Goal: Task Accomplishment & Management: Use online tool/utility

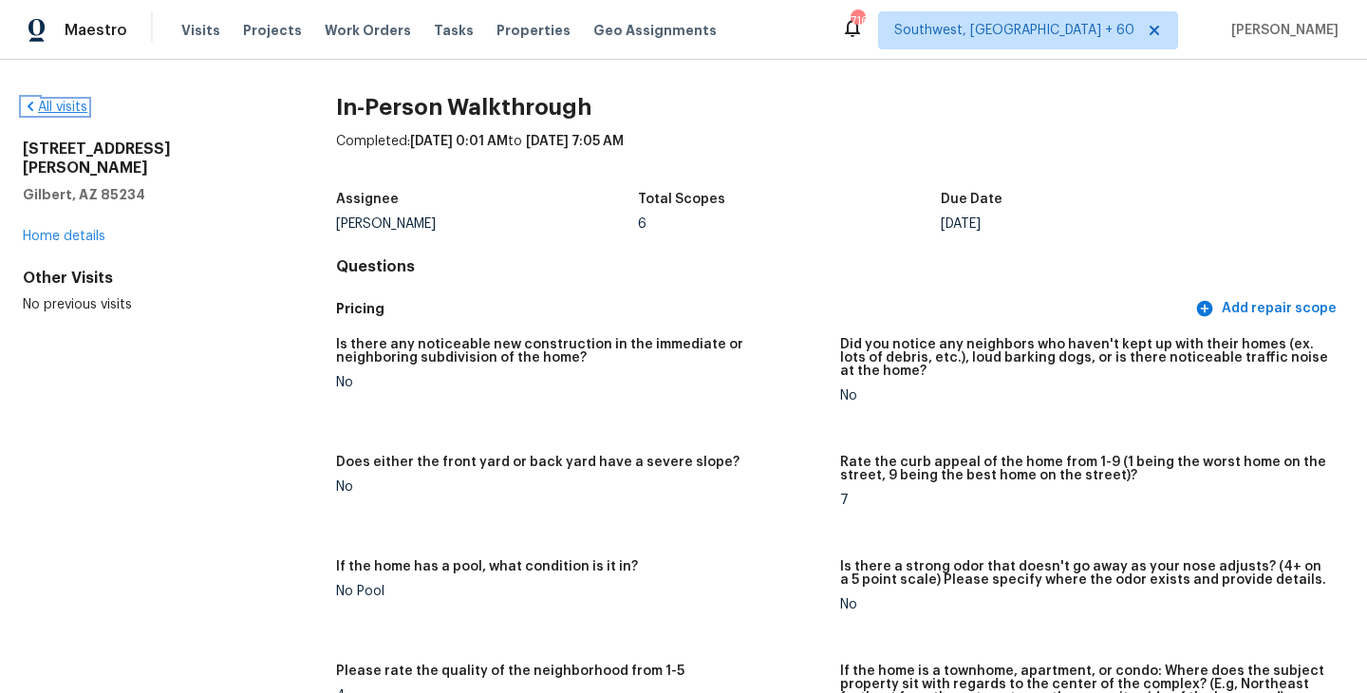
click at [70, 113] on link "All visits" at bounding box center [55, 107] width 65 height 13
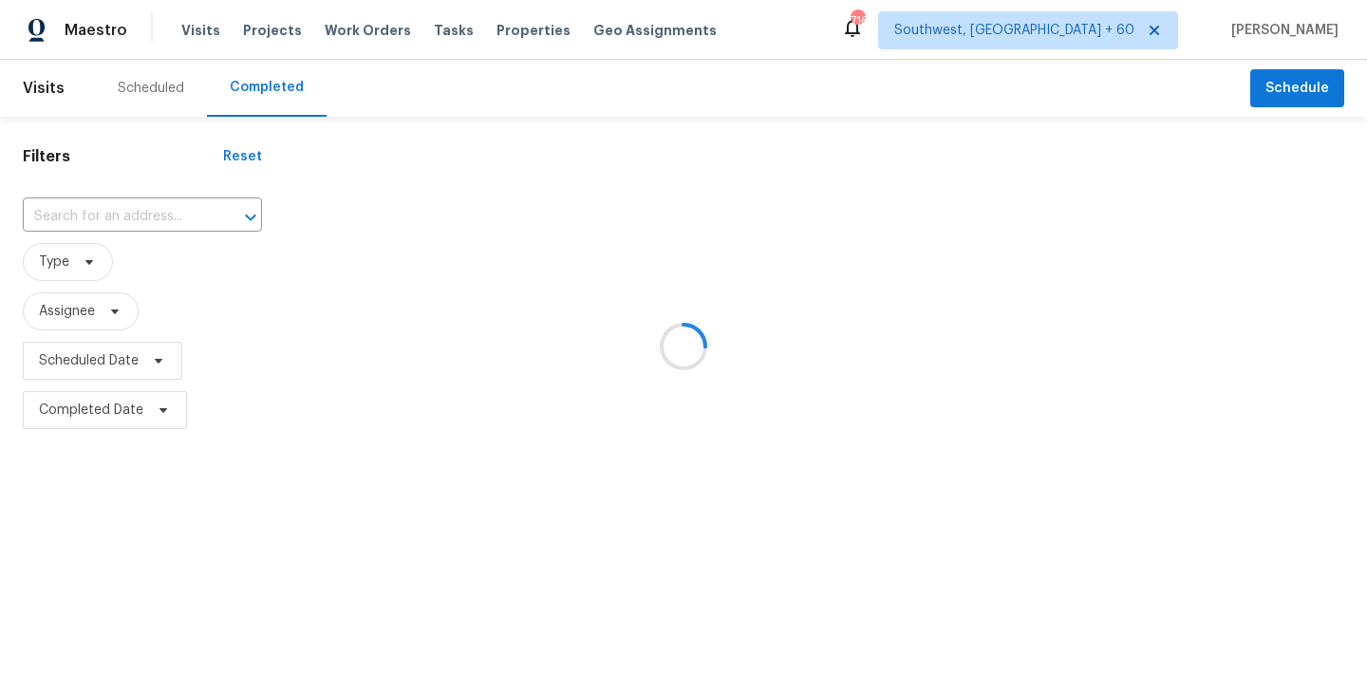
click at [162, 218] on div at bounding box center [683, 346] width 1367 height 693
click at [161, 217] on div at bounding box center [683, 346] width 1367 height 693
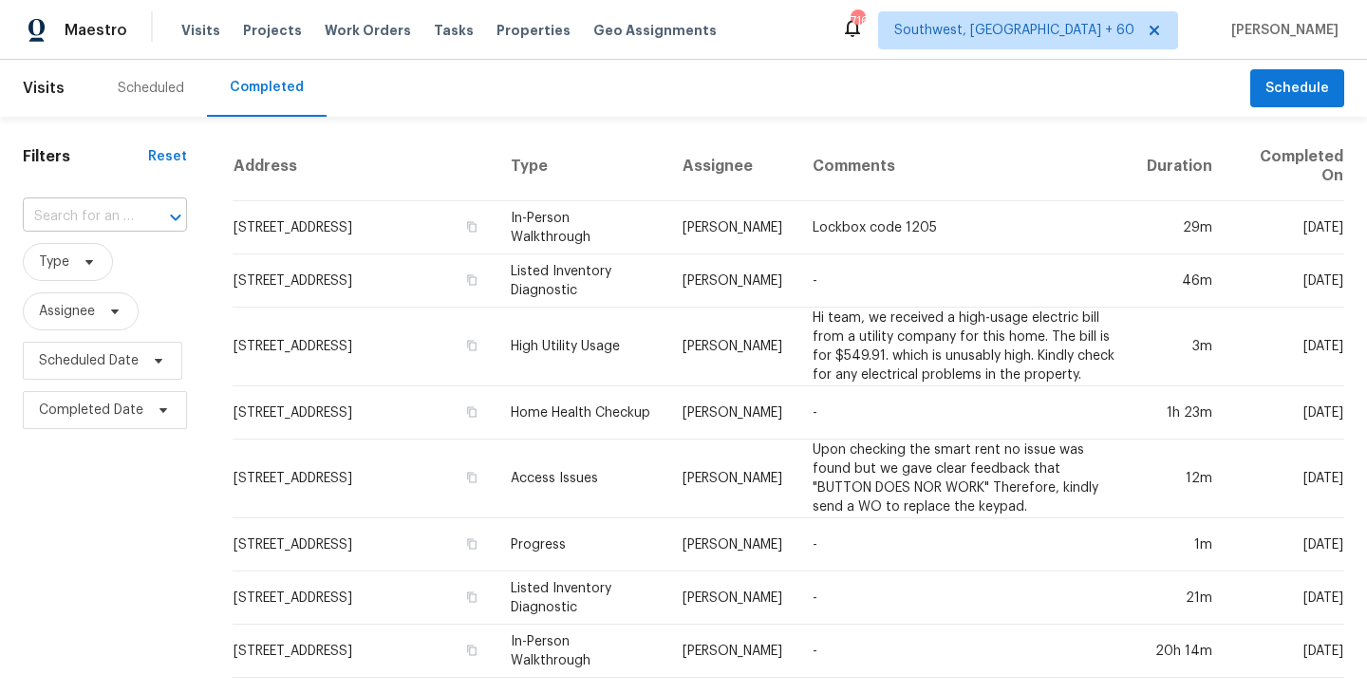
click at [148, 212] on div at bounding box center [162, 217] width 49 height 27
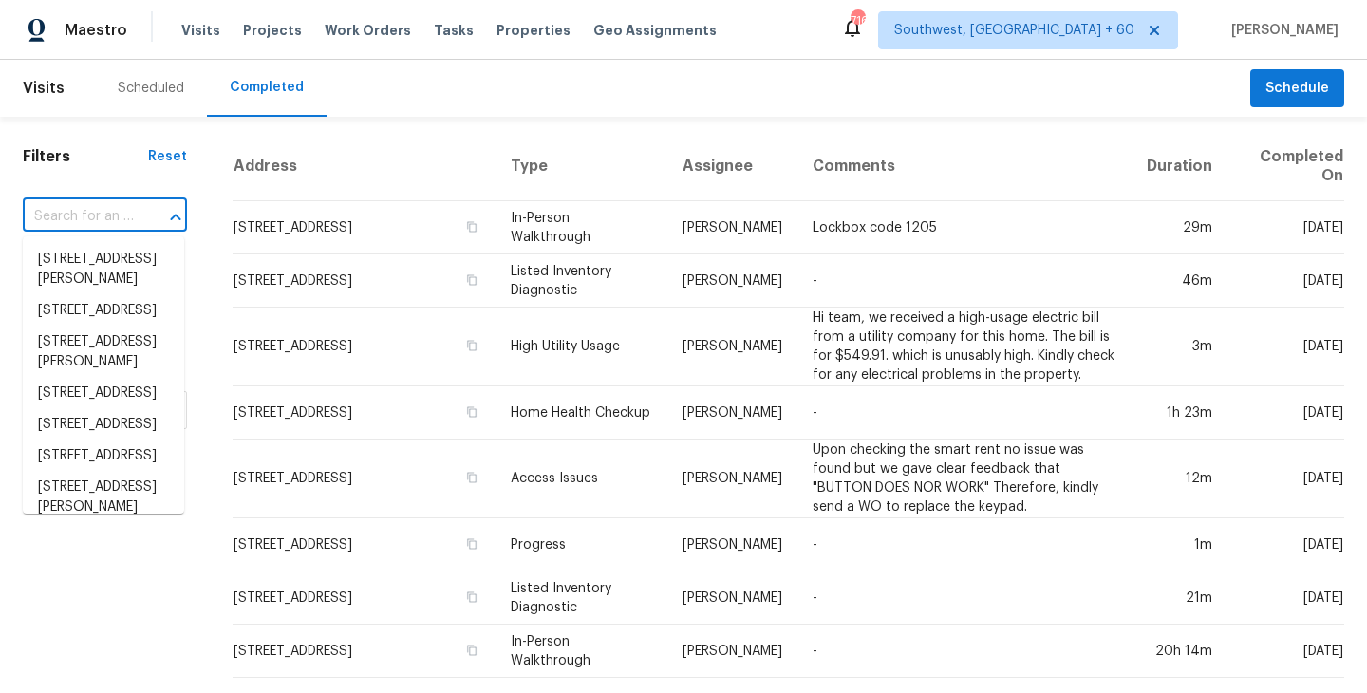
paste input "6701 Lynmont Dr, Charlotte, NC 28212"
type input "6701 Lynmont Dr, Charlotte, NC 28212"
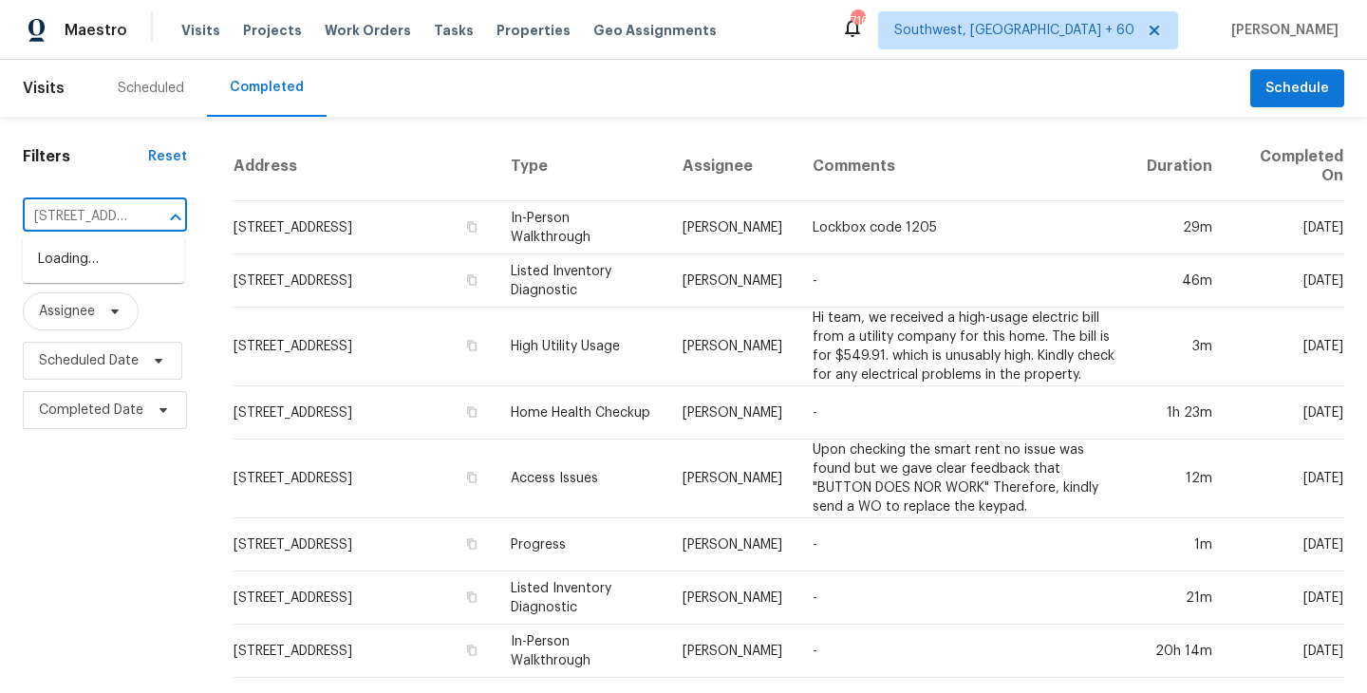
scroll to position [0, 137]
click at [124, 270] on li "6701 Lynmont Dr, Charlotte, NC 28212" at bounding box center [103, 259] width 161 height 31
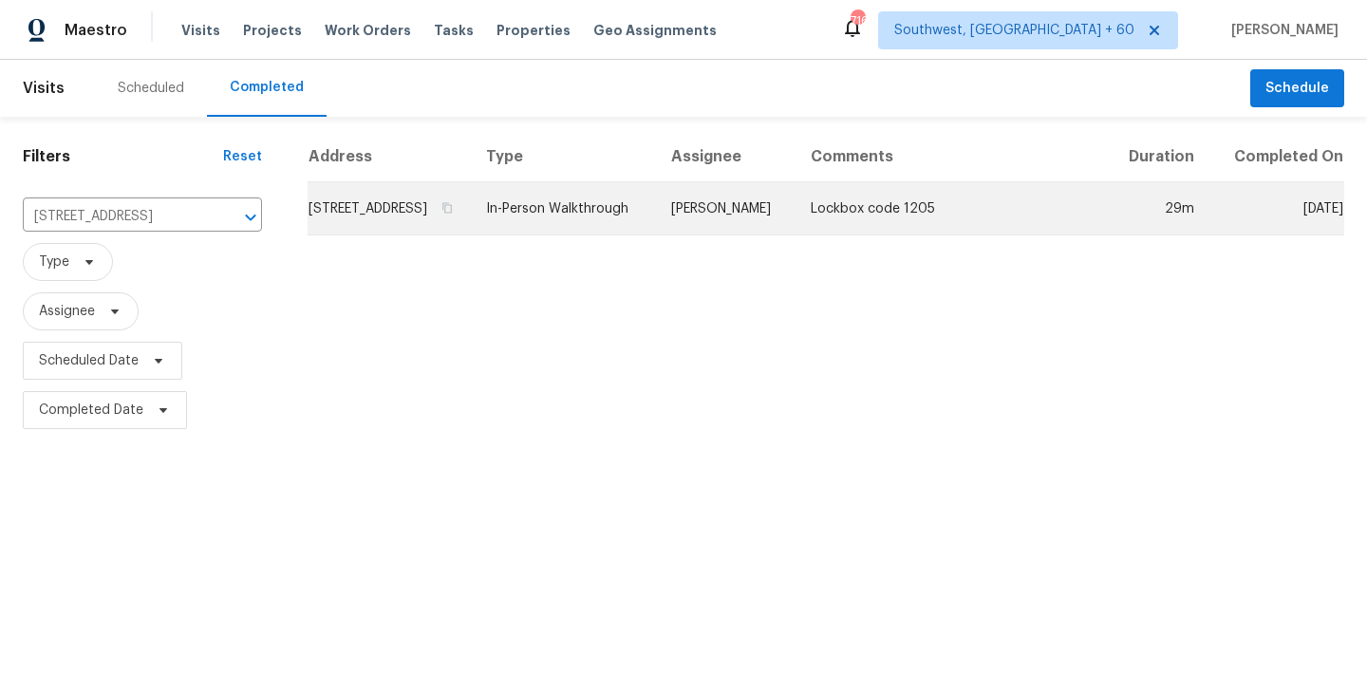
click at [765, 229] on td "Jason Bouque" at bounding box center [726, 208] width 140 height 53
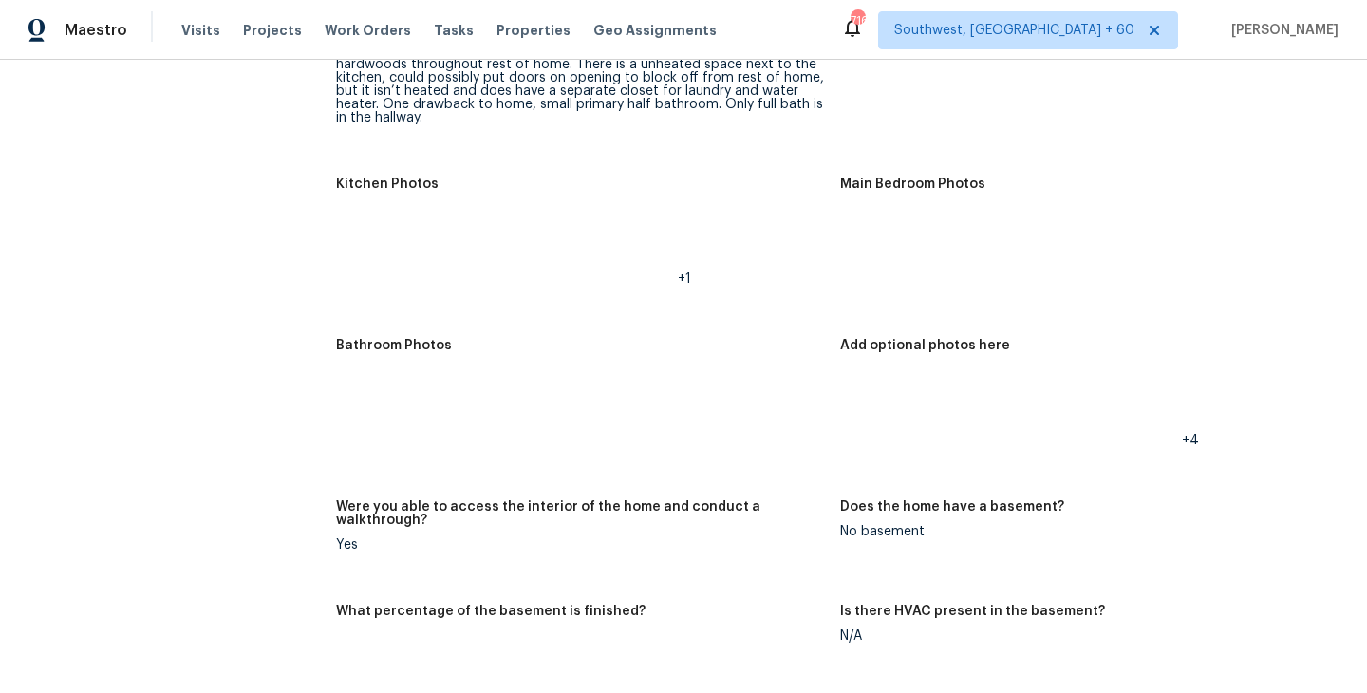
scroll to position [2112, 0]
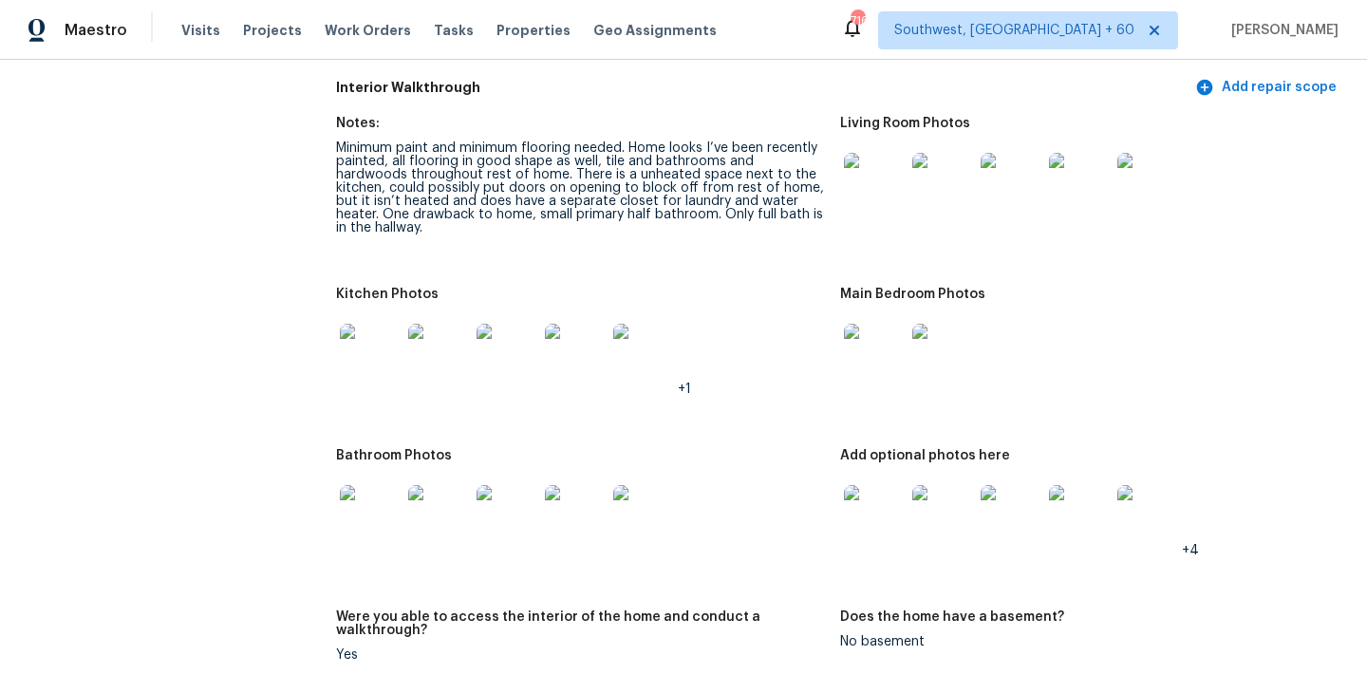
click at [352, 324] on img at bounding box center [370, 354] width 61 height 61
click at [863, 179] on img at bounding box center [874, 183] width 61 height 61
click at [840, 340] on div at bounding box center [874, 354] width 68 height 84
click at [866, 336] on img at bounding box center [874, 354] width 61 height 61
click at [867, 529] on img at bounding box center [874, 515] width 61 height 61
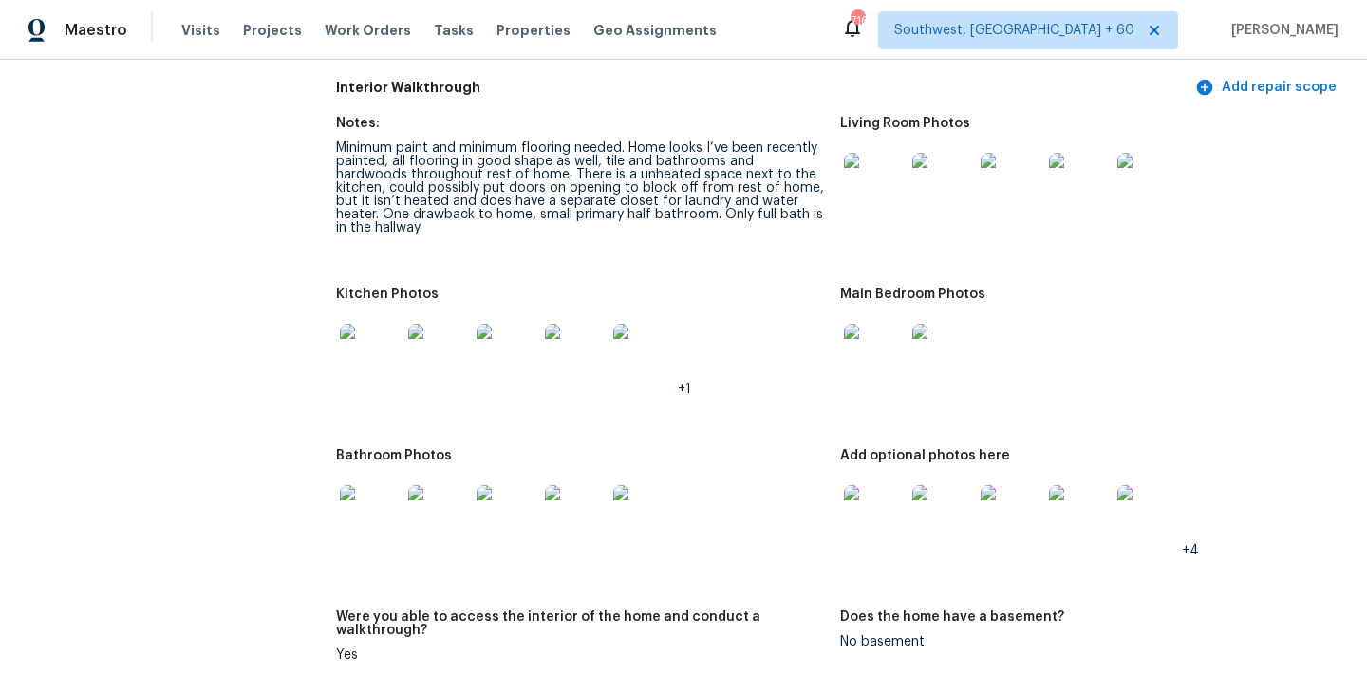
click at [356, 508] on img at bounding box center [370, 515] width 61 height 61
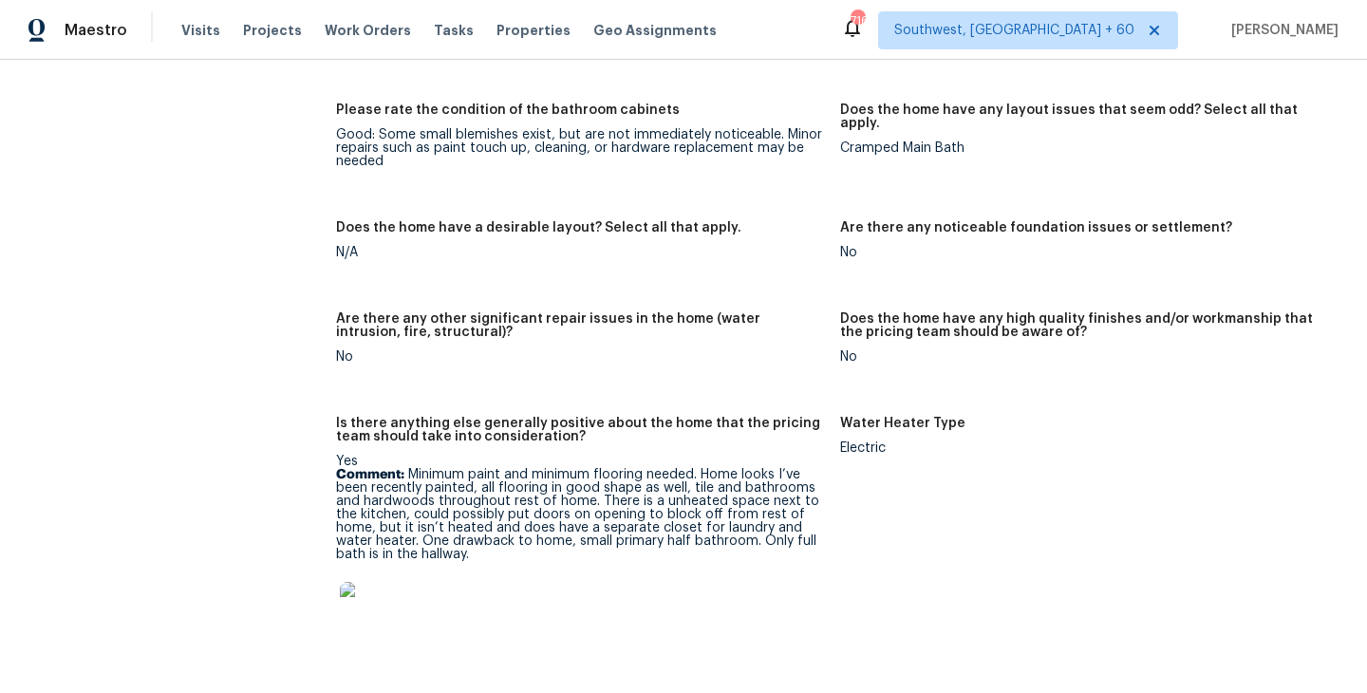
scroll to position [3540, 0]
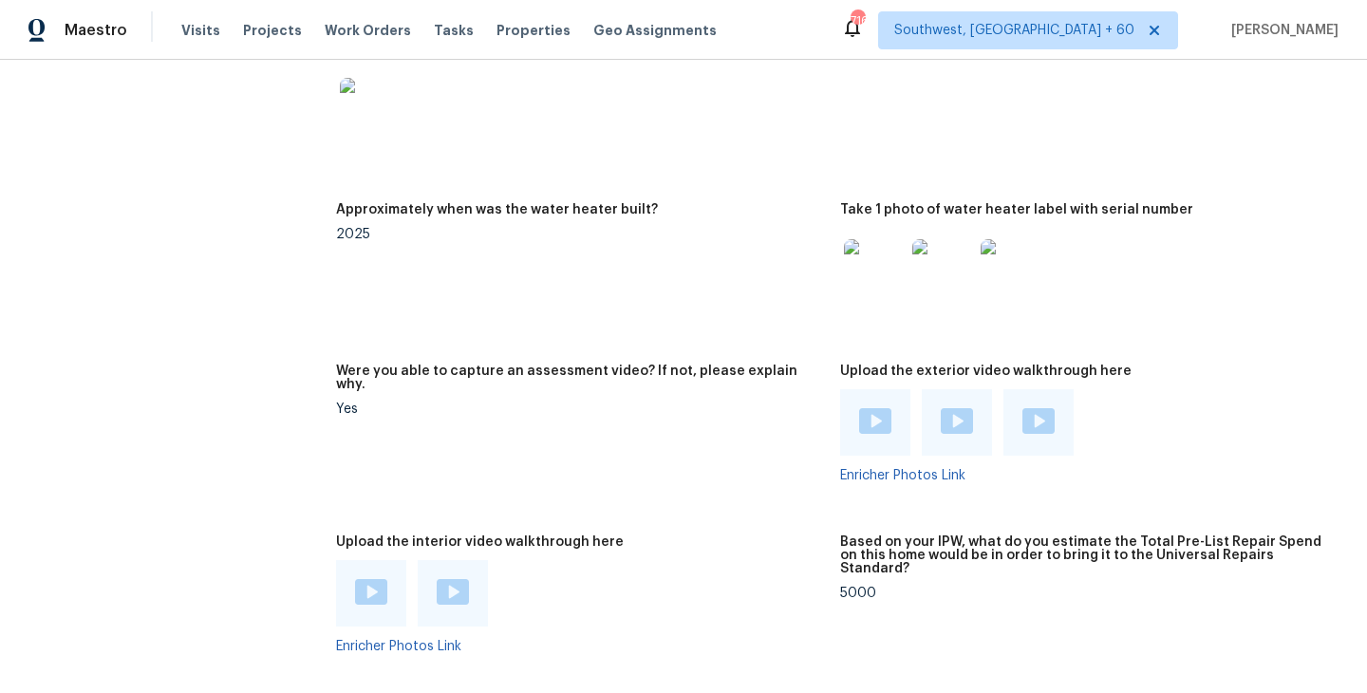
click at [345, 560] on div at bounding box center [371, 593] width 70 height 66
click at [380, 579] on img at bounding box center [371, 592] width 32 height 26
click at [460, 579] on img at bounding box center [453, 592] width 32 height 26
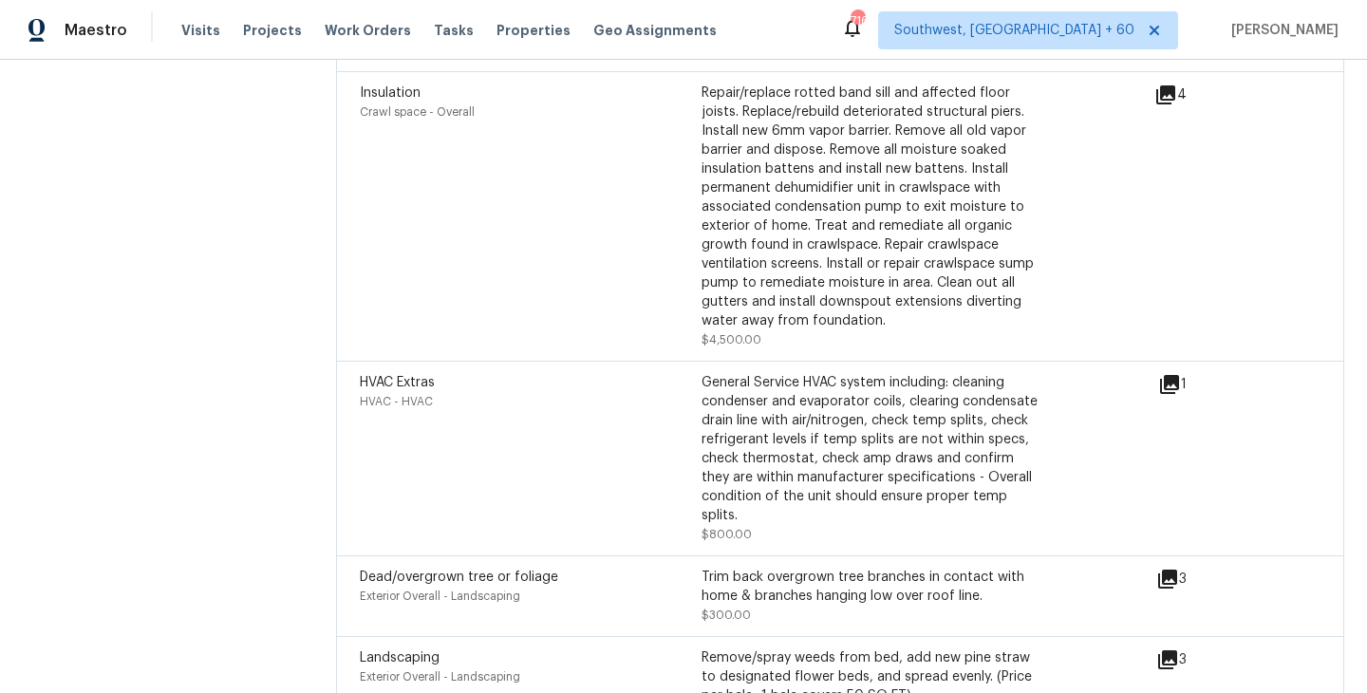
scroll to position [5179, 0]
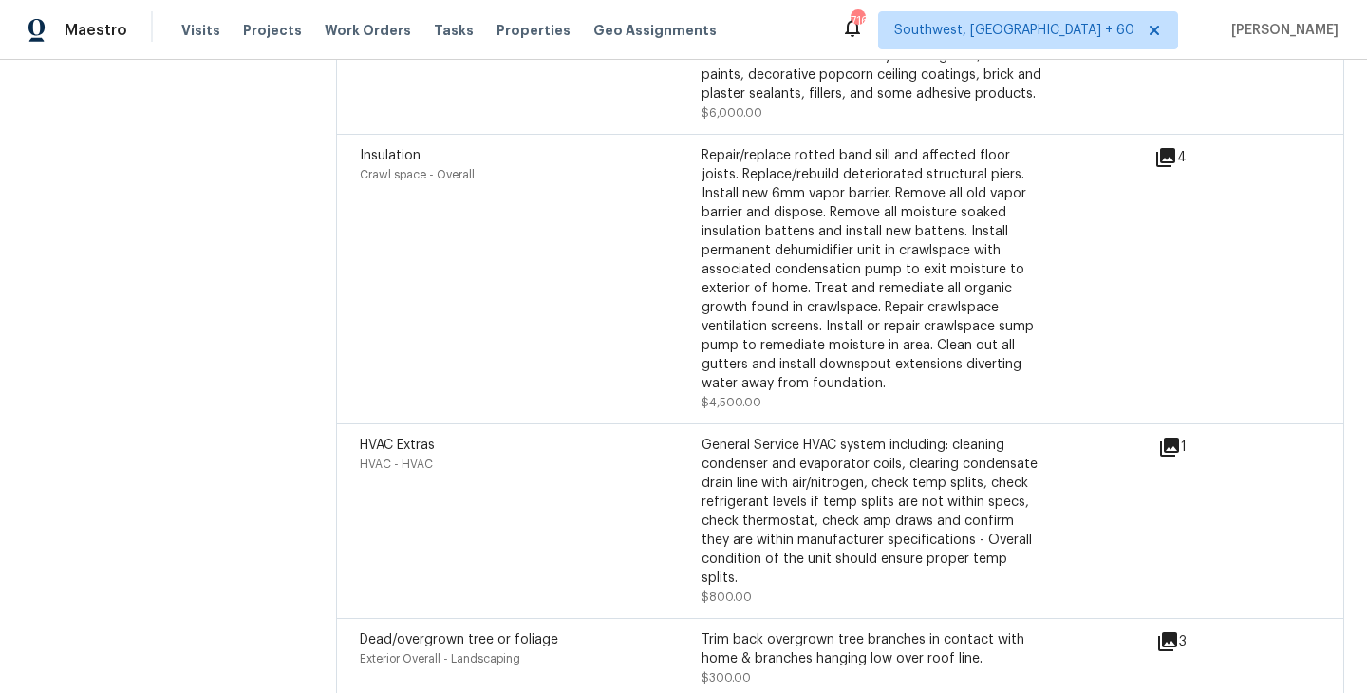
click at [480, 212] on div "Insulation Crawl space - Overall" at bounding box center [531, 279] width 342 height 266
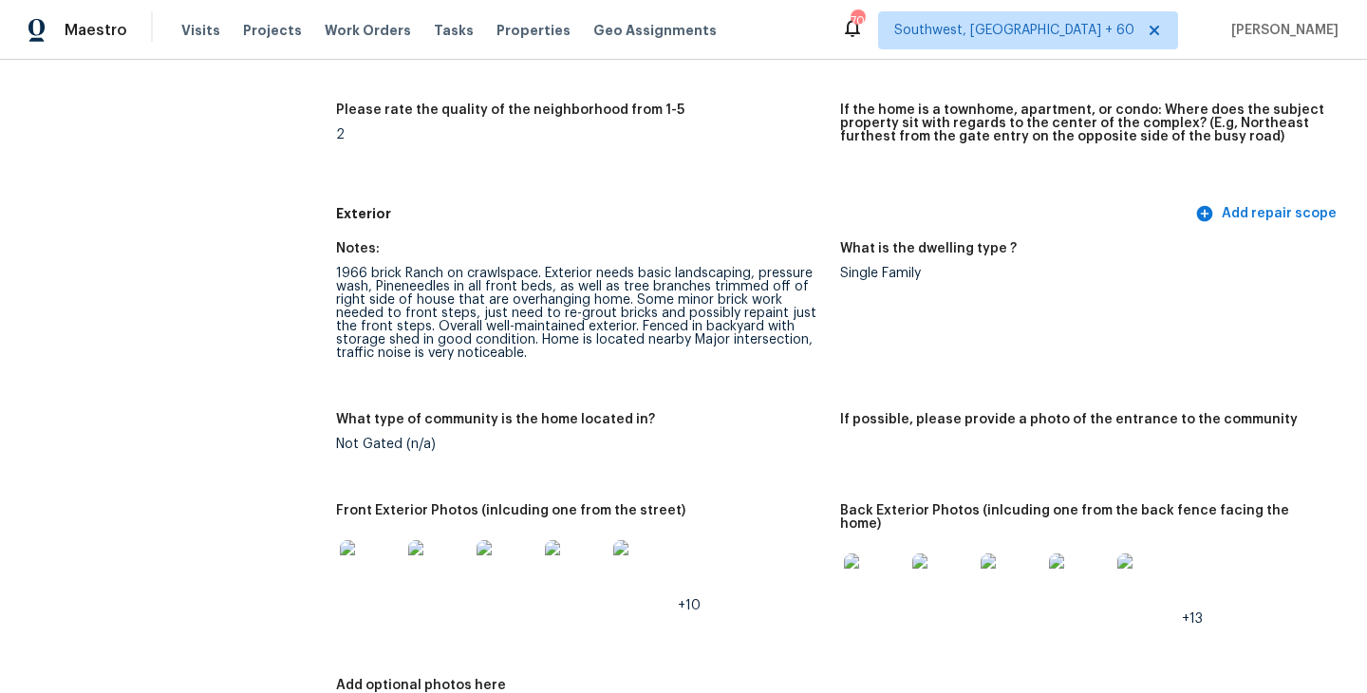
scroll to position [0, 0]
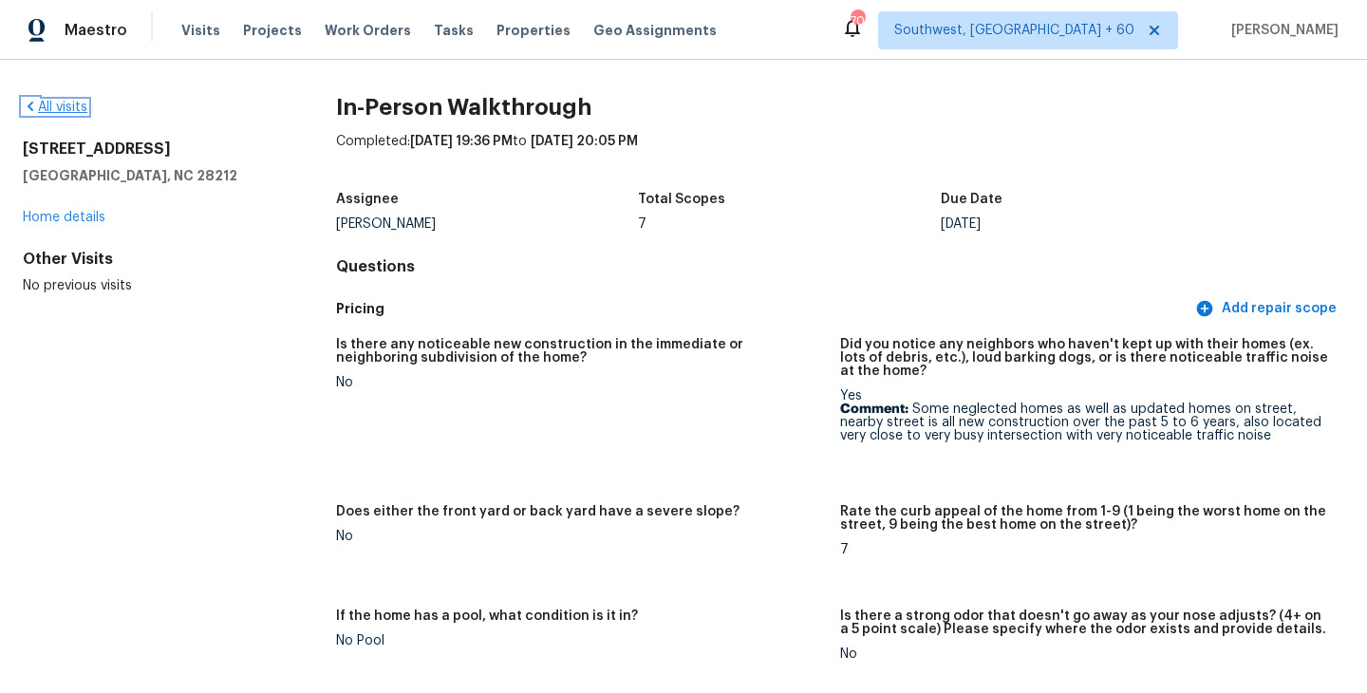
click at [80, 106] on link "All visits" at bounding box center [55, 107] width 65 height 13
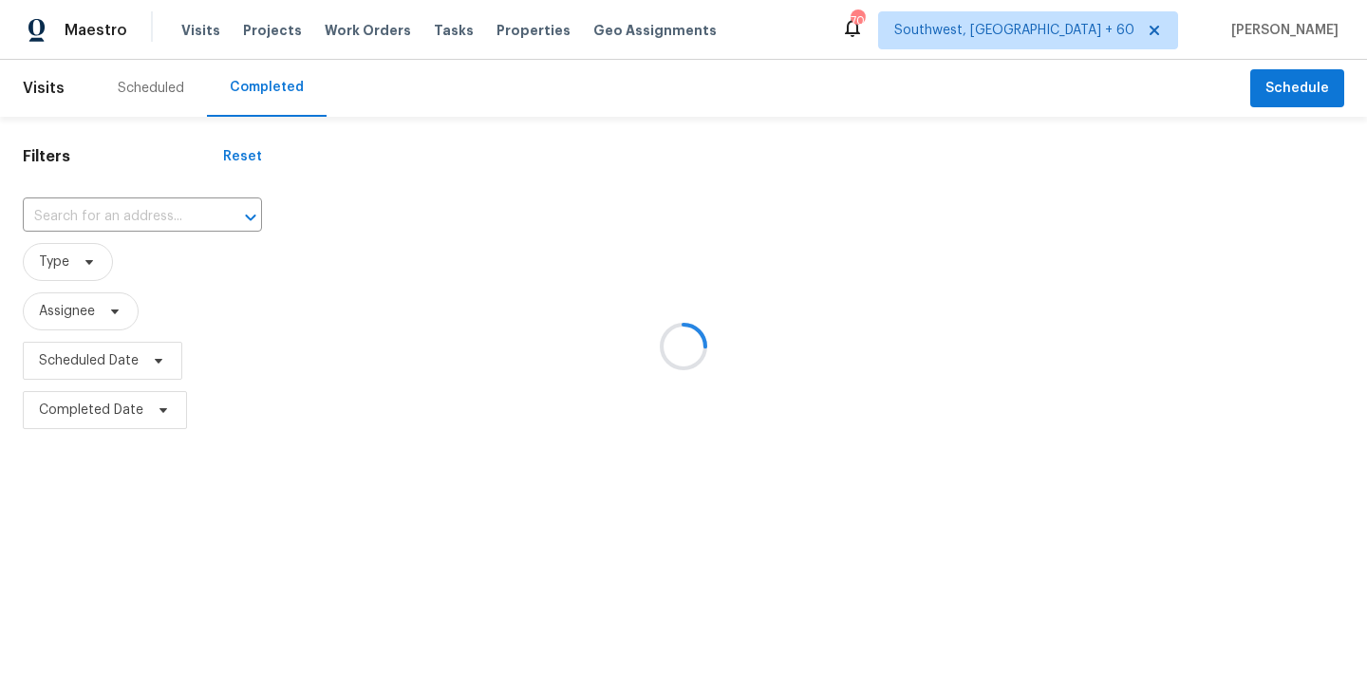
click at [146, 215] on div at bounding box center [683, 346] width 1367 height 693
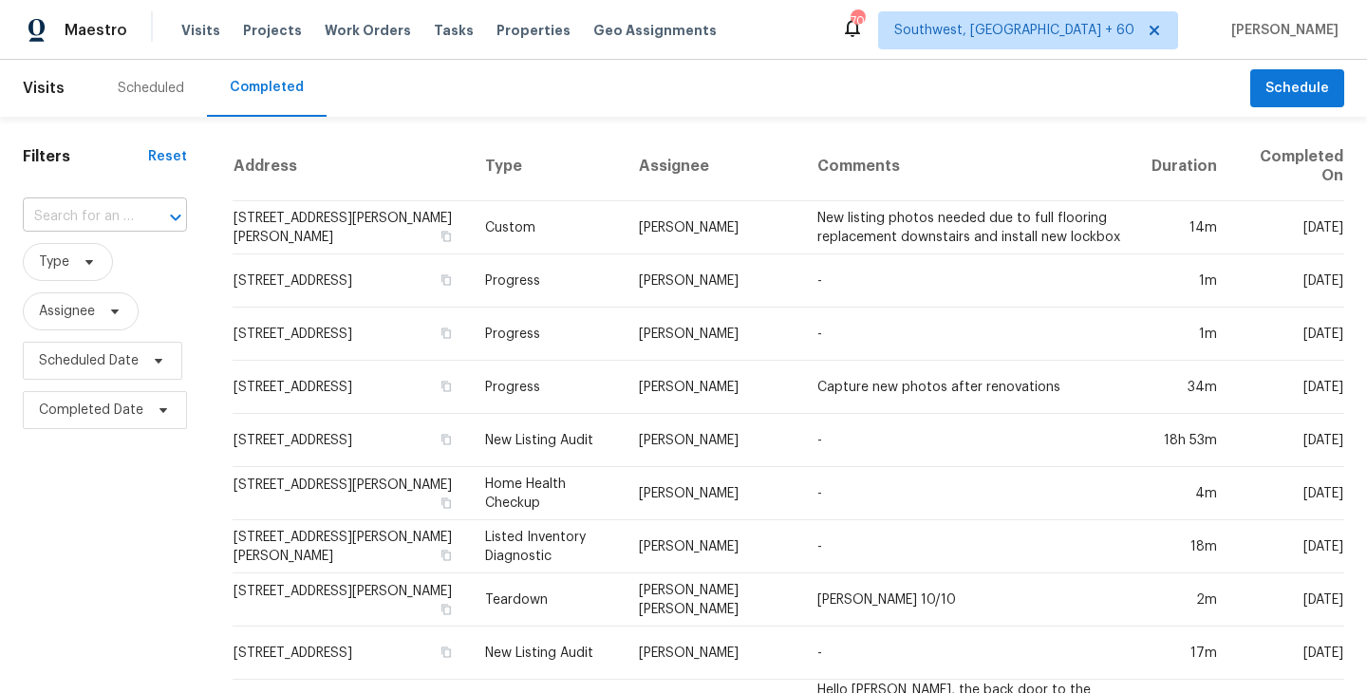
click at [138, 214] on div at bounding box center [162, 217] width 49 height 27
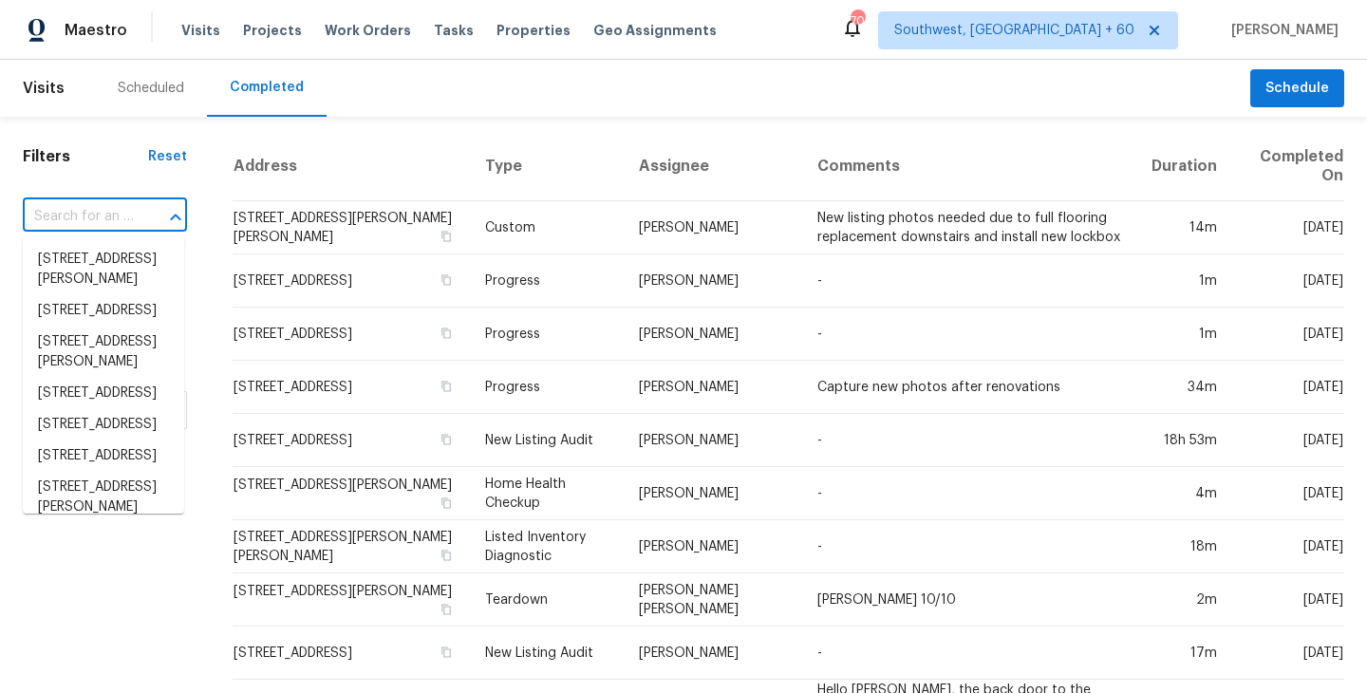
paste input "1516 Country Ln, Kernersville, NC 27284"
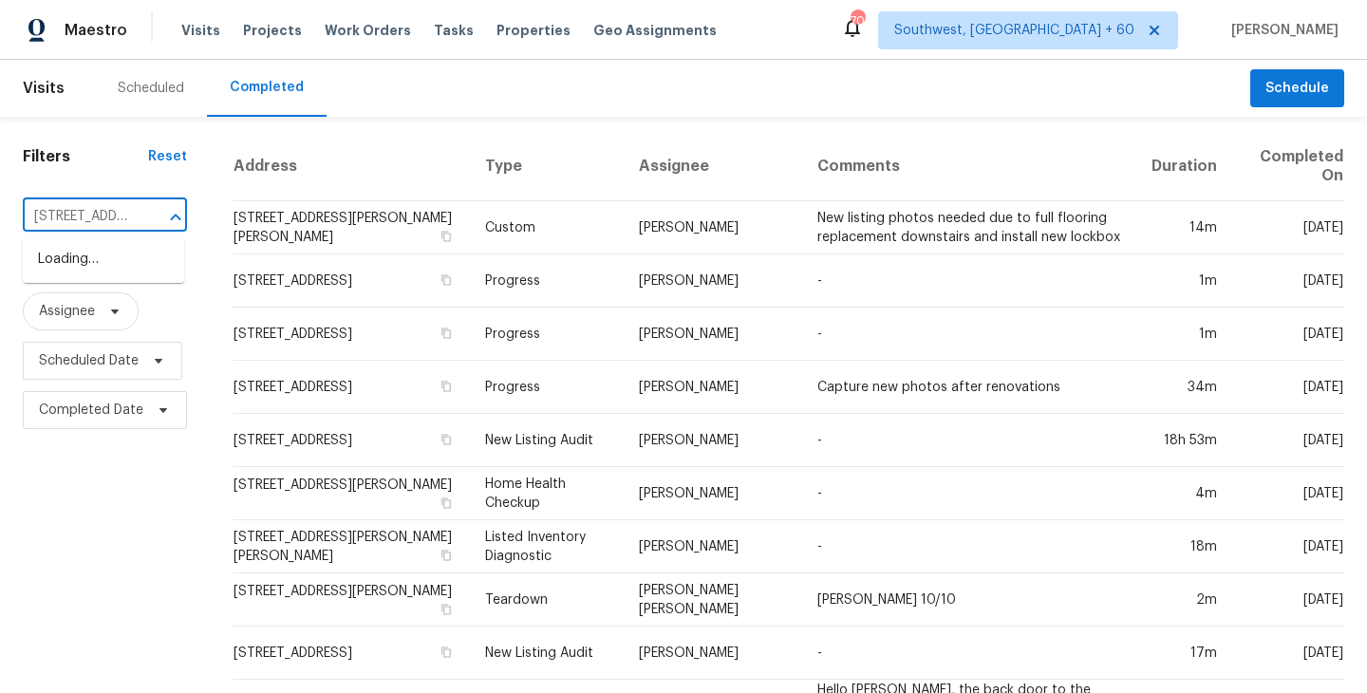
scroll to position [0, 148]
type input "1516 Country Ln, Kernersville, NC 27284"
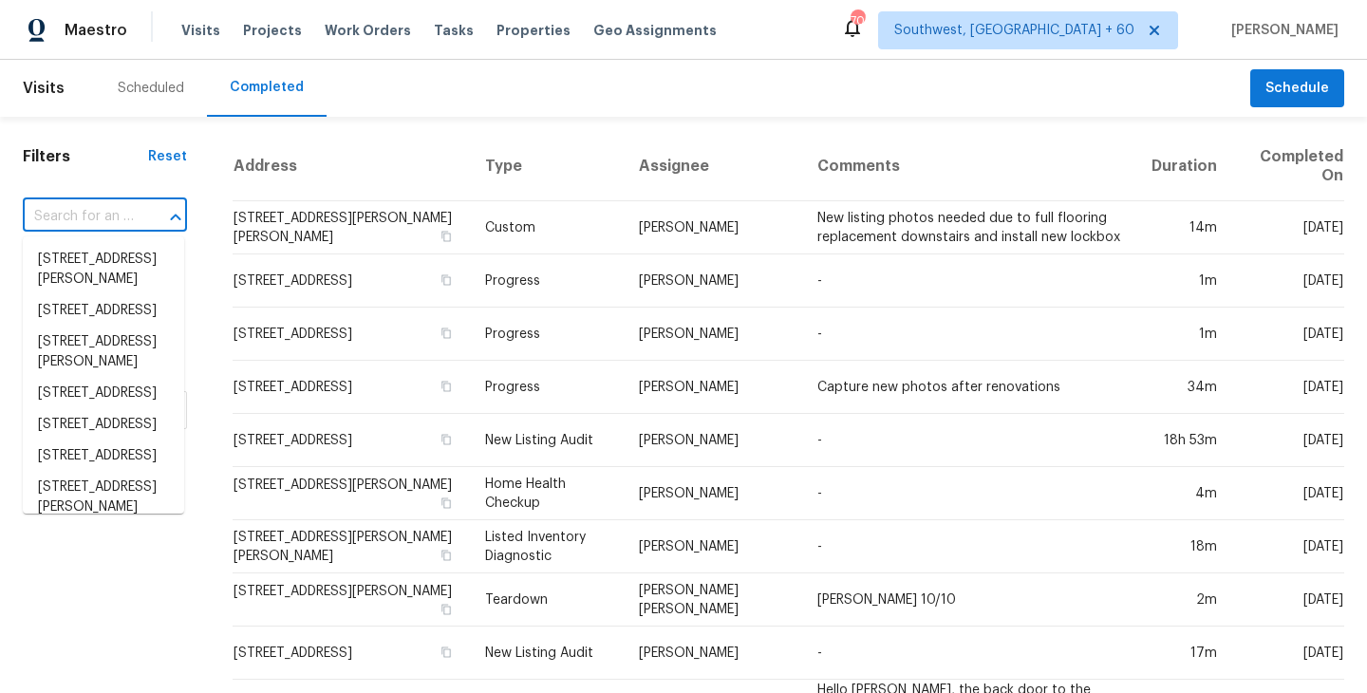
click at [117, 230] on input "text" at bounding box center [78, 216] width 111 height 29
paste input "1516 Country Ln, Kernersville, NC 27284"
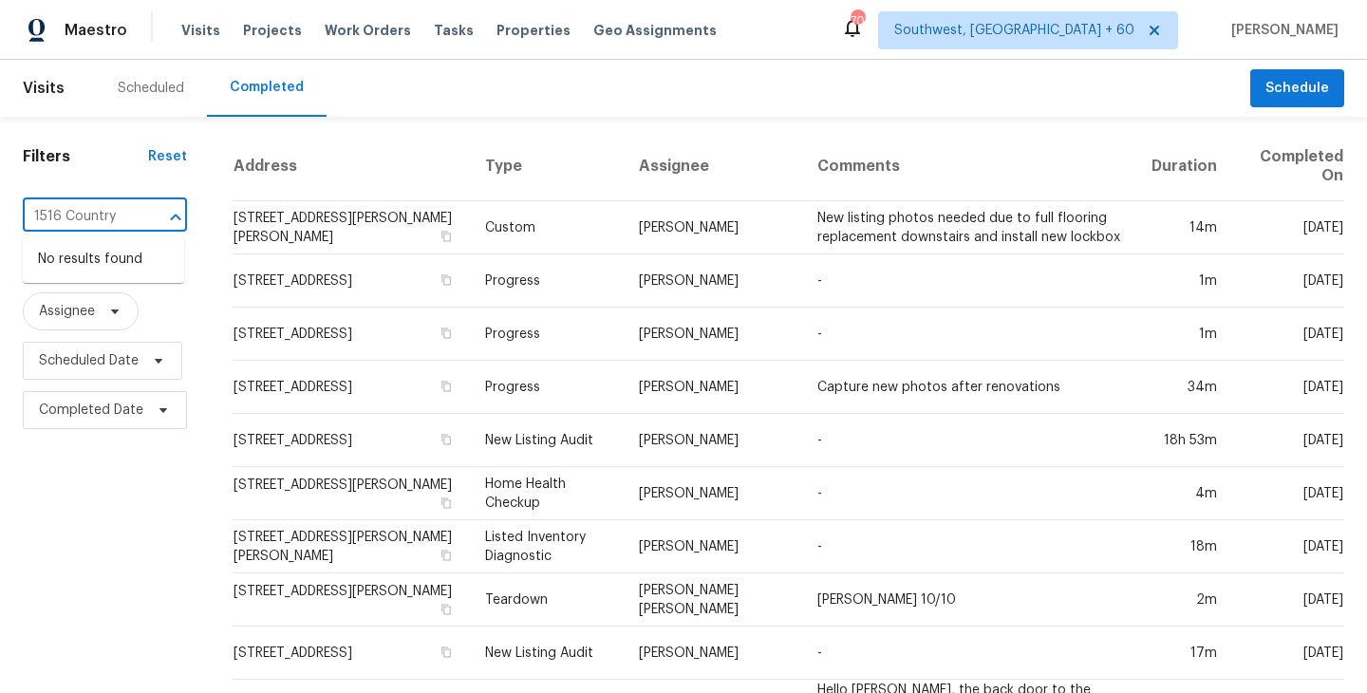
type input "1516 Country"
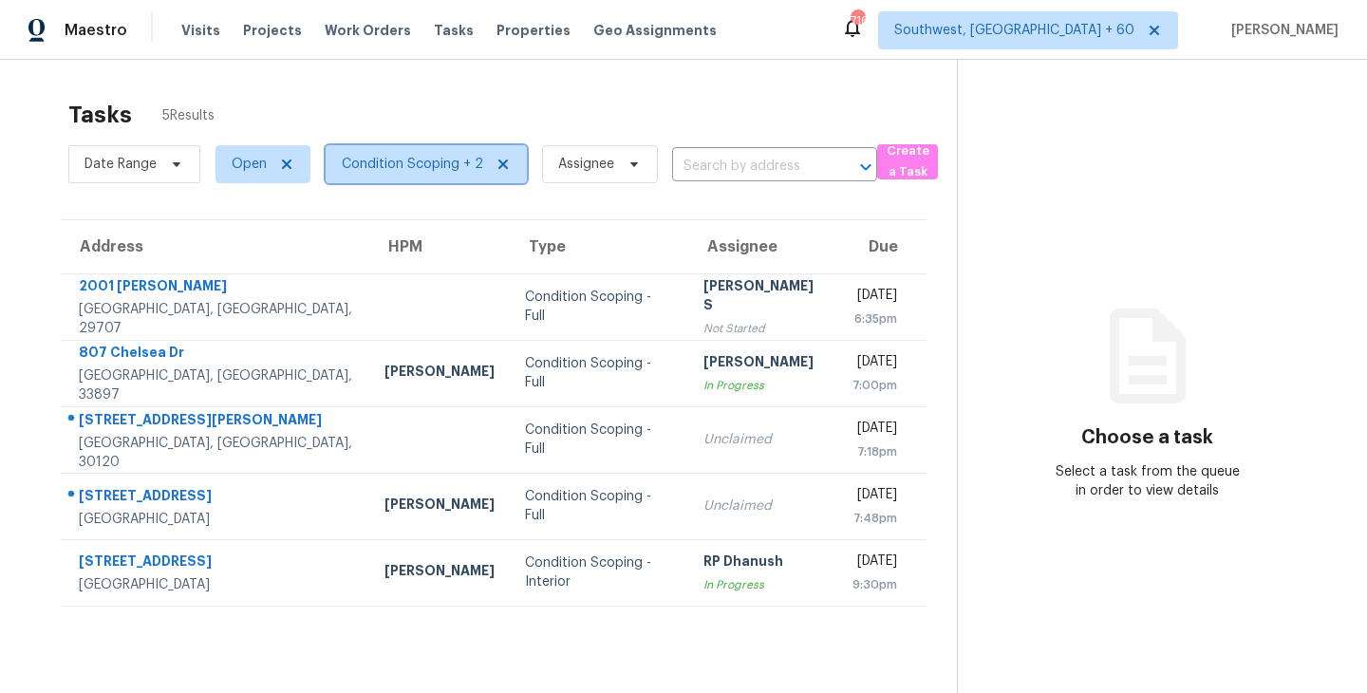
click at [435, 168] on span "Condition Scoping + 2" at bounding box center [412, 164] width 141 height 19
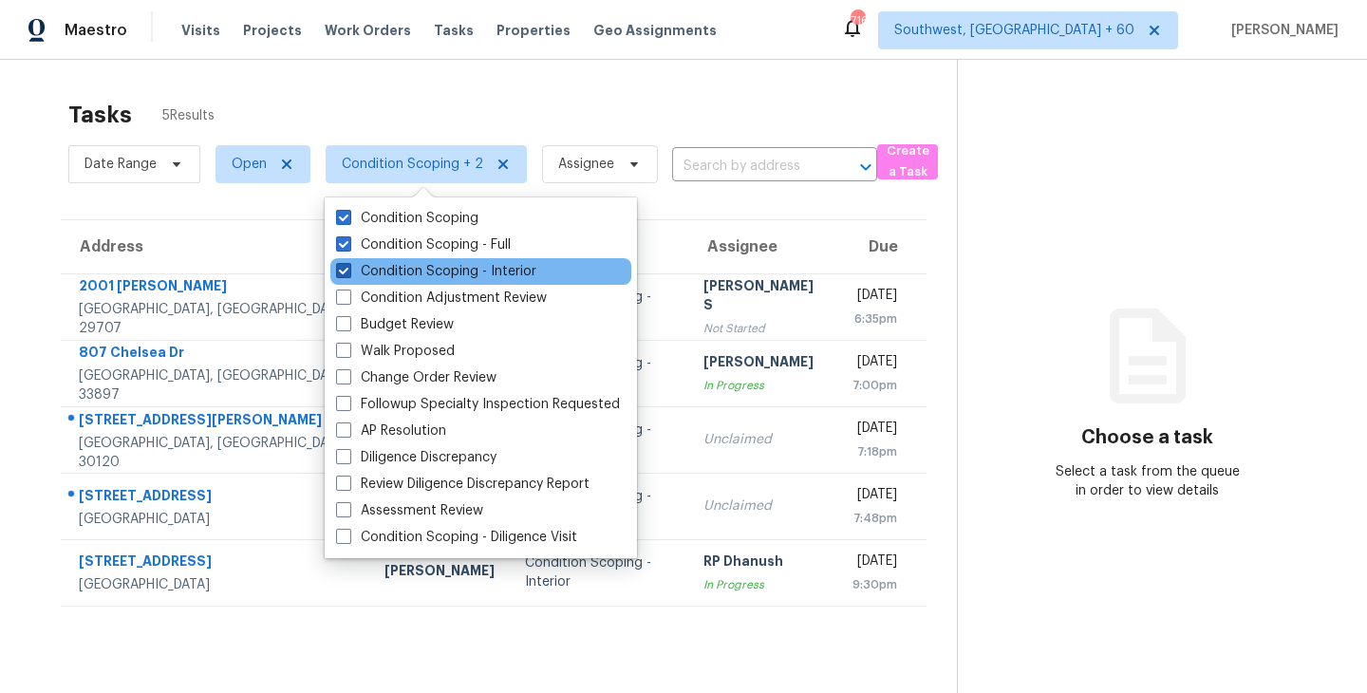
click at [463, 270] on label "Condition Scoping - Interior" at bounding box center [436, 271] width 200 height 19
click at [348, 270] on input "Condition Scoping - Interior" at bounding box center [342, 268] width 12 height 12
checkbox input "false"
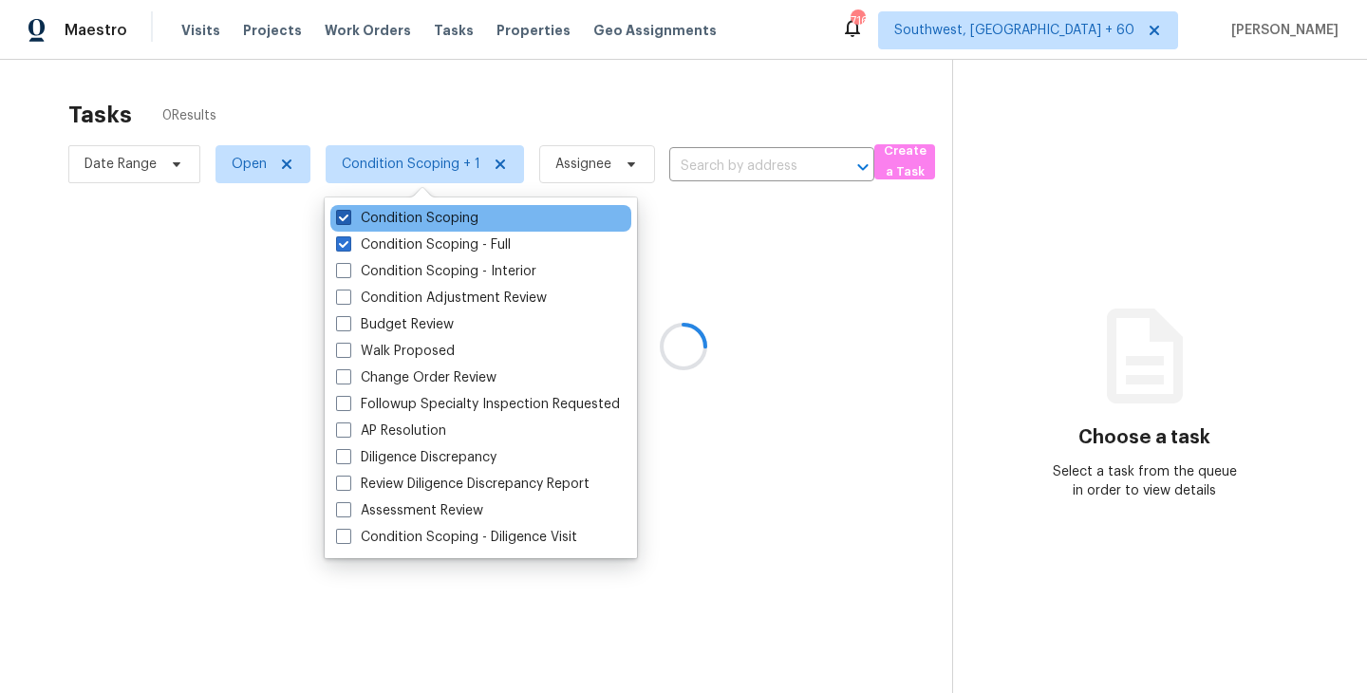
click at [457, 216] on label "Condition Scoping" at bounding box center [407, 218] width 142 height 19
click at [348, 216] on input "Condition Scoping" at bounding box center [342, 215] width 12 height 12
checkbox input "false"
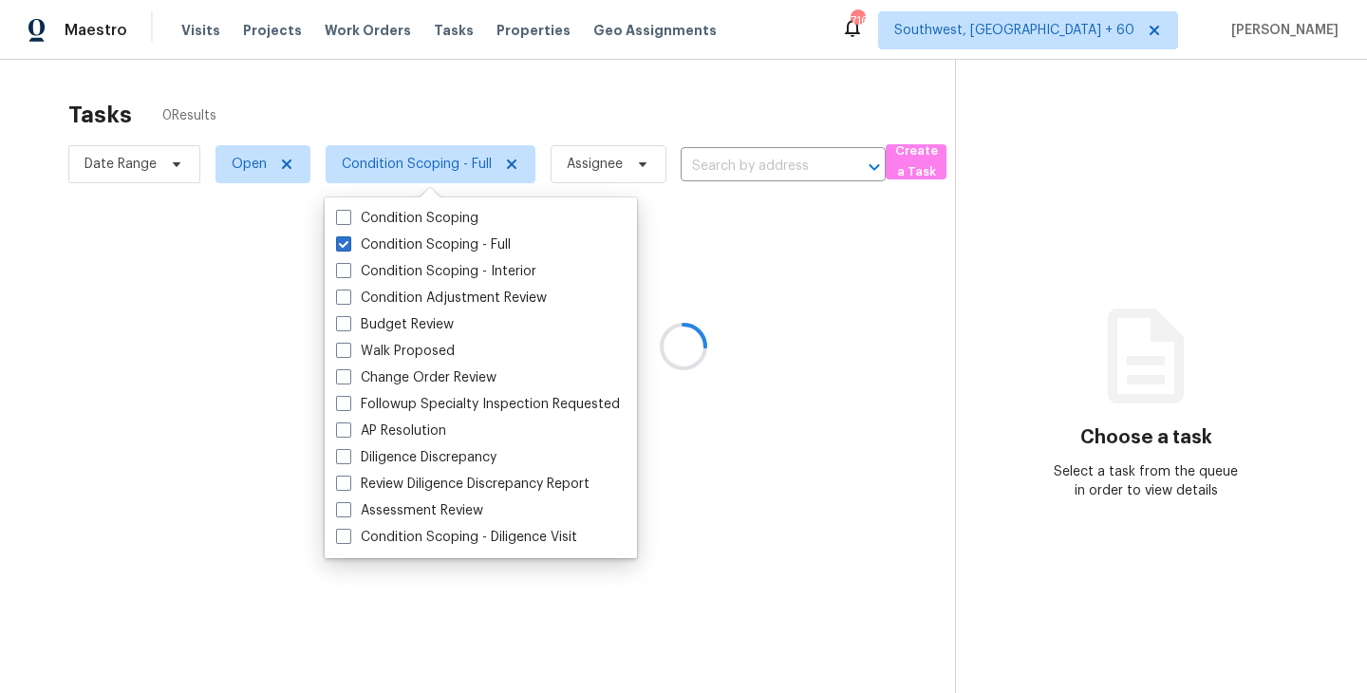
click at [803, 293] on div at bounding box center [683, 346] width 1367 height 693
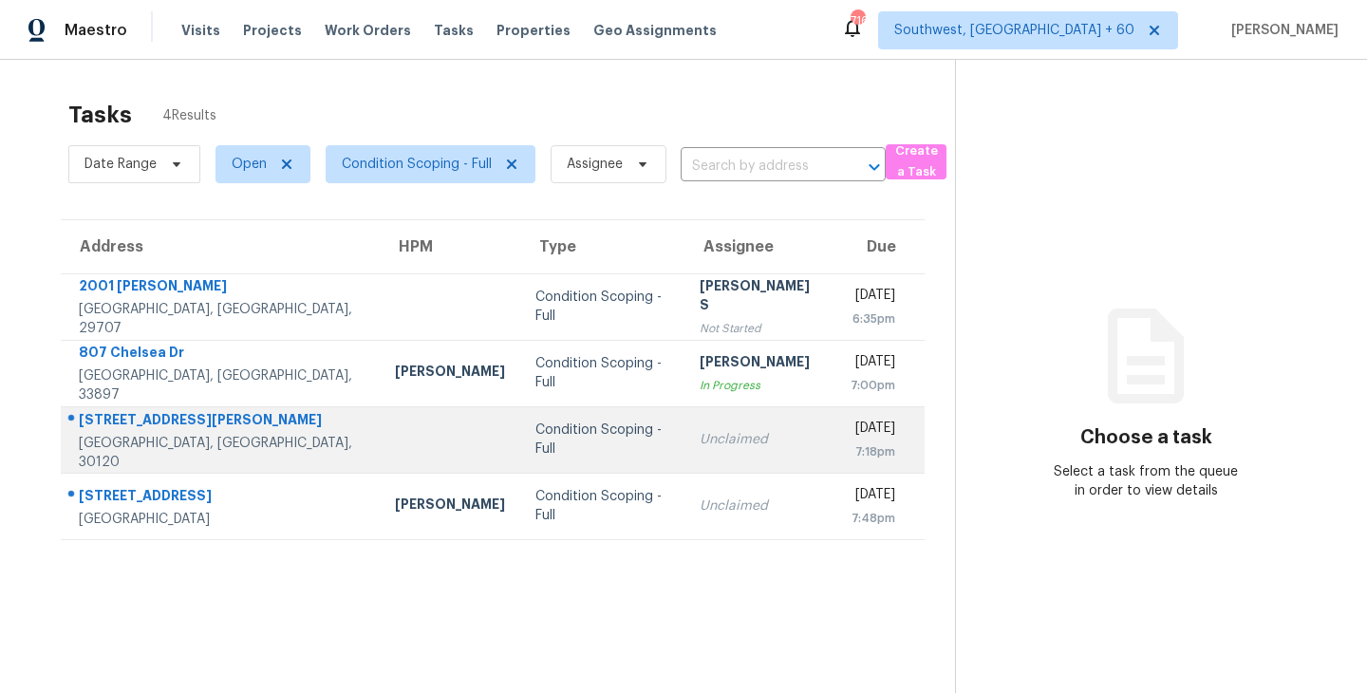
click at [719, 451] on td "Unclaimed" at bounding box center [759, 439] width 151 height 66
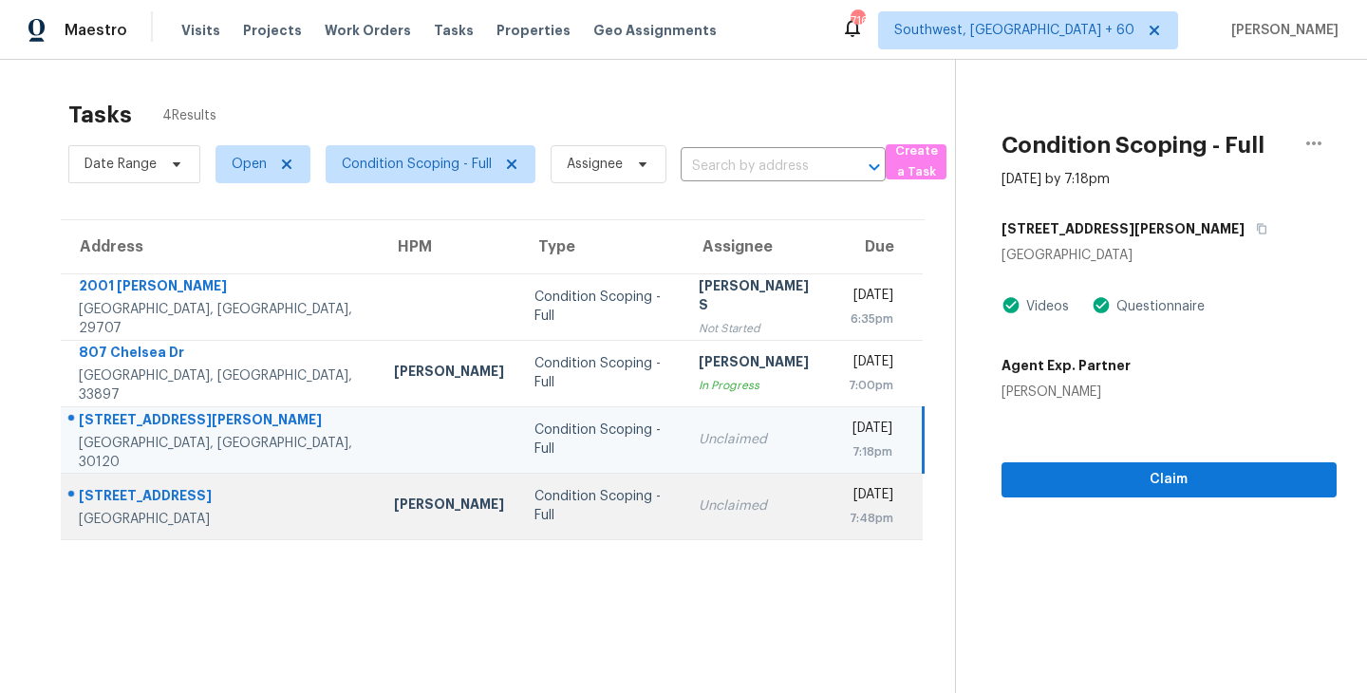
click at [714, 524] on td "Unclaimed" at bounding box center [758, 506] width 151 height 66
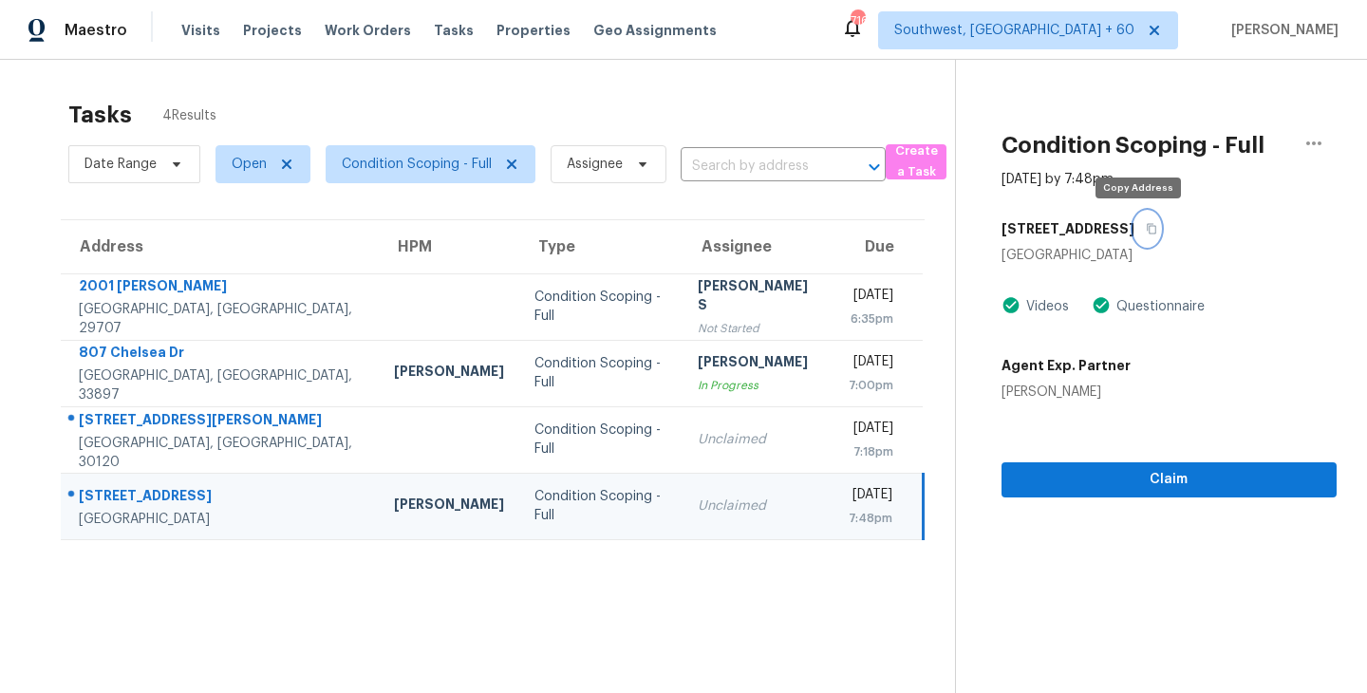
click at [1146, 229] on icon "button" at bounding box center [1151, 228] width 11 height 11
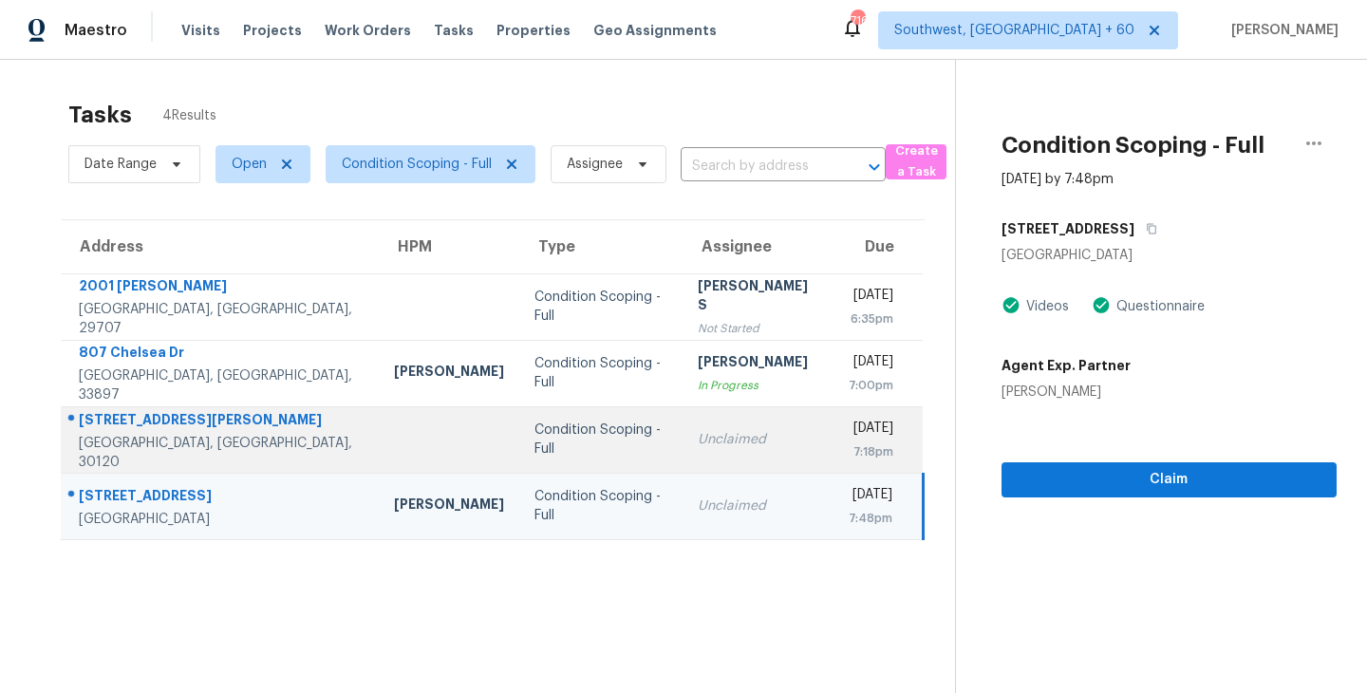
click at [534, 433] on div "Condition Scoping - Full" at bounding box center [600, 439] width 133 height 38
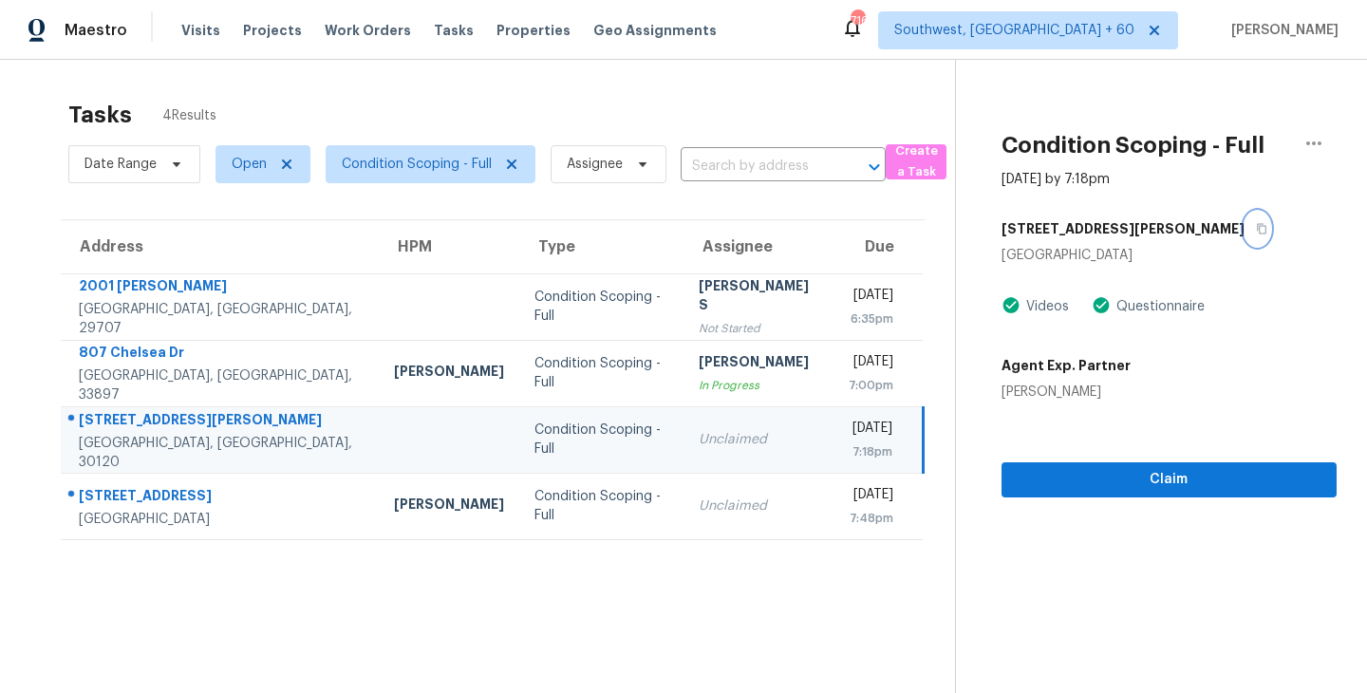
click at [1256, 229] on icon "button" at bounding box center [1261, 228] width 11 height 11
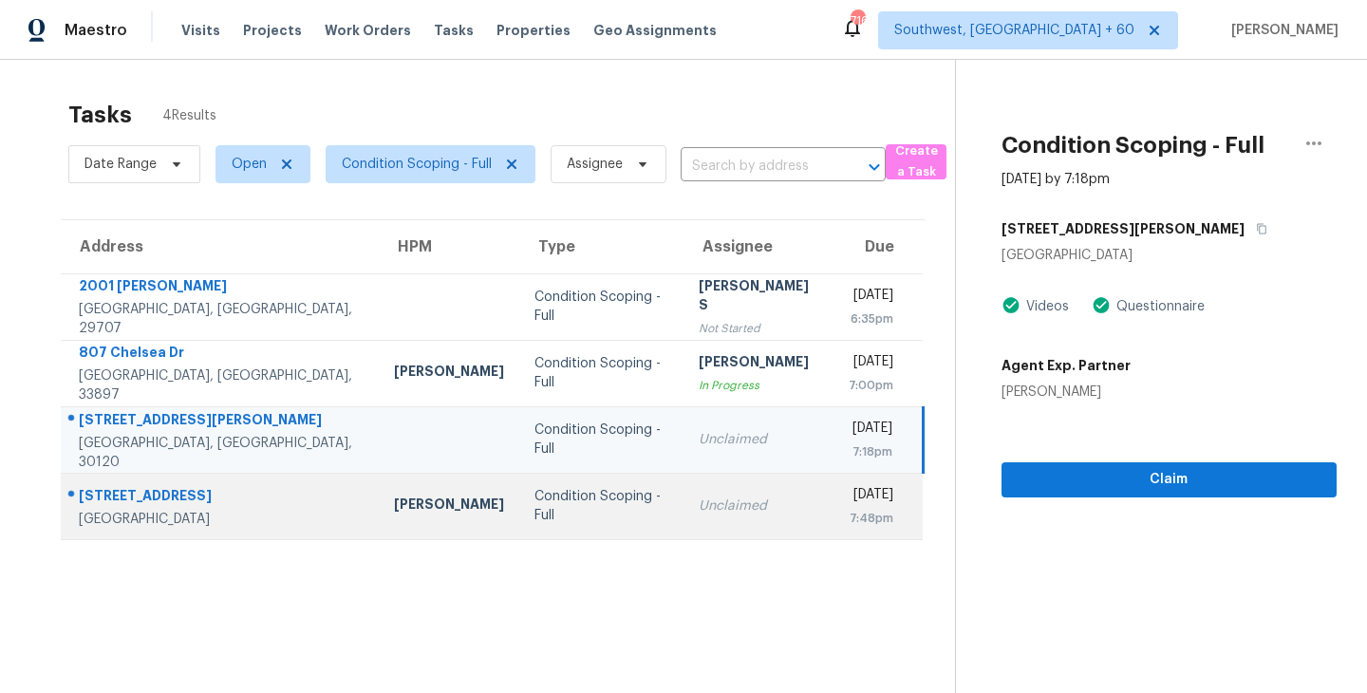
click at [575, 524] on div "Condition Scoping - Full" at bounding box center [600, 506] width 133 height 38
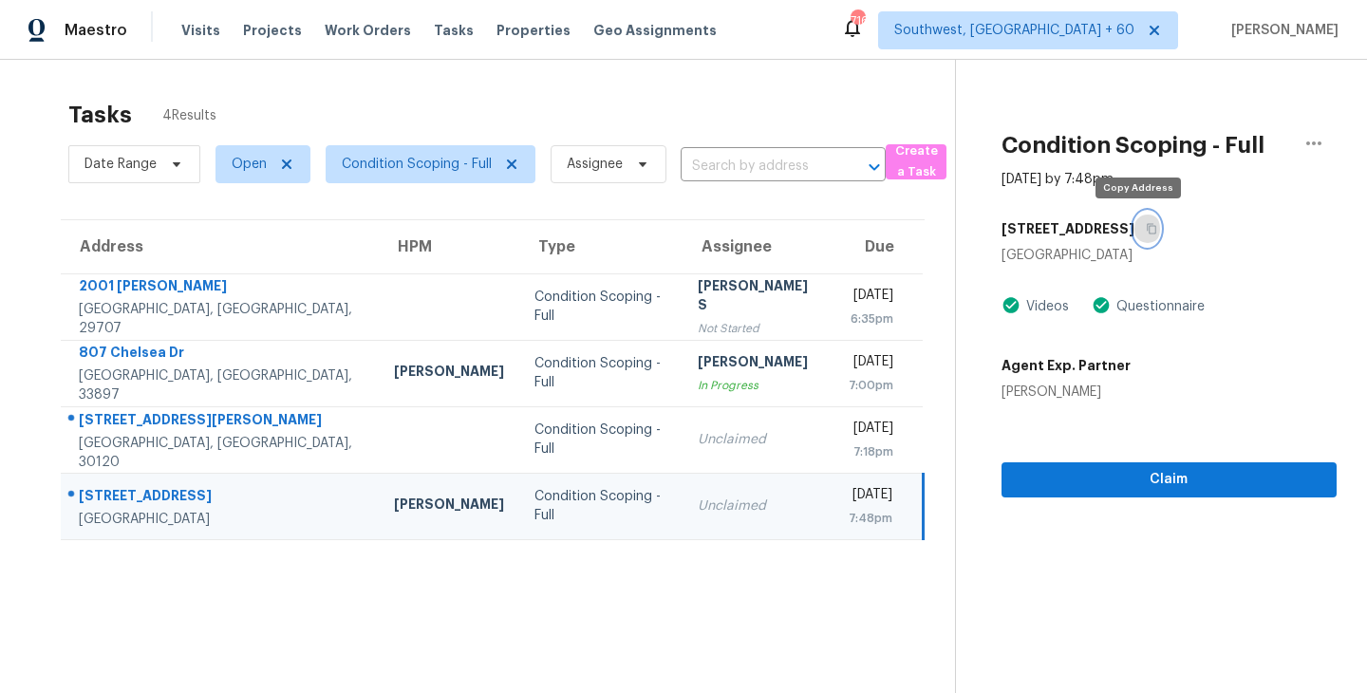
click at [1146, 228] on icon "button" at bounding box center [1150, 229] width 9 height 10
click at [433, 172] on span "Condition Scoping - Full" at bounding box center [417, 164] width 150 height 19
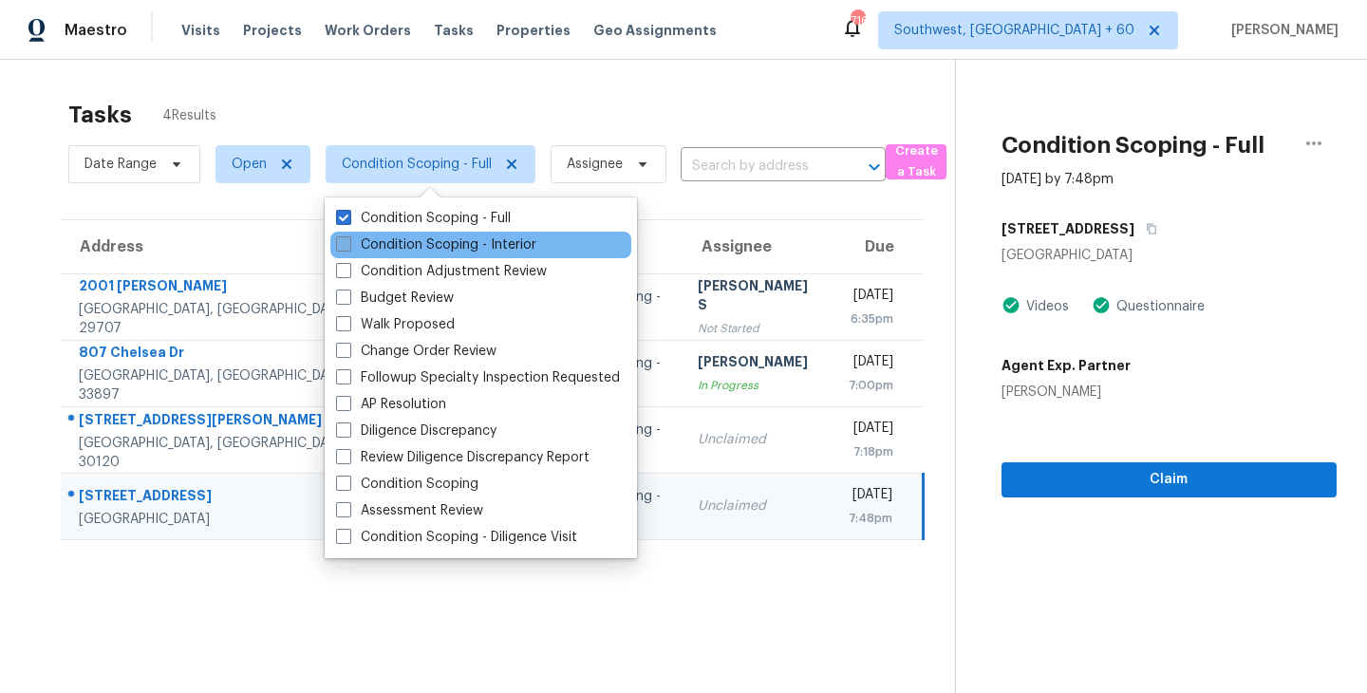
click at [486, 252] on label "Condition Scoping - Interior" at bounding box center [436, 244] width 200 height 19
click at [348, 248] on input "Condition Scoping - Interior" at bounding box center [342, 241] width 12 height 12
checkbox input "true"
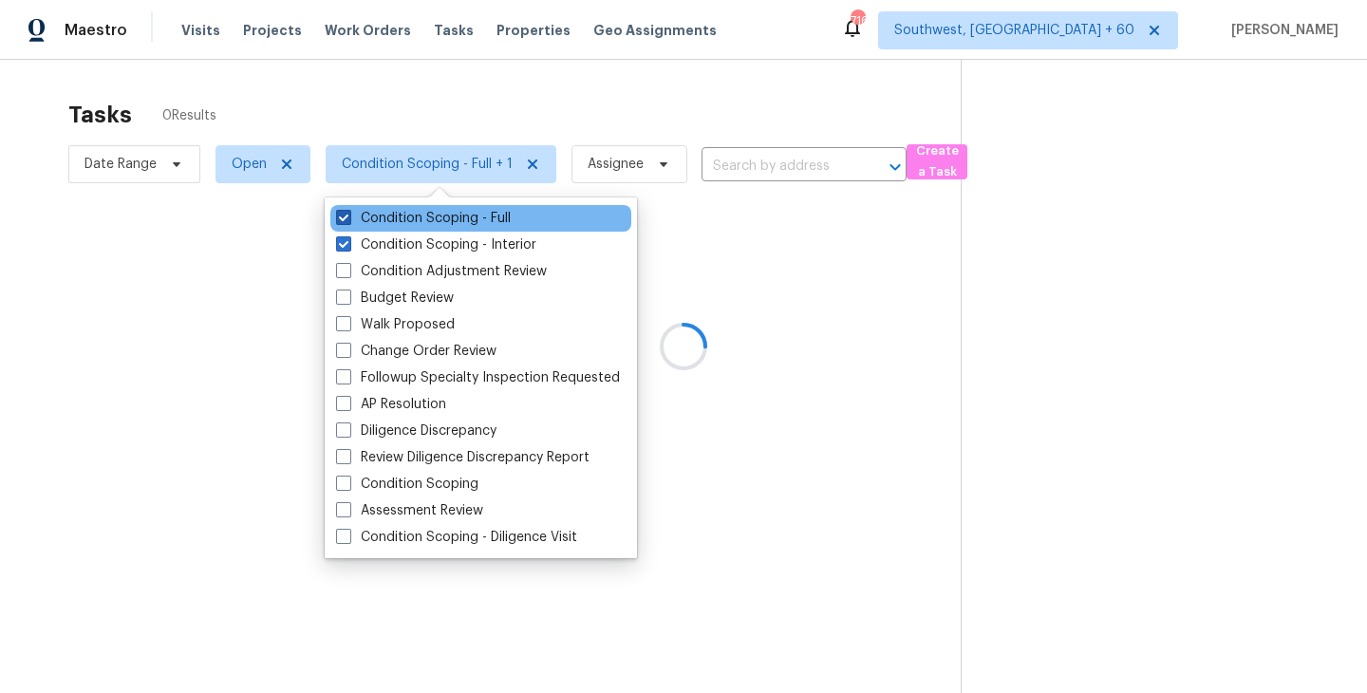
click at [489, 221] on label "Condition Scoping - Full" at bounding box center [423, 218] width 175 height 19
click at [348, 221] on input "Condition Scoping - Full" at bounding box center [342, 215] width 12 height 12
checkbox input "false"
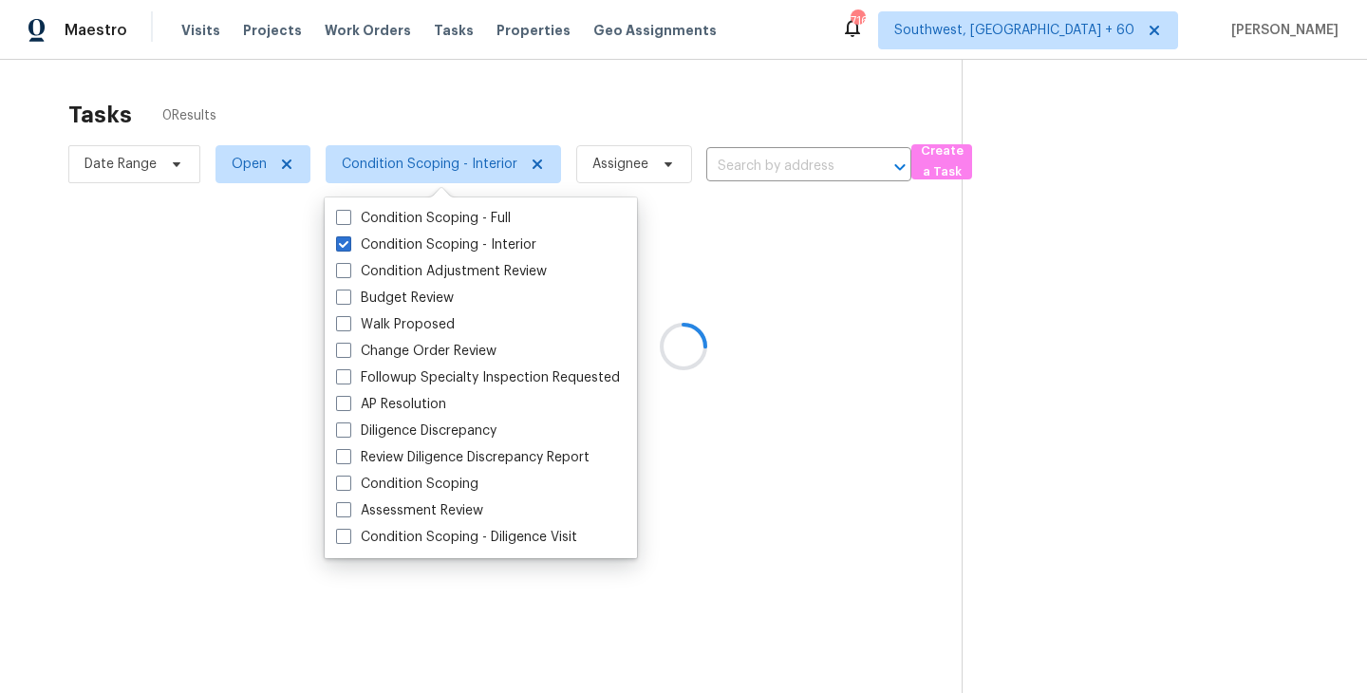
click at [1046, 288] on div at bounding box center [683, 346] width 1367 height 693
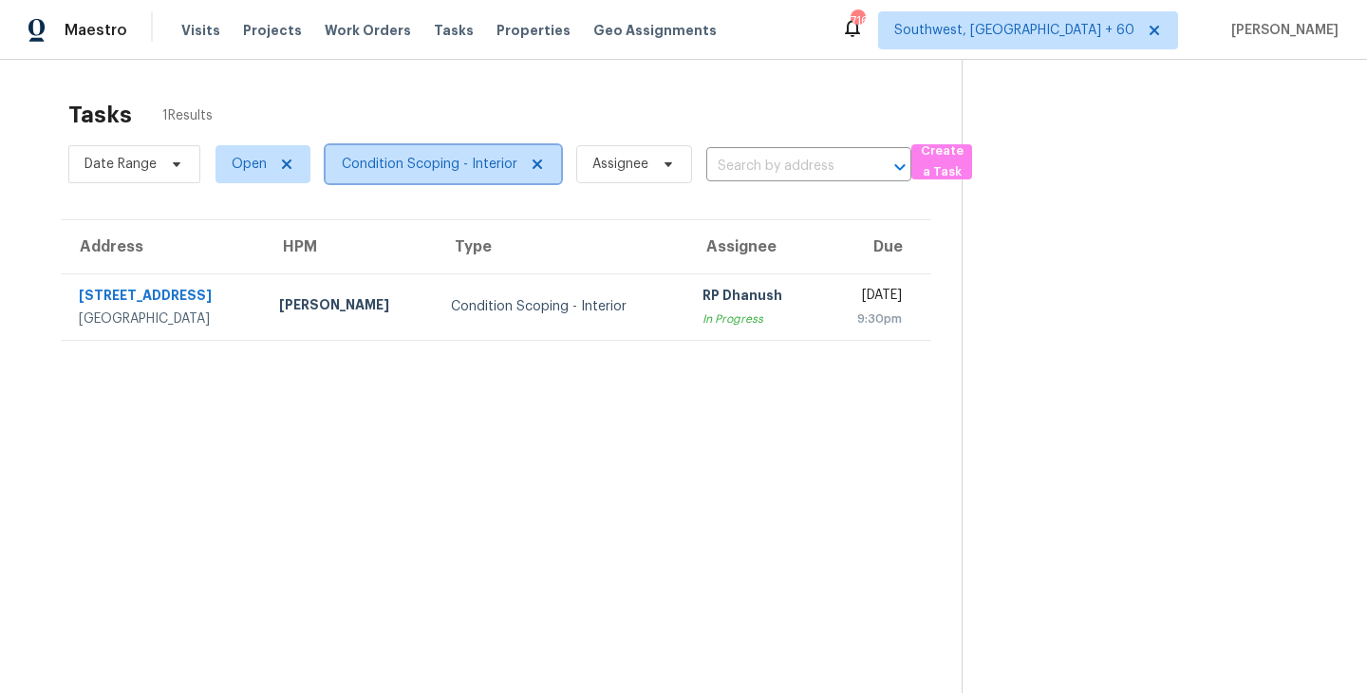
click at [455, 171] on span "Condition Scoping - Interior" at bounding box center [430, 164] width 176 height 19
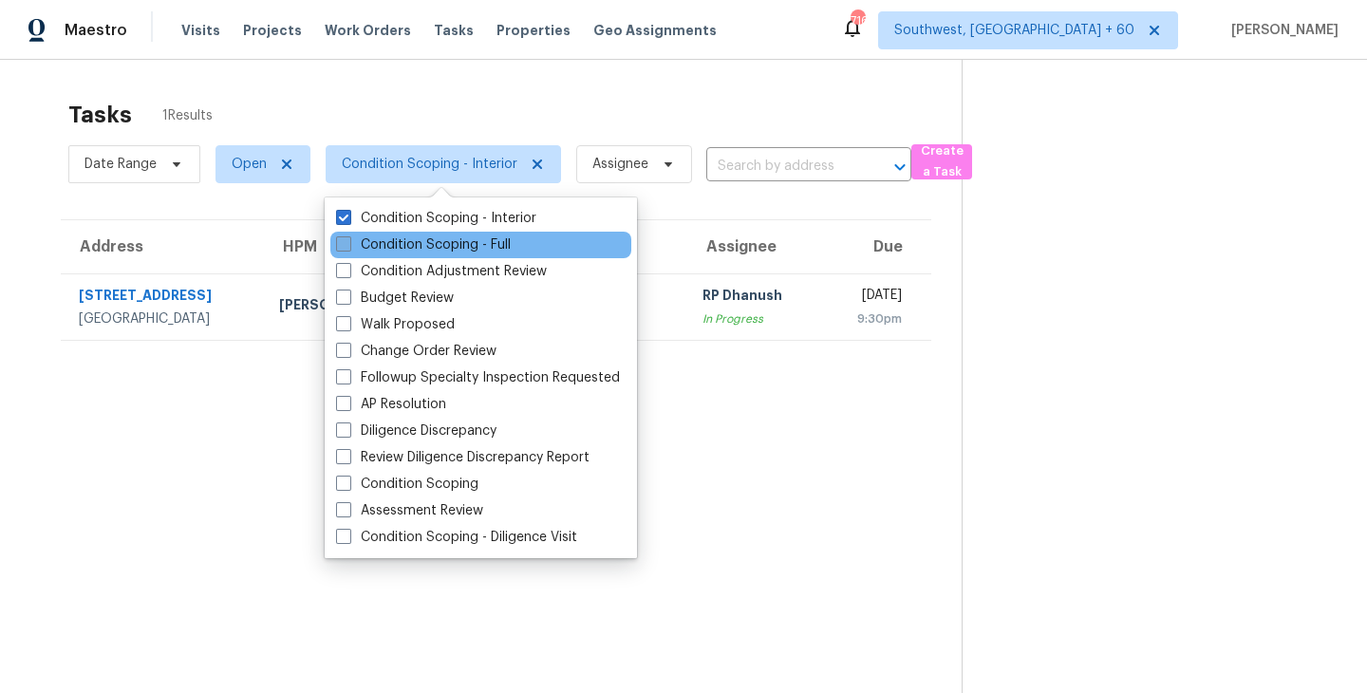
click at [493, 247] on label "Condition Scoping - Full" at bounding box center [423, 244] width 175 height 19
click at [348, 247] on input "Condition Scoping - Full" at bounding box center [342, 241] width 12 height 12
checkbox input "true"
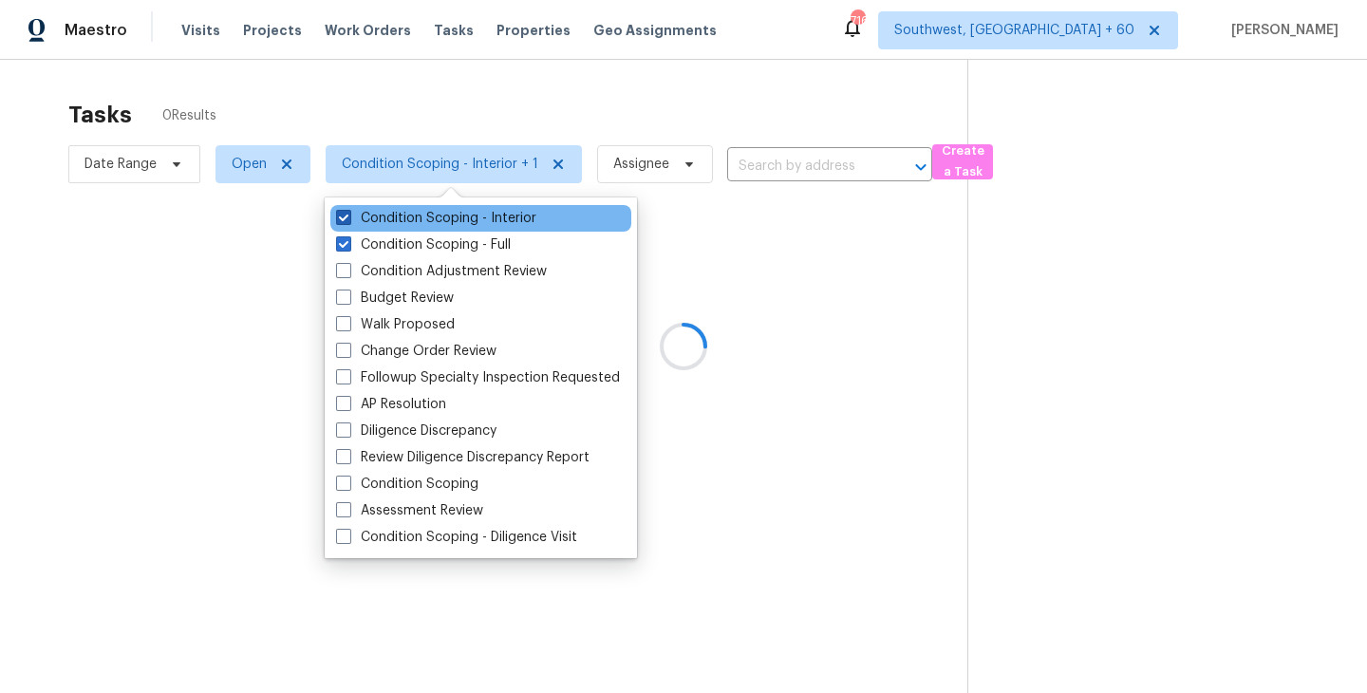
click at [493, 217] on label "Condition Scoping - Interior" at bounding box center [436, 218] width 200 height 19
click at [348, 217] on input "Condition Scoping - Interior" at bounding box center [342, 215] width 12 height 12
checkbox input "false"
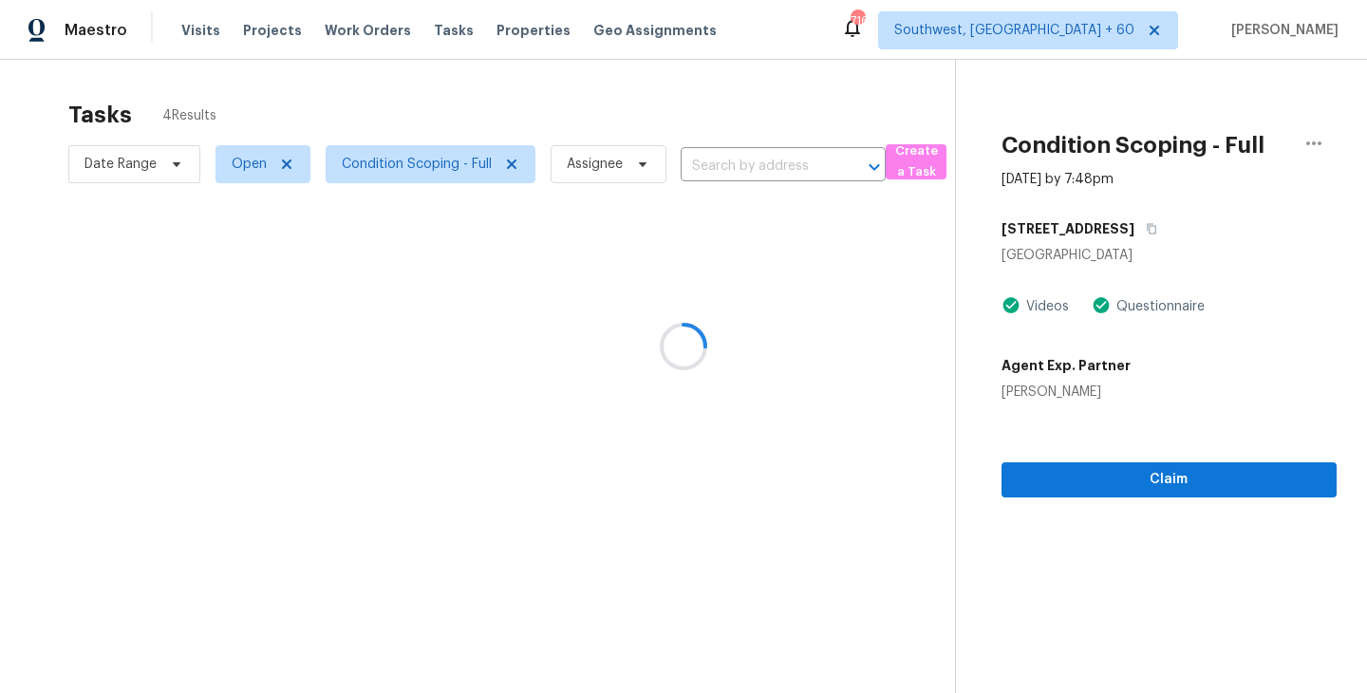
click at [909, 289] on div at bounding box center [683, 346] width 1367 height 693
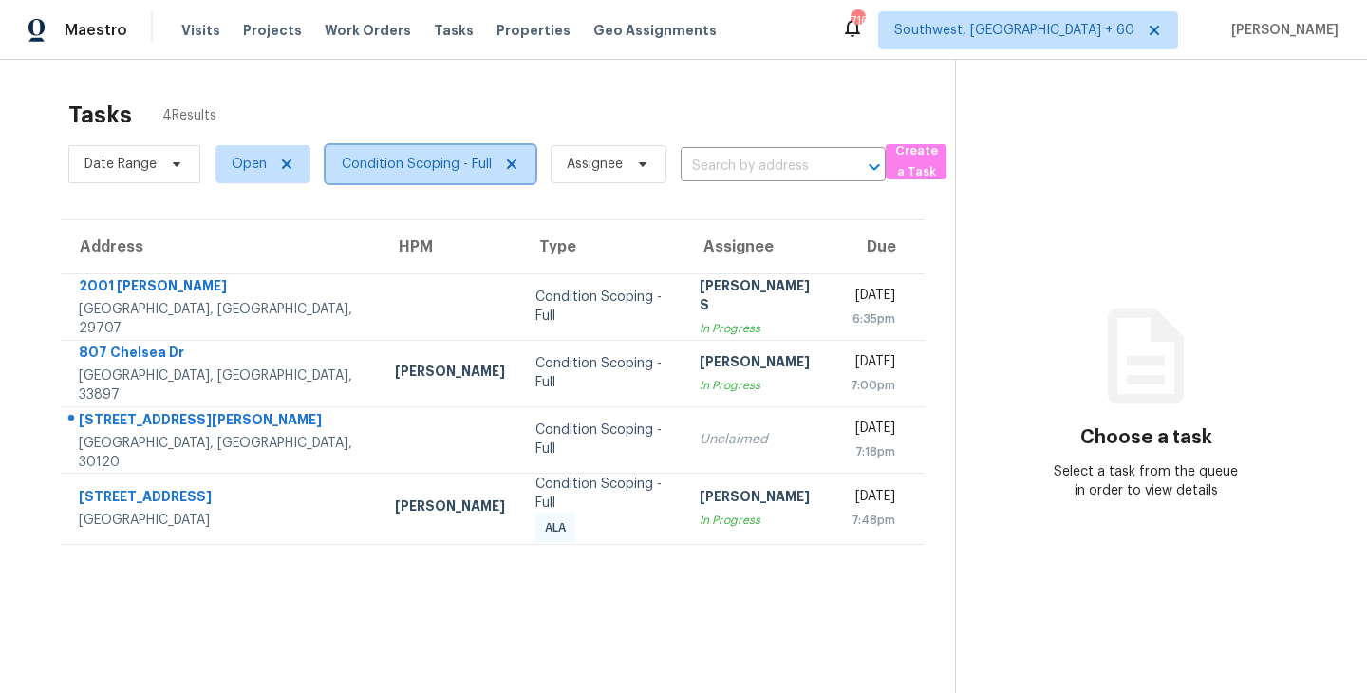
click at [450, 150] on span "Condition Scoping - Full" at bounding box center [431, 164] width 210 height 38
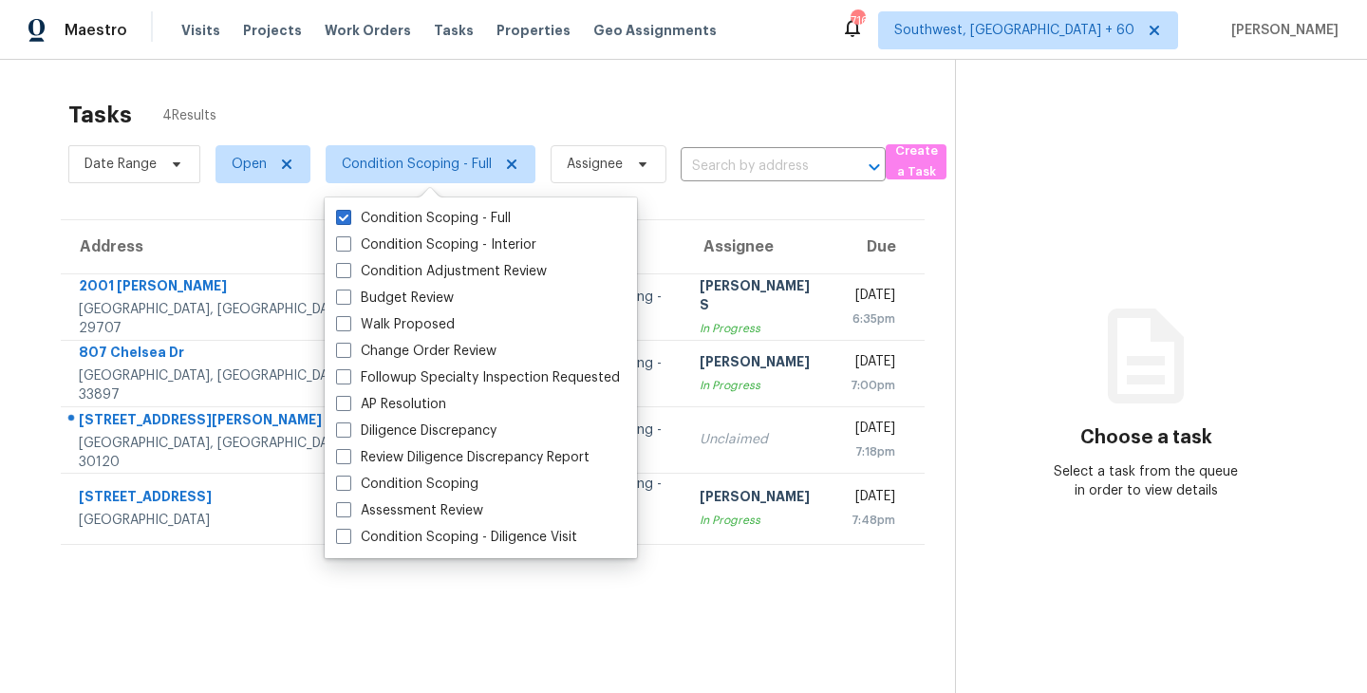
click at [680, 122] on div "Tasks 4 Results" at bounding box center [511, 114] width 886 height 49
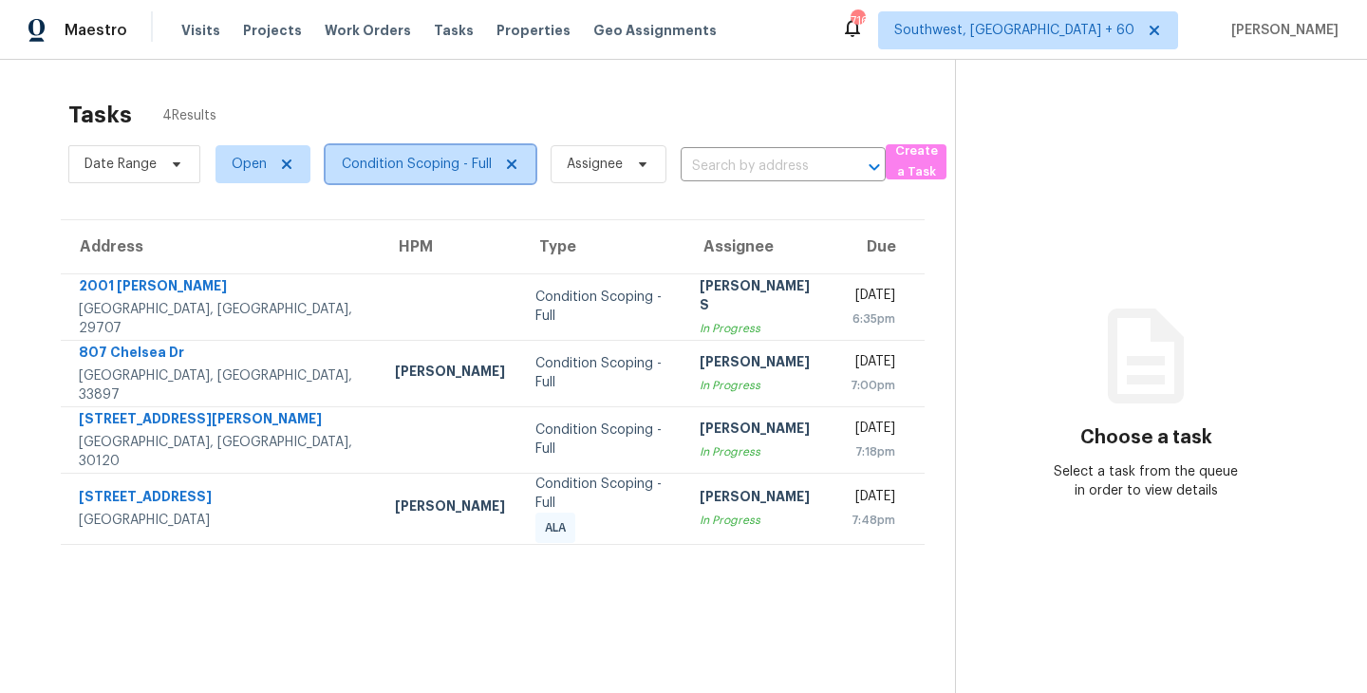
click at [429, 172] on span "Condition Scoping - Full" at bounding box center [417, 164] width 150 height 19
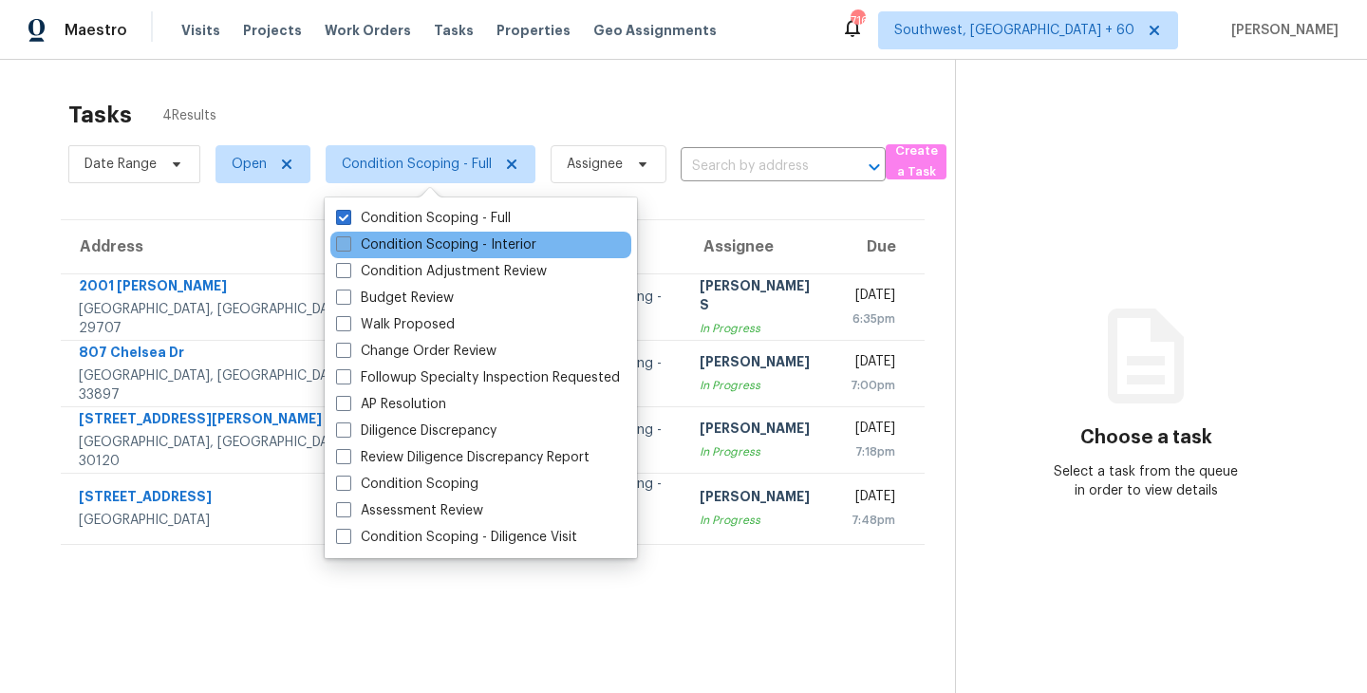
click at [434, 244] on label "Condition Scoping - Interior" at bounding box center [436, 244] width 200 height 19
click at [348, 244] on input "Condition Scoping - Interior" at bounding box center [342, 241] width 12 height 12
checkbox input "true"
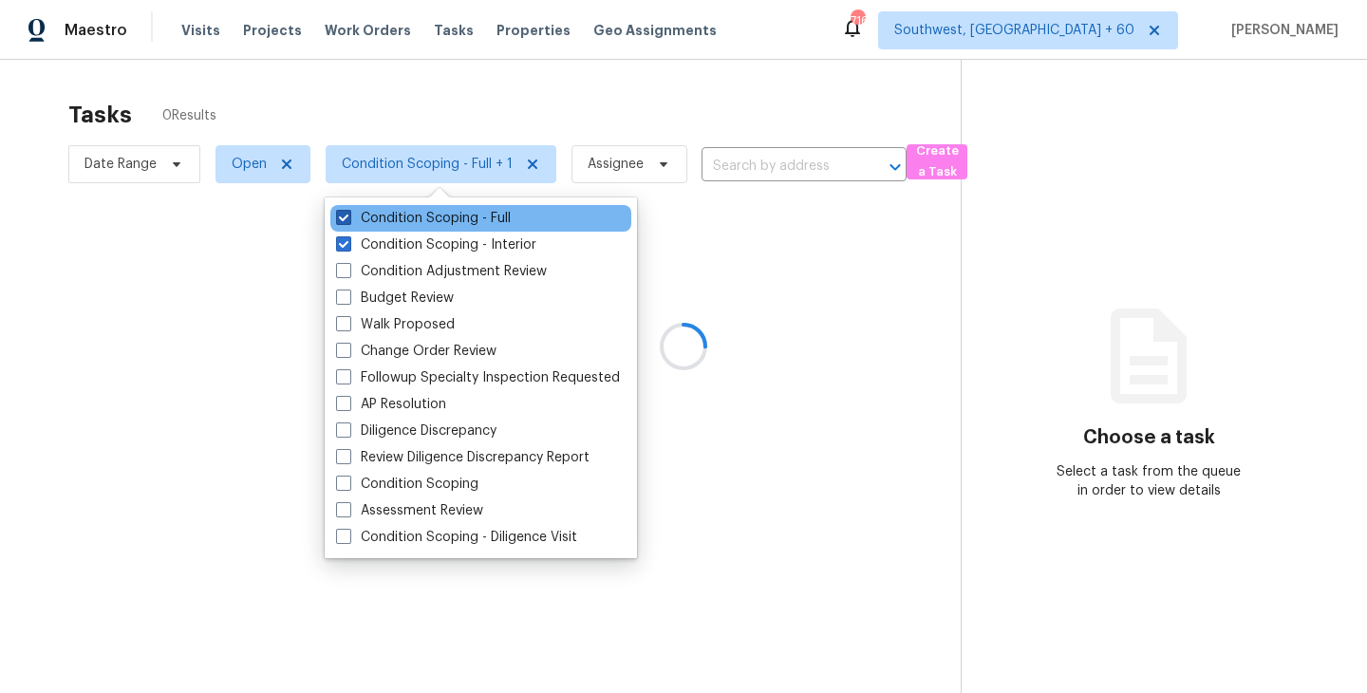
click at [467, 224] on label "Condition Scoping - Full" at bounding box center [423, 218] width 175 height 19
click at [348, 221] on input "Condition Scoping - Full" at bounding box center [342, 215] width 12 height 12
checkbox input "false"
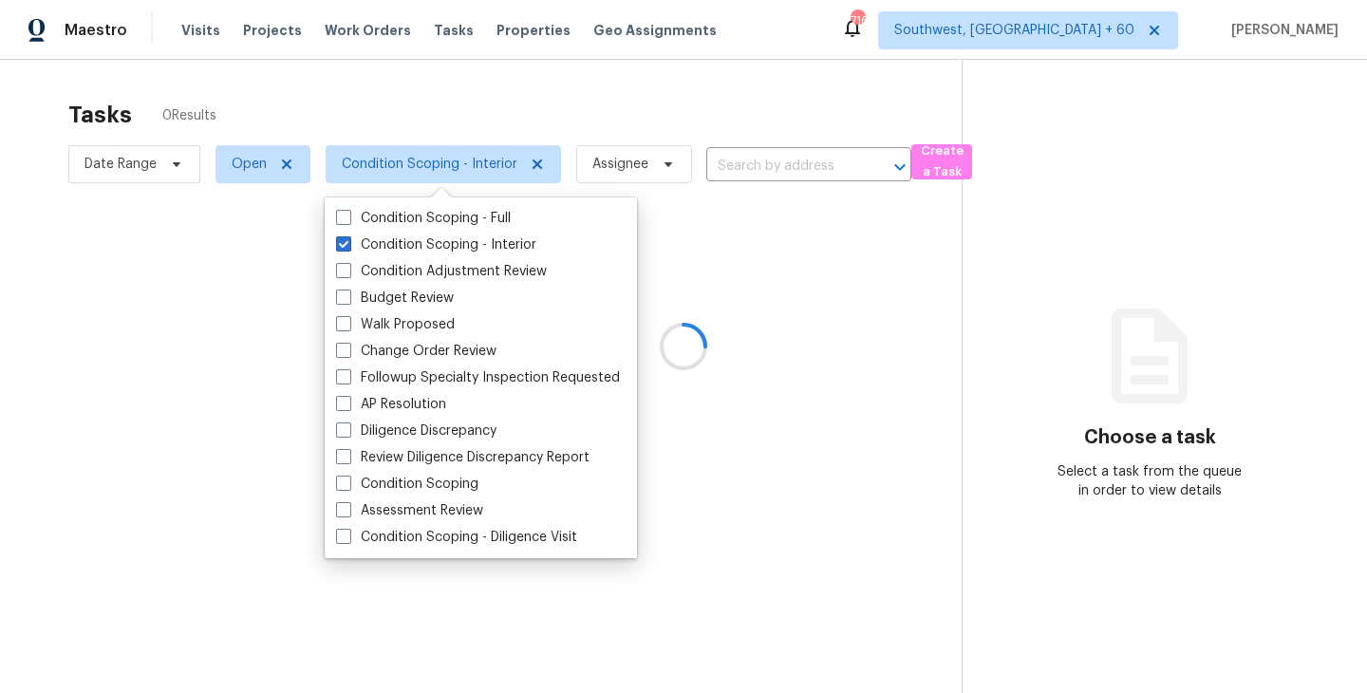
click at [752, 279] on div at bounding box center [683, 346] width 1367 height 693
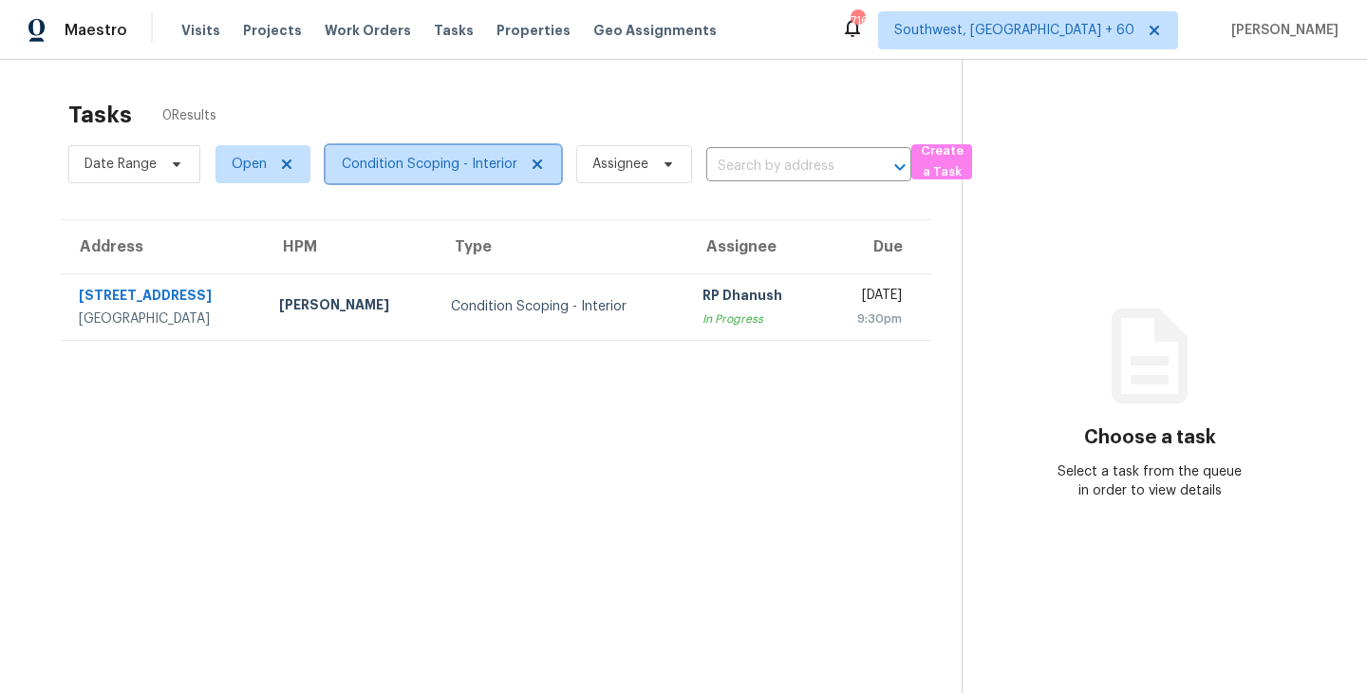
click at [470, 161] on span "Condition Scoping - Interior" at bounding box center [430, 164] width 176 height 19
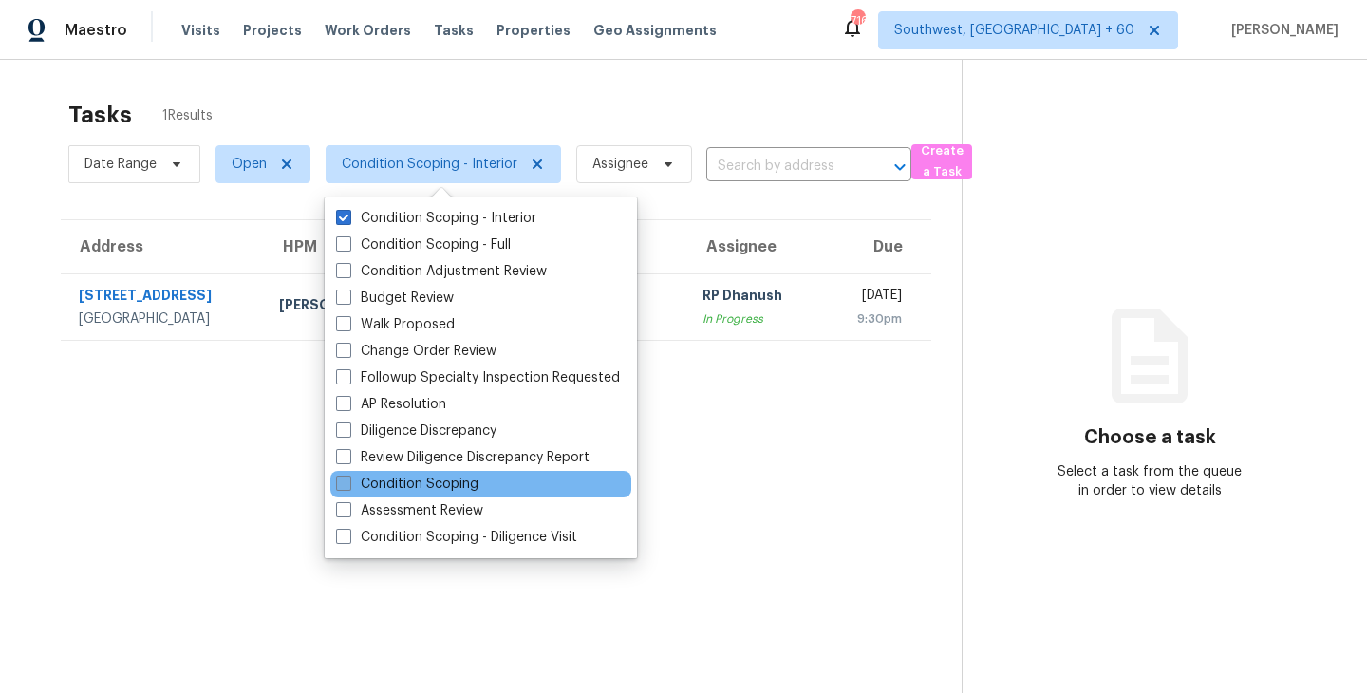
click at [441, 482] on label "Condition Scoping" at bounding box center [407, 484] width 142 height 19
click at [348, 482] on input "Condition Scoping" at bounding box center [342, 481] width 12 height 12
checkbox input "true"
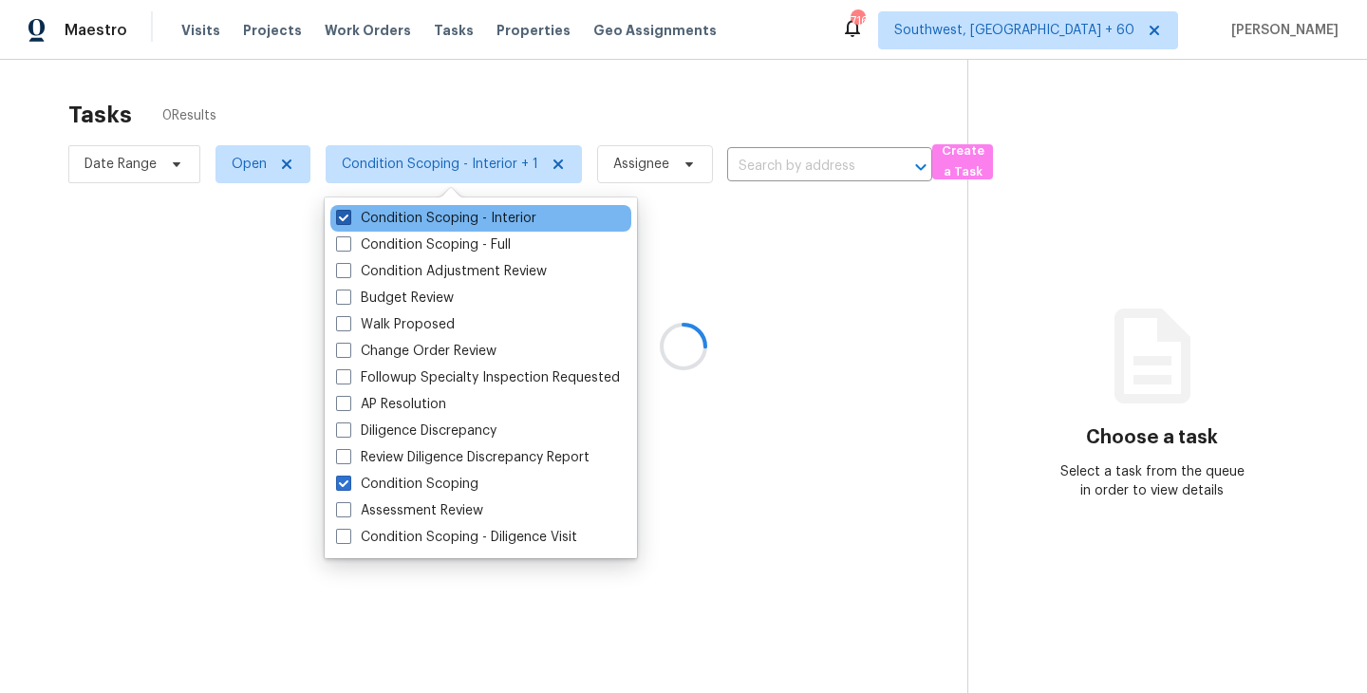
click at [457, 218] on label "Condition Scoping - Interior" at bounding box center [436, 218] width 200 height 19
click at [348, 218] on input "Condition Scoping - Interior" at bounding box center [342, 215] width 12 height 12
checkbox input "false"
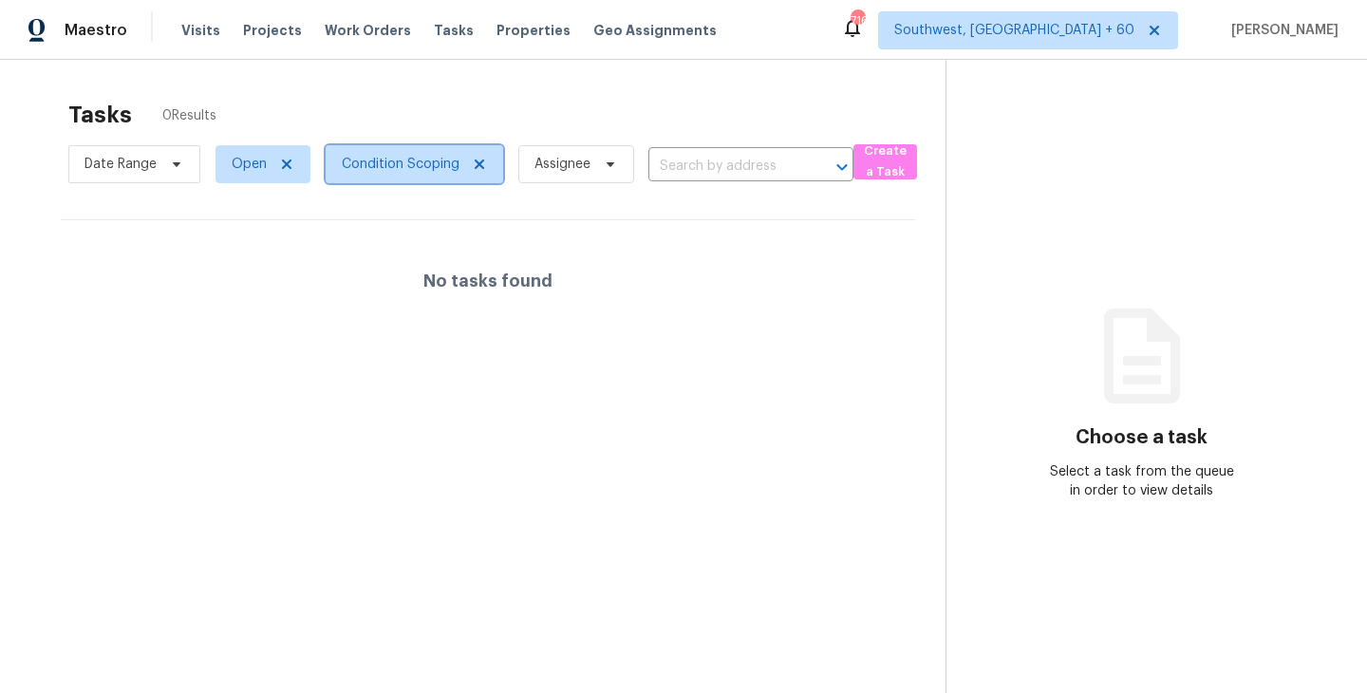
click at [436, 171] on span "Condition Scoping" at bounding box center [401, 164] width 118 height 19
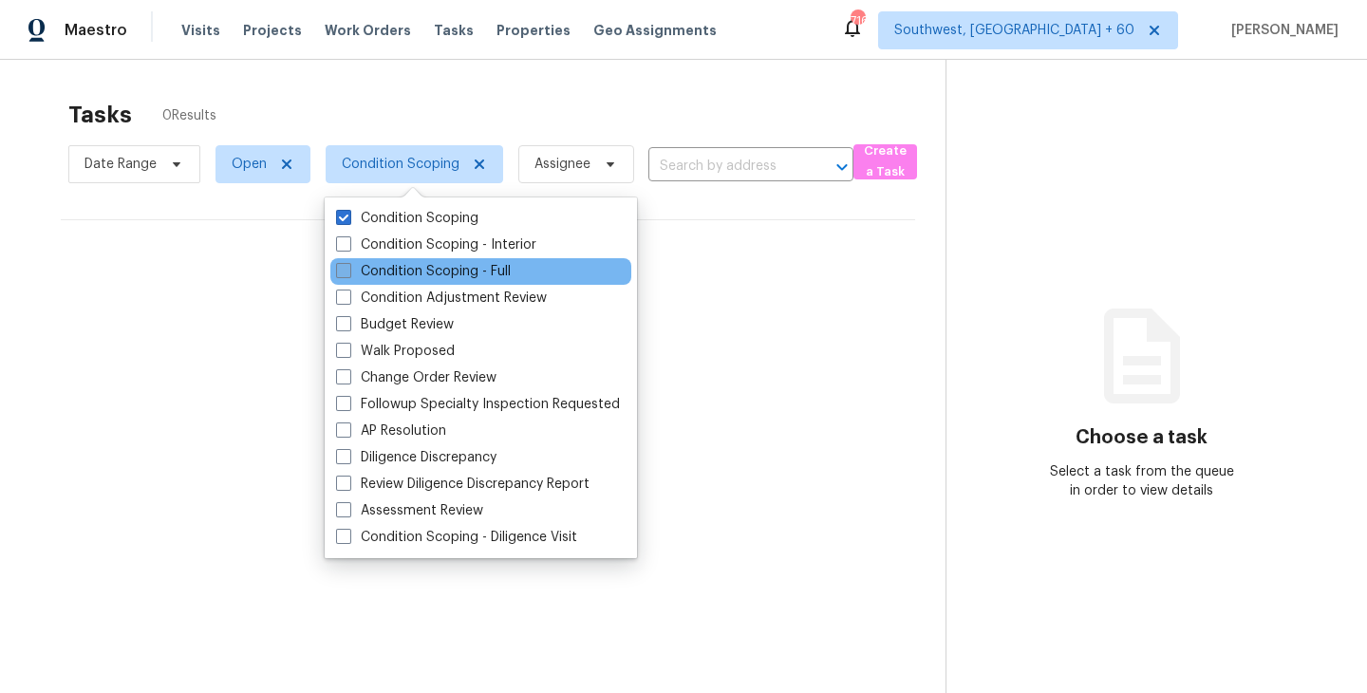
click at [462, 269] on label "Condition Scoping - Full" at bounding box center [423, 271] width 175 height 19
click at [348, 269] on input "Condition Scoping - Full" at bounding box center [342, 268] width 12 height 12
checkbox input "true"
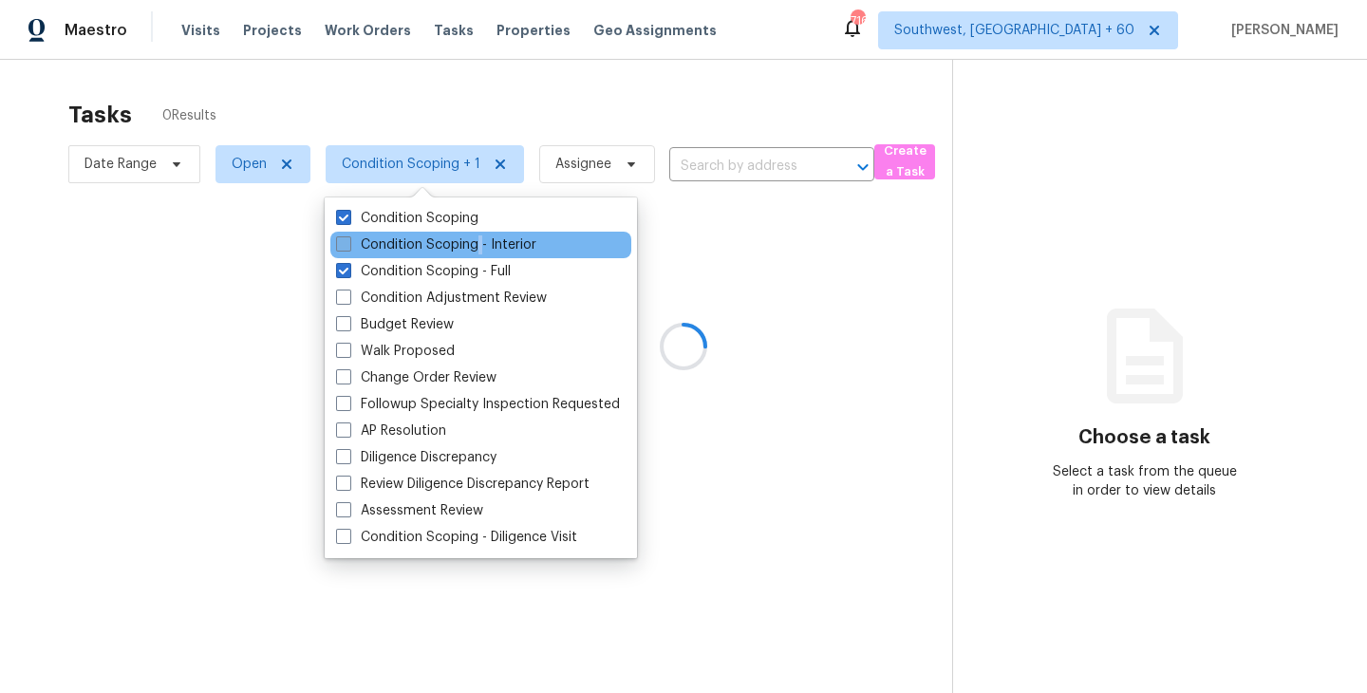
click at [479, 246] on label "Condition Scoping - Interior" at bounding box center [436, 244] width 200 height 19
click at [424, 248] on label "Condition Scoping - Interior" at bounding box center [436, 244] width 200 height 19
click at [348, 248] on input "Condition Scoping - Interior" at bounding box center [342, 241] width 12 height 12
checkbox input "true"
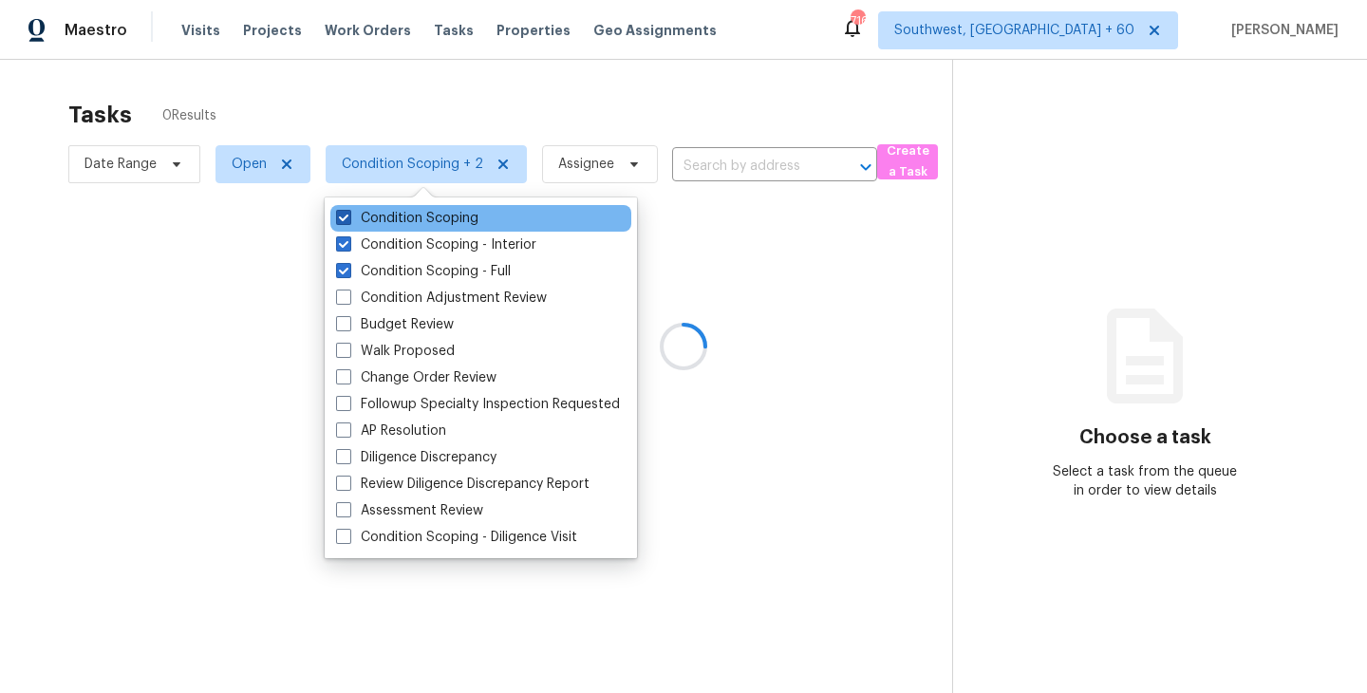
click at [444, 216] on label "Condition Scoping" at bounding box center [407, 218] width 142 height 19
click at [348, 216] on input "Condition Scoping" at bounding box center [342, 215] width 12 height 12
checkbox input "false"
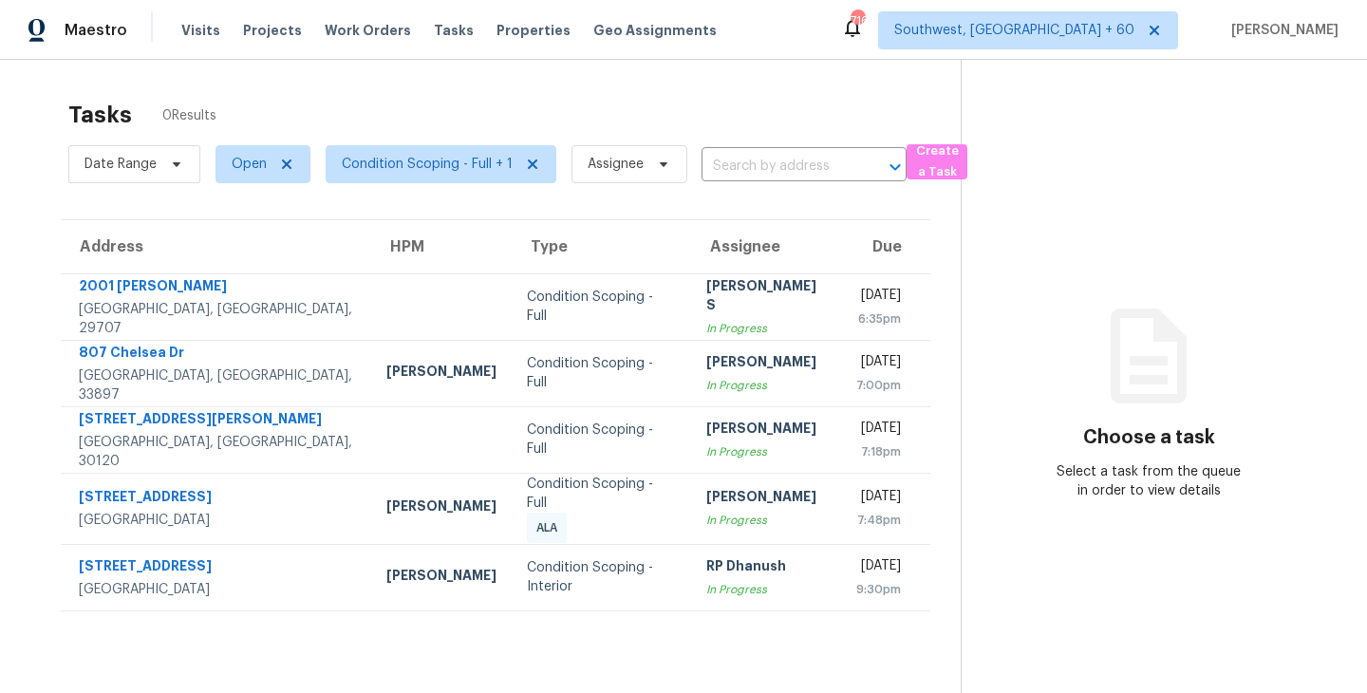
click at [1026, 319] on section "Choose a task Select a task from the queue in order to view details" at bounding box center [1148, 406] width 376 height 693
click at [1033, 555] on section "Choose a task Select a task from the queue in order to view details" at bounding box center [1148, 406] width 376 height 693
click at [477, 167] on span "Condition Scoping - Full + 1" at bounding box center [427, 164] width 171 height 19
click at [586, 129] on div "Tasks 5 Results" at bounding box center [514, 114] width 892 height 49
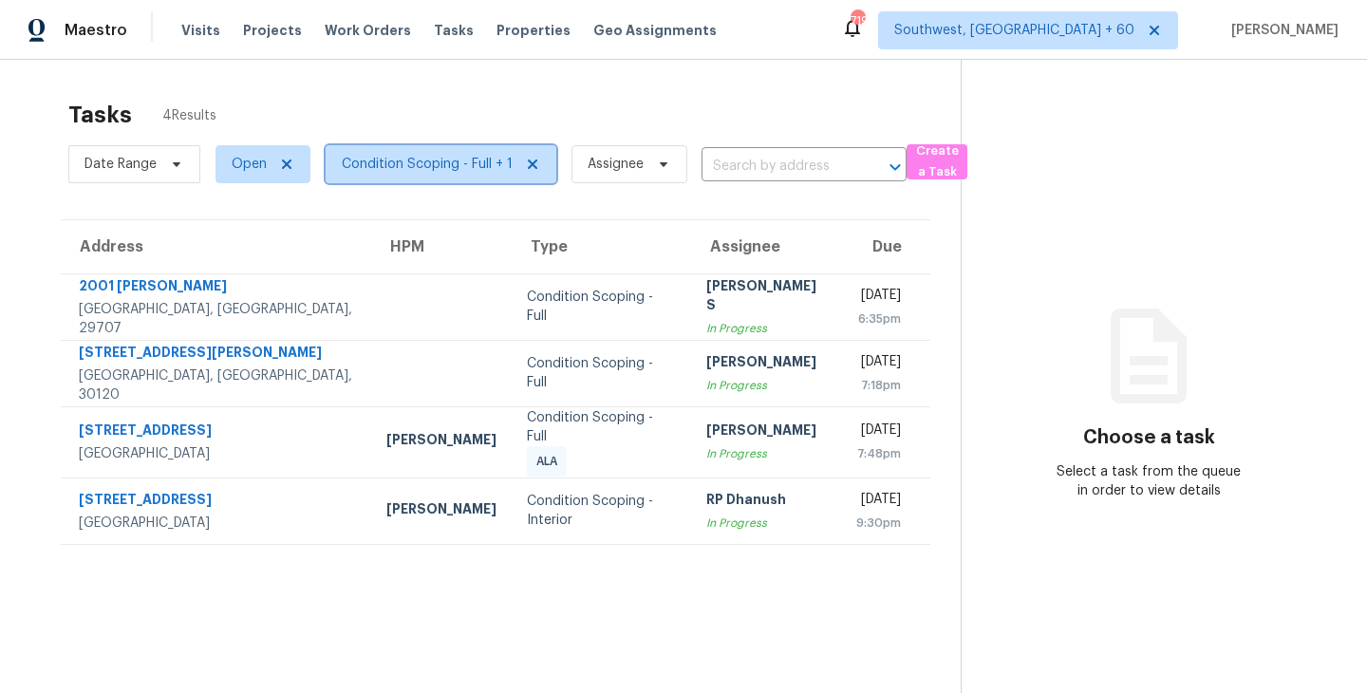
click at [477, 168] on span "Condition Scoping - Full + 1" at bounding box center [427, 164] width 171 height 19
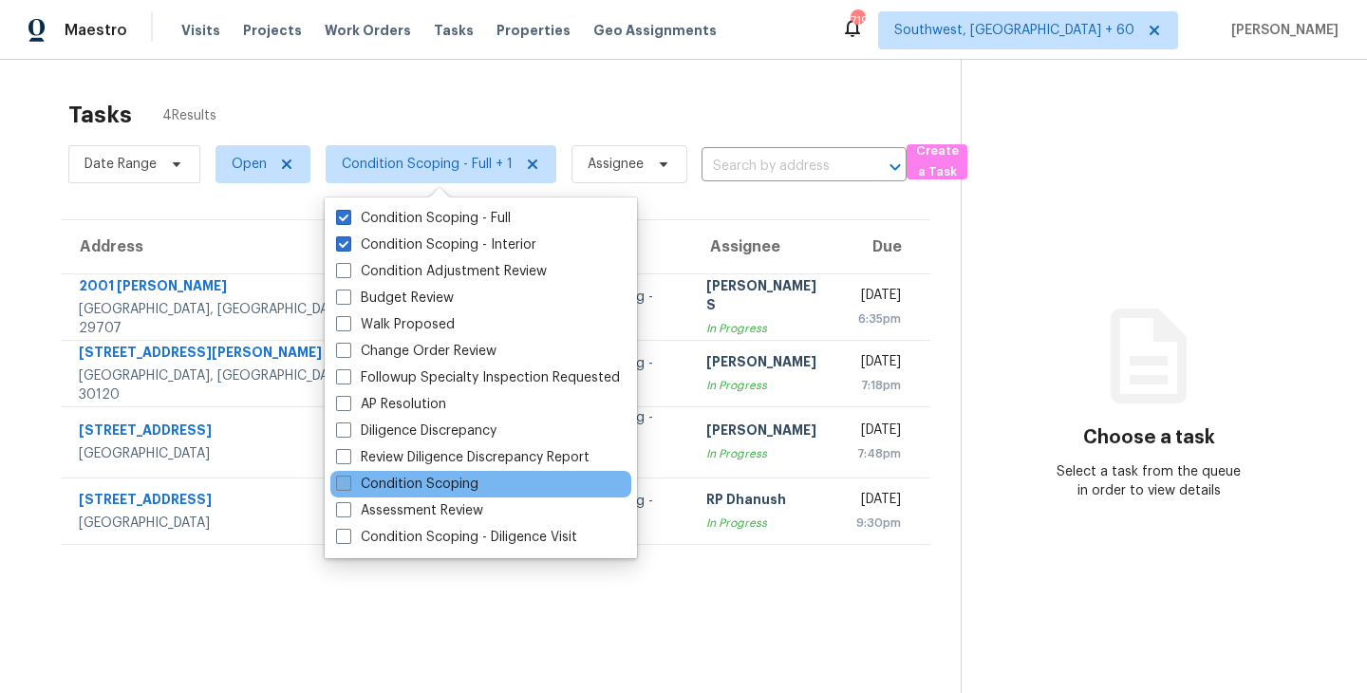
click at [461, 486] on label "Condition Scoping" at bounding box center [407, 484] width 142 height 19
click at [348, 486] on input "Condition Scoping" at bounding box center [342, 481] width 12 height 12
checkbox input "true"
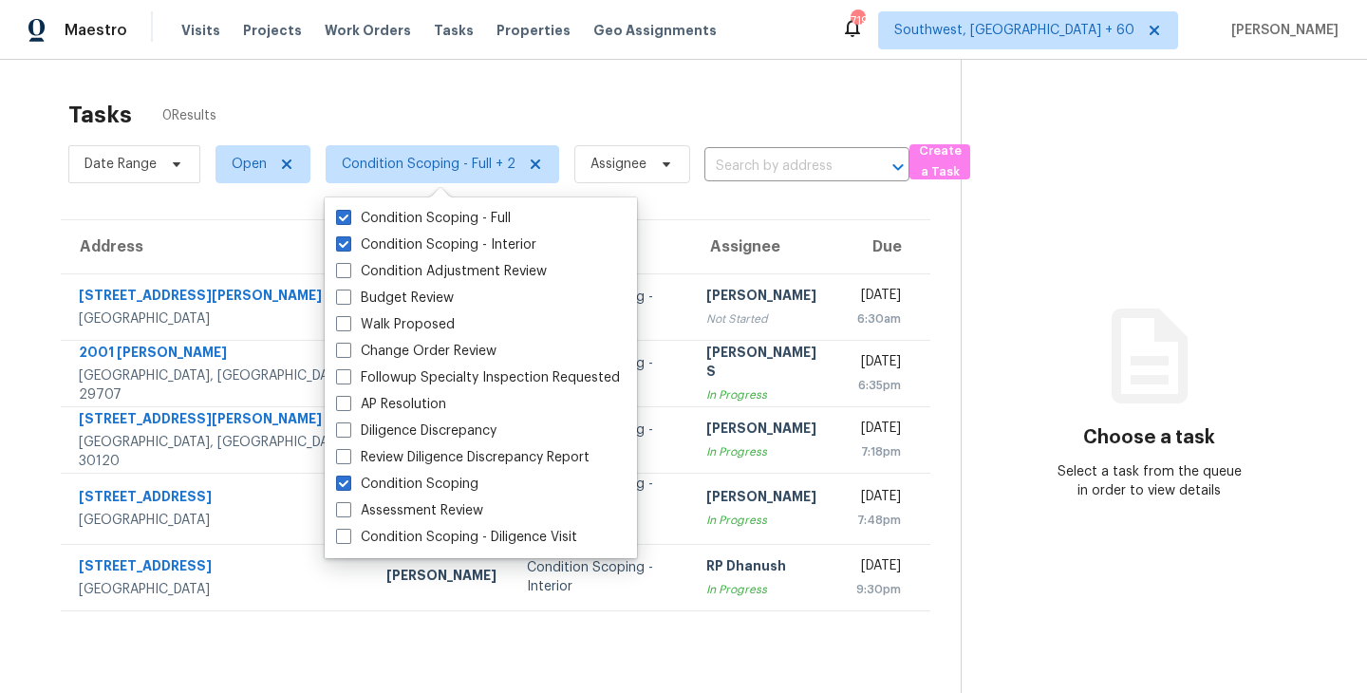
click at [997, 275] on section "Choose a task Select a task from the queue in order to view details" at bounding box center [1148, 406] width 376 height 693
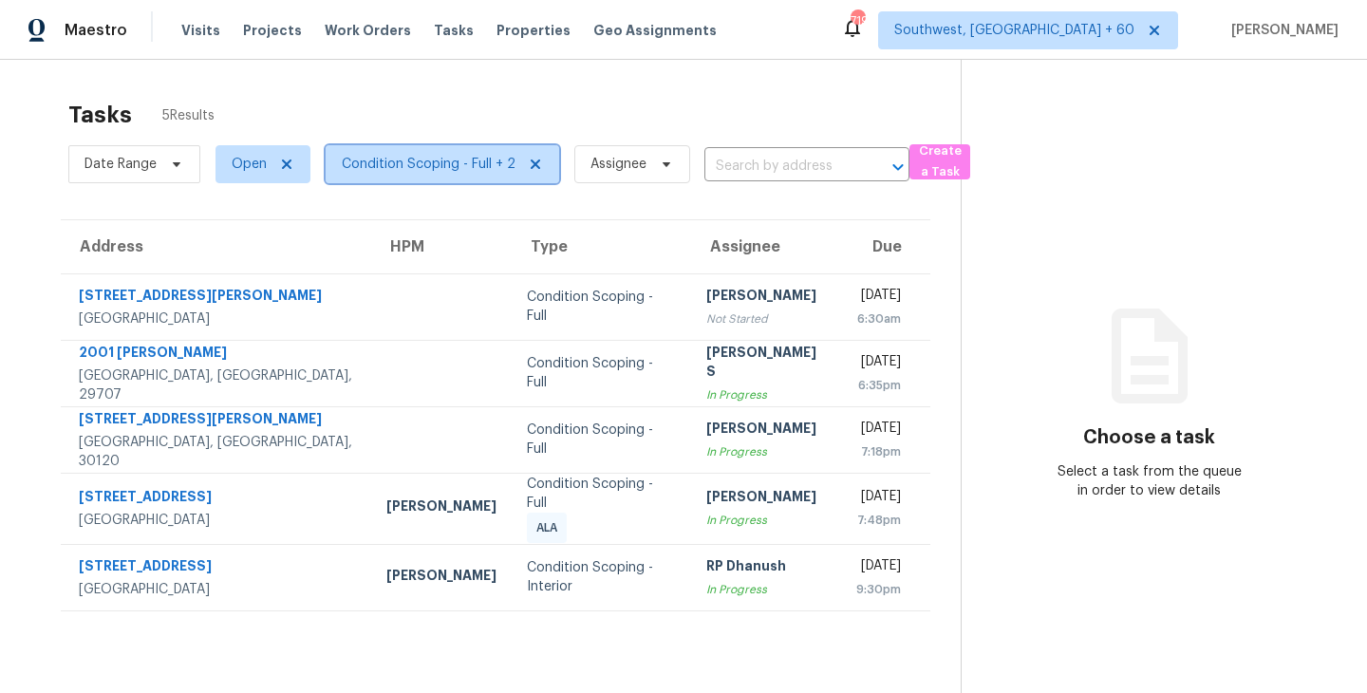
click at [442, 164] on span "Condition Scoping - Full + 2" at bounding box center [429, 164] width 174 height 19
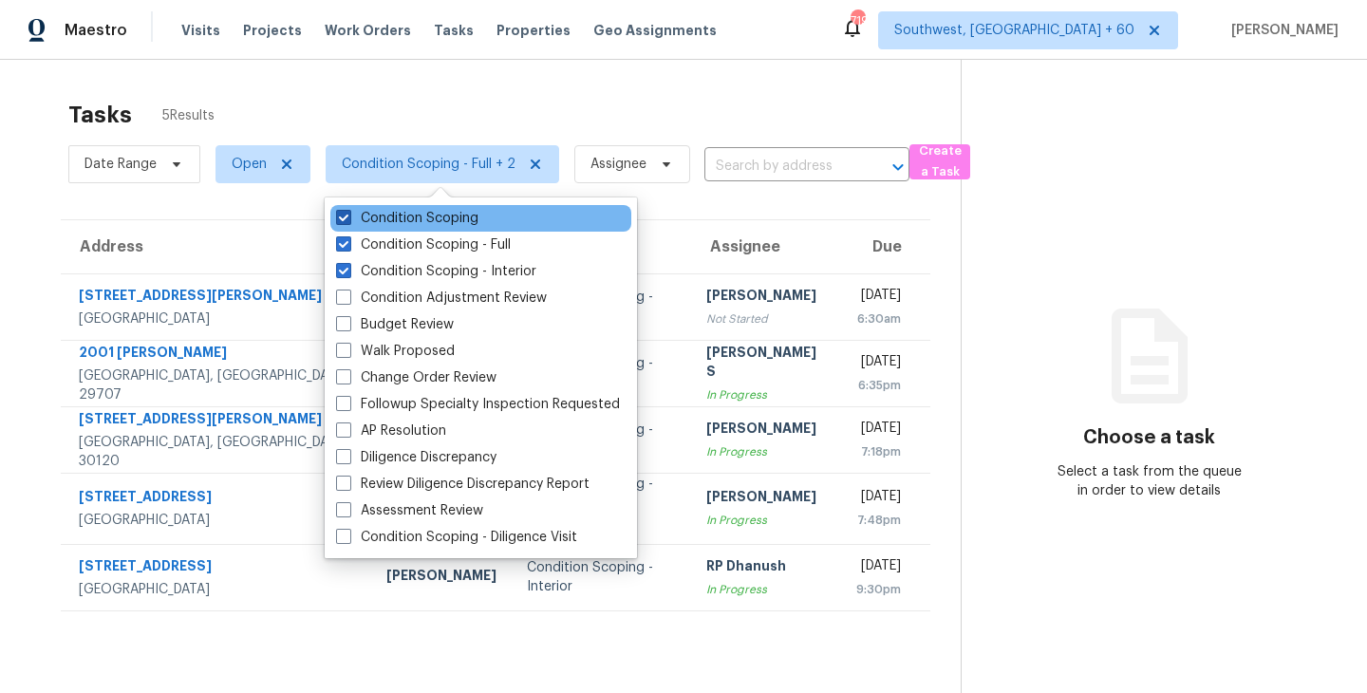
click at [459, 218] on label "Condition Scoping" at bounding box center [407, 218] width 142 height 19
click at [348, 218] on input "Condition Scoping" at bounding box center [342, 215] width 12 height 12
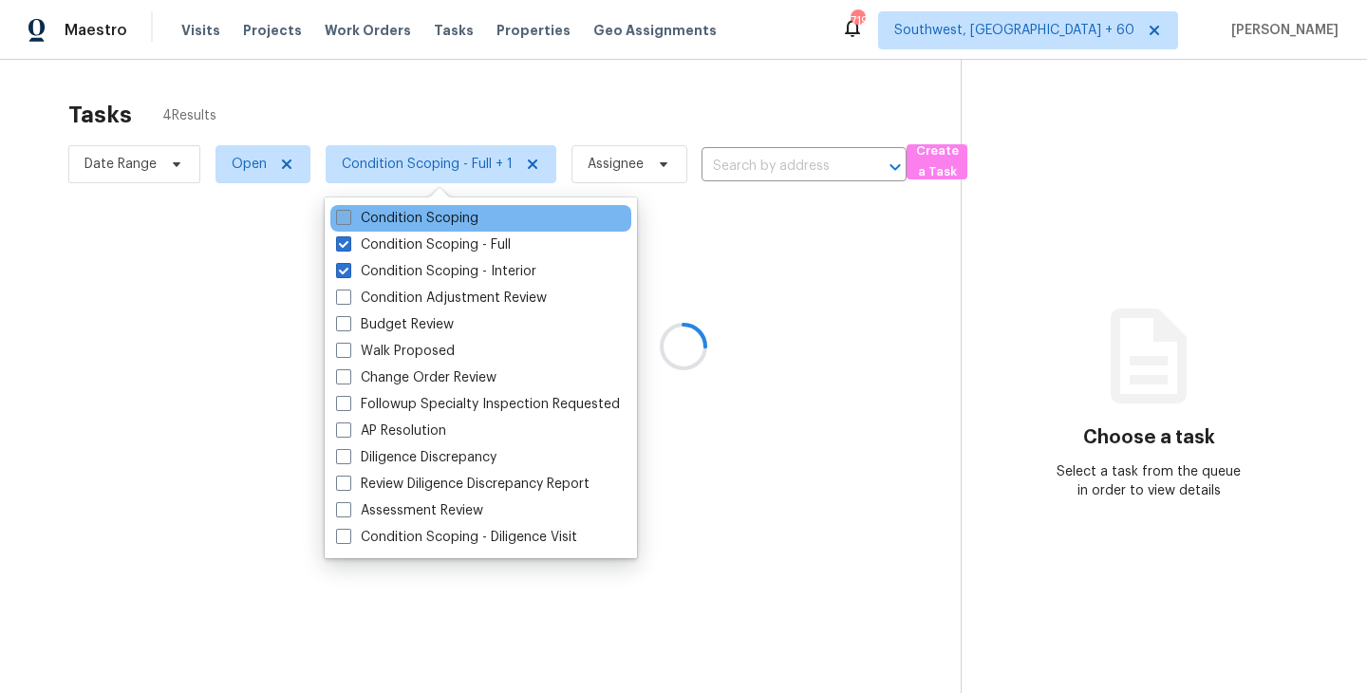
click at [451, 217] on label "Condition Scoping" at bounding box center [407, 218] width 142 height 19
click at [348, 217] on input "Condition Scoping" at bounding box center [342, 215] width 12 height 12
checkbox input "true"
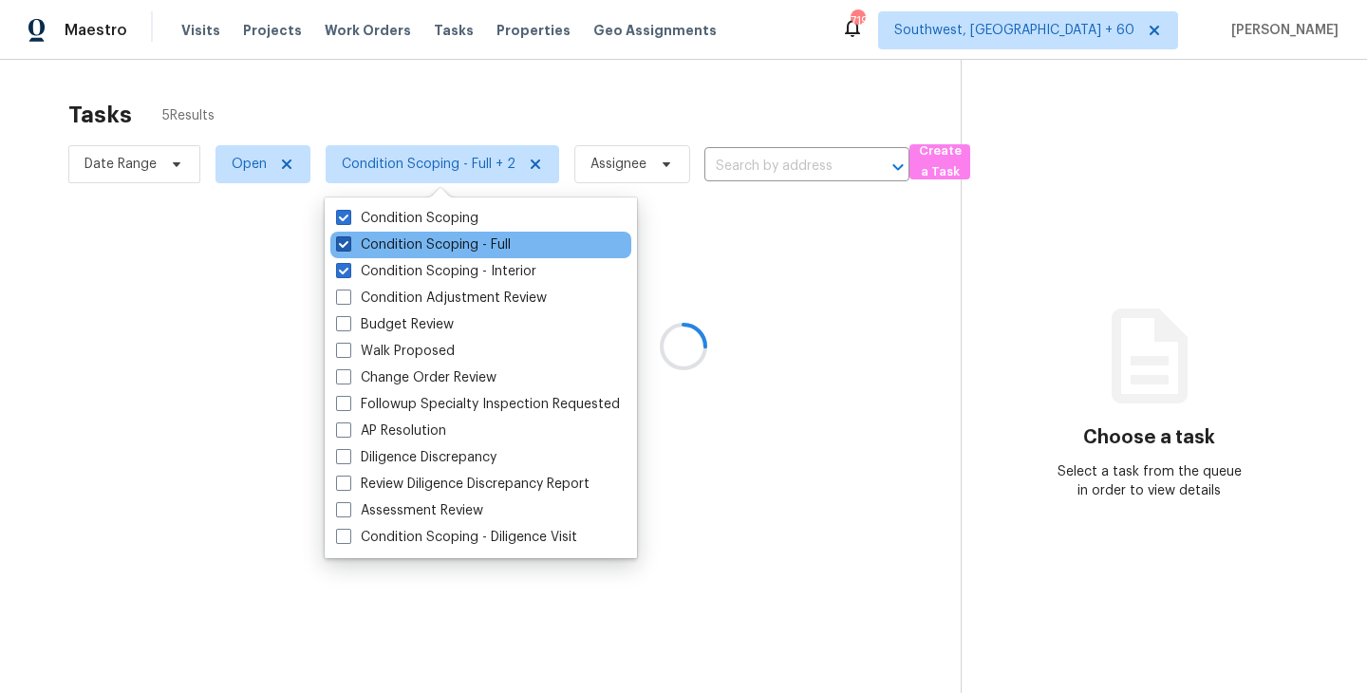
click at [462, 241] on label "Condition Scoping - Full" at bounding box center [423, 244] width 175 height 19
click at [348, 241] on input "Condition Scoping - Full" at bounding box center [342, 241] width 12 height 12
checkbox input "false"
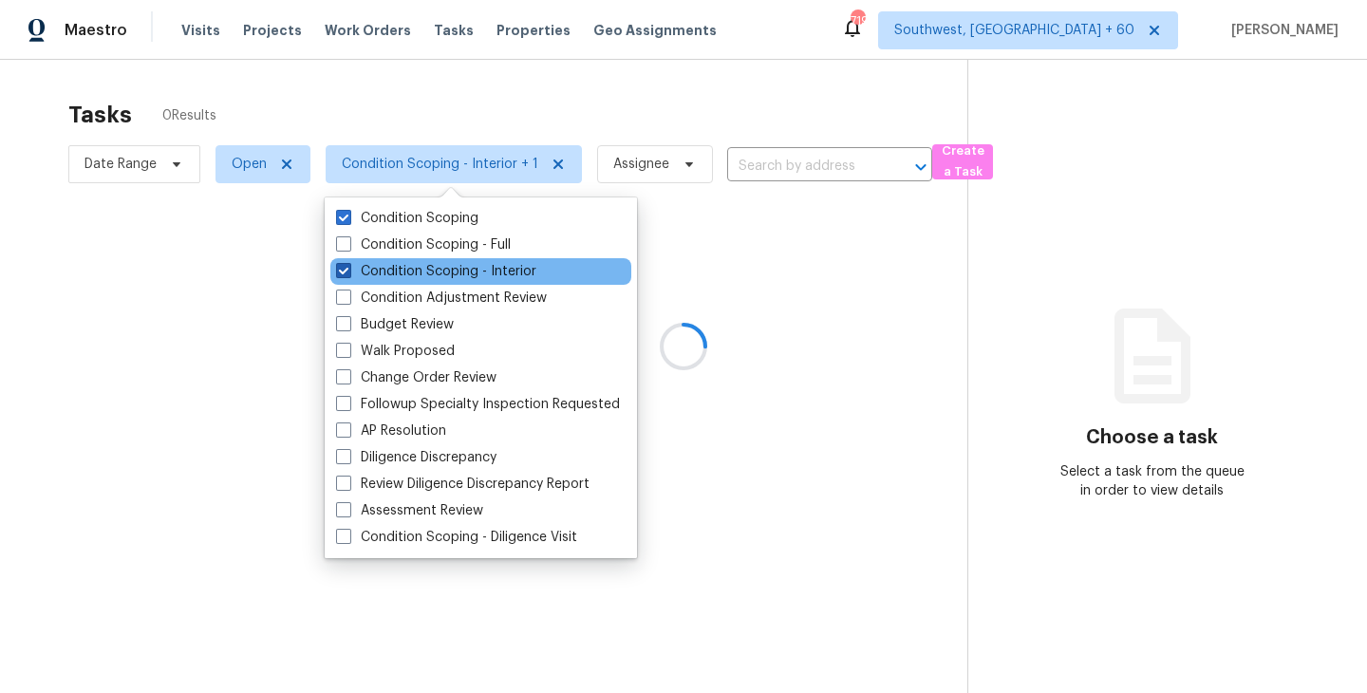
click at [462, 270] on label "Condition Scoping - Interior" at bounding box center [436, 271] width 200 height 19
click at [348, 270] on input "Condition Scoping - Interior" at bounding box center [342, 268] width 12 height 12
checkbox input "false"
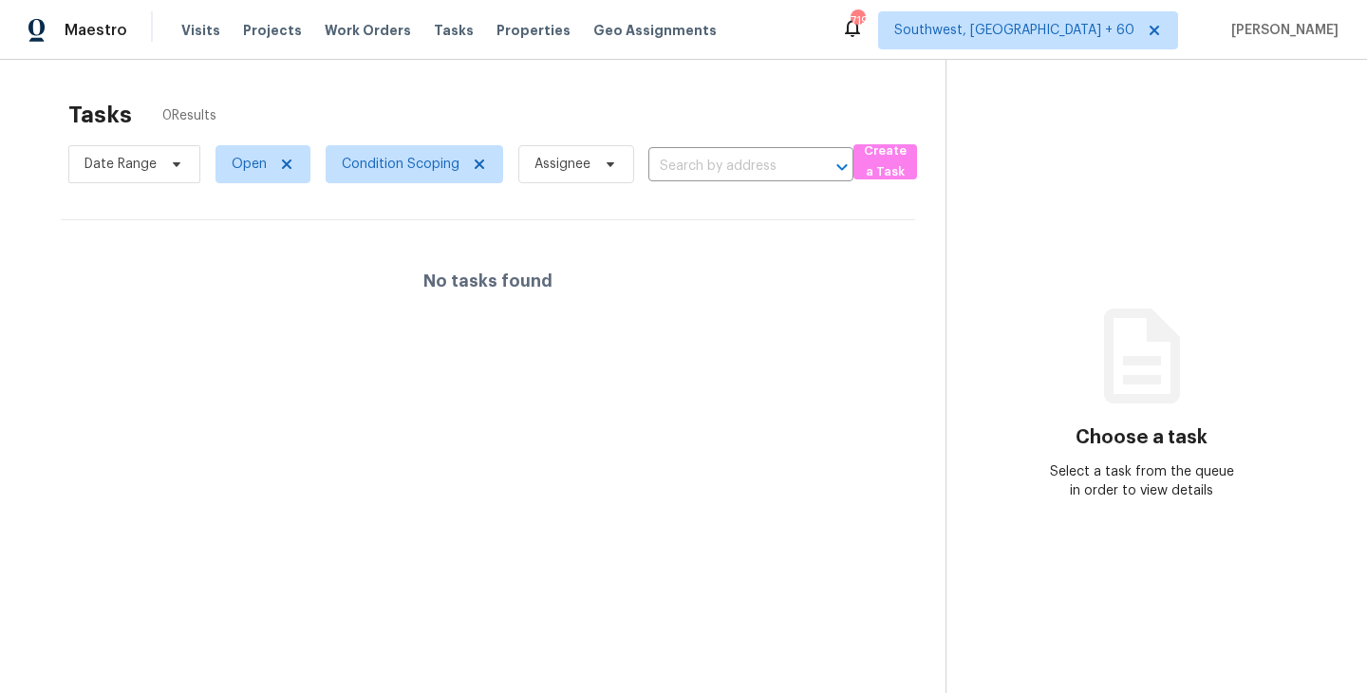
click at [714, 283] on div "No tasks found" at bounding box center [488, 280] width 854 height 121
click at [418, 167] on span "Condition Scoping" at bounding box center [401, 164] width 118 height 19
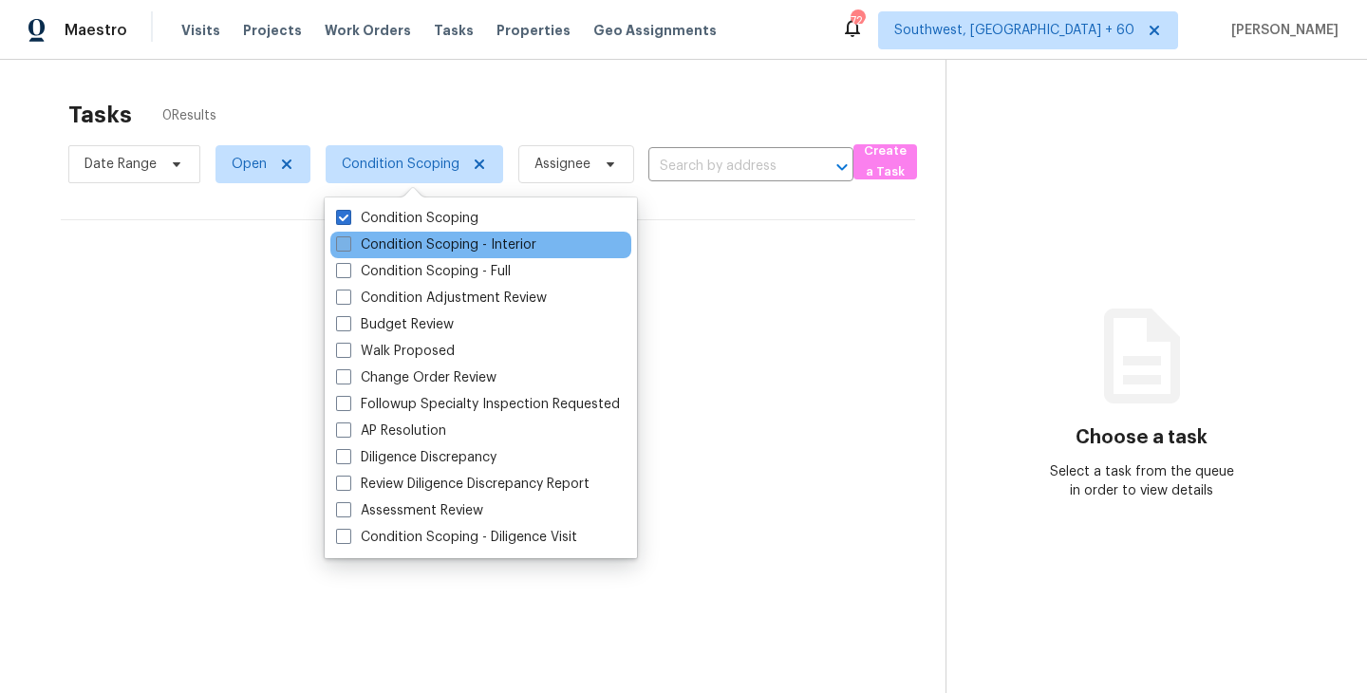
click at [437, 245] on label "Condition Scoping - Interior" at bounding box center [436, 244] width 200 height 19
click at [348, 245] on input "Condition Scoping - Interior" at bounding box center [342, 241] width 12 height 12
checkbox input "true"
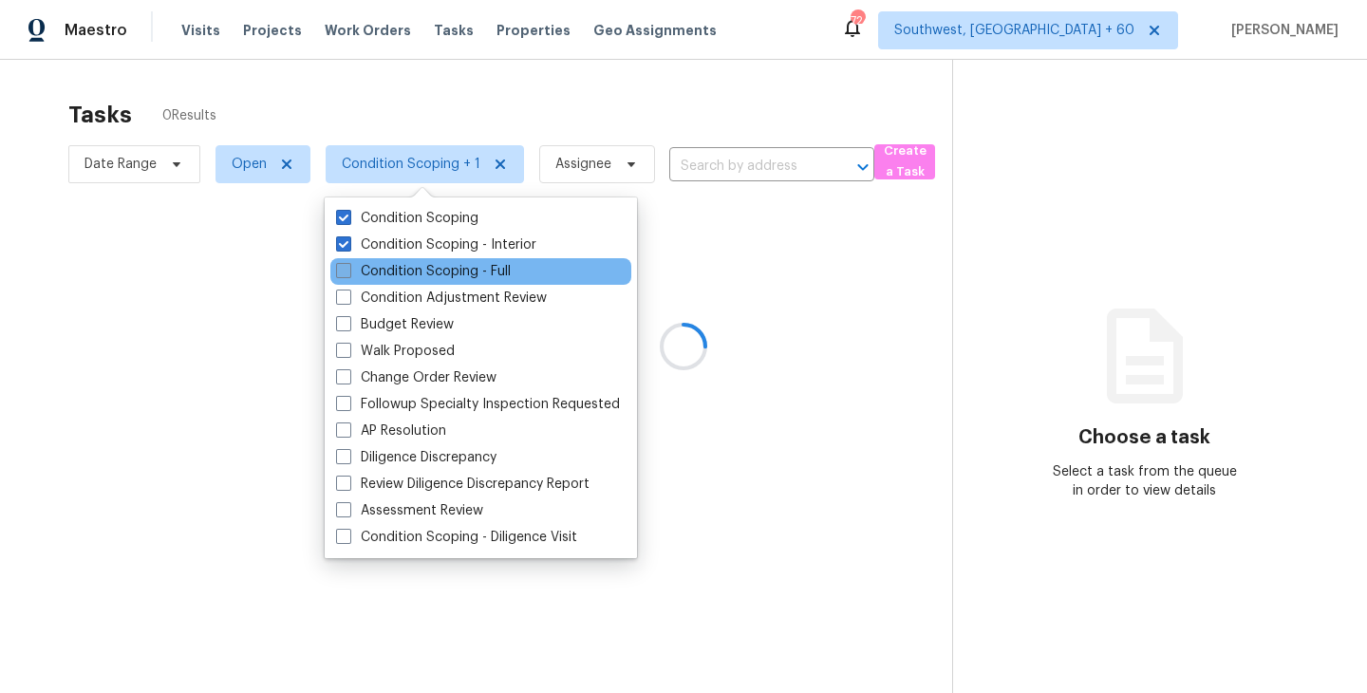
click at [448, 274] on label "Condition Scoping - Full" at bounding box center [423, 271] width 175 height 19
click at [348, 274] on input "Condition Scoping - Full" at bounding box center [342, 268] width 12 height 12
checkbox input "true"
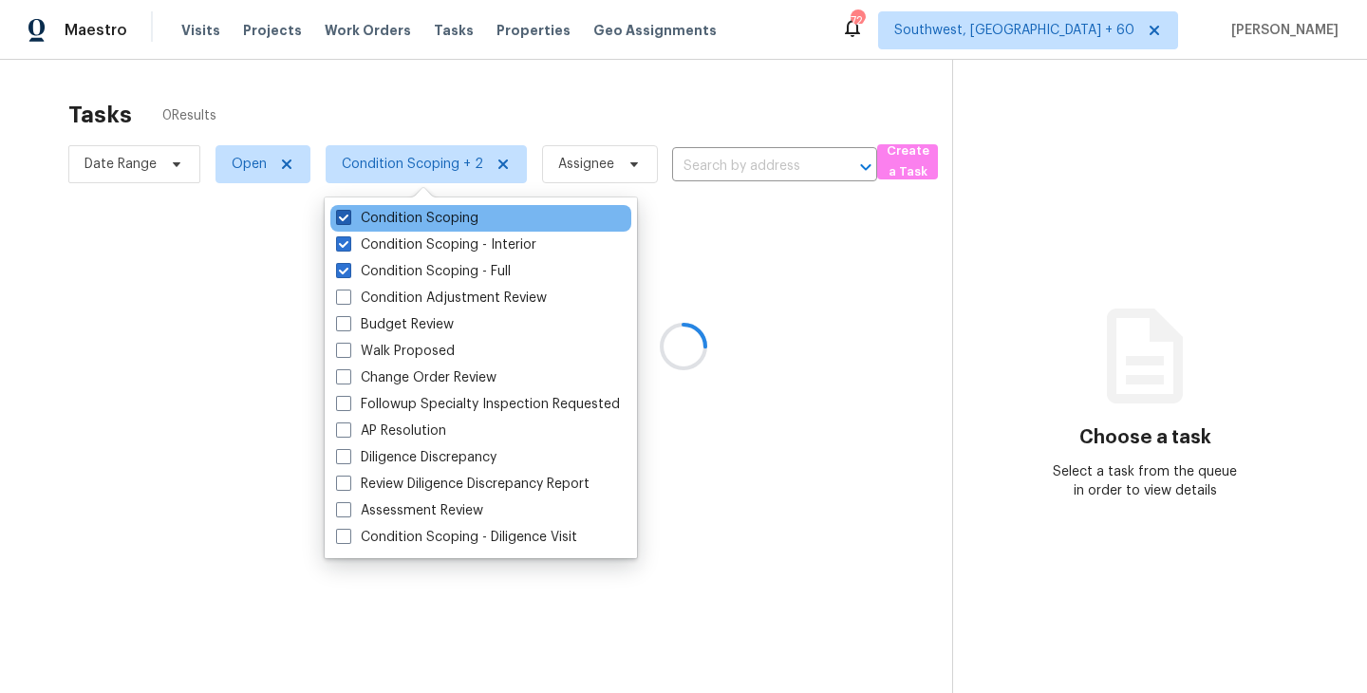
click at [438, 213] on label "Condition Scoping" at bounding box center [407, 218] width 142 height 19
click at [348, 213] on input "Condition Scoping" at bounding box center [342, 215] width 12 height 12
checkbox input "false"
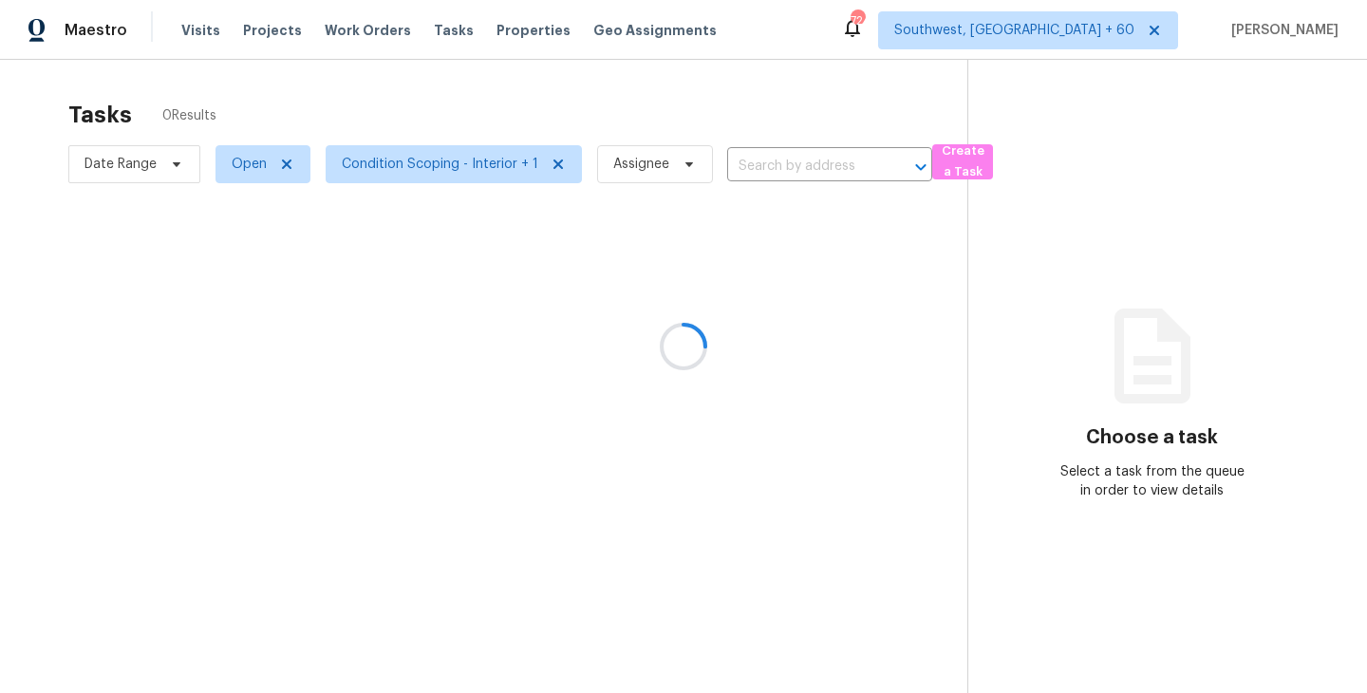
click at [788, 254] on div at bounding box center [683, 346] width 1367 height 693
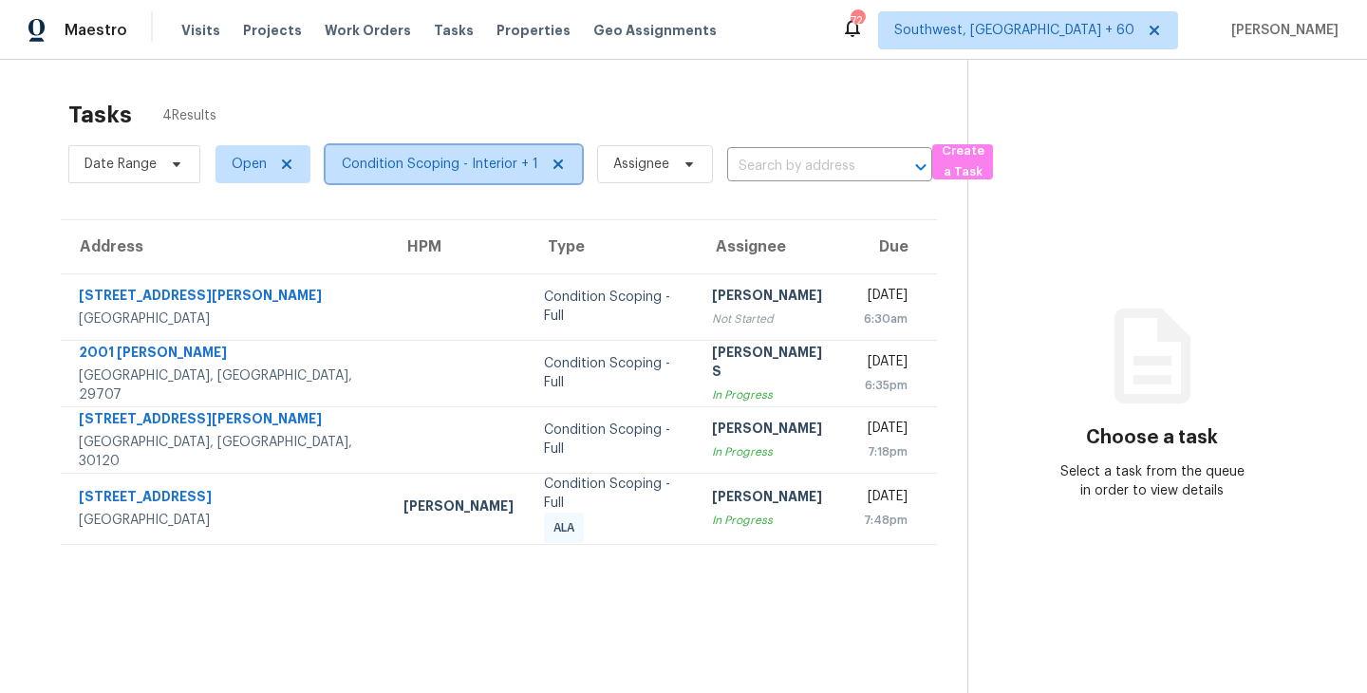
click at [509, 170] on span "Condition Scoping - Interior + 1" at bounding box center [440, 164] width 196 height 19
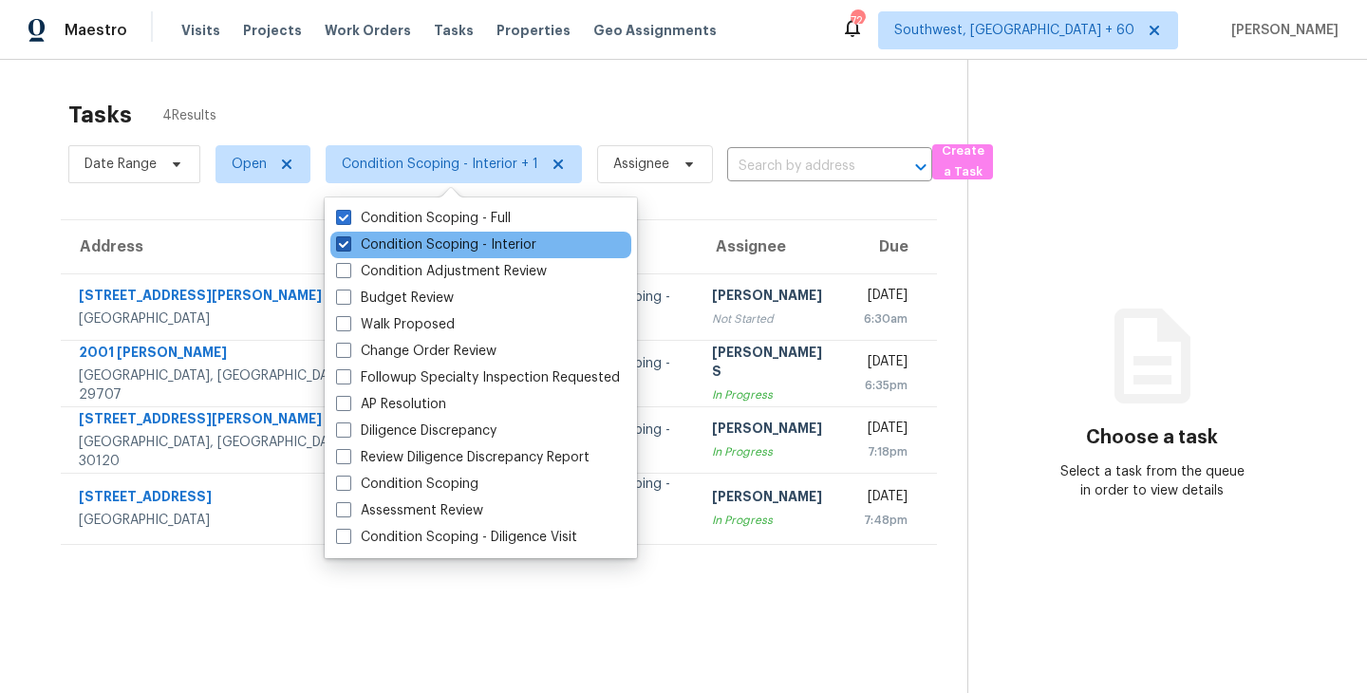
click at [502, 237] on label "Condition Scoping - Interior" at bounding box center [436, 244] width 200 height 19
click at [348, 237] on input "Condition Scoping - Interior" at bounding box center [342, 241] width 12 height 12
checkbox input "false"
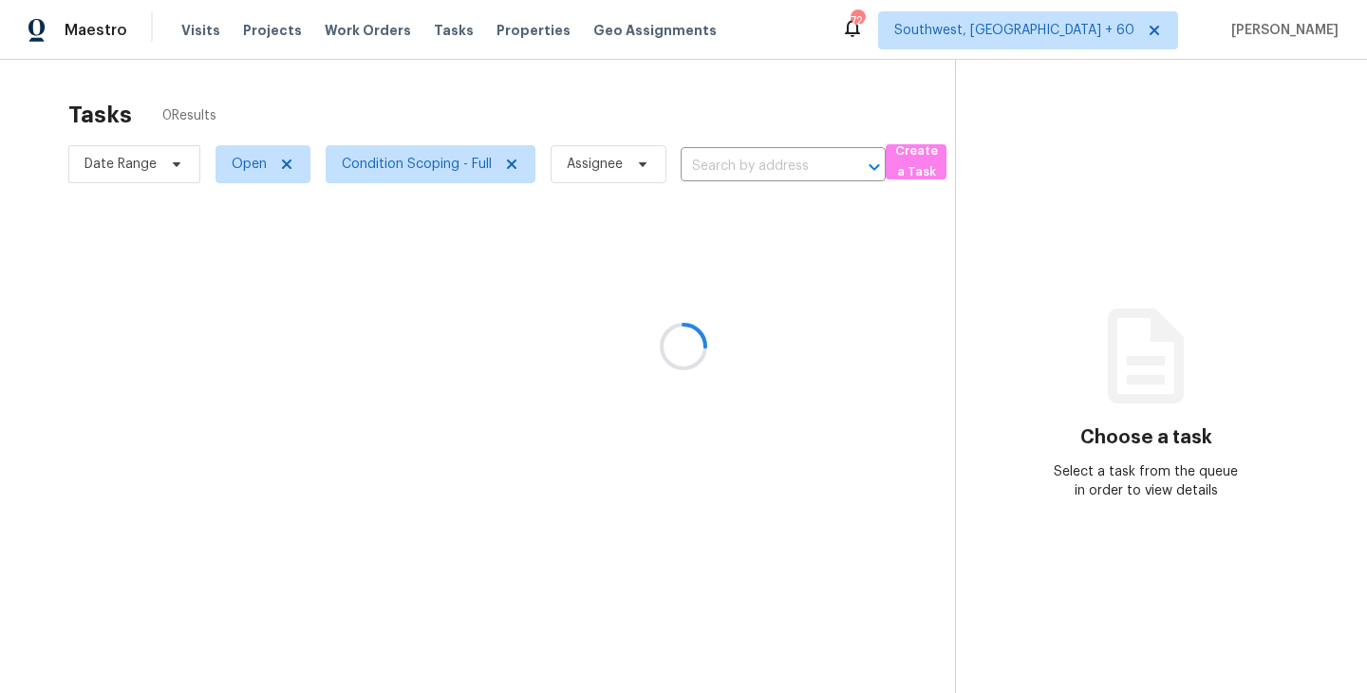
click at [967, 265] on div at bounding box center [683, 346] width 1367 height 693
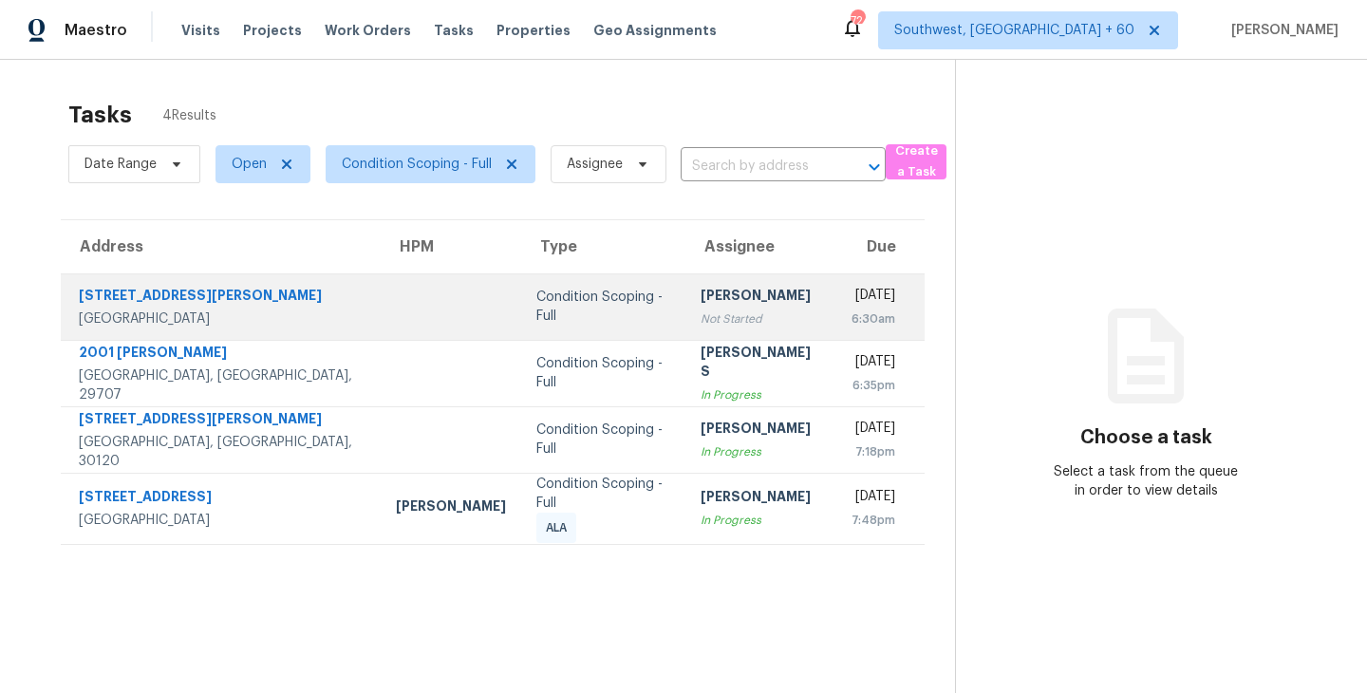
click at [836, 314] on td "Thu, Oct 9th 2025 6:30am" at bounding box center [880, 306] width 88 height 66
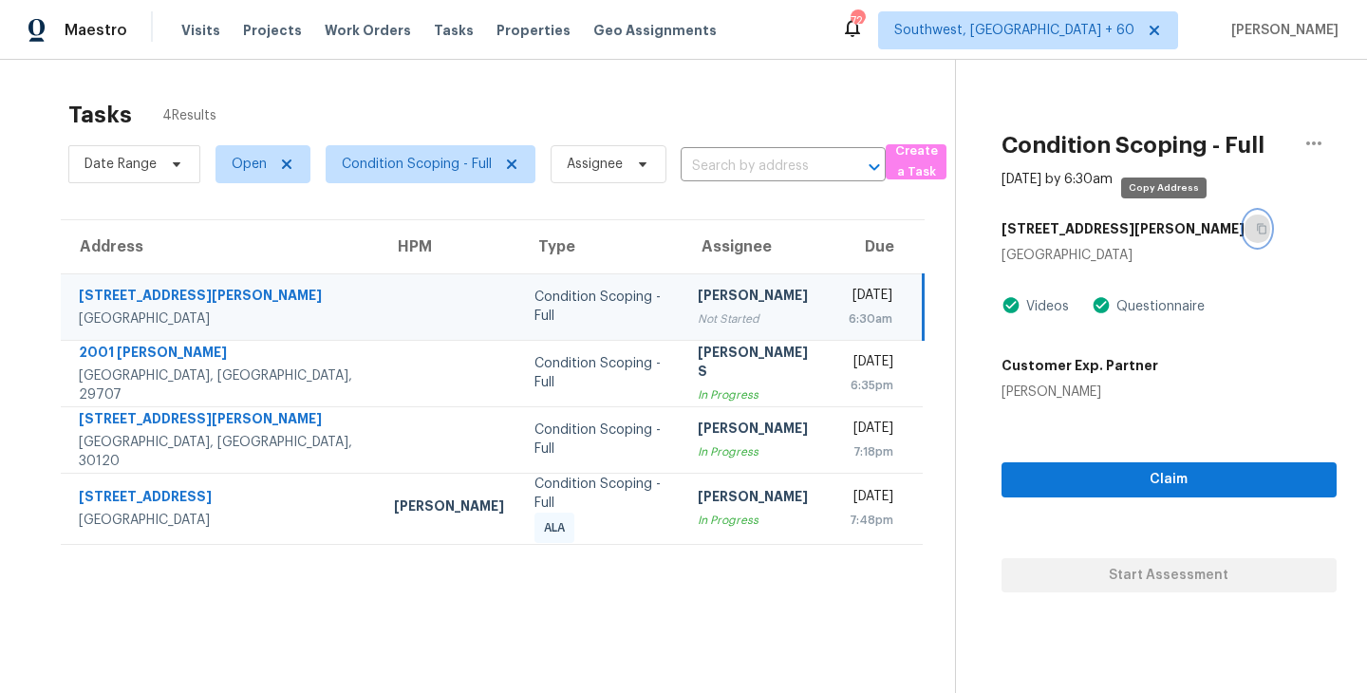
click at [1257, 231] on icon "button" at bounding box center [1261, 229] width 9 height 10
click at [452, 164] on span "Condition Scoping - Full" at bounding box center [417, 164] width 150 height 19
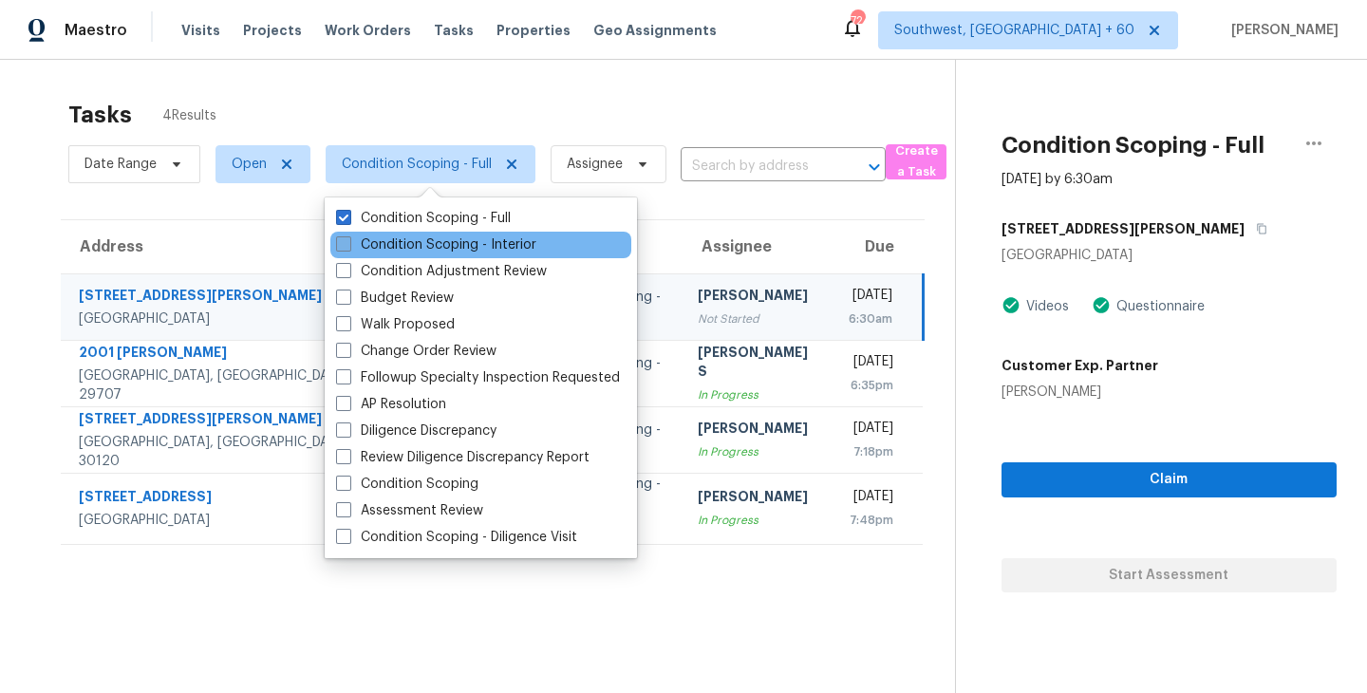
click at [453, 244] on label "Condition Scoping - Interior" at bounding box center [436, 244] width 200 height 19
click at [348, 244] on input "Condition Scoping - Interior" at bounding box center [342, 241] width 12 height 12
checkbox input "true"
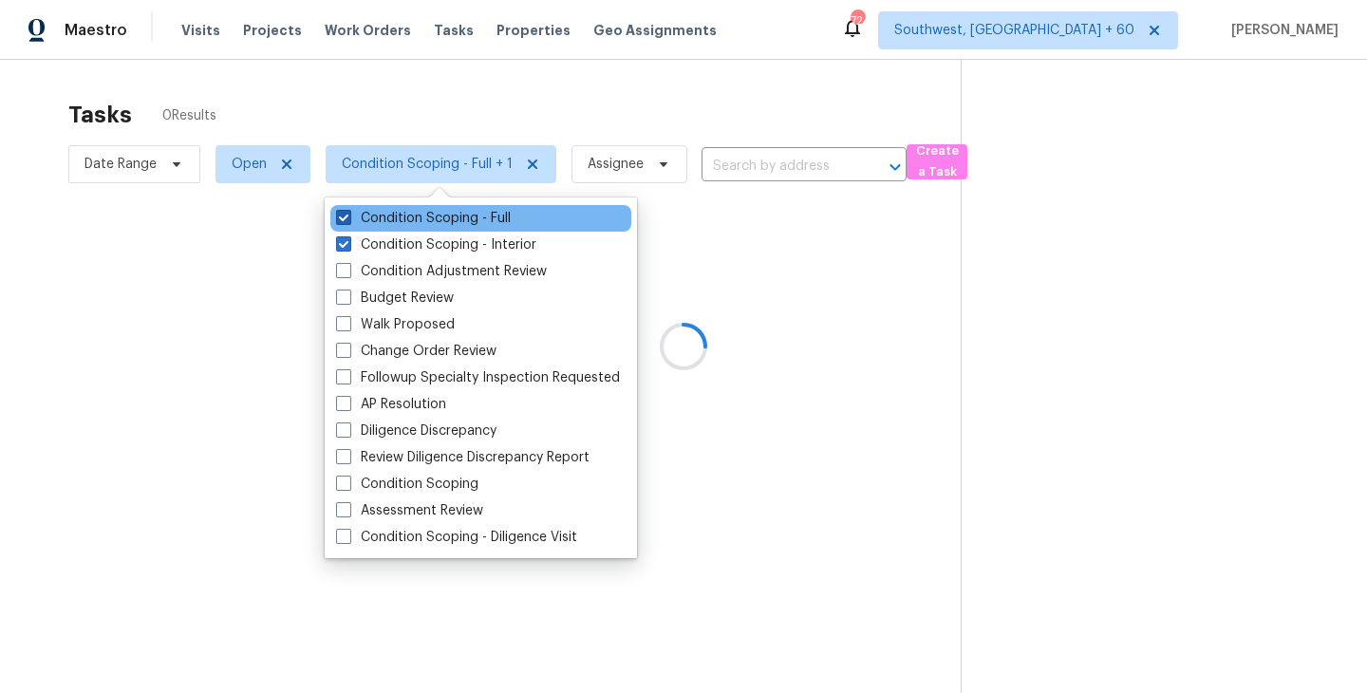
click at [475, 217] on label "Condition Scoping - Full" at bounding box center [423, 218] width 175 height 19
click at [348, 217] on input "Condition Scoping - Full" at bounding box center [342, 215] width 12 height 12
checkbox input "false"
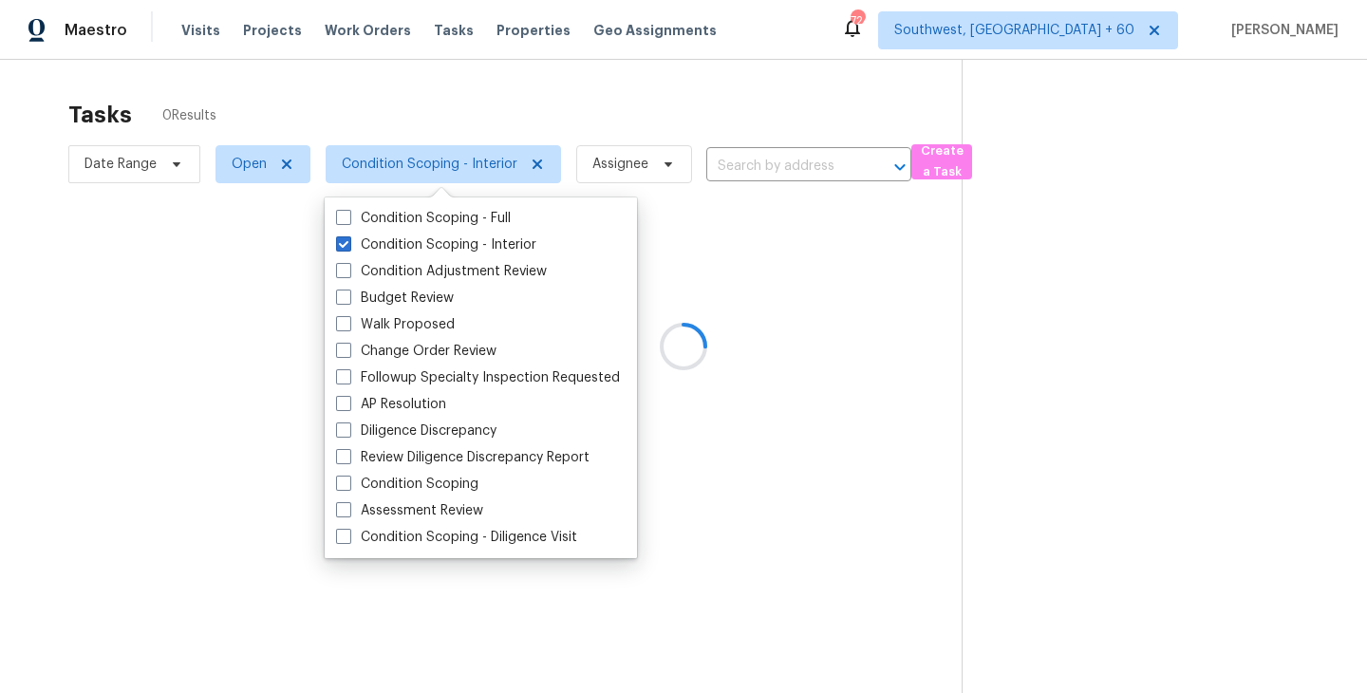
click at [967, 269] on div at bounding box center [683, 346] width 1367 height 693
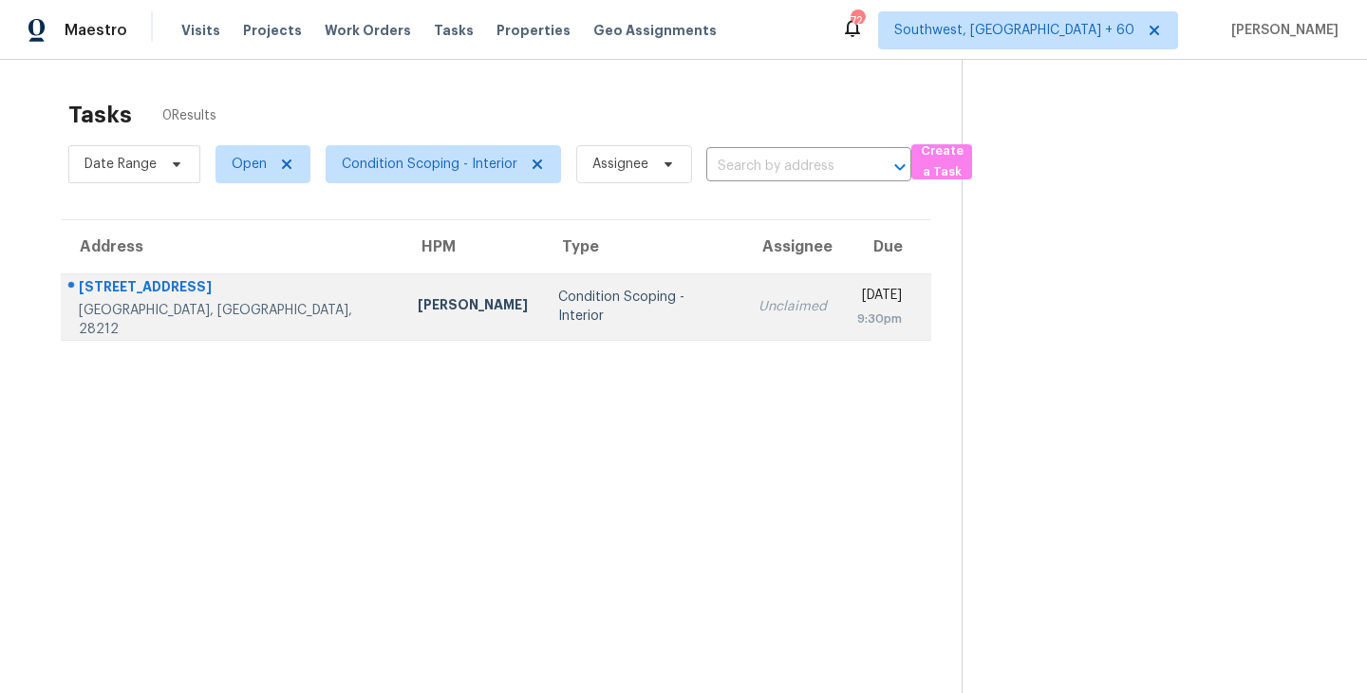
click at [558, 304] on div "Condition Scoping - Interior" at bounding box center [643, 307] width 170 height 38
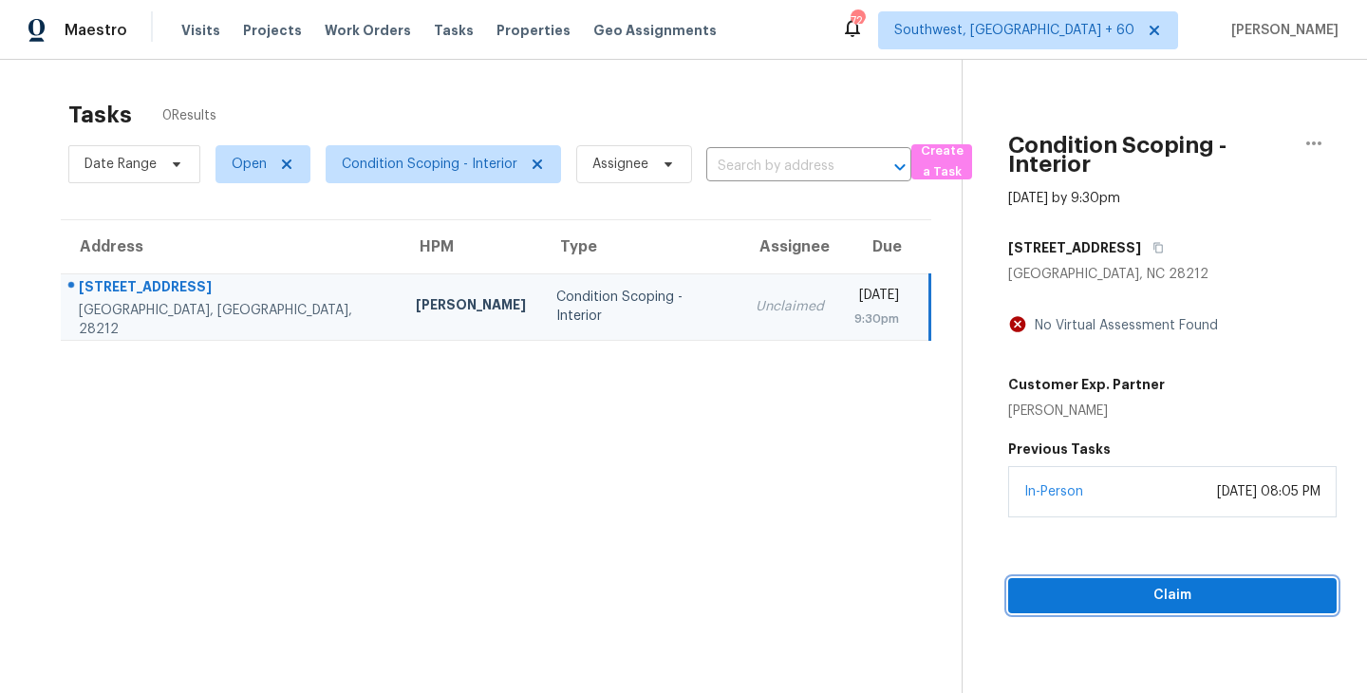
click at [1137, 606] on span "Claim" at bounding box center [1172, 596] width 298 height 24
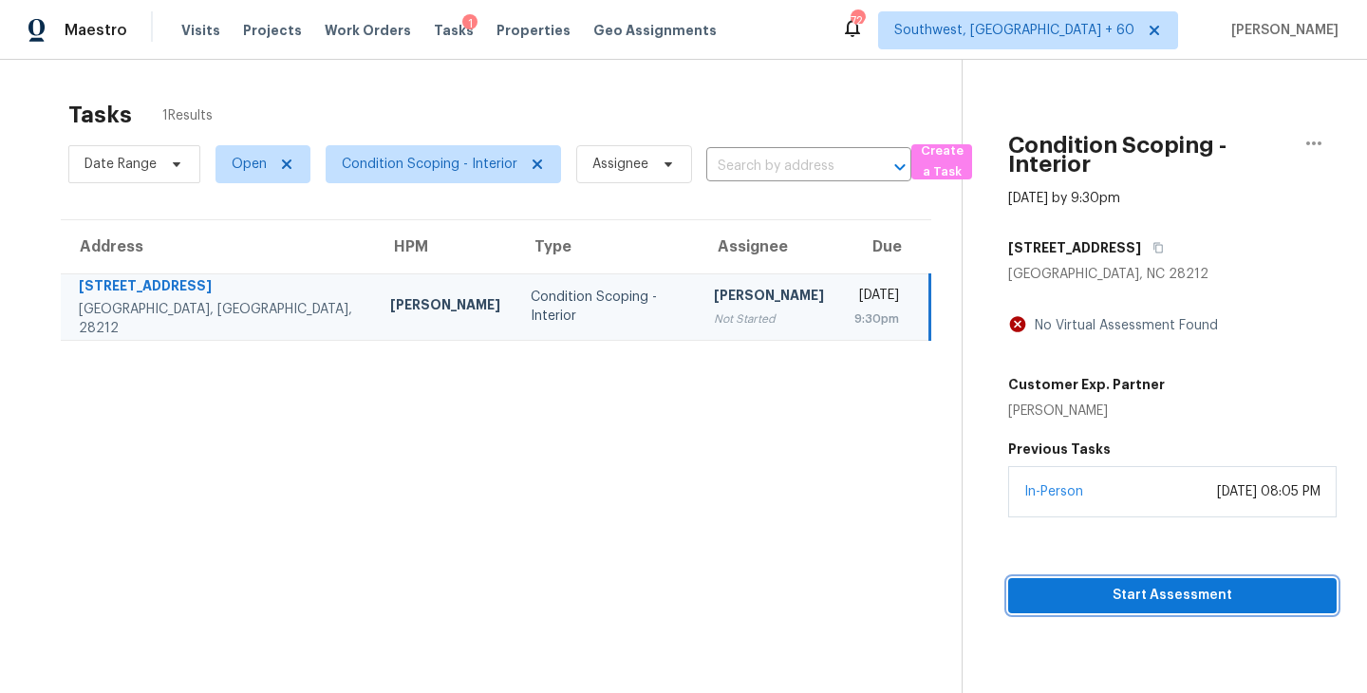
click at [1072, 589] on span "Start Assessment" at bounding box center [1172, 596] width 298 height 24
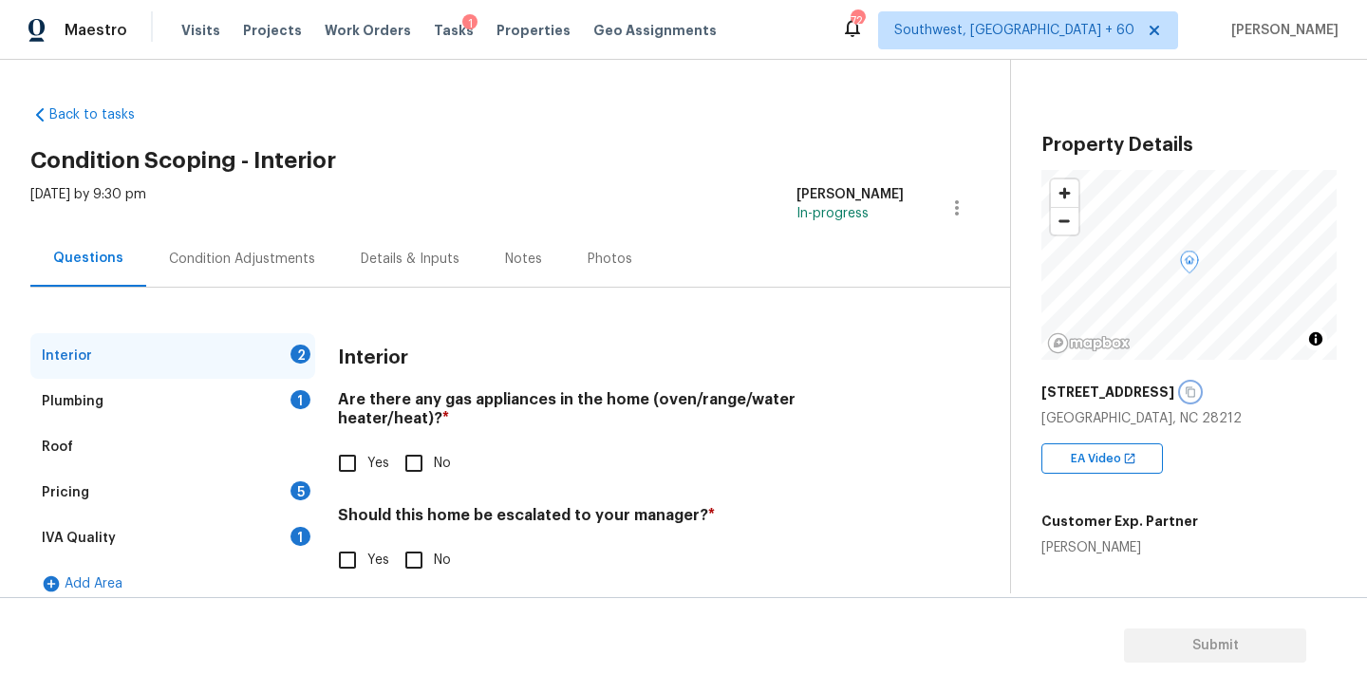
click at [1184, 391] on icon "button" at bounding box center [1189, 391] width 11 height 11
click at [258, 272] on div "Condition Adjustments" at bounding box center [242, 259] width 192 height 56
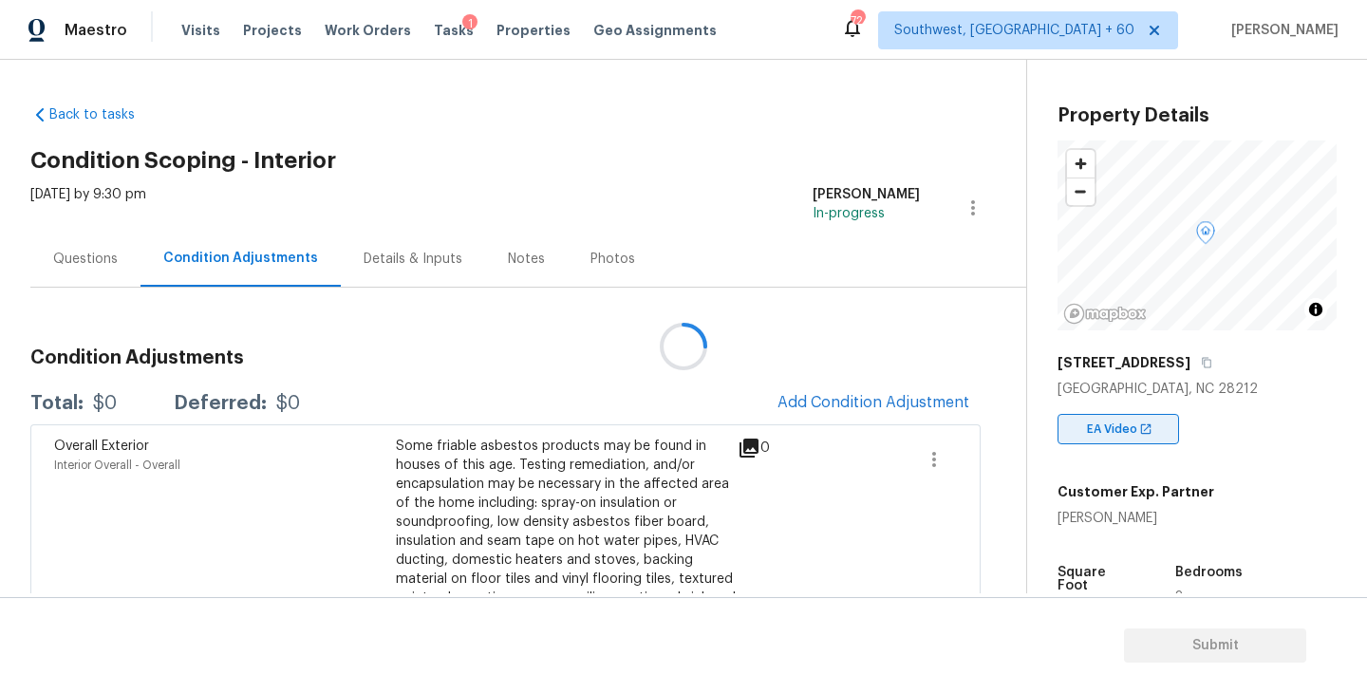
scroll to position [41, 0]
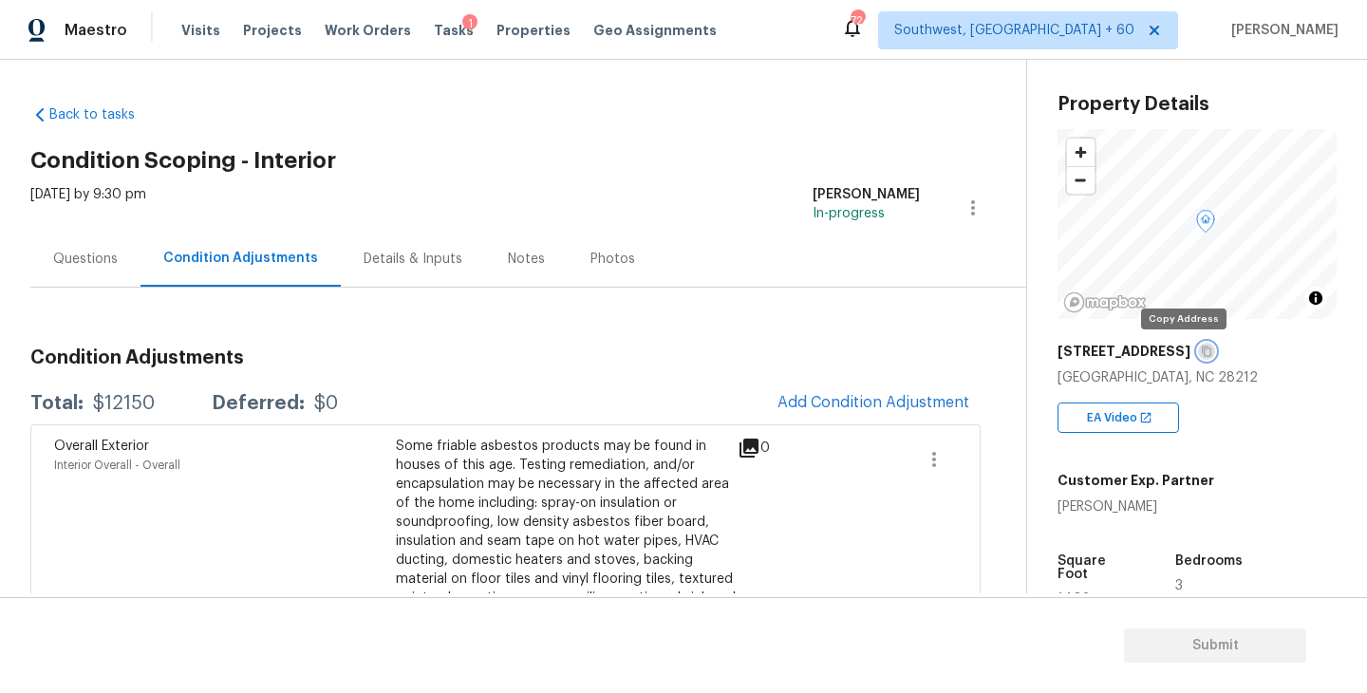
click at [1201, 354] on icon "button" at bounding box center [1206, 350] width 11 height 11
click at [823, 415] on button "Add Condition Adjustment" at bounding box center [873, 402] width 214 height 40
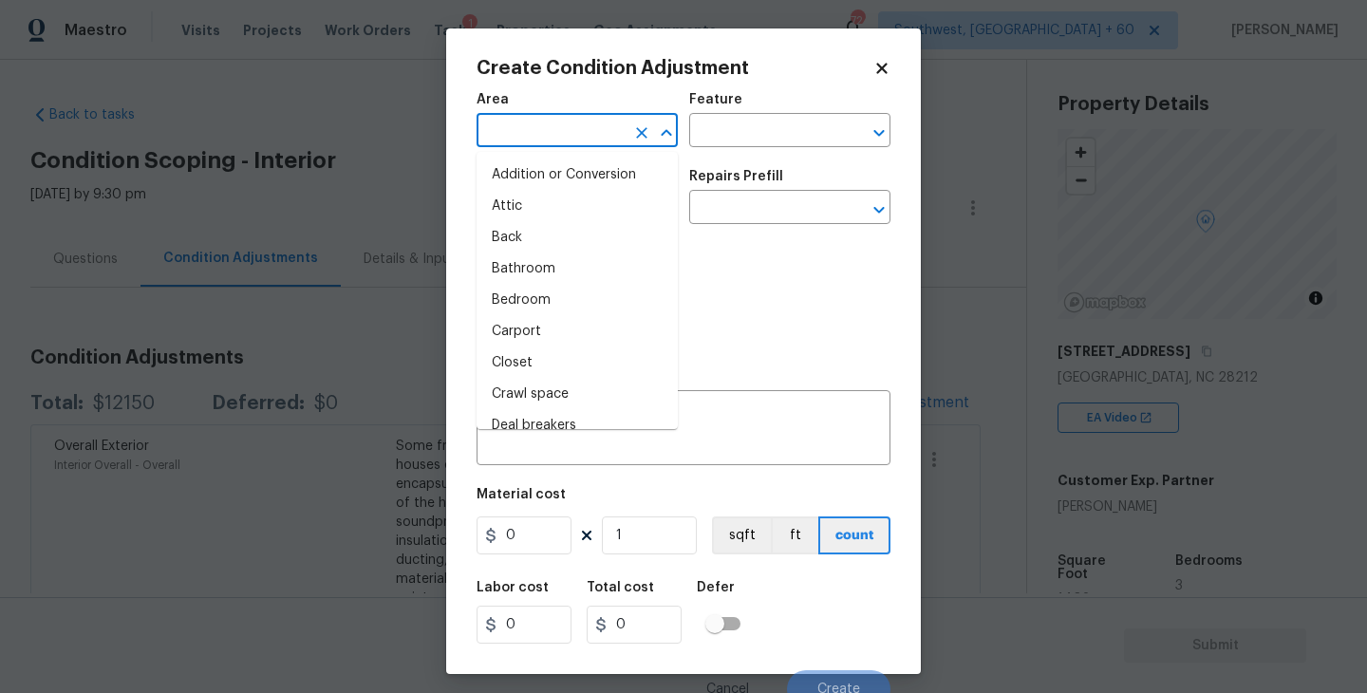
click at [538, 119] on input "text" at bounding box center [550, 132] width 148 height 29
type input "in"
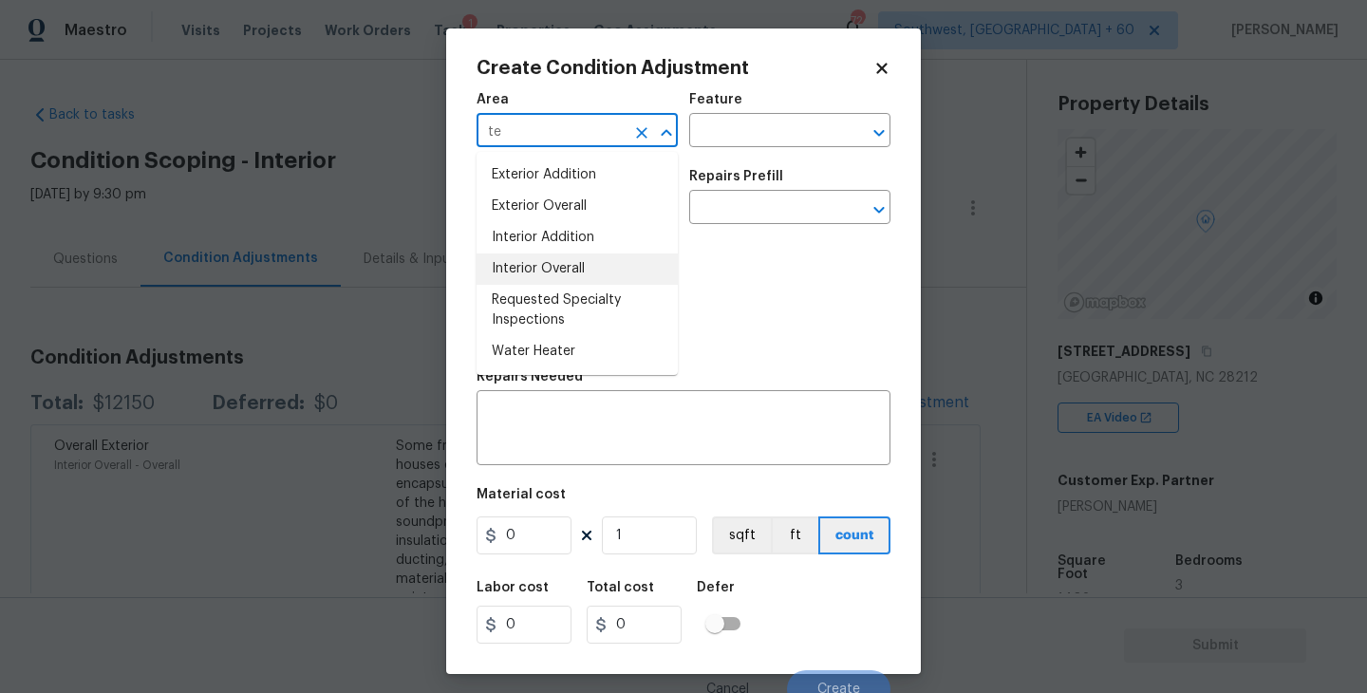
click at [566, 266] on li "Interior Overall" at bounding box center [576, 268] width 201 height 31
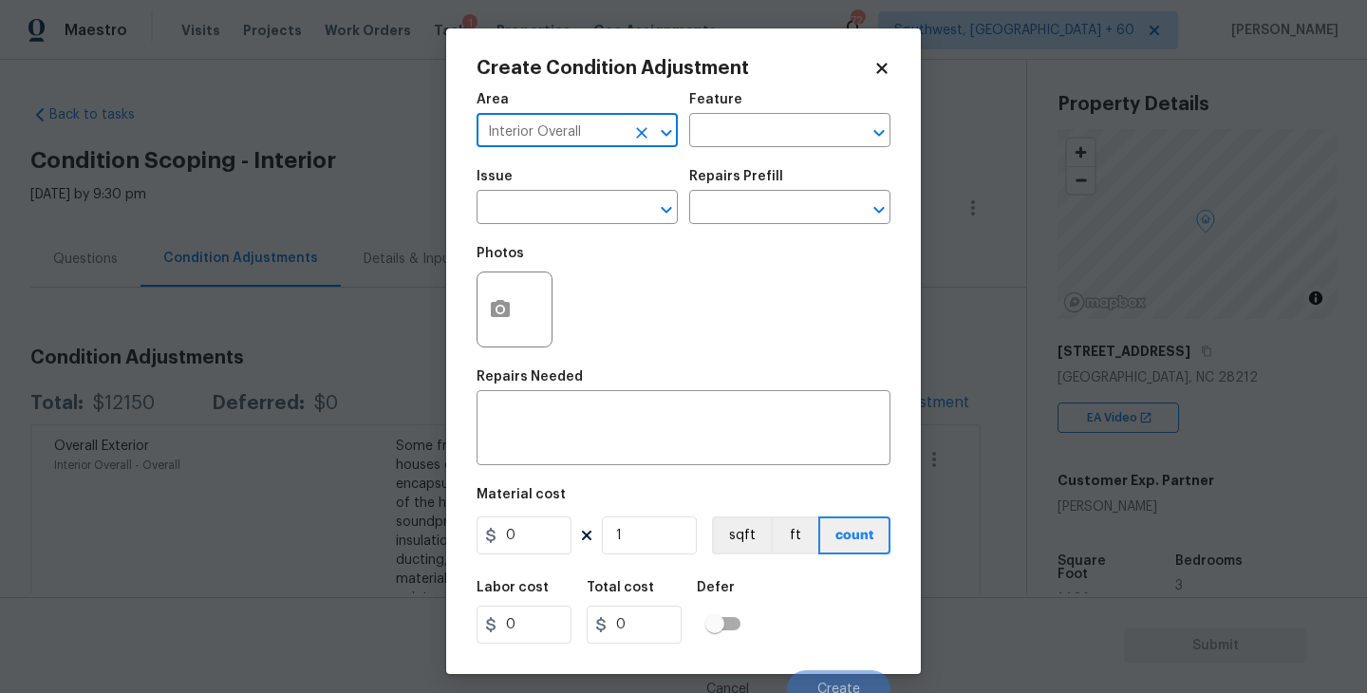
type input "Interior Overall"
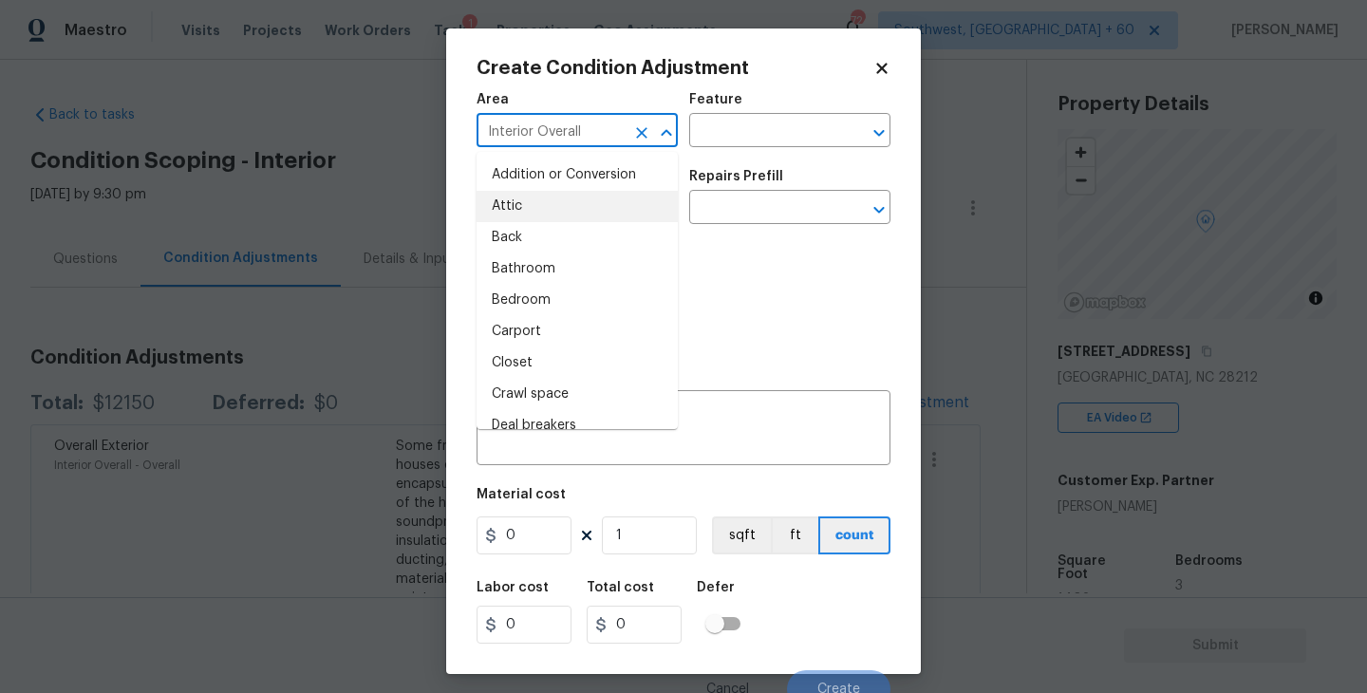
click at [782, 115] on div "Feature" at bounding box center [789, 105] width 201 height 25
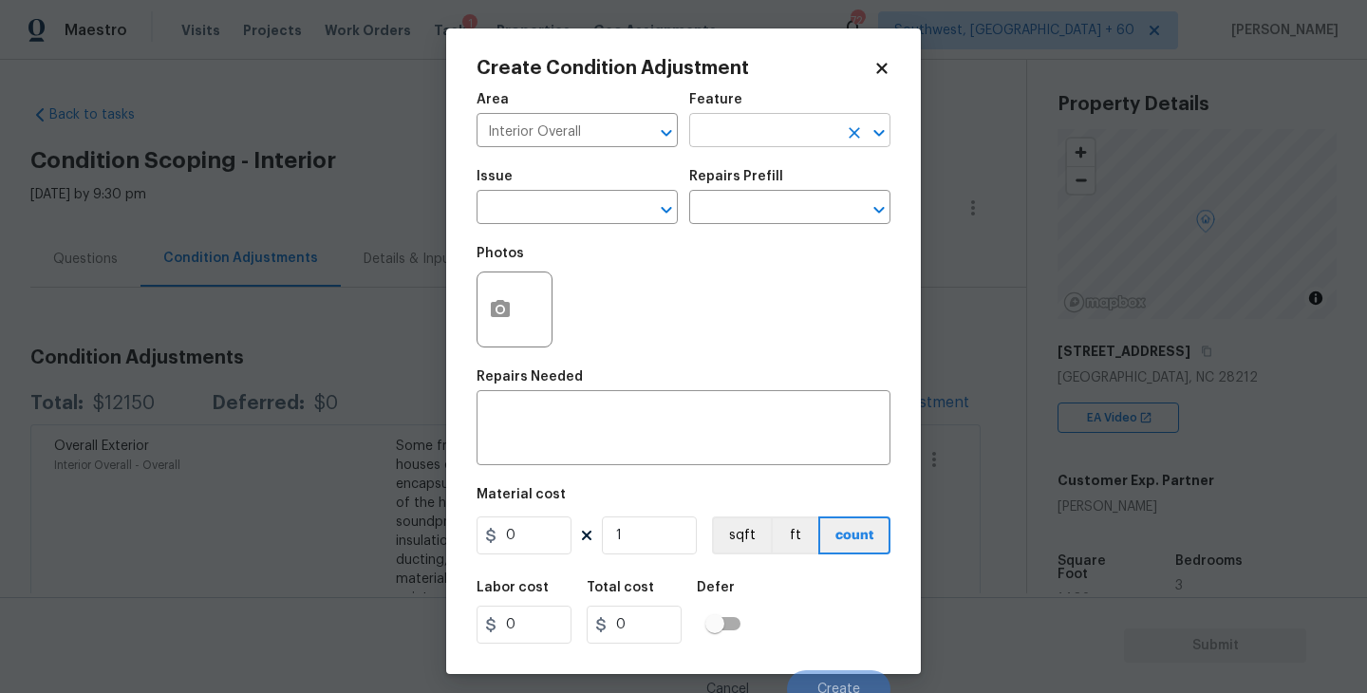
click at [768, 131] on input "text" at bounding box center [763, 132] width 148 height 29
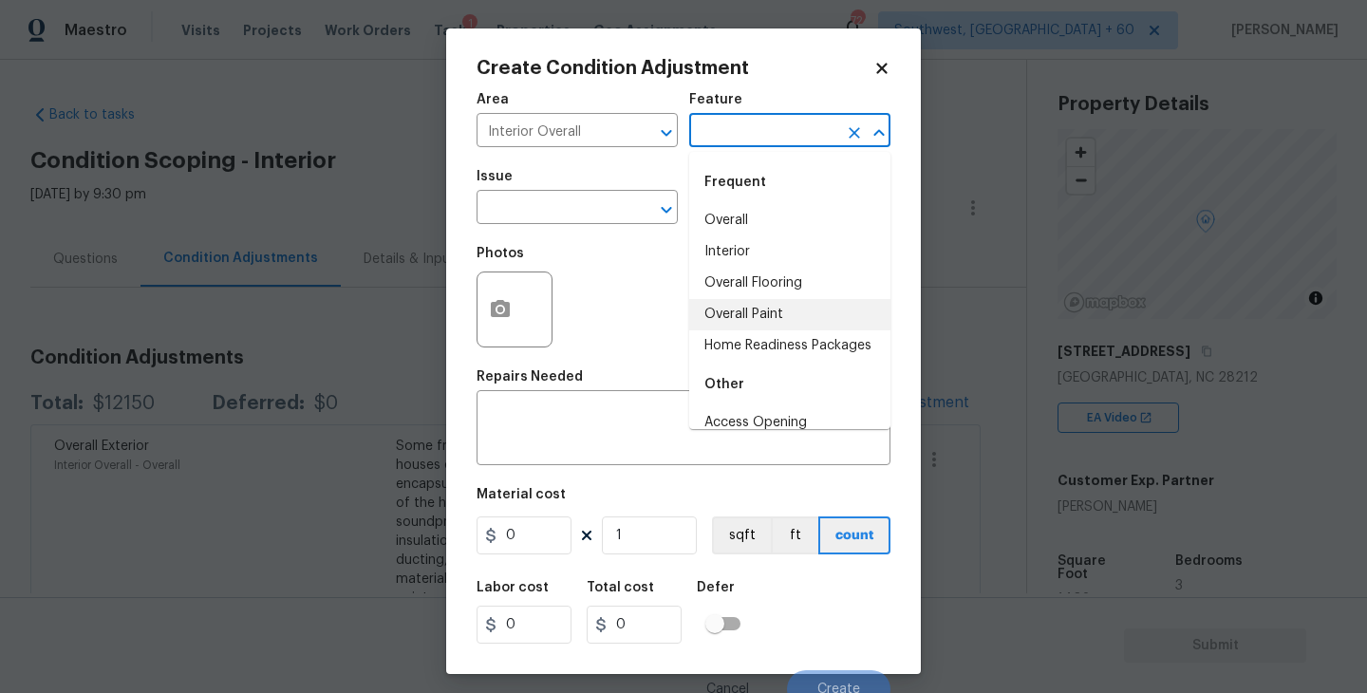
click at [766, 304] on li "Overall Paint" at bounding box center [789, 314] width 201 height 31
type input "Overall Paint"
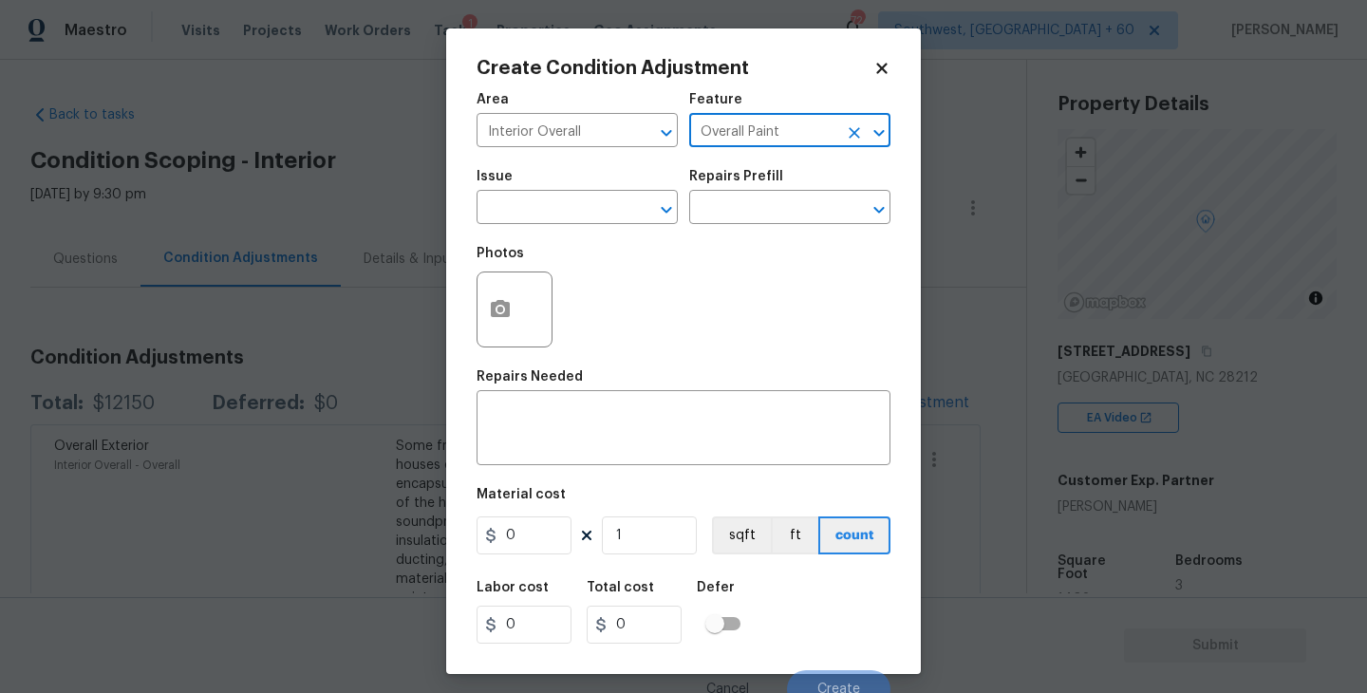
click at [610, 242] on div "Photos" at bounding box center [683, 296] width 414 height 123
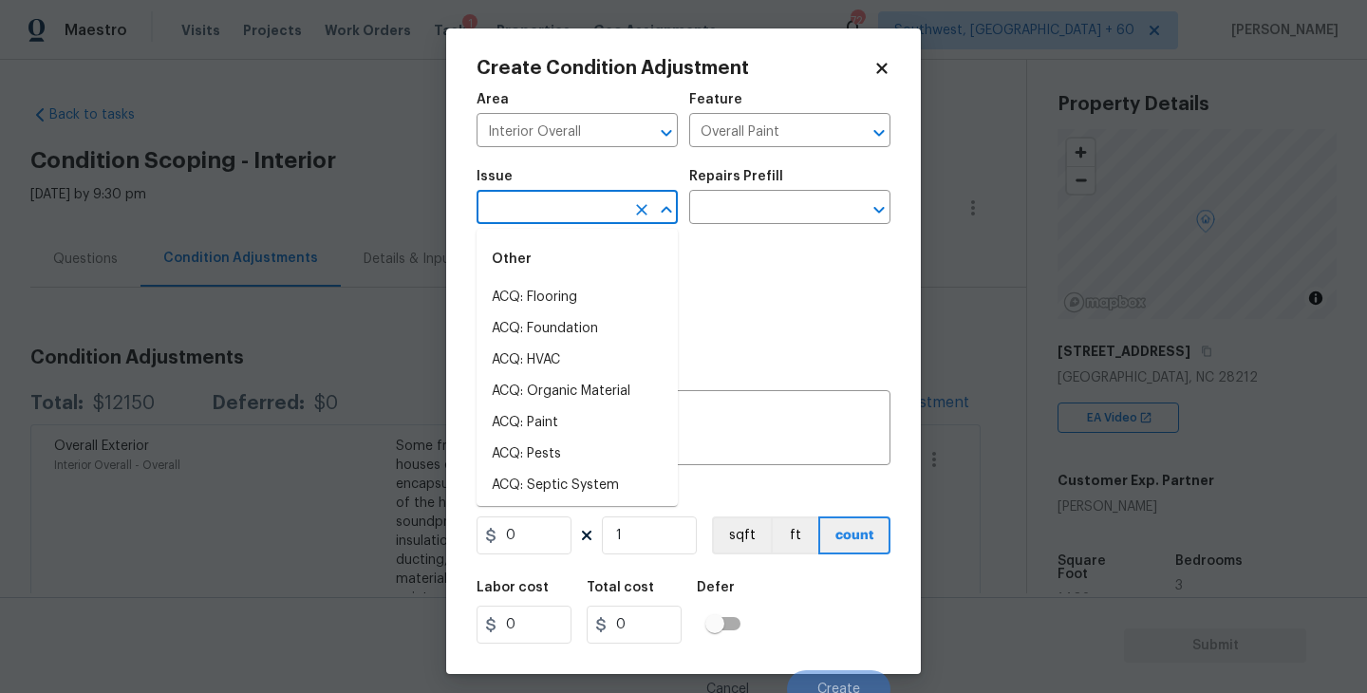
click at [568, 217] on input "text" at bounding box center [550, 209] width 148 height 29
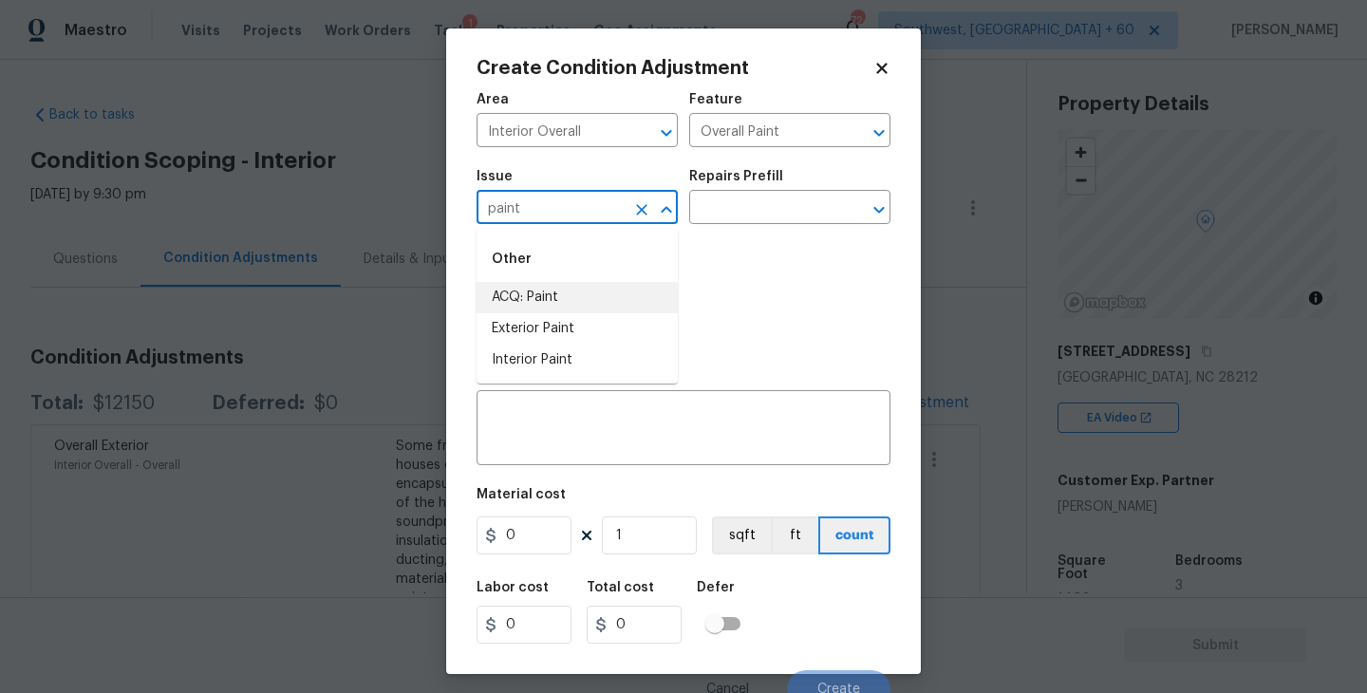
click at [587, 284] on li "ACQ: Paint" at bounding box center [576, 297] width 201 height 31
type input "ACQ: Paint"
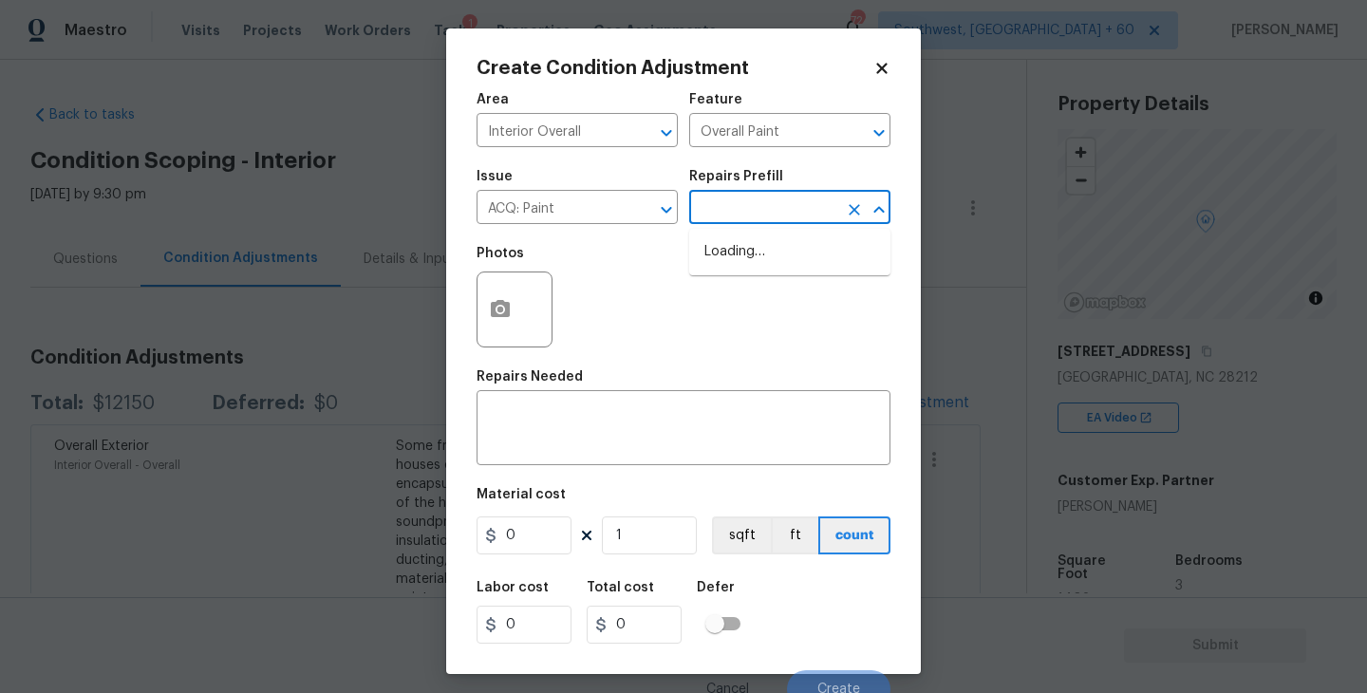
click at [754, 209] on input "text" at bounding box center [763, 209] width 148 height 29
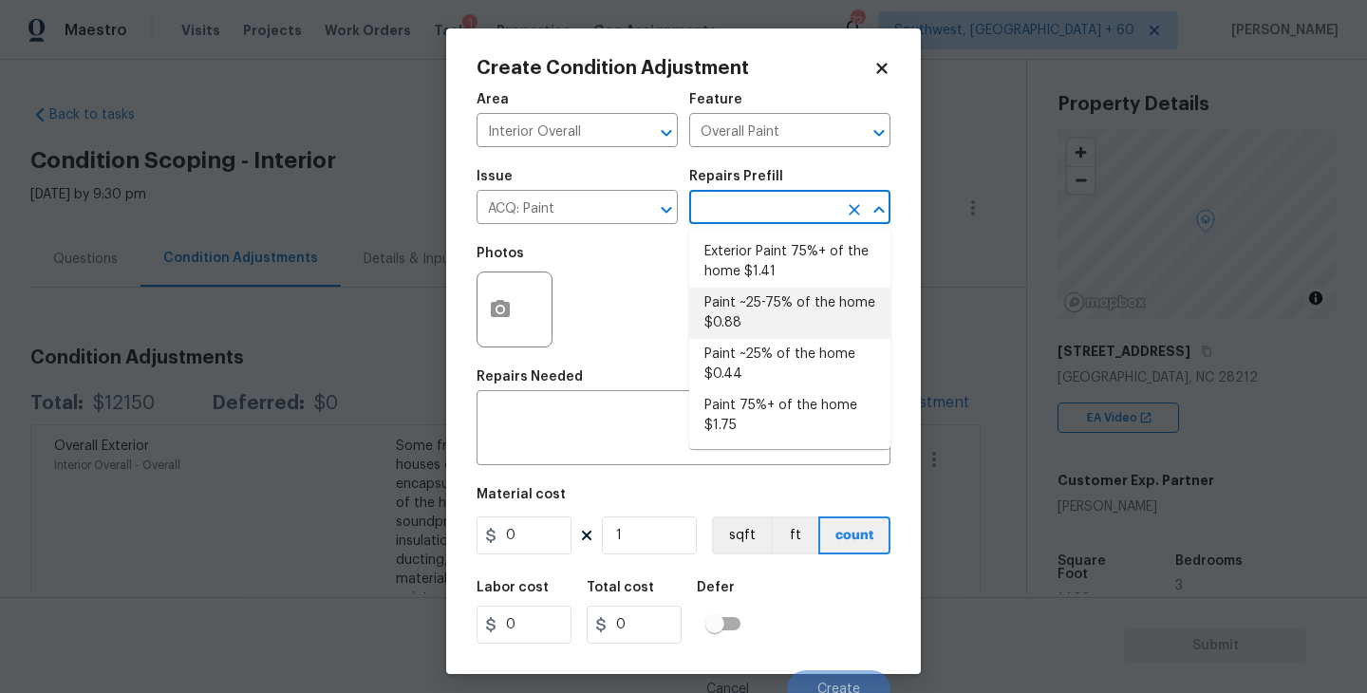
click at [755, 347] on li "Paint ~25% of the home $0.44" at bounding box center [789, 364] width 201 height 51
type input "Acquisition"
type textarea "Acquisition Scope: ~25% of the home needs interior paint"
type input "0.44"
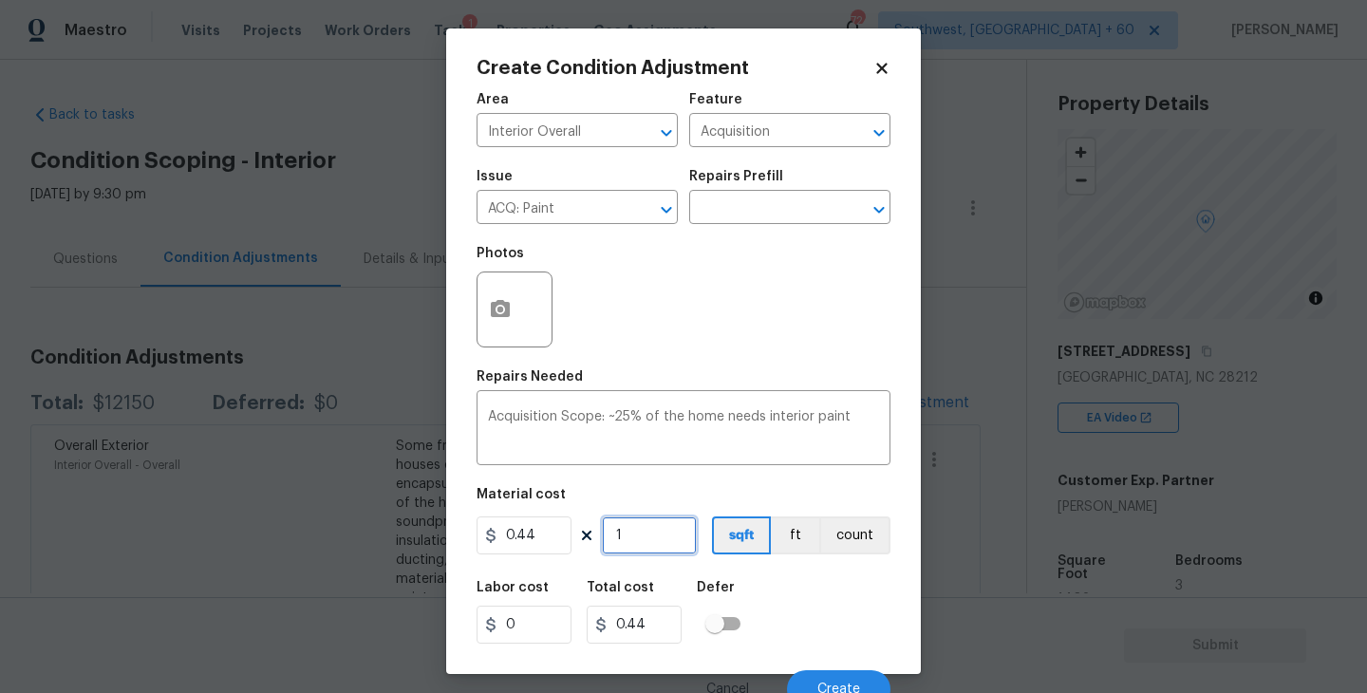
click at [662, 535] on input "1" at bounding box center [649, 535] width 95 height 38
type input "14"
type input "6.16"
type input "140"
type input "61.6"
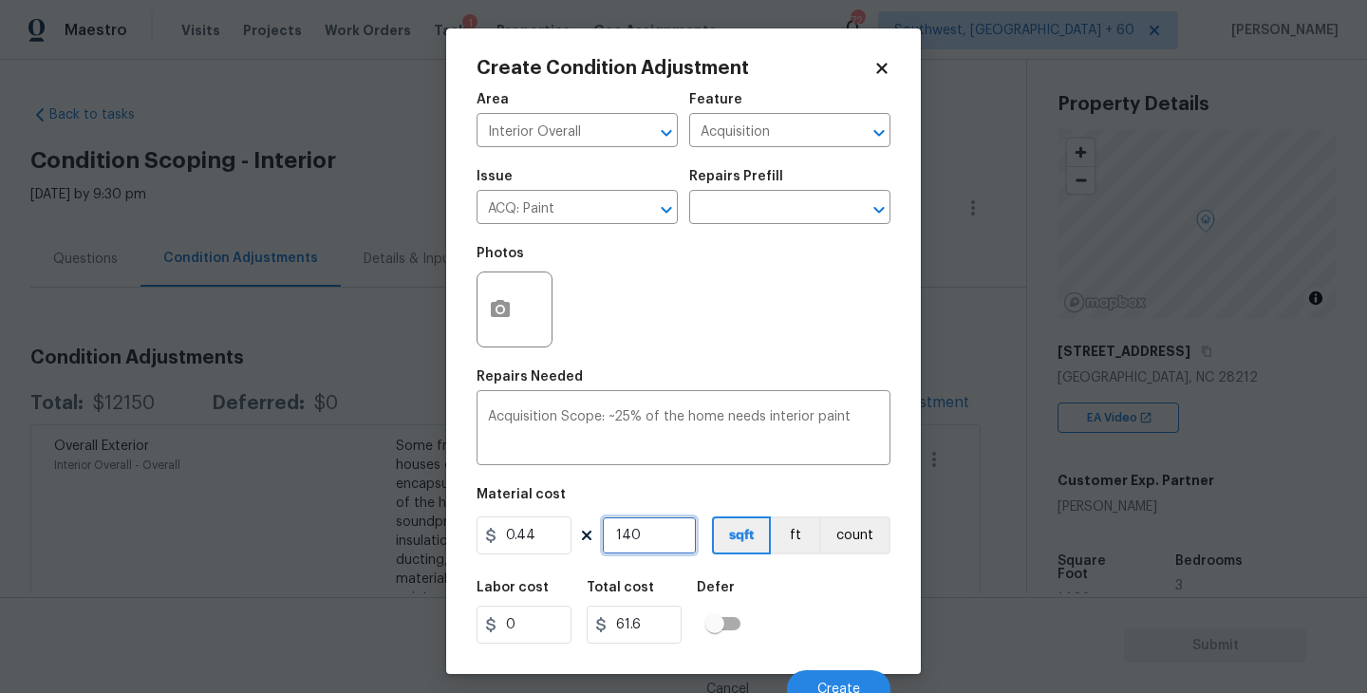
type input "1403"
type input "617.32"
type input "1403"
click at [826, 606] on div "Labor cost 0 Total cost 617.32 Defer" at bounding box center [683, 611] width 414 height 85
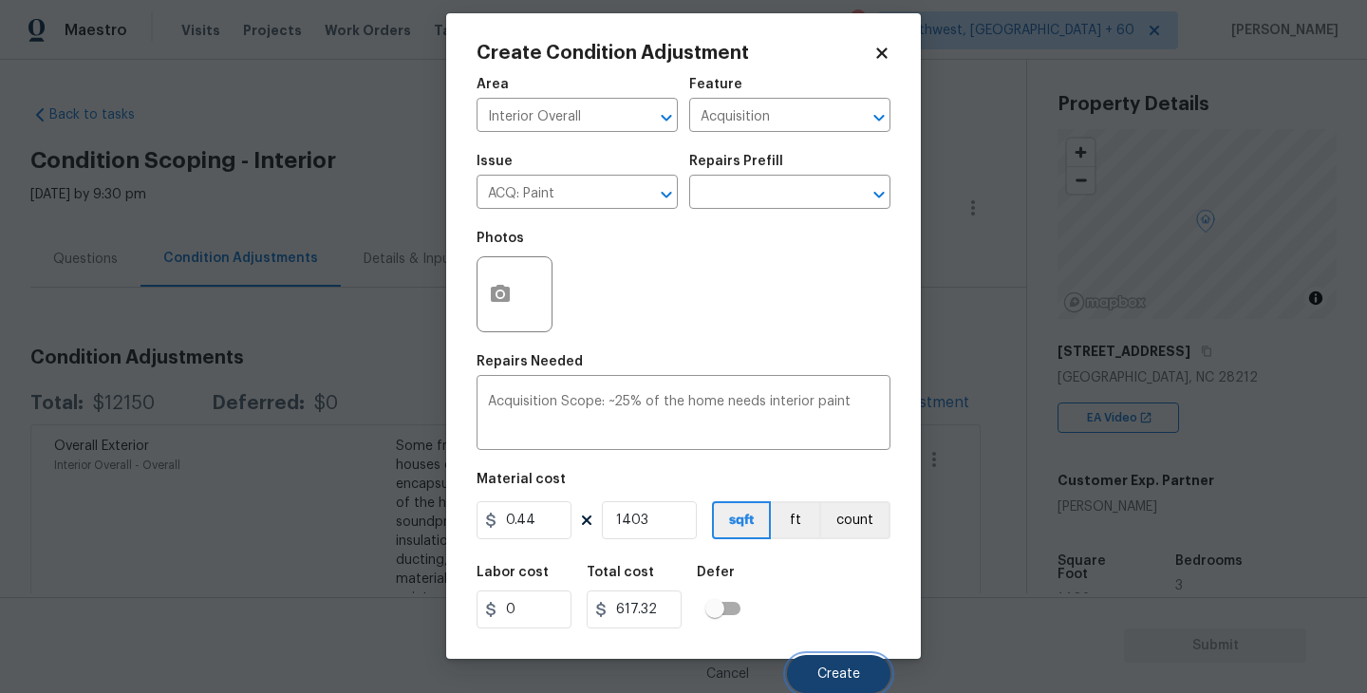
click at [833, 679] on span "Create" at bounding box center [838, 674] width 43 height 14
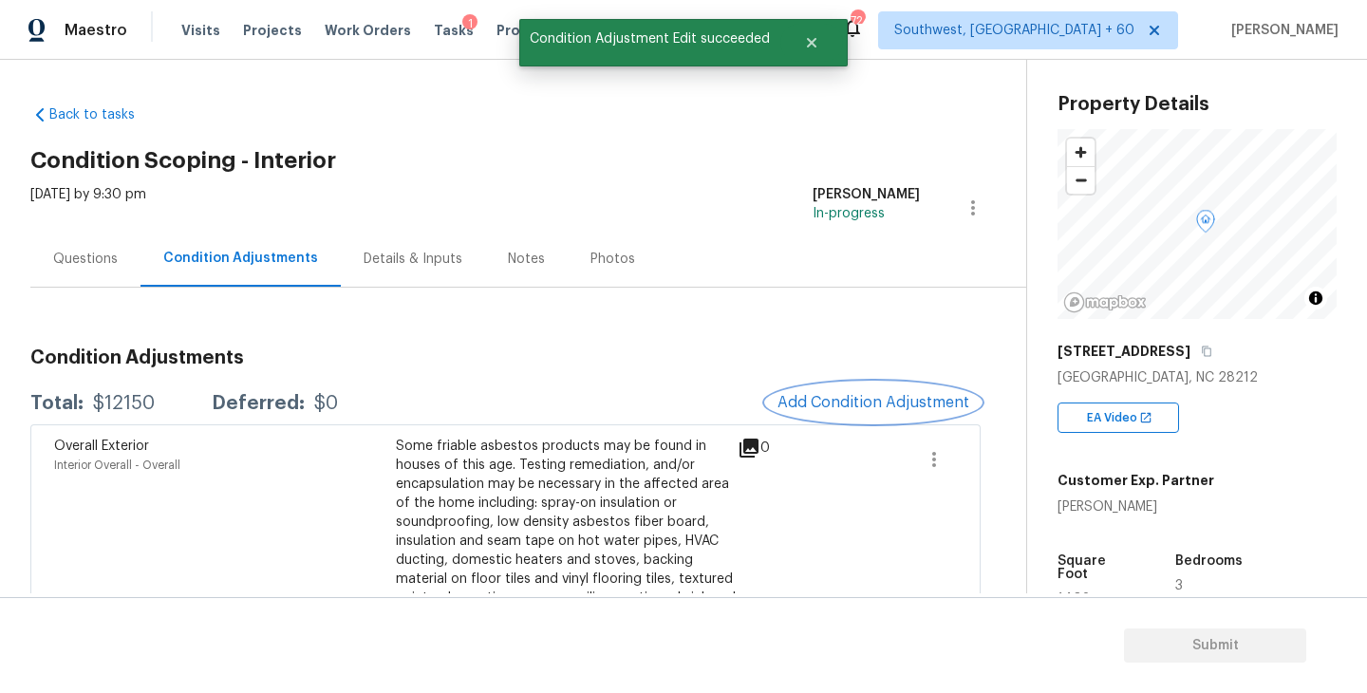
scroll to position [0, 0]
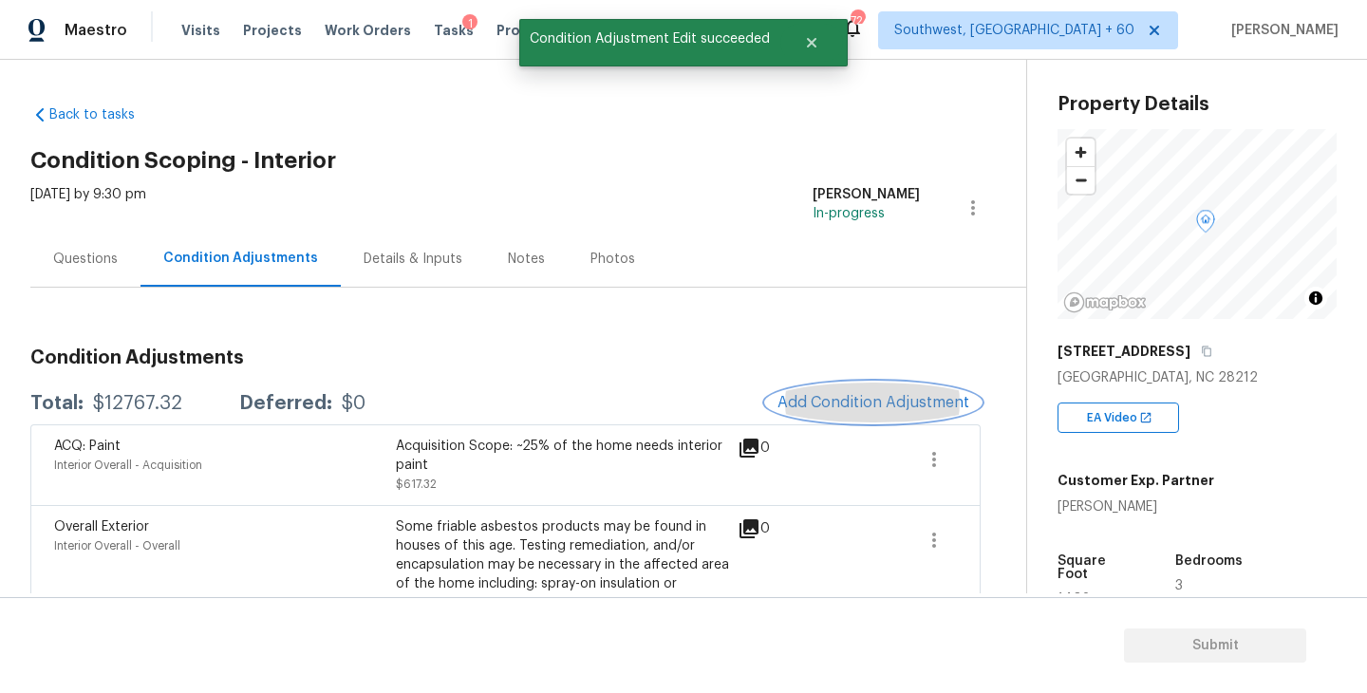
click at [895, 399] on span "Add Condition Adjustment" at bounding box center [873, 402] width 192 height 17
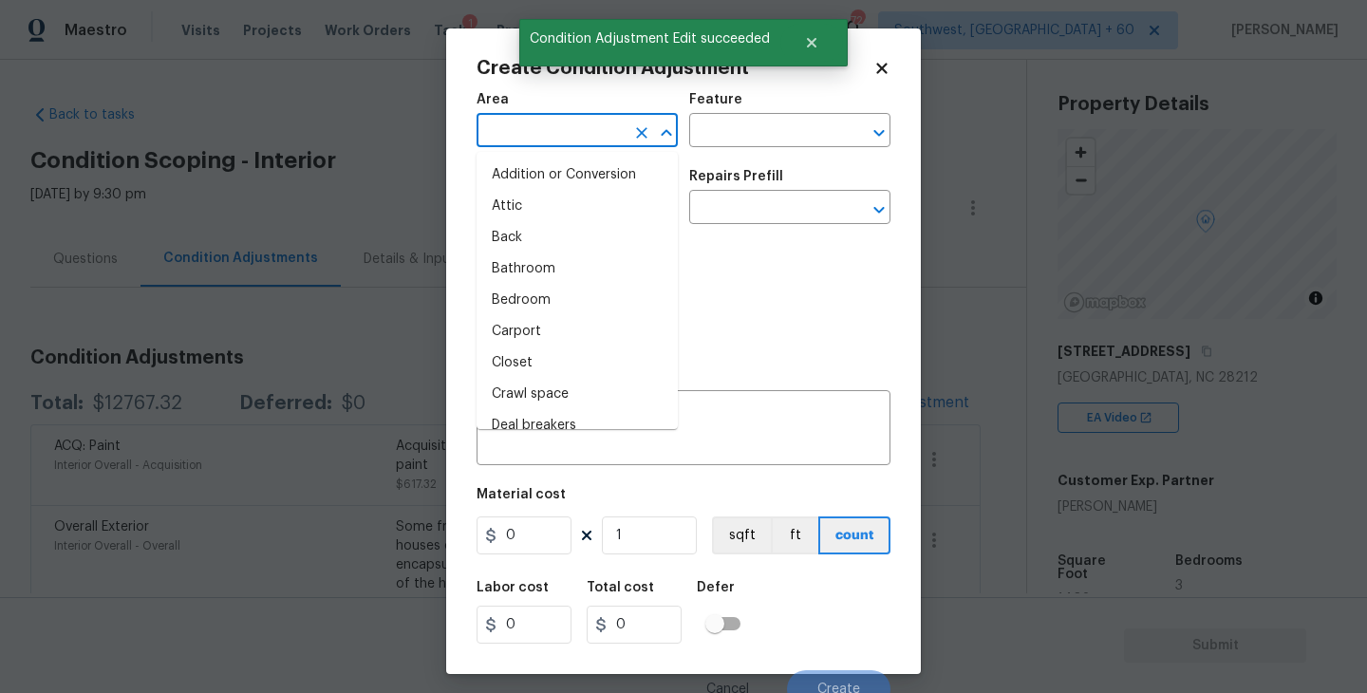
click at [564, 134] on input "text" at bounding box center [550, 132] width 148 height 29
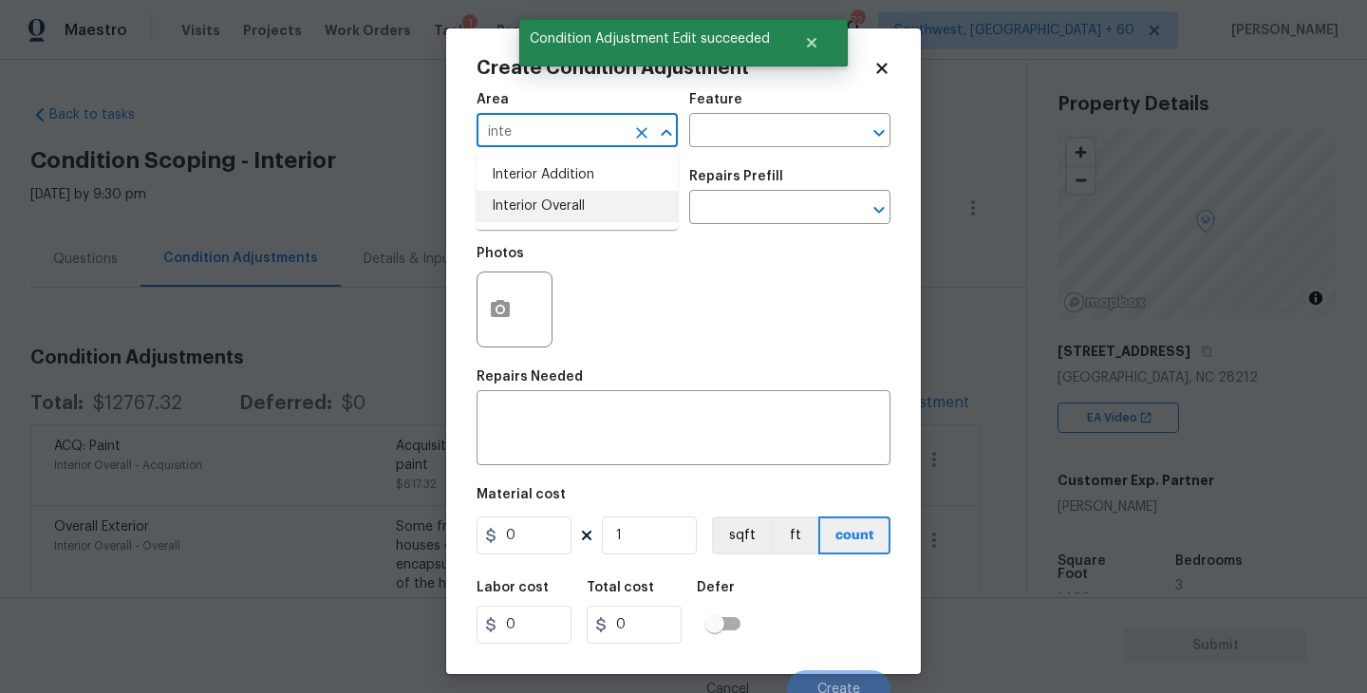
click at [574, 204] on li "Interior Overall" at bounding box center [576, 206] width 201 height 31
type input "Interior Overall"
click at [761, 124] on input "text" at bounding box center [763, 132] width 148 height 29
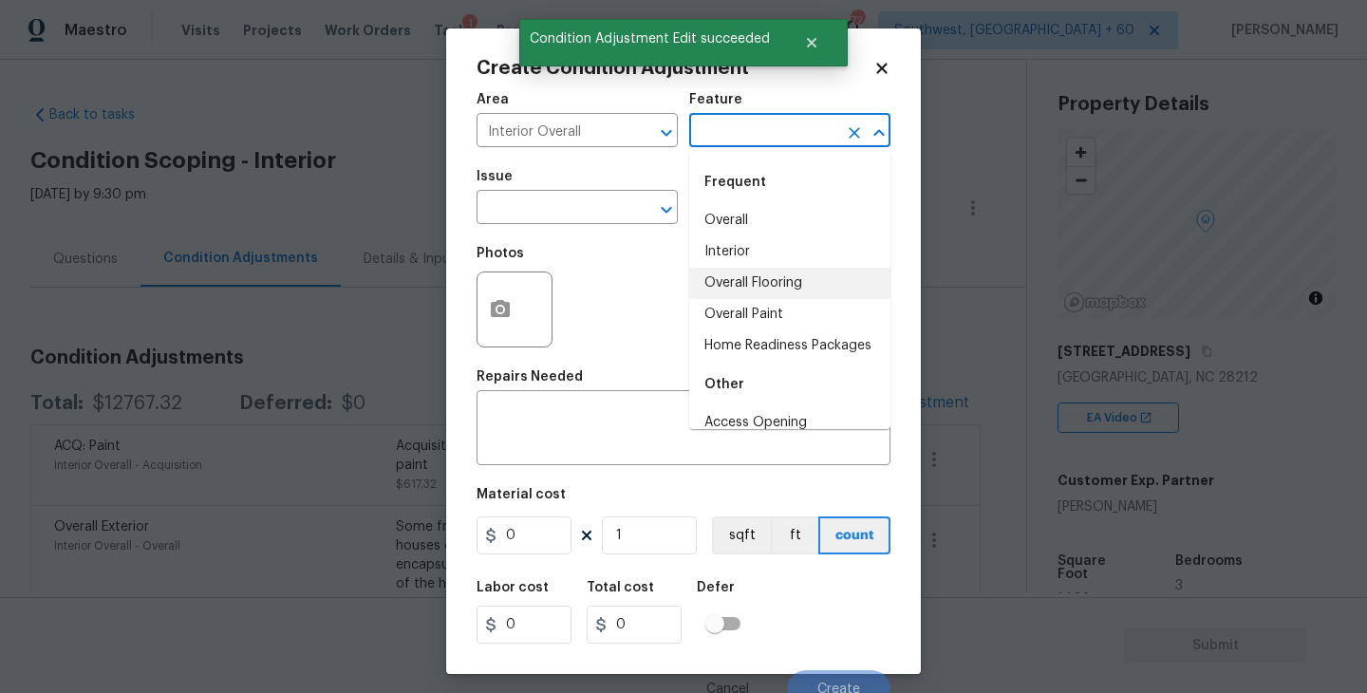
click at [757, 269] on li "Overall Flooring" at bounding box center [789, 283] width 201 height 31
type input "Overall Flooring"
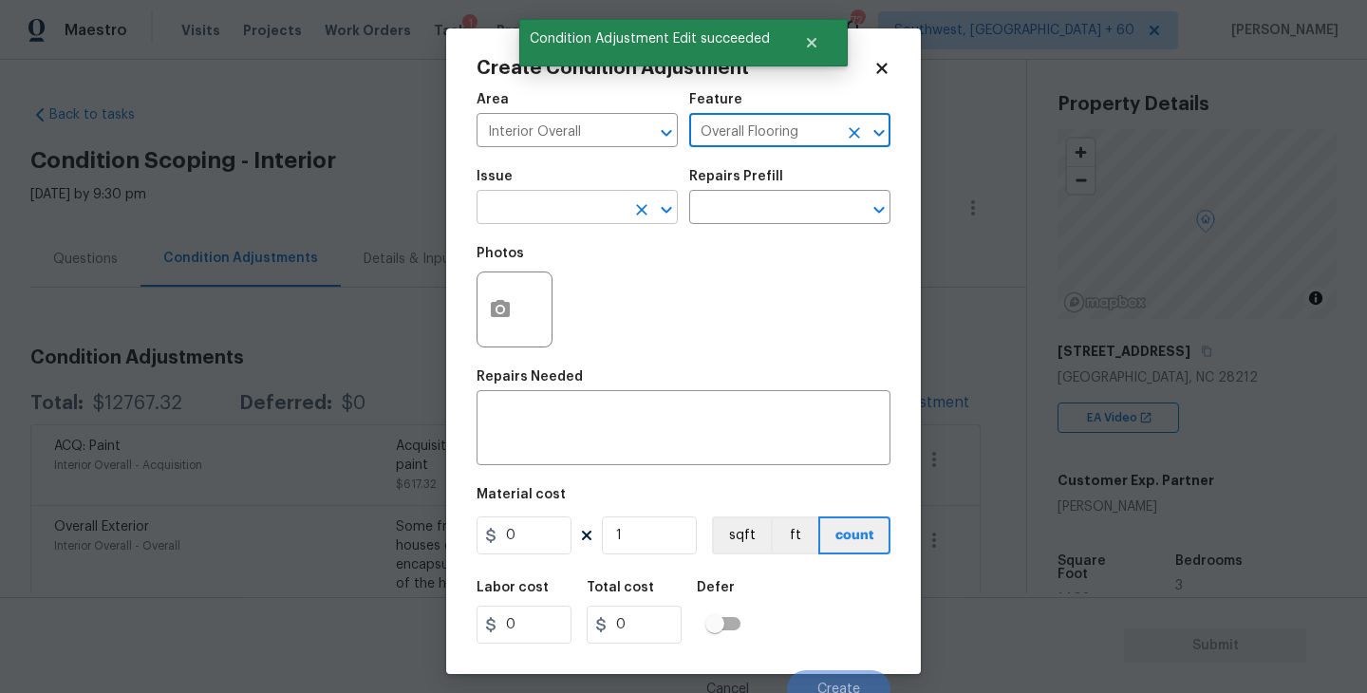
click at [586, 214] on input "text" at bounding box center [550, 209] width 148 height 29
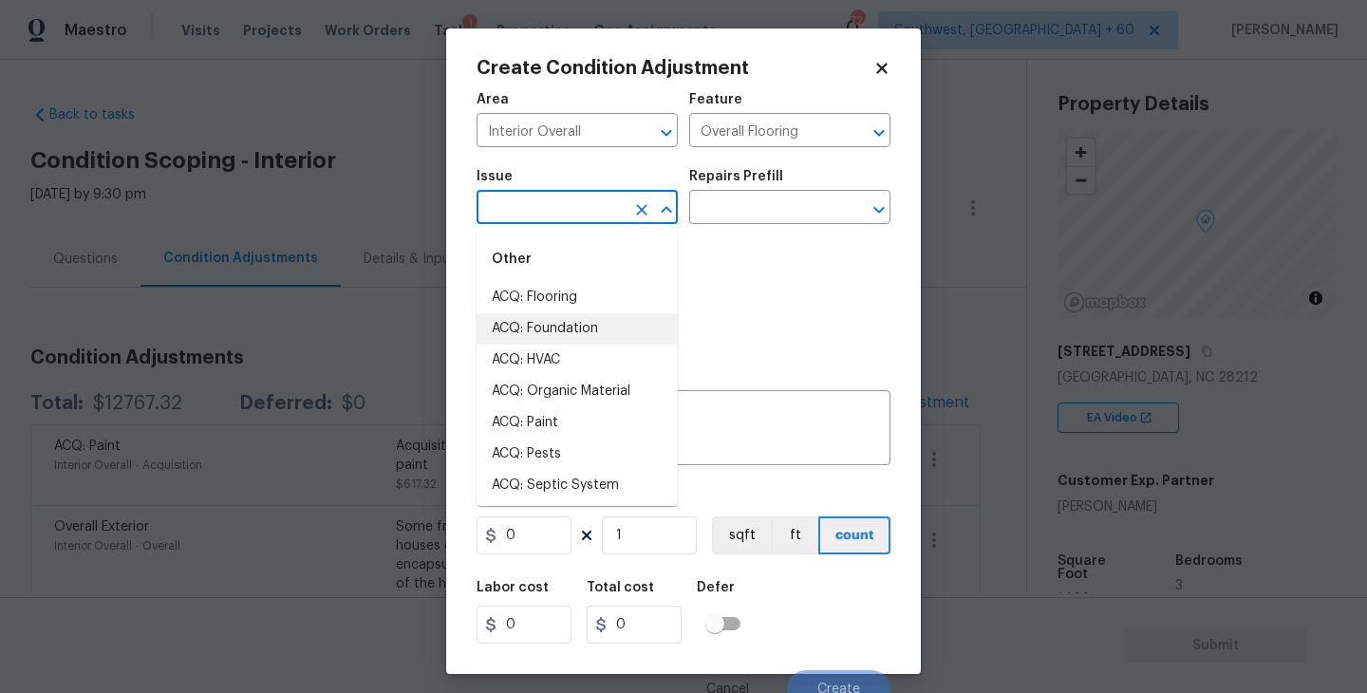
click at [577, 314] on li "ACQ: Foundation" at bounding box center [576, 328] width 201 height 31
type input "ACQ: Foundation"
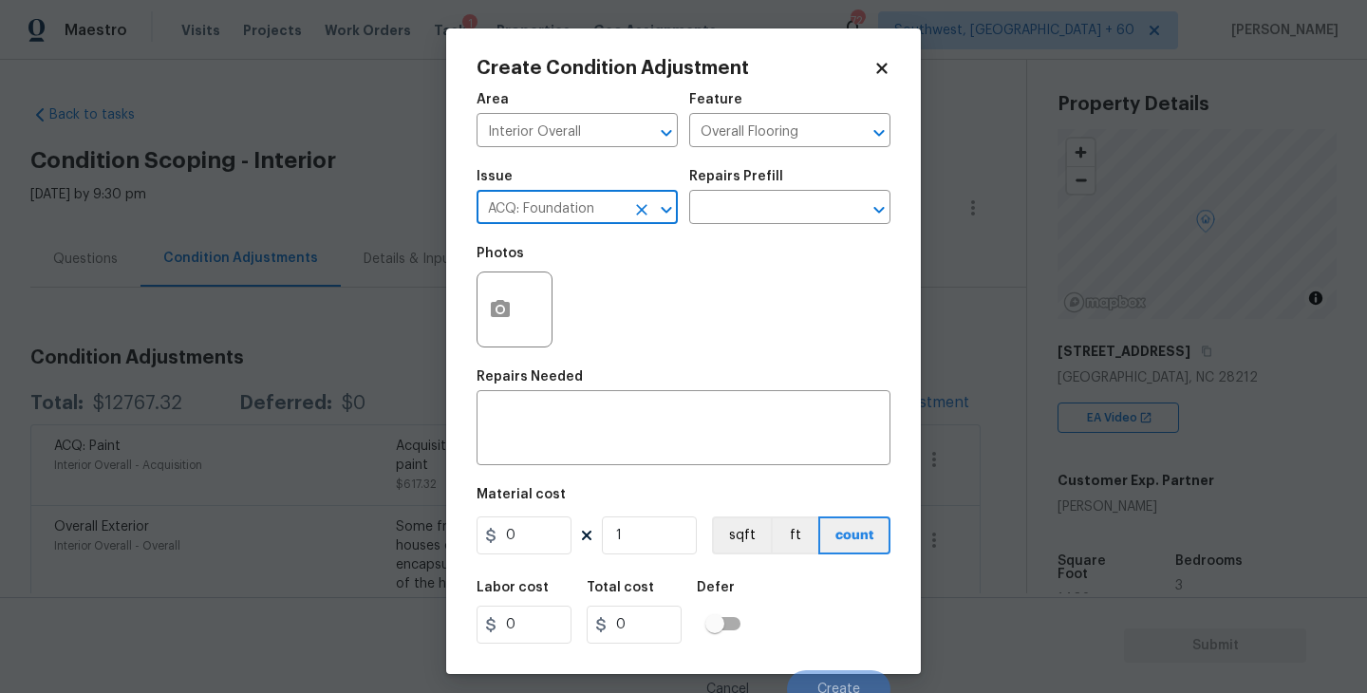
click at [651, 218] on button "Clear" at bounding box center [641, 209] width 27 height 27
click at [590, 214] on input "text" at bounding box center [550, 209] width 148 height 29
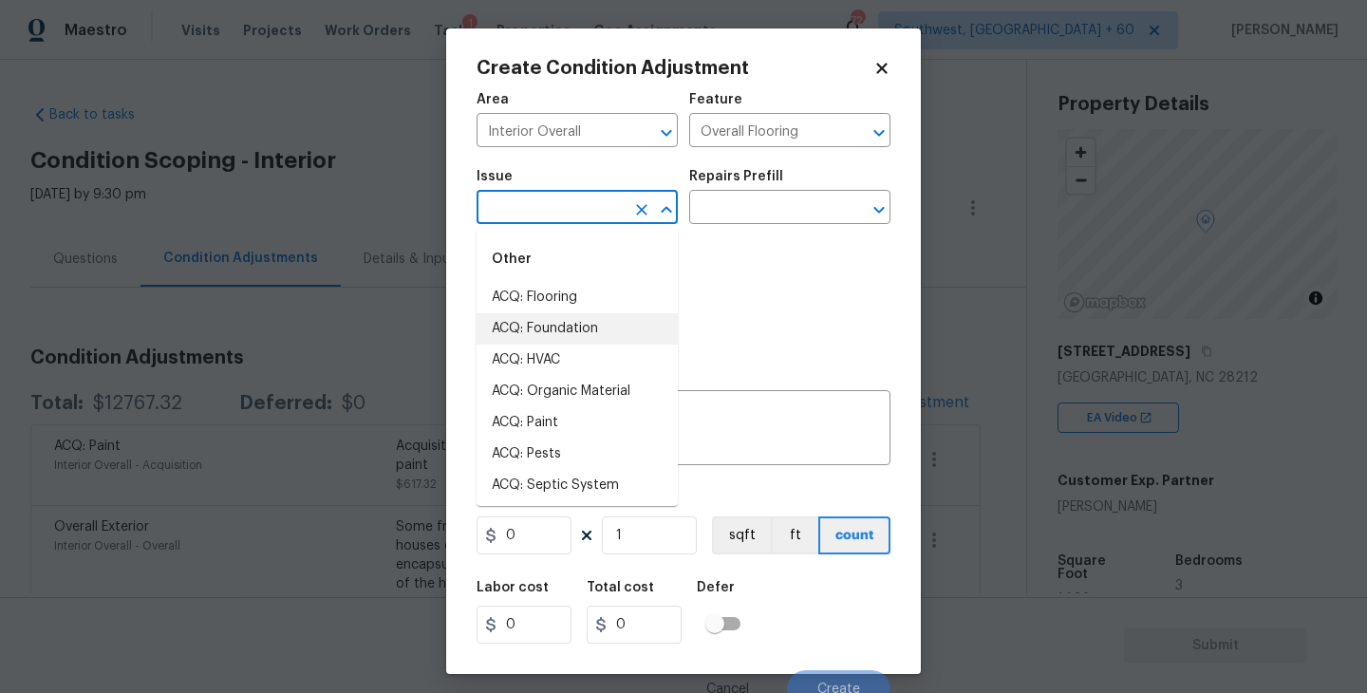
click at [610, 310] on li "ACQ: Flooring" at bounding box center [576, 297] width 201 height 31
type input "ACQ: Flooring"
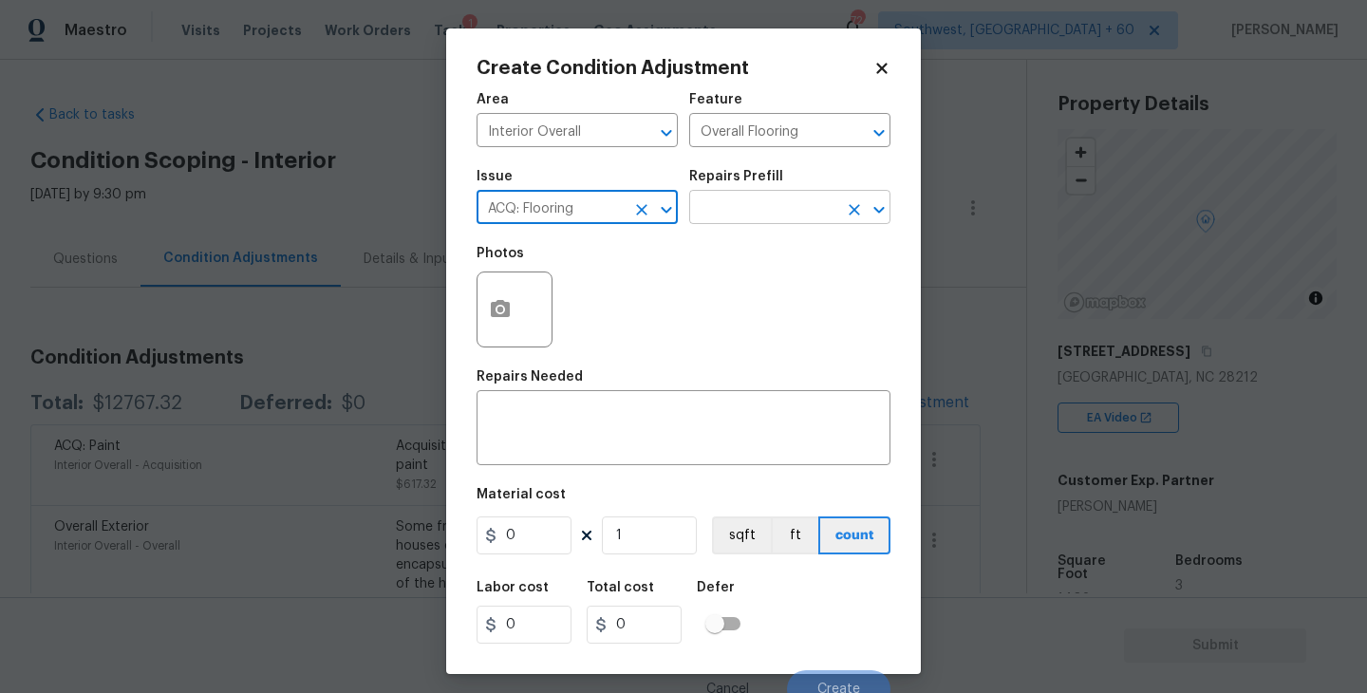
click at [752, 224] on input "text" at bounding box center [763, 209] width 148 height 29
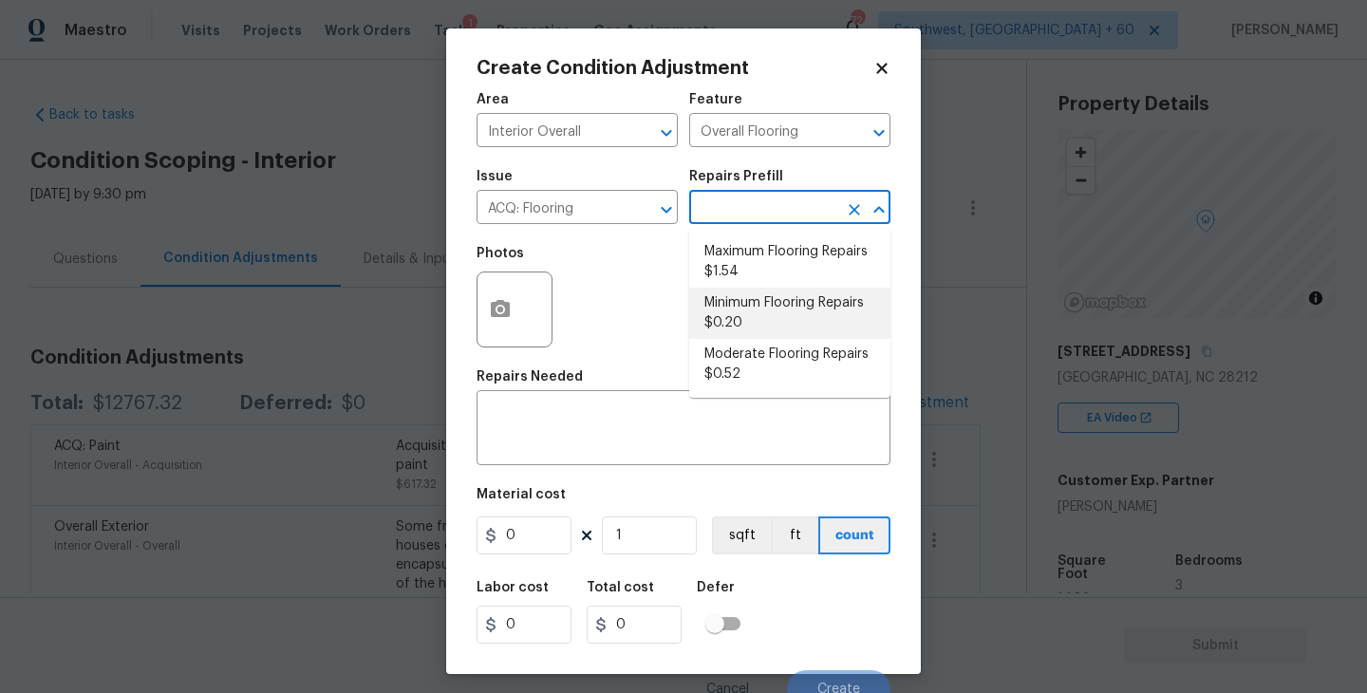
click at [751, 306] on li "Minimum Flooring Repairs $0.20" at bounding box center [789, 313] width 201 height 51
type input "Acquisition"
type textarea "Acquisition Scope: Minimum flooring repairs"
type input "0.2"
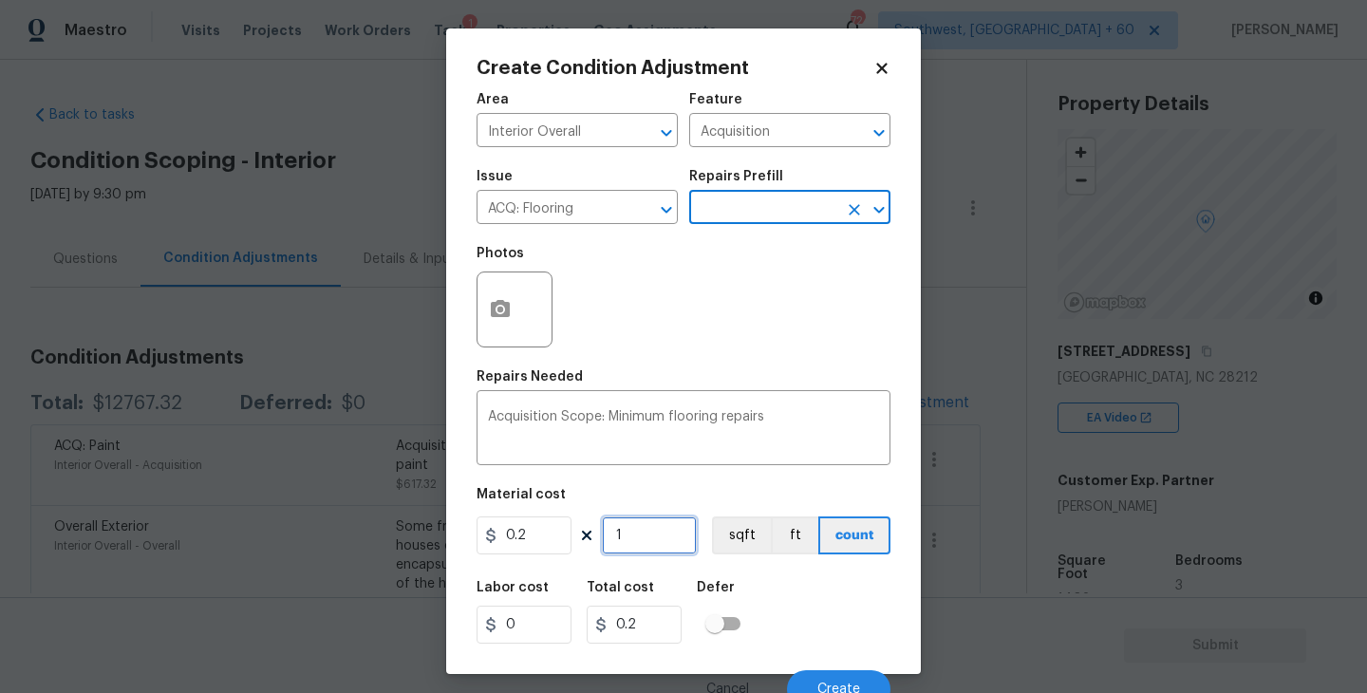
click at [662, 519] on input "1" at bounding box center [649, 535] width 95 height 38
type input "14"
type input "2.8"
type input "140"
type input "28"
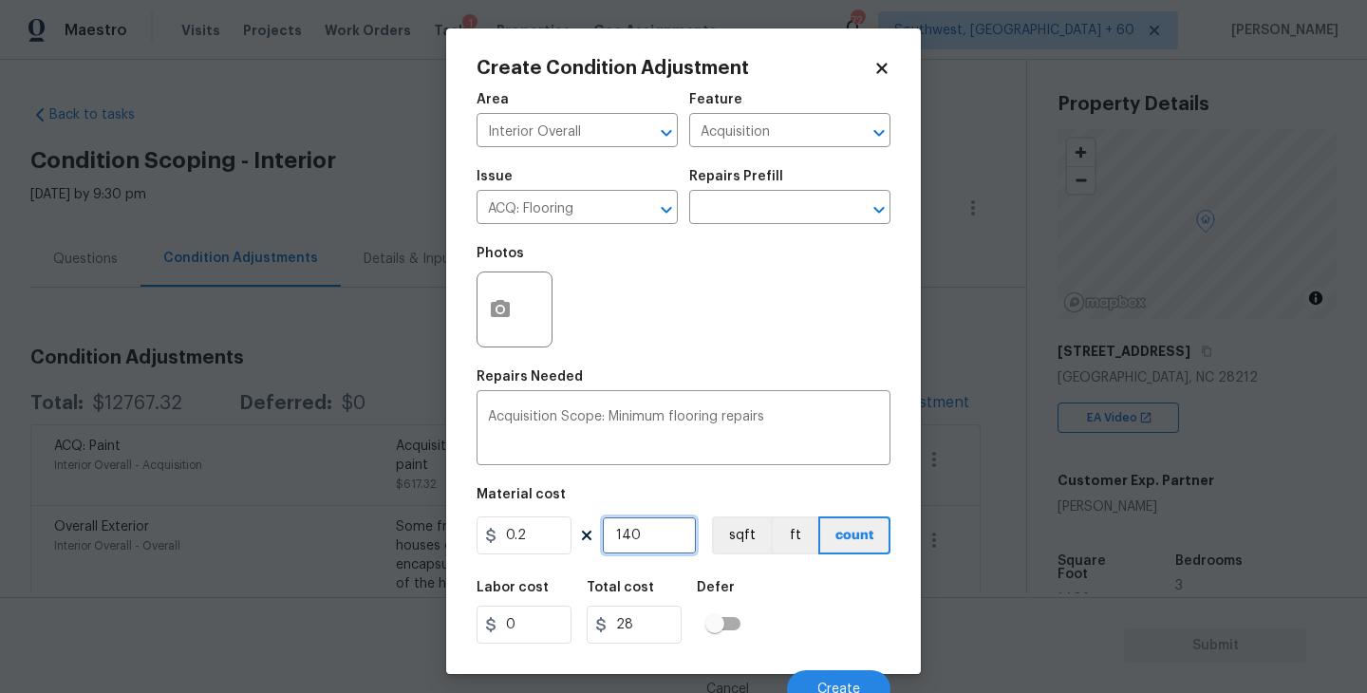
type input "1403"
type input "280.6"
type input "1403"
click at [790, 571] on div "Labor cost 0 Total cost 280.6 Defer" at bounding box center [683, 611] width 414 height 85
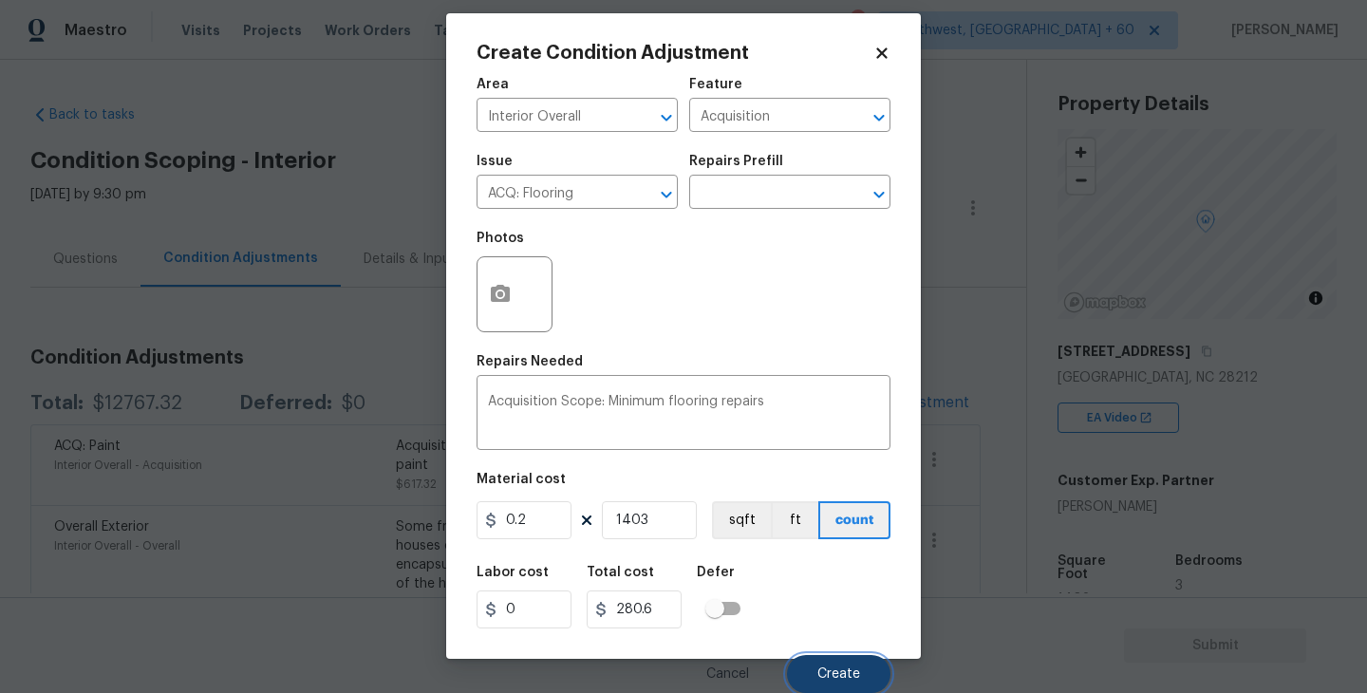
click at [825, 661] on button "Create" at bounding box center [838, 674] width 103 height 38
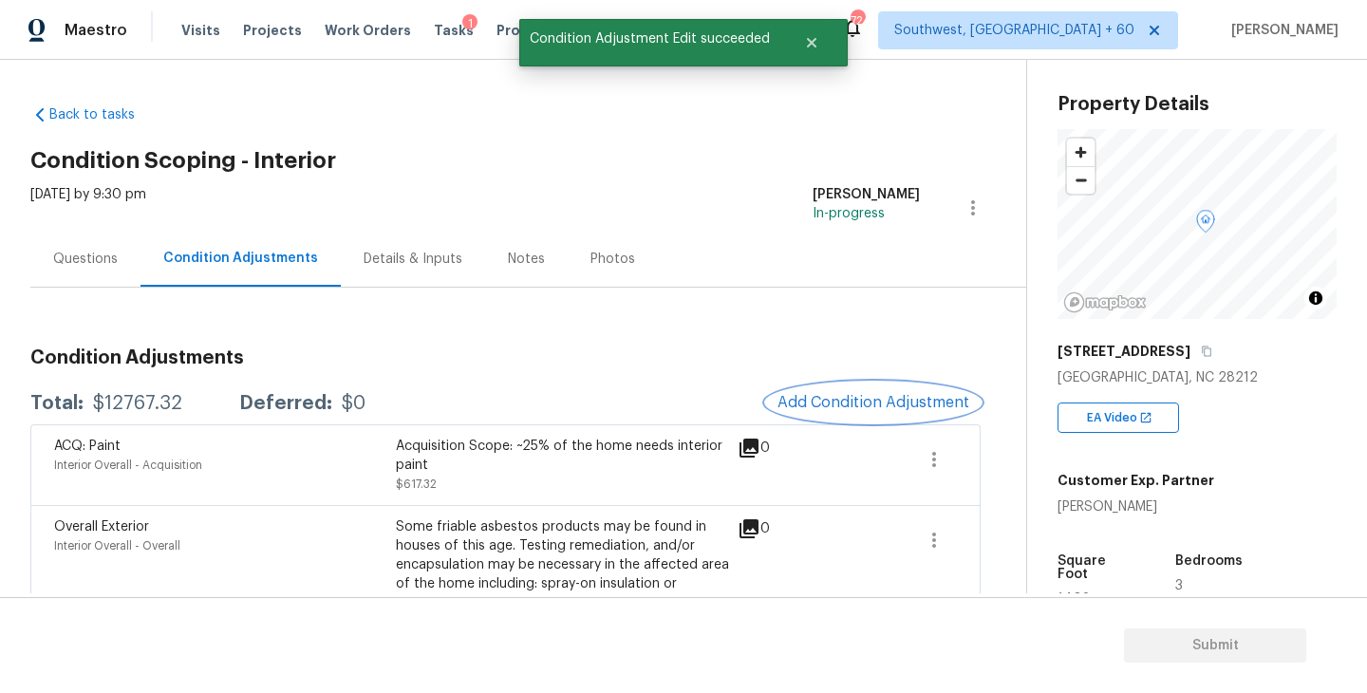
scroll to position [0, 0]
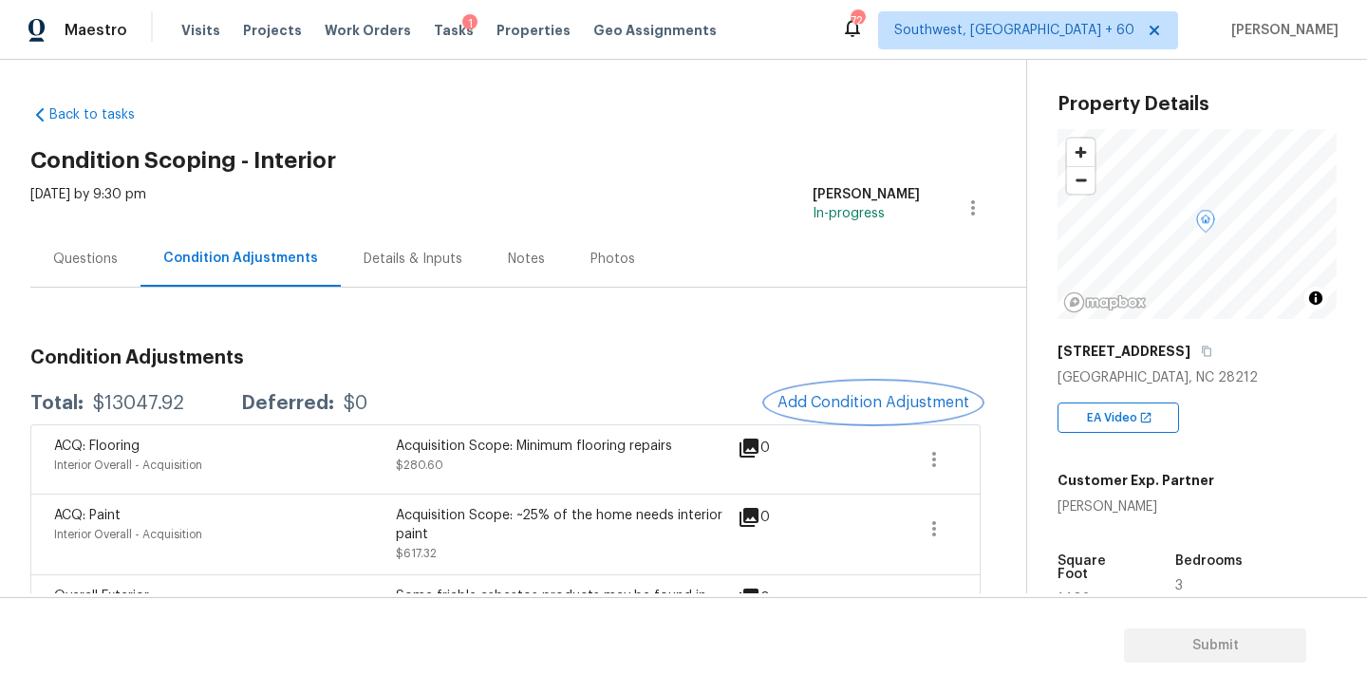
click at [900, 413] on button "Add Condition Adjustment" at bounding box center [873, 402] width 214 height 40
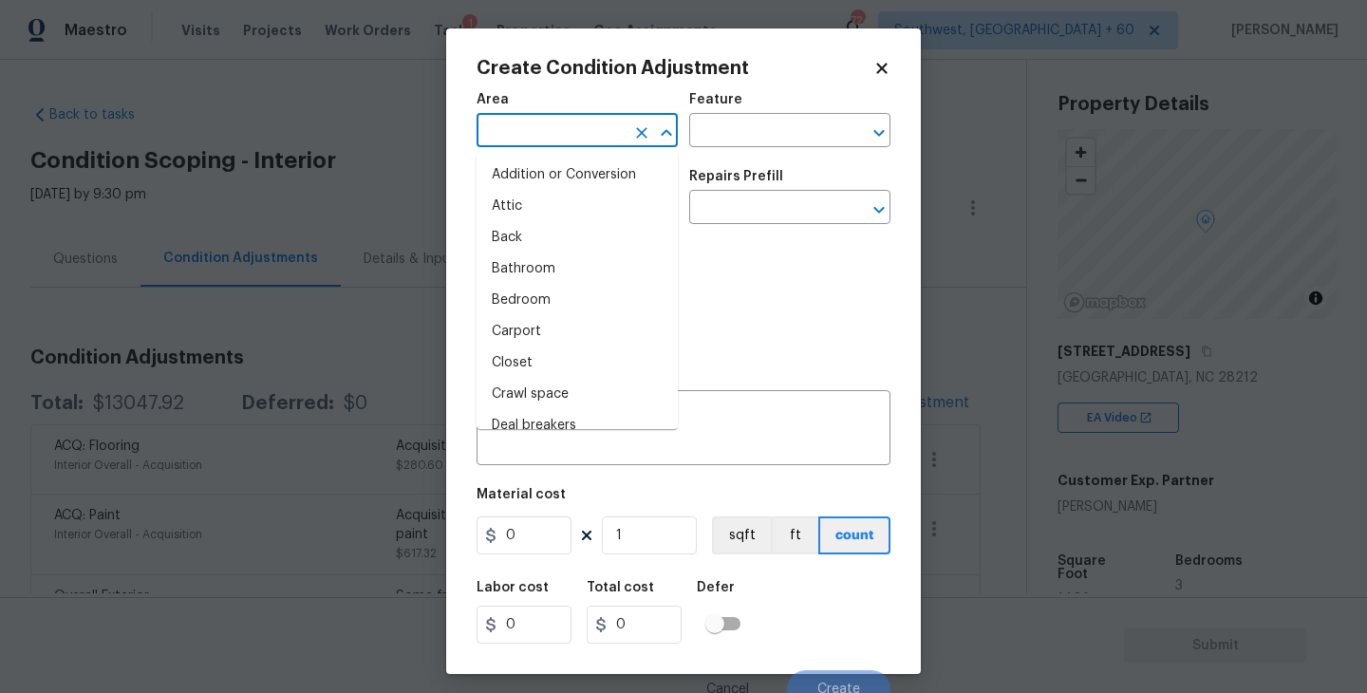
click at [575, 138] on input "text" at bounding box center [550, 132] width 148 height 29
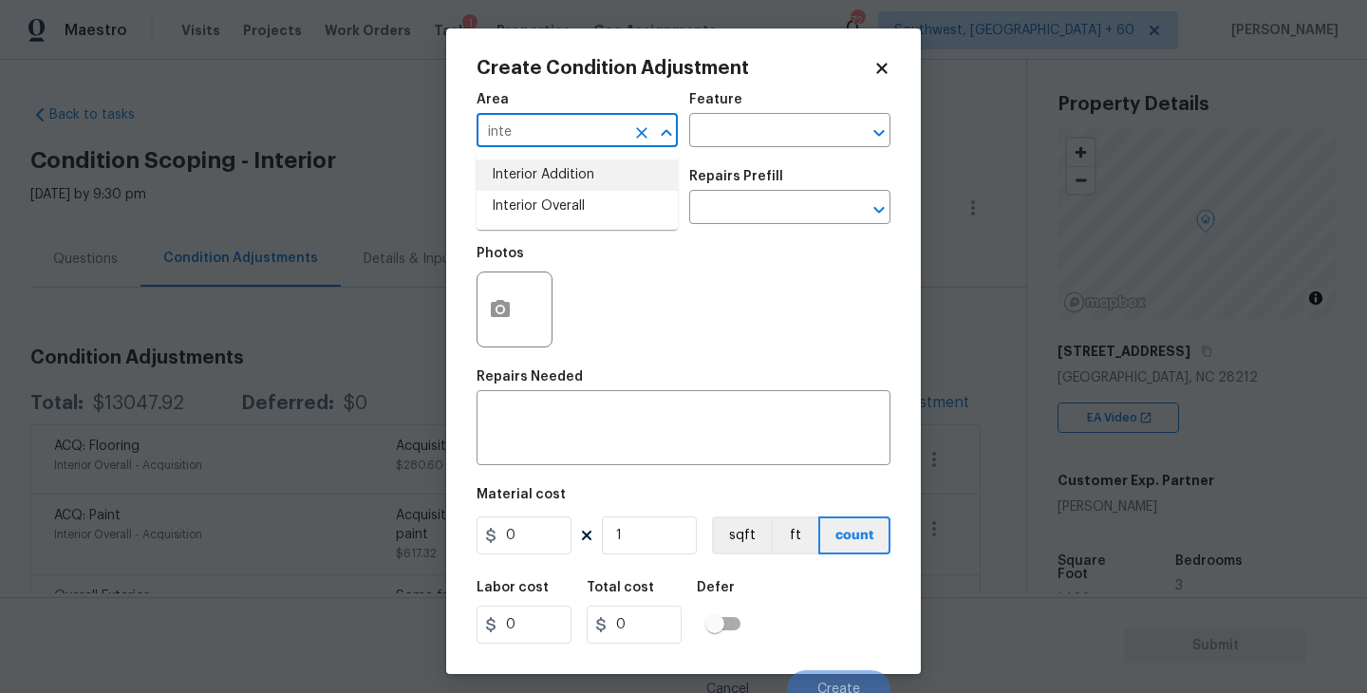
click at [587, 206] on li "Interior Overall" at bounding box center [576, 206] width 201 height 31
type input "Interior Overall"
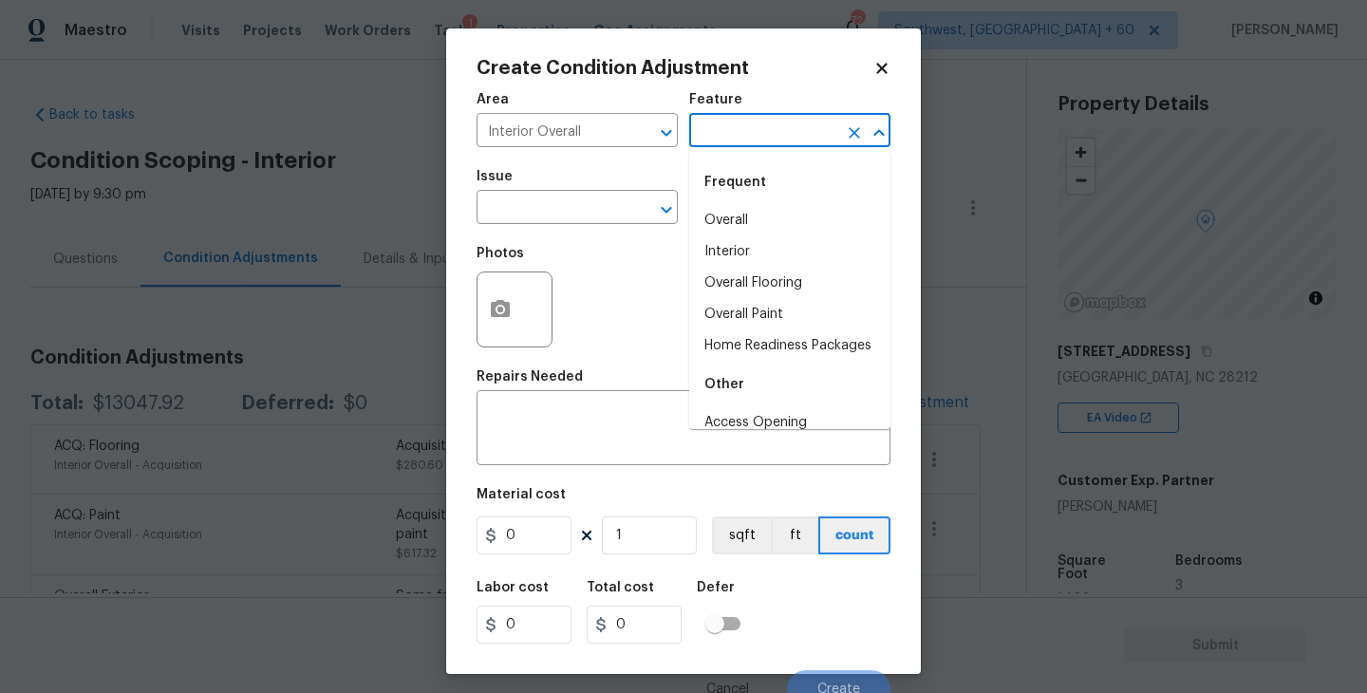
click at [712, 140] on input "text" at bounding box center [763, 132] width 148 height 29
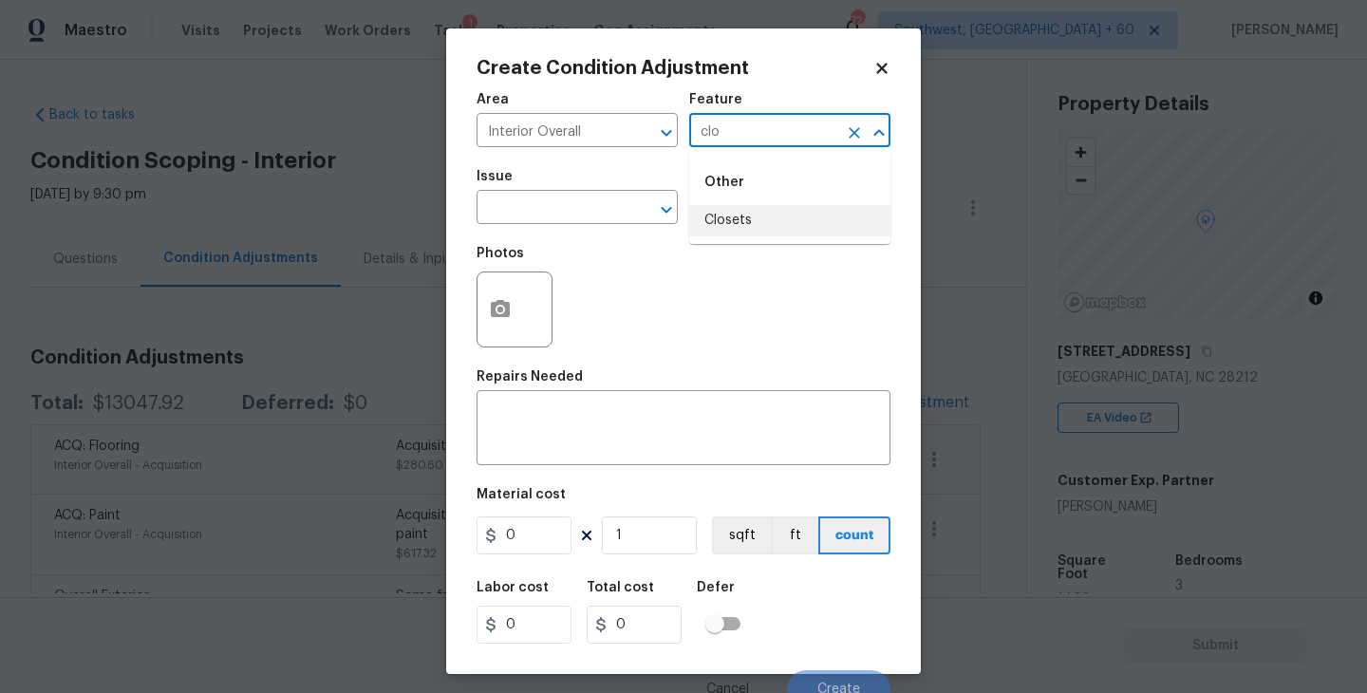
click at [724, 211] on li "Closets" at bounding box center [789, 220] width 201 height 31
type input "Closets"
drag, startPoint x: 608, startPoint y: 211, endPoint x: 591, endPoint y: 211, distance: 17.1
click at [591, 211] on input "text" at bounding box center [550, 209] width 148 height 29
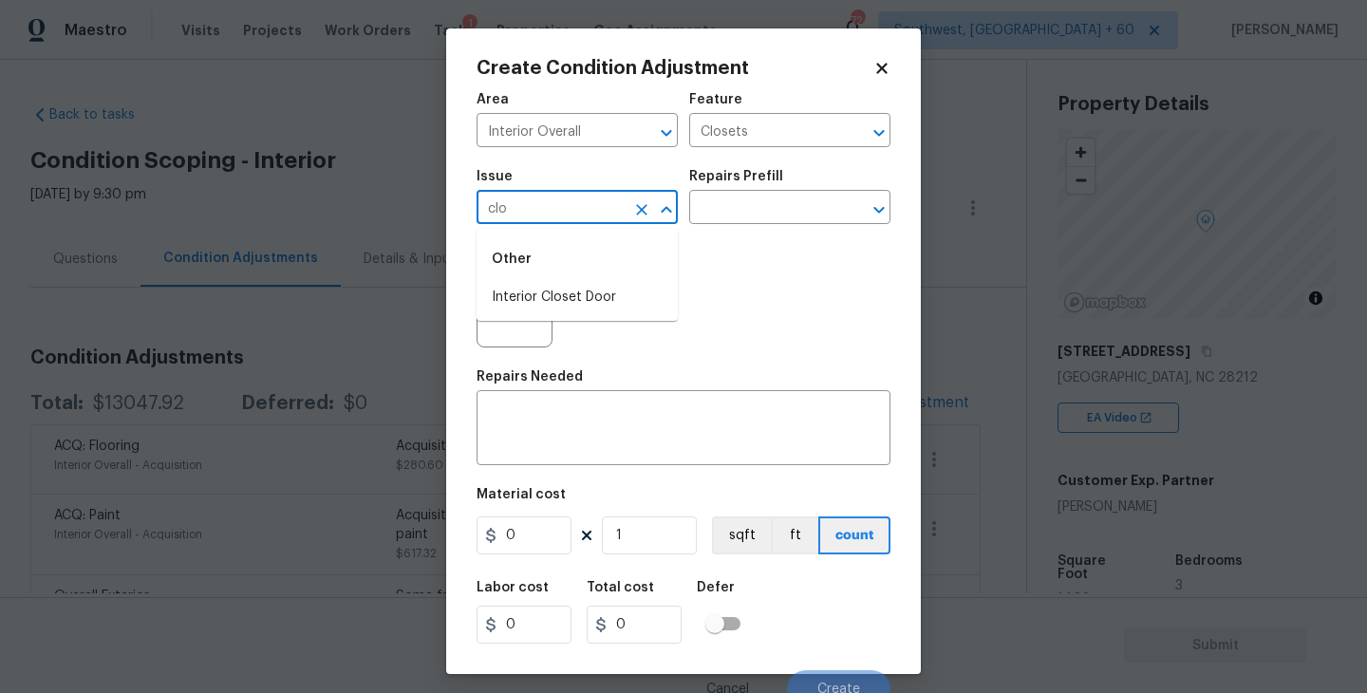
click at [590, 286] on li "Interior Closet Door" at bounding box center [576, 297] width 201 height 31
type input "Interior Closet Door"
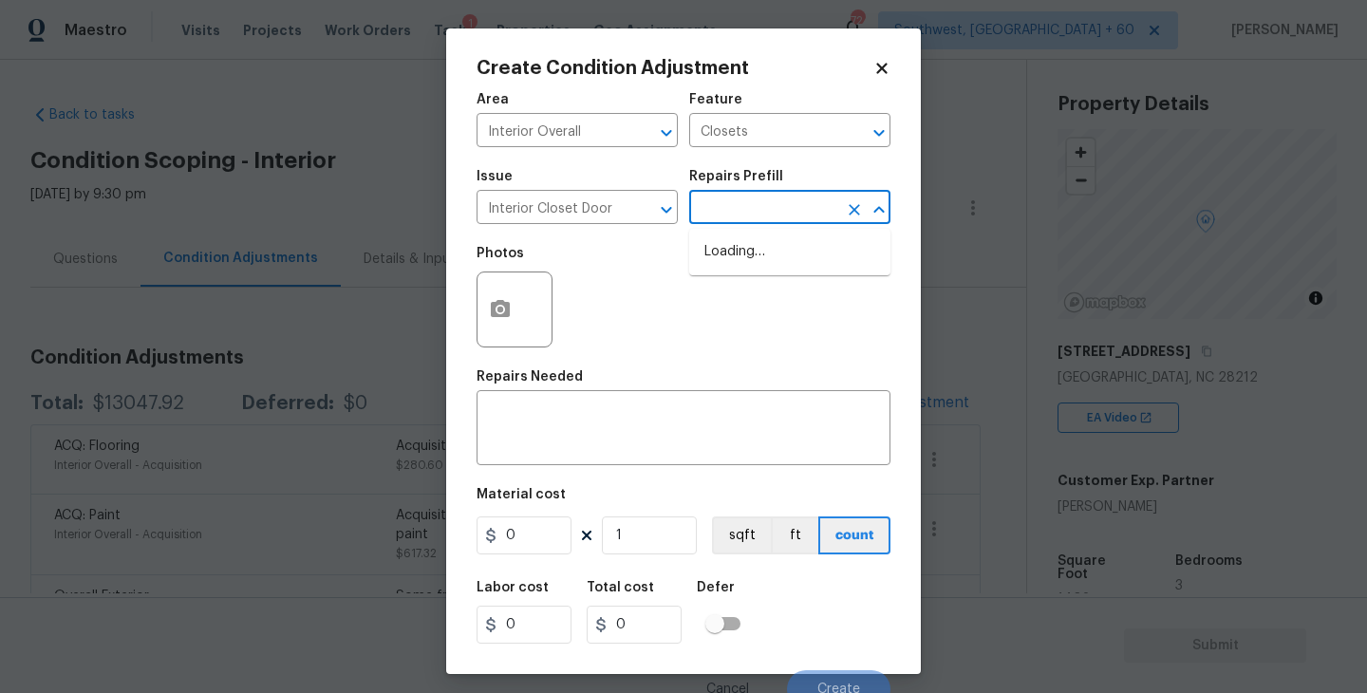
click at [751, 211] on input "text" at bounding box center [763, 209] width 148 height 29
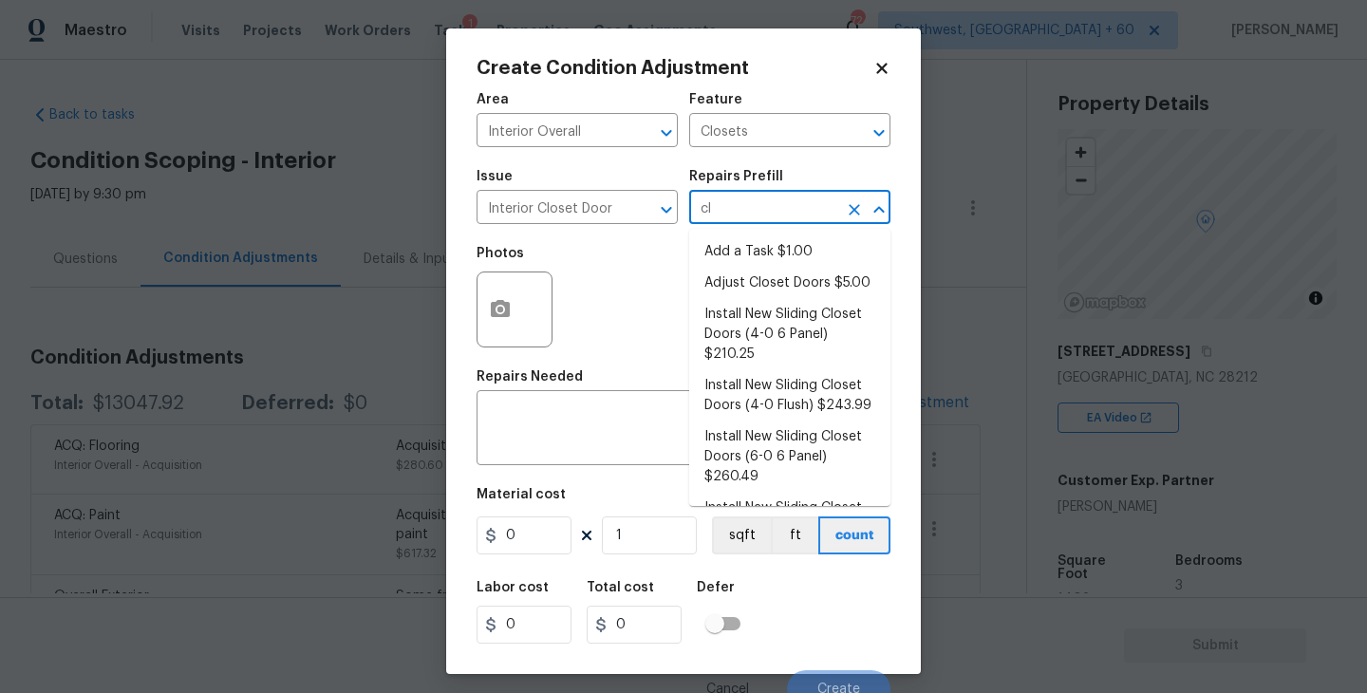
type input "clo"
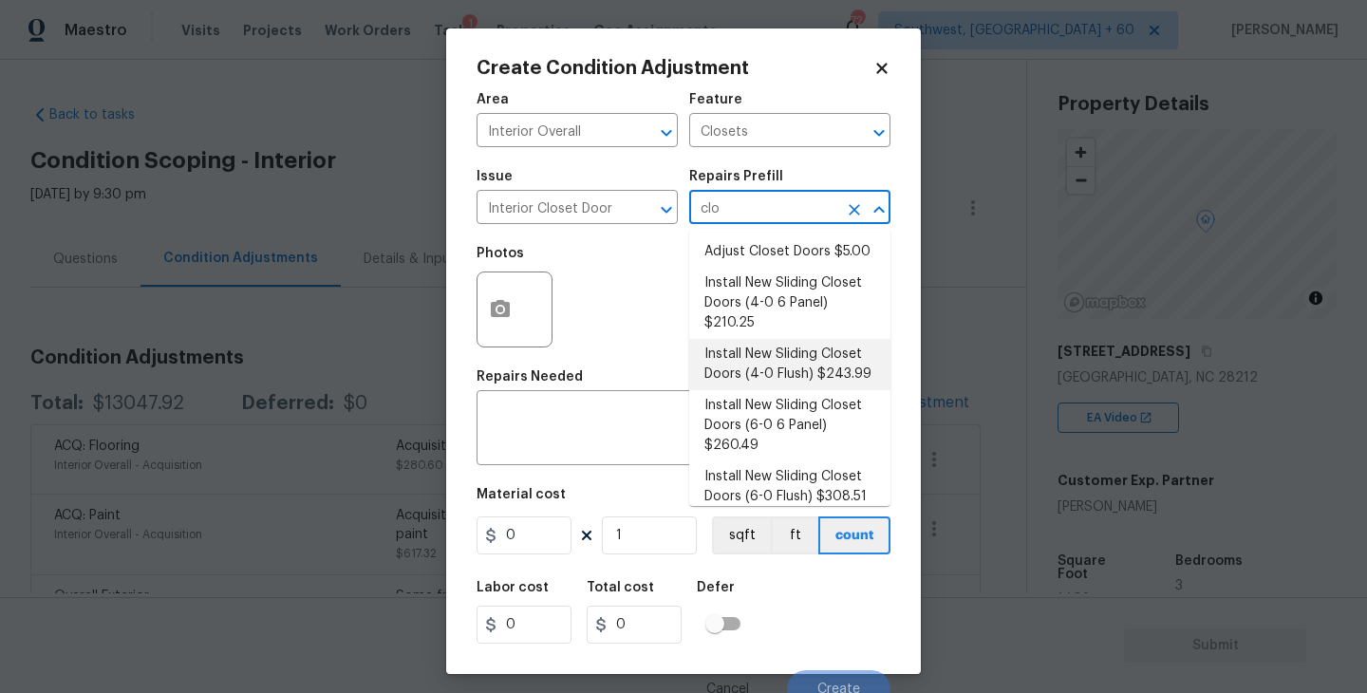
scroll to position [14, 0]
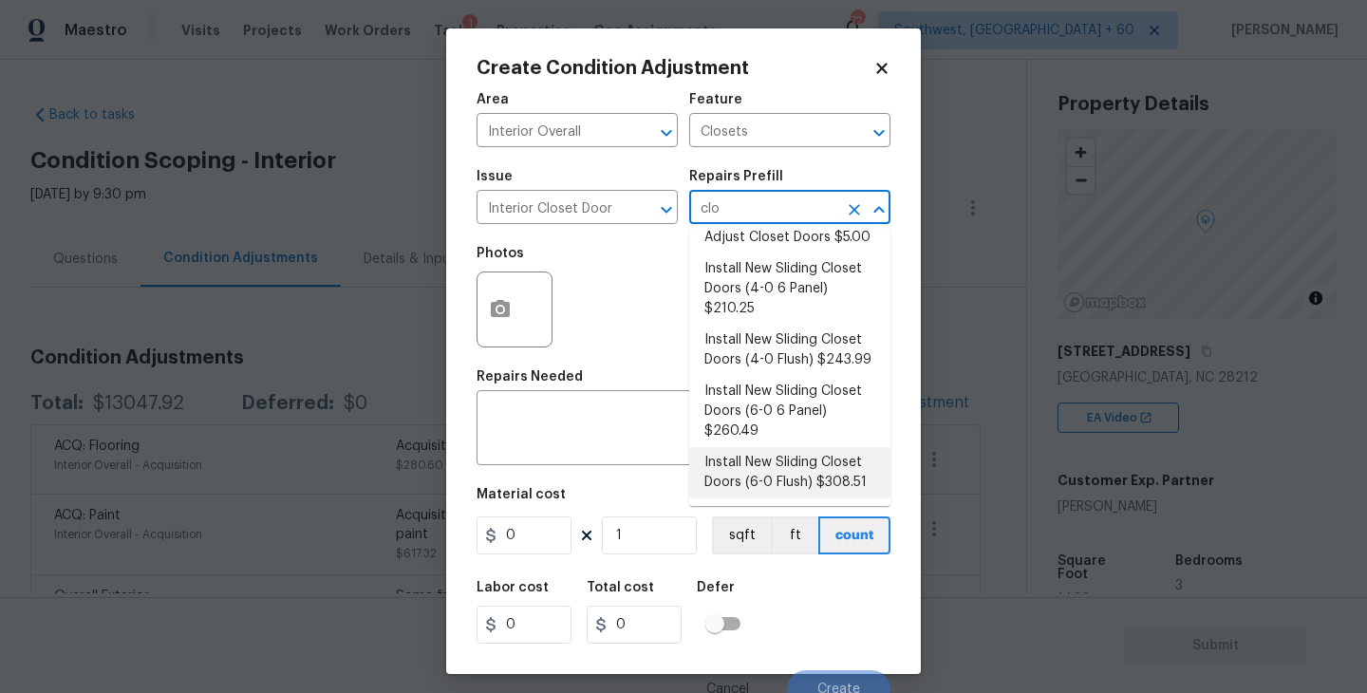
click at [786, 456] on li "Install New Sliding Closet Doors (6-0 Flush) $308.51" at bounding box center [789, 472] width 201 height 51
type input "Interior Door"
type textarea "Remove the existing door (if present). Install a new 6-0 bi-fold flush panel in…"
type input "308.51"
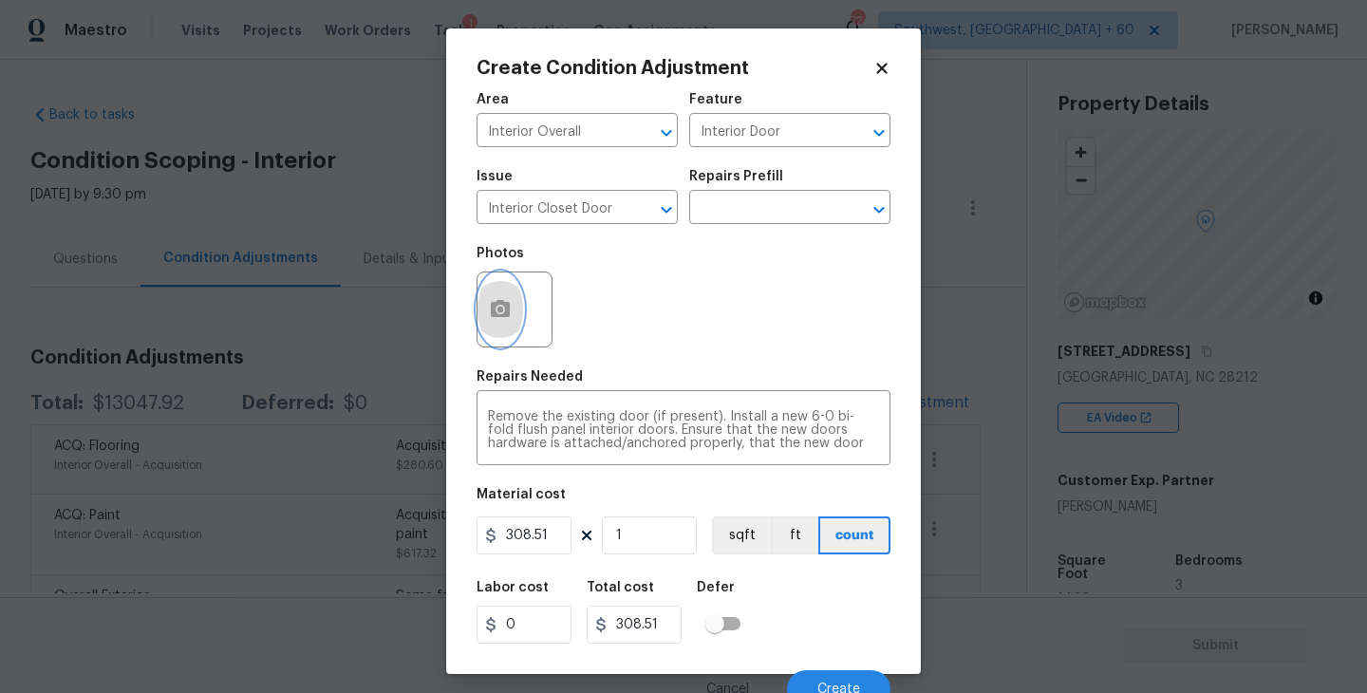
click at [503, 311] on icon "button" at bounding box center [500, 309] width 23 height 23
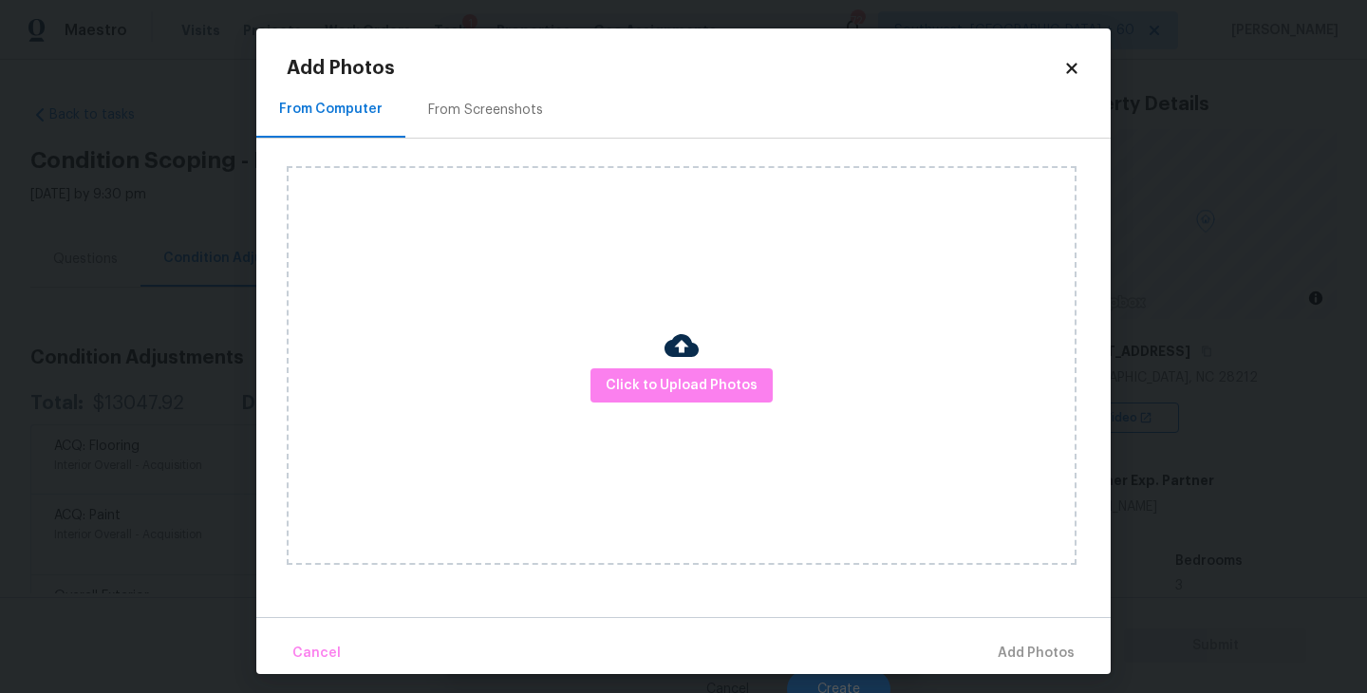
click at [685, 364] on div at bounding box center [681, 348] width 34 height 40
click at [685, 332] on img at bounding box center [681, 345] width 34 height 34
click at [684, 364] on div at bounding box center [681, 348] width 34 height 40
click at [680, 378] on span "Click to Upload Photos" at bounding box center [682, 386] width 152 height 24
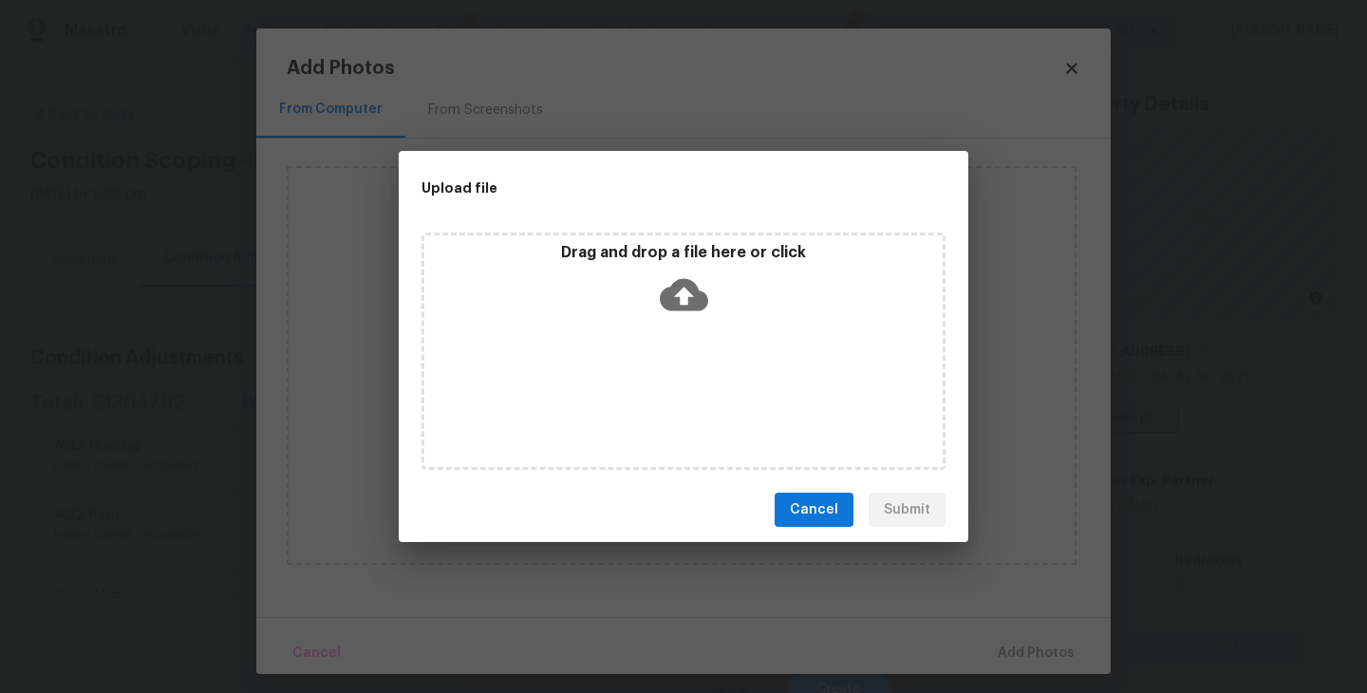
click at [697, 293] on icon at bounding box center [684, 295] width 48 height 32
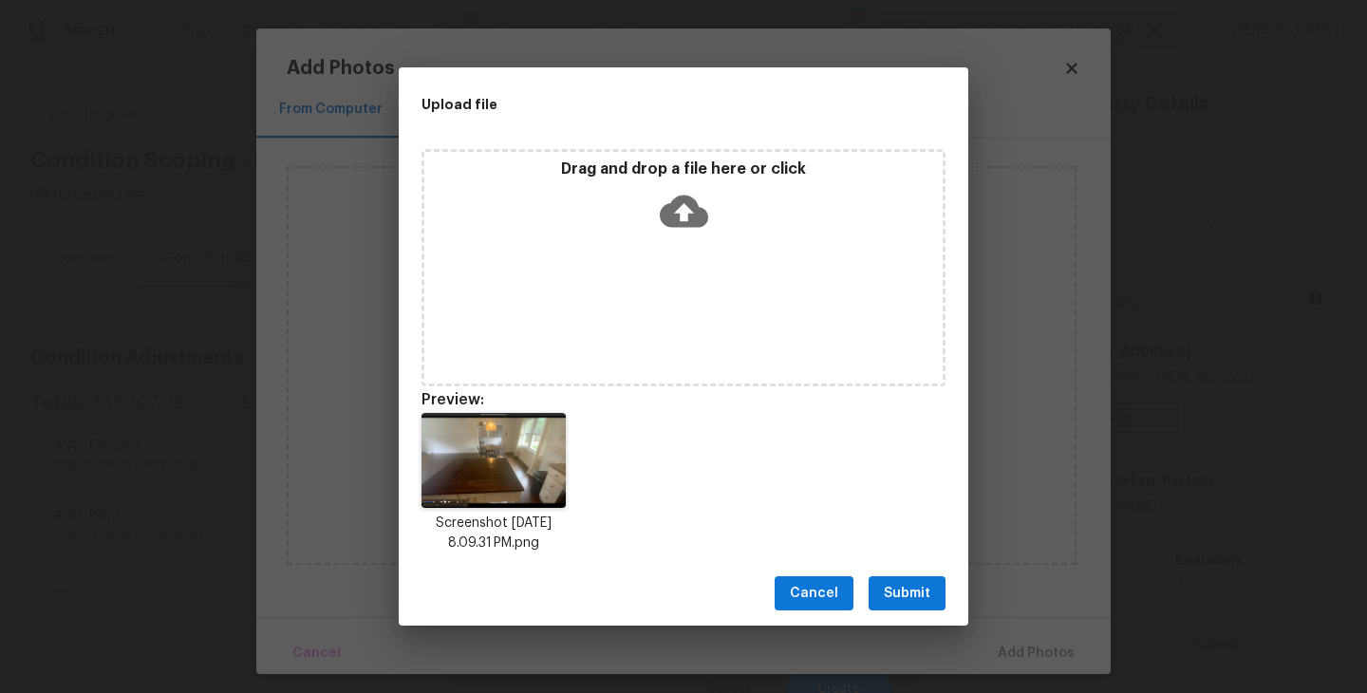
click at [907, 591] on span "Submit" at bounding box center [907, 594] width 47 height 24
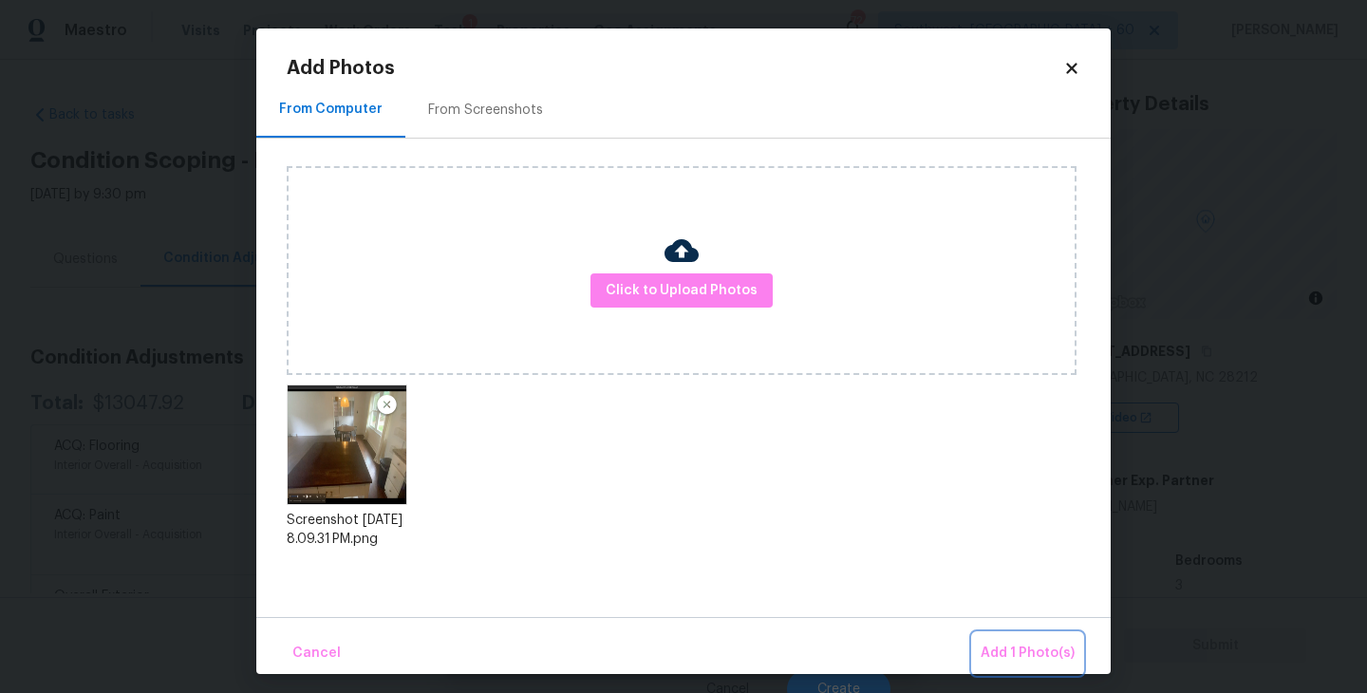
click at [1021, 658] on span "Add 1 Photo(s)" at bounding box center [1027, 654] width 94 height 24
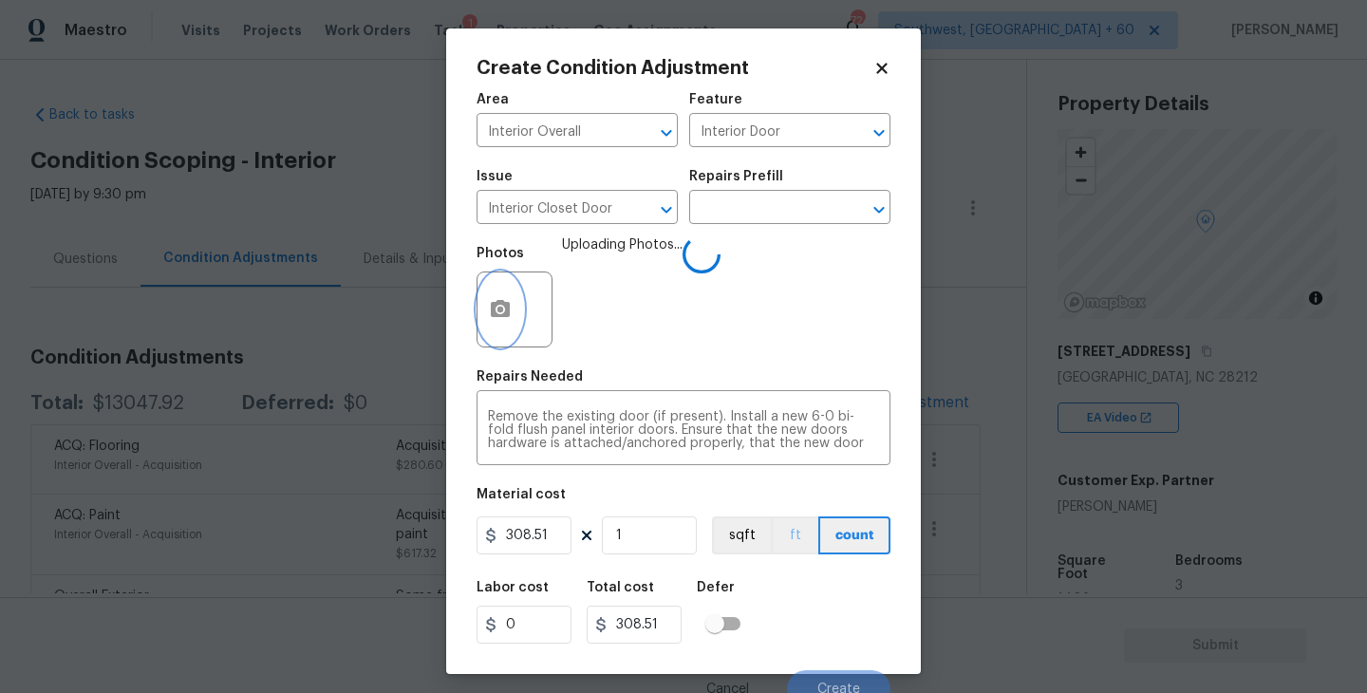
scroll to position [16, 0]
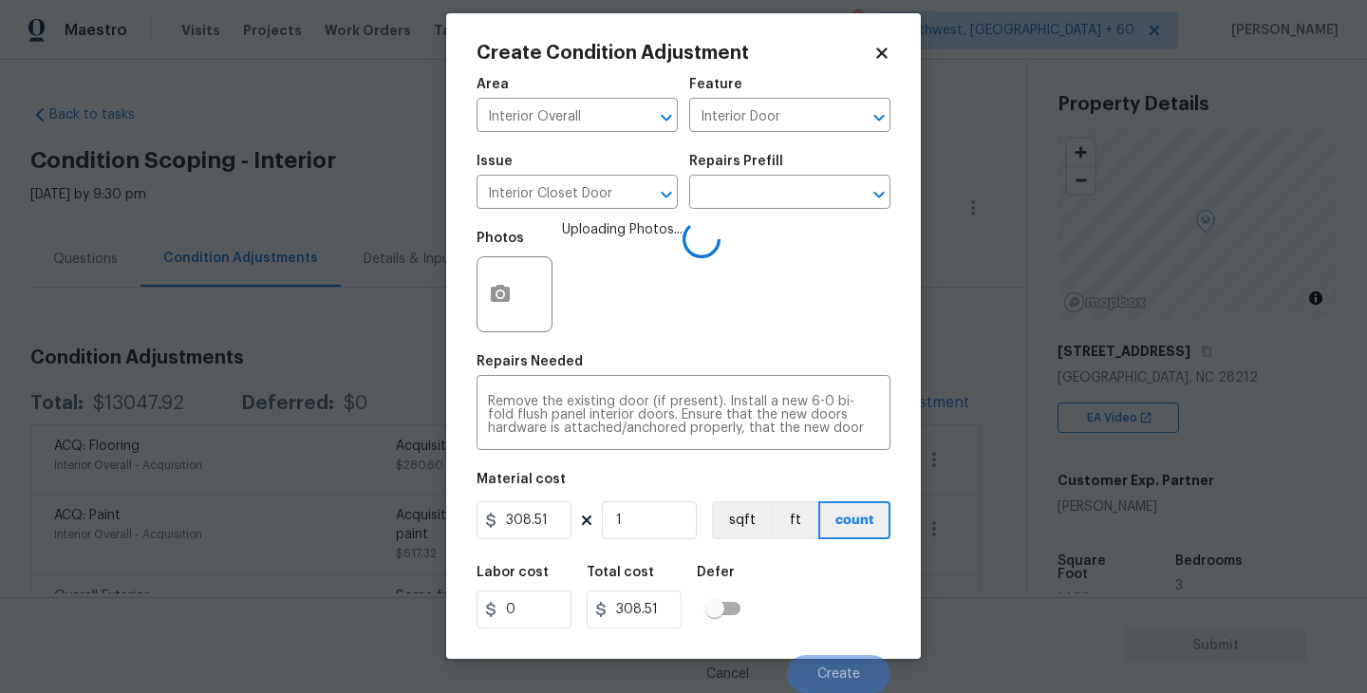
click at [839, 612] on div "Labor cost 0 Total cost 308.51 Defer" at bounding box center [683, 596] width 414 height 85
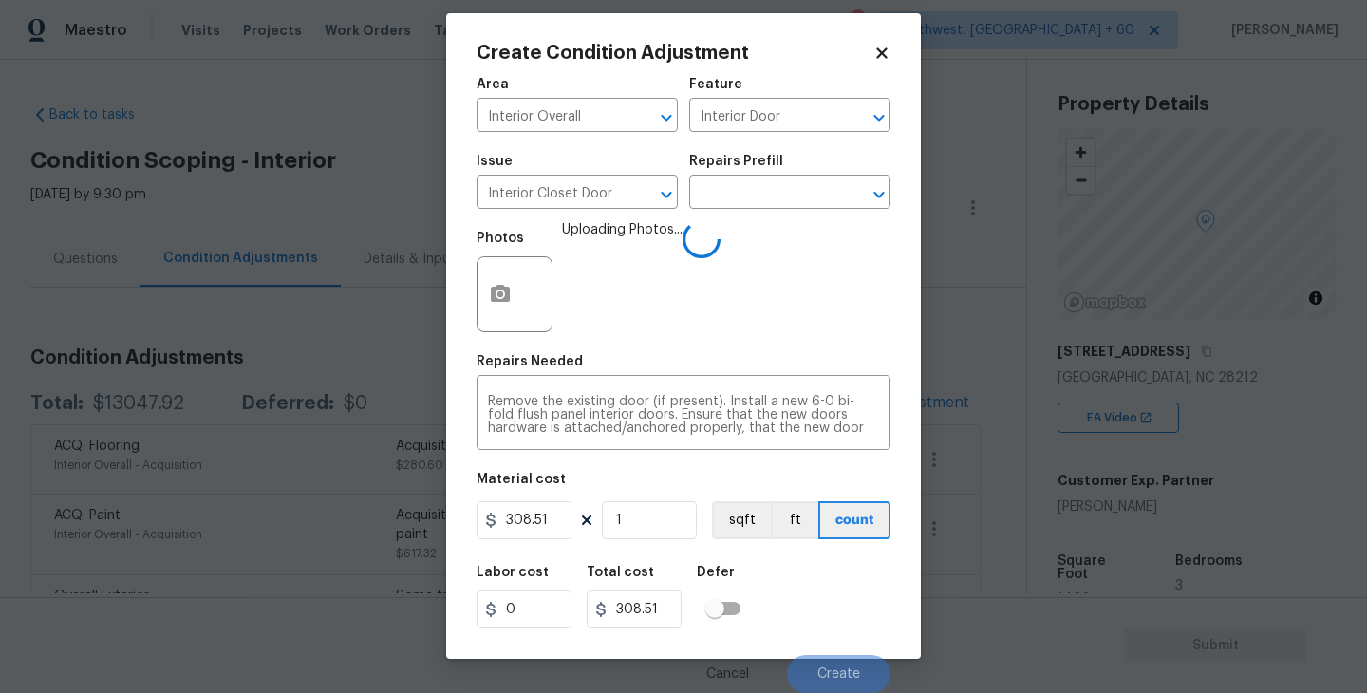
click at [830, 609] on div "Labor cost 0 Total cost 308.51 Defer" at bounding box center [683, 596] width 414 height 85
click at [830, 624] on div "Labor cost 0 Total cost 308.51 Defer" at bounding box center [683, 596] width 414 height 85
click at [830, 622] on div "Labor cost 0 Total cost 308.51 Defer" at bounding box center [683, 596] width 414 height 85
click at [841, 625] on div "Labor cost 0 Total cost 308.51 Defer" at bounding box center [683, 596] width 414 height 85
click at [830, 626] on div "Labor cost 0 Total cost 308.51 Defer" at bounding box center [683, 596] width 414 height 85
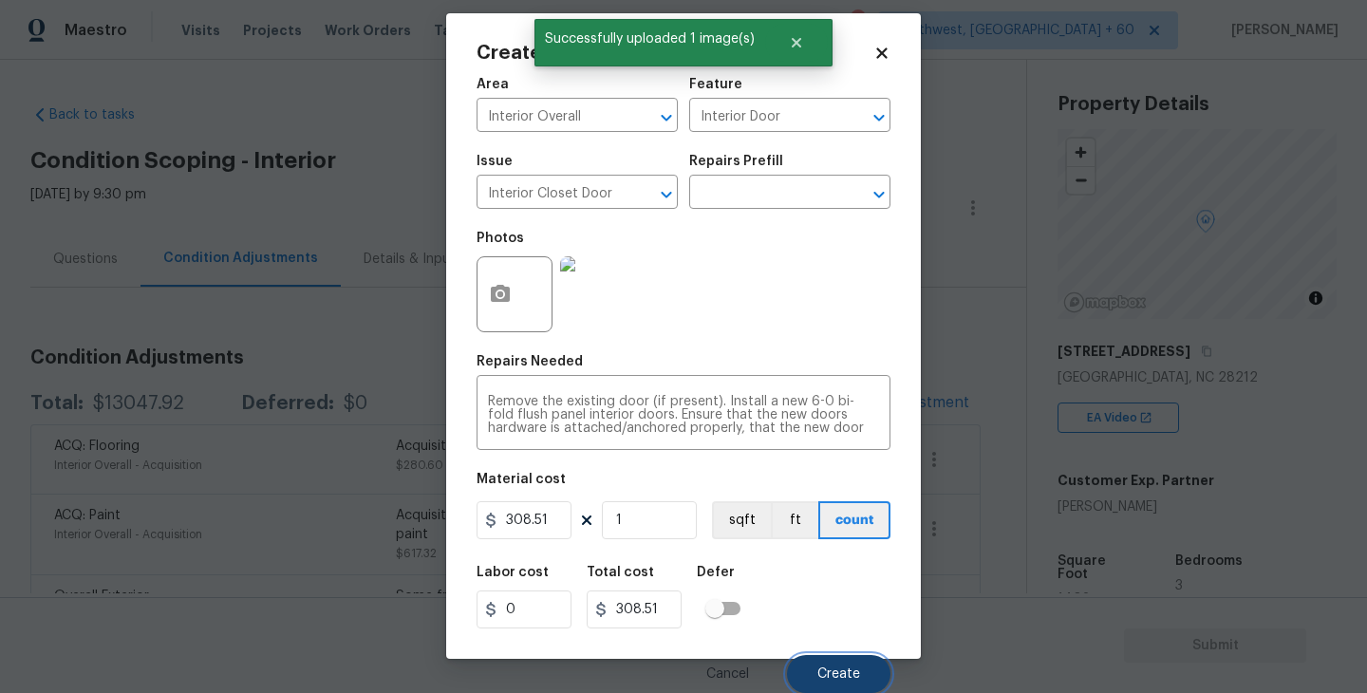
click at [852, 669] on span "Create" at bounding box center [838, 674] width 43 height 14
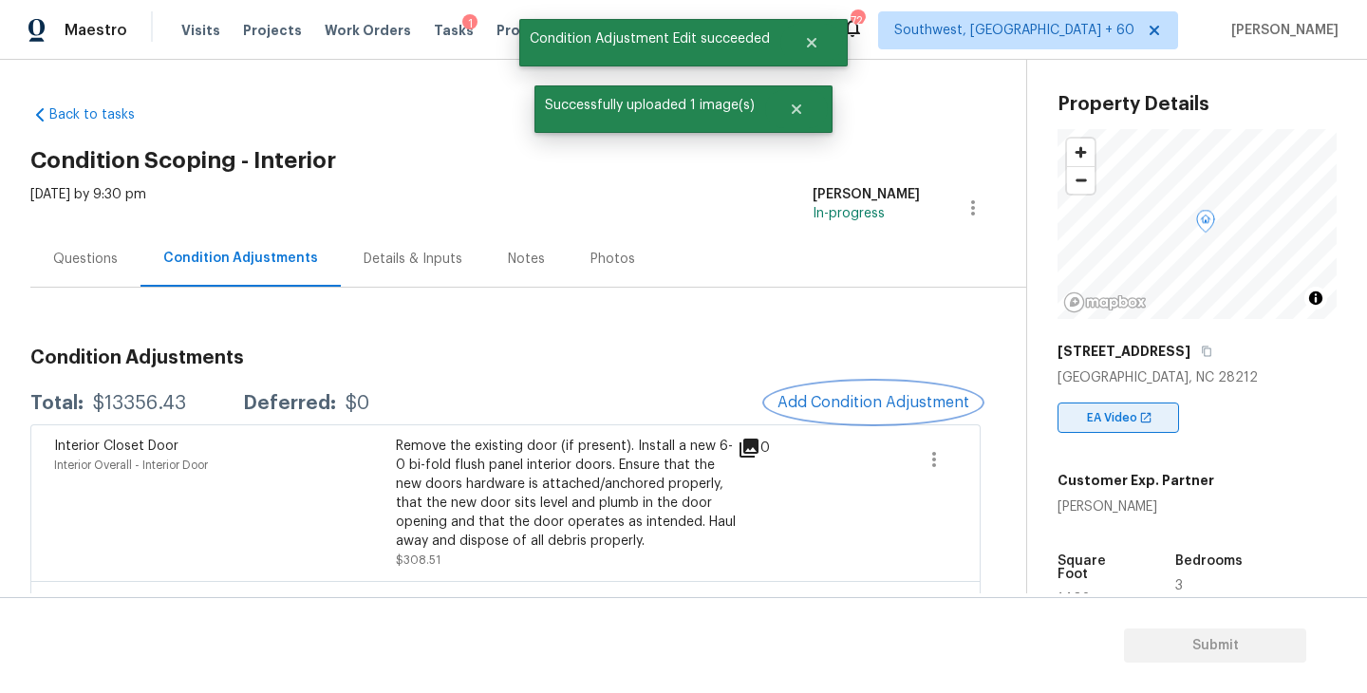
scroll to position [0, 0]
click at [1202, 350] on icon "button" at bounding box center [1206, 351] width 9 height 10
click at [99, 255] on div "Questions" at bounding box center [85, 259] width 65 height 19
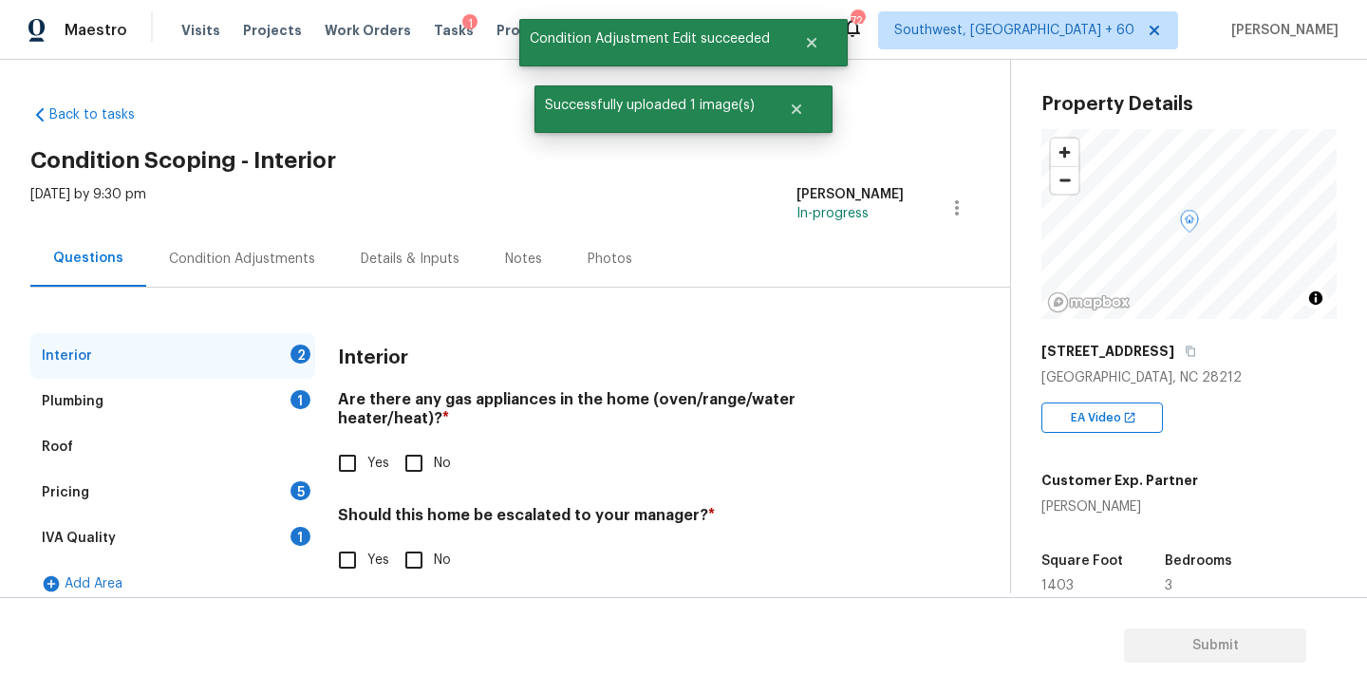
scroll to position [19, 0]
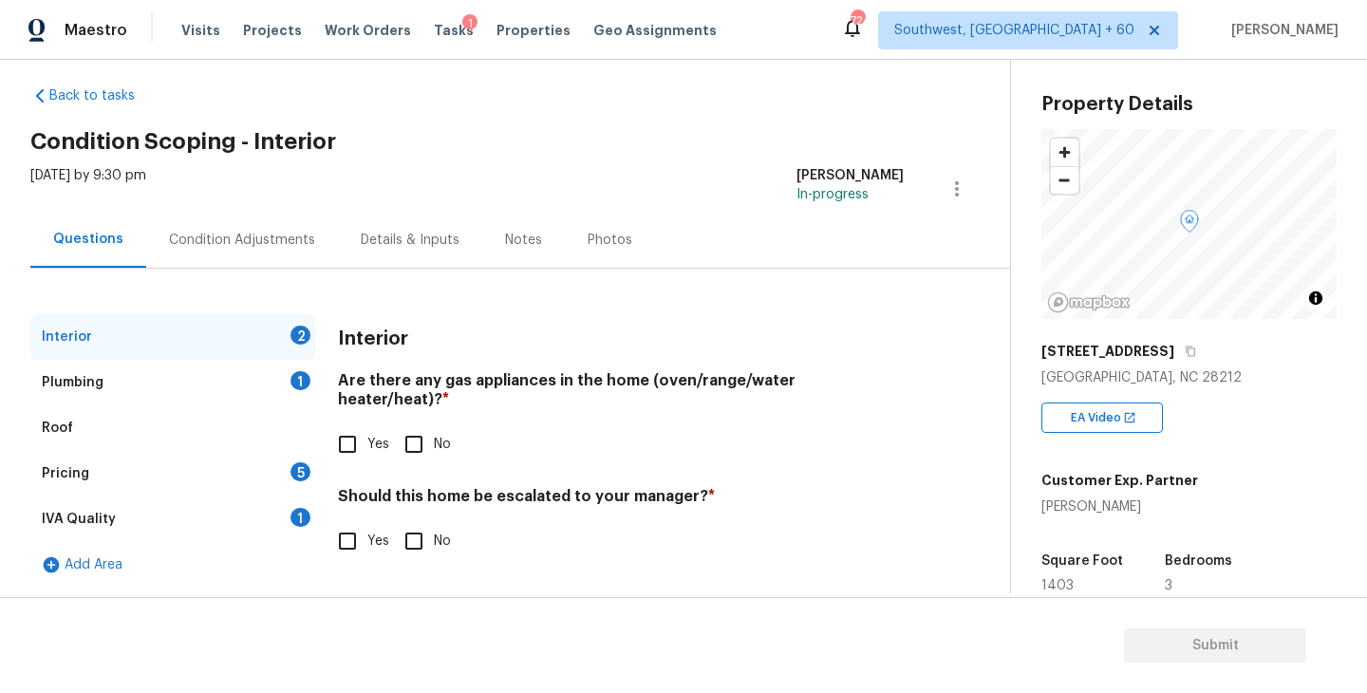
click at [353, 424] on input "Yes" at bounding box center [347, 444] width 40 height 40
checkbox input "true"
click at [405, 521] on input "No" at bounding box center [414, 541] width 40 height 40
checkbox input "true"
click at [232, 403] on div "Plumbing 1" at bounding box center [172, 383] width 285 height 46
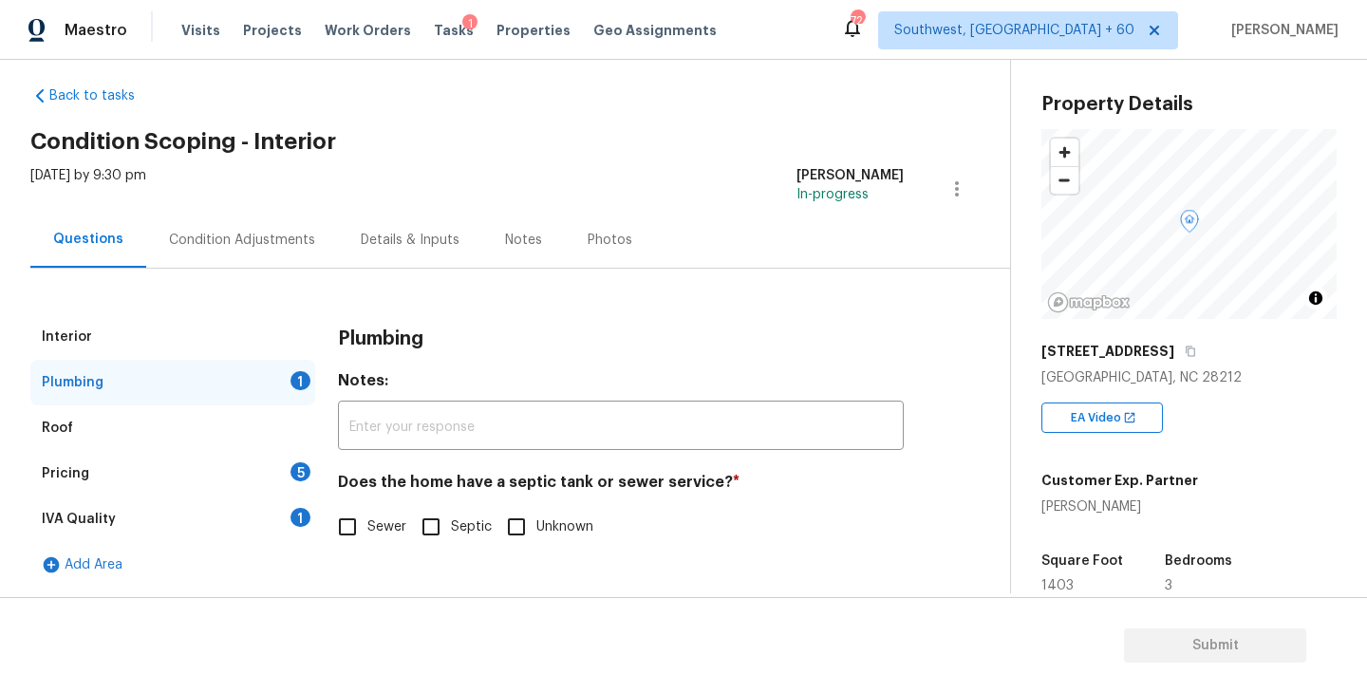
click at [456, 533] on span "Septic" at bounding box center [471, 527] width 41 height 20
click at [451, 533] on input "Septic" at bounding box center [431, 527] width 40 height 40
checkbox input "true"
click at [233, 472] on div "Pricing 5" at bounding box center [172, 474] width 285 height 46
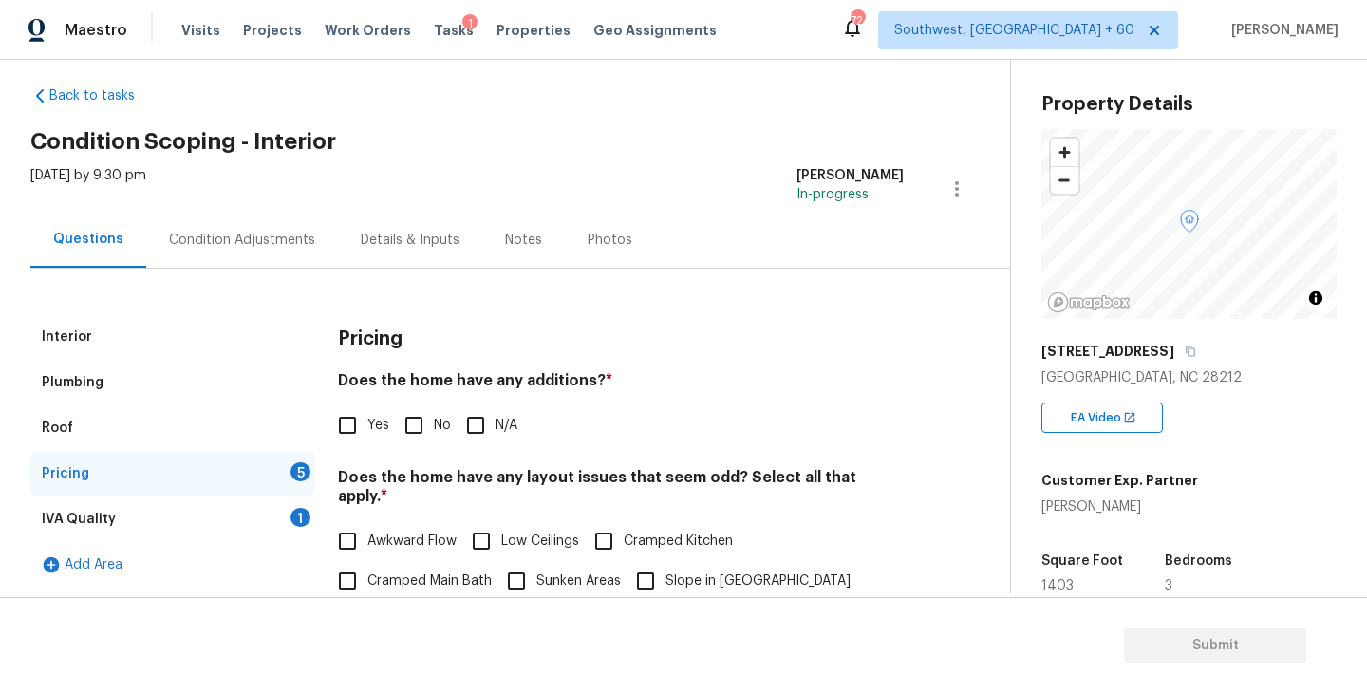
scroll to position [198, 0]
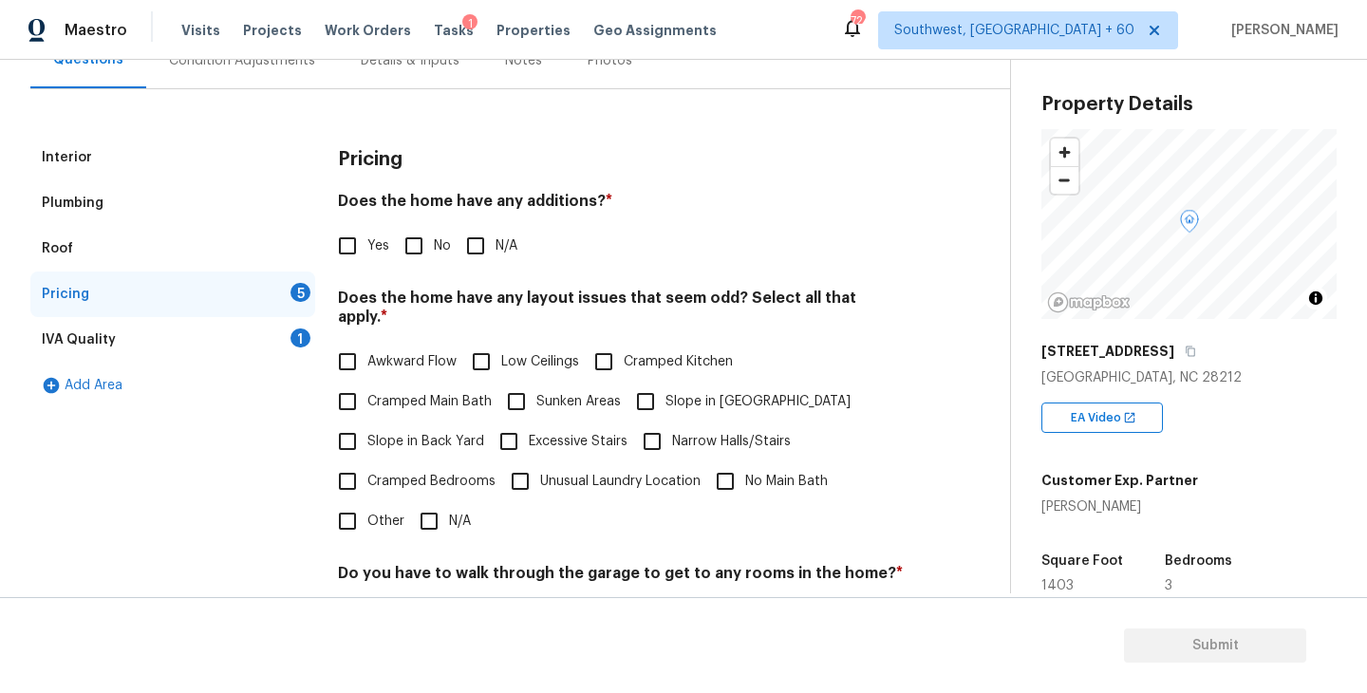
click at [488, 251] on input "N/A" at bounding box center [476, 246] width 40 height 40
checkbox input "true"
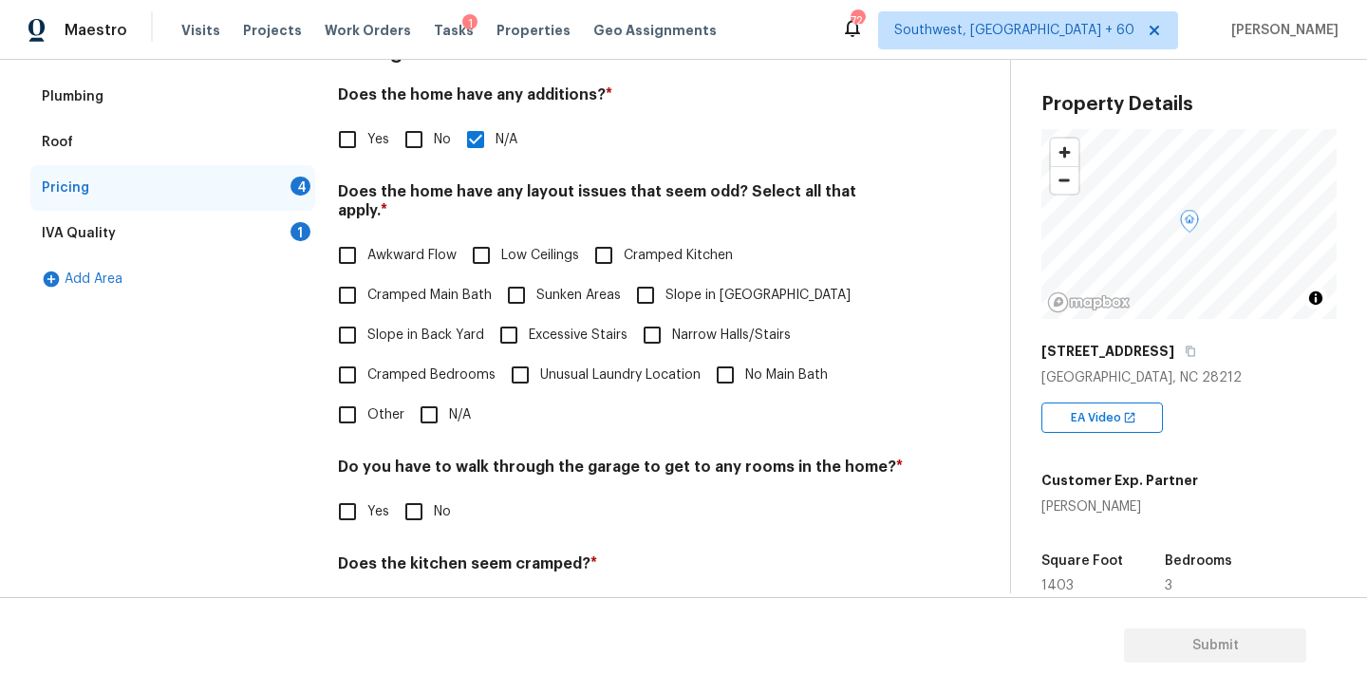
click at [665, 286] on span "Slope in Front Yard" at bounding box center [757, 296] width 185 height 20
click at [665, 281] on input "Slope in Front Yard" at bounding box center [645, 295] width 40 height 40
checkbox input "true"
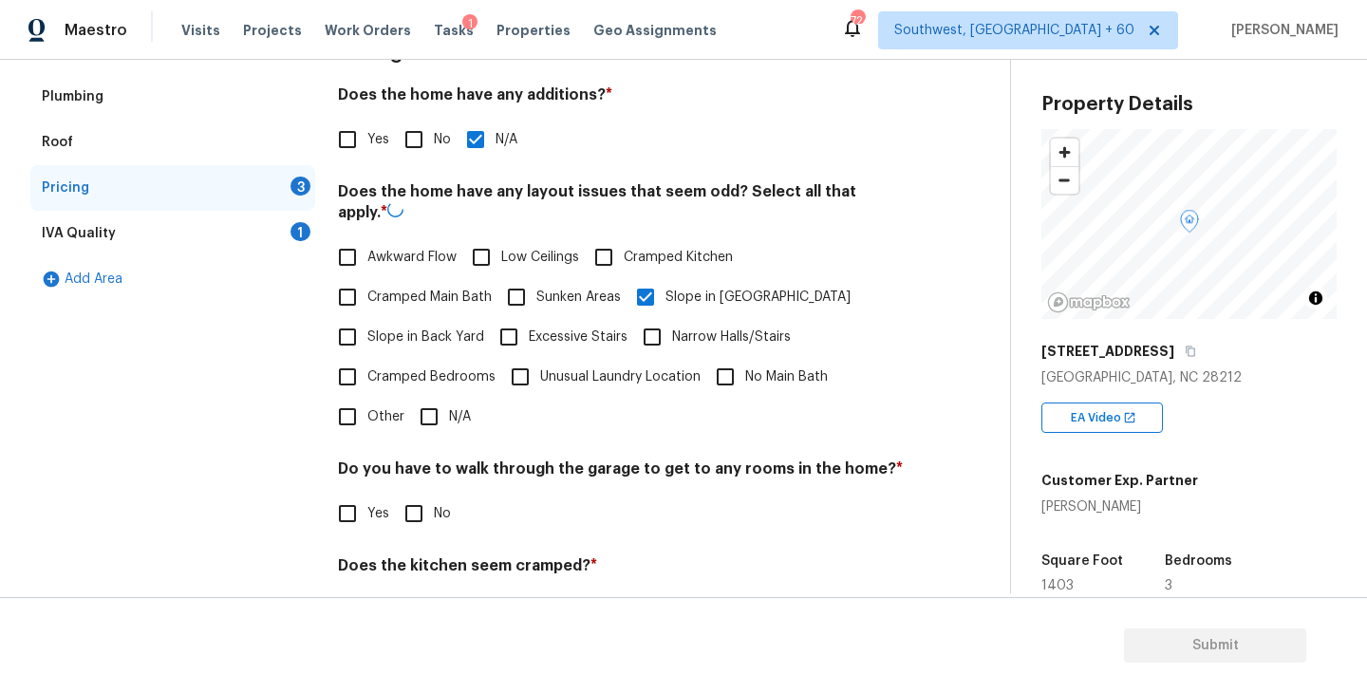
scroll to position [446, 0]
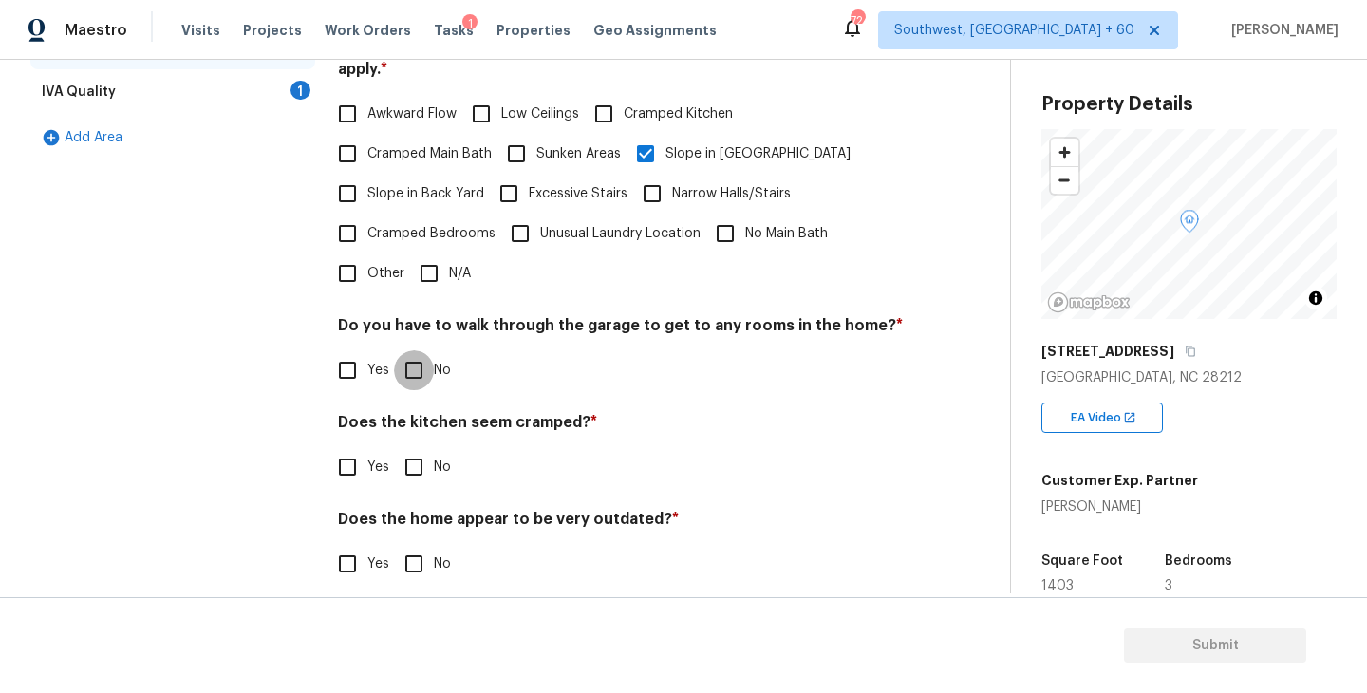
click at [429, 363] on input "No" at bounding box center [414, 370] width 40 height 40
checkbox input "true"
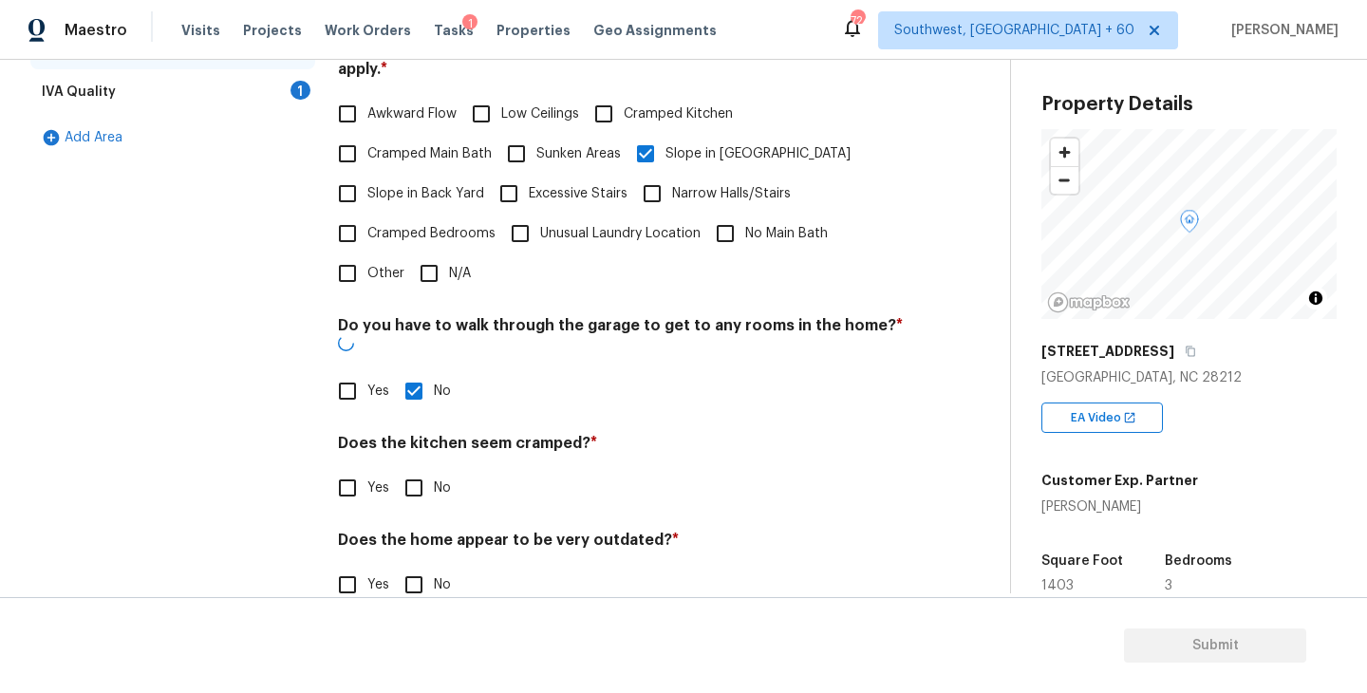
click at [414, 468] on input "No" at bounding box center [414, 488] width 40 height 40
checkbox input "true"
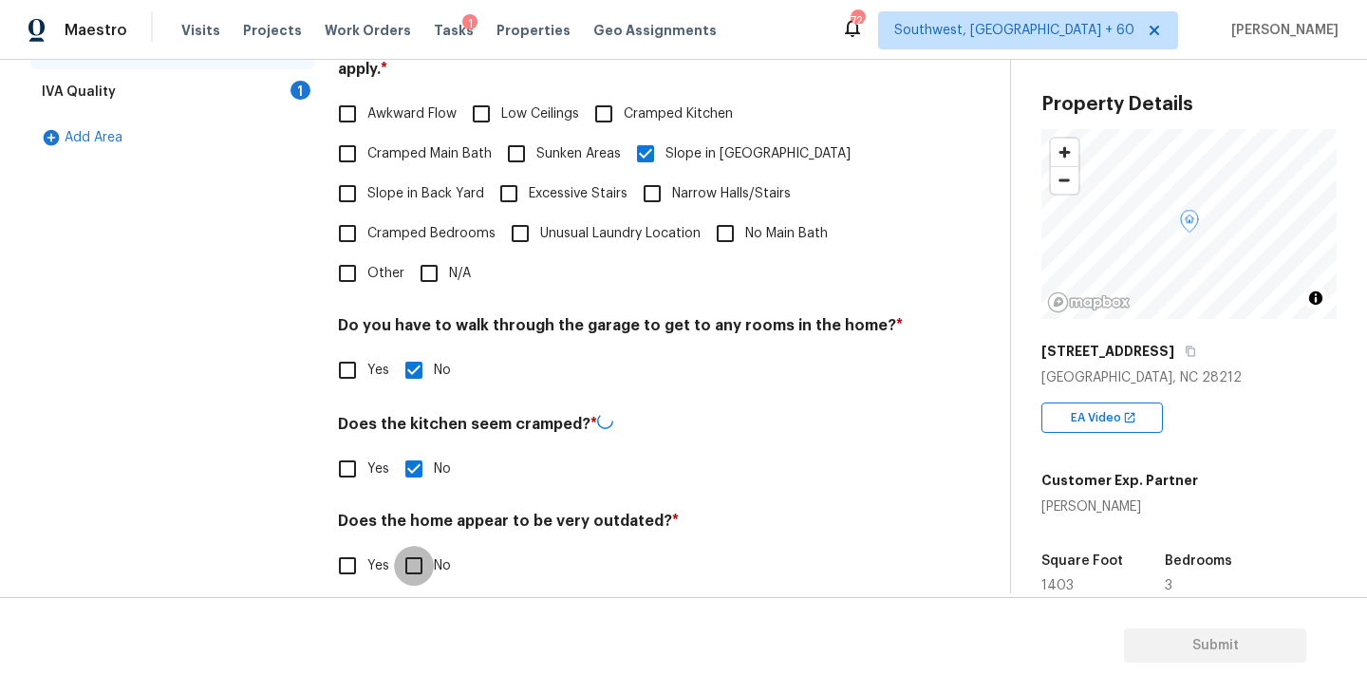
click at [415, 546] on input "No" at bounding box center [414, 566] width 40 height 40
checkbox input "true"
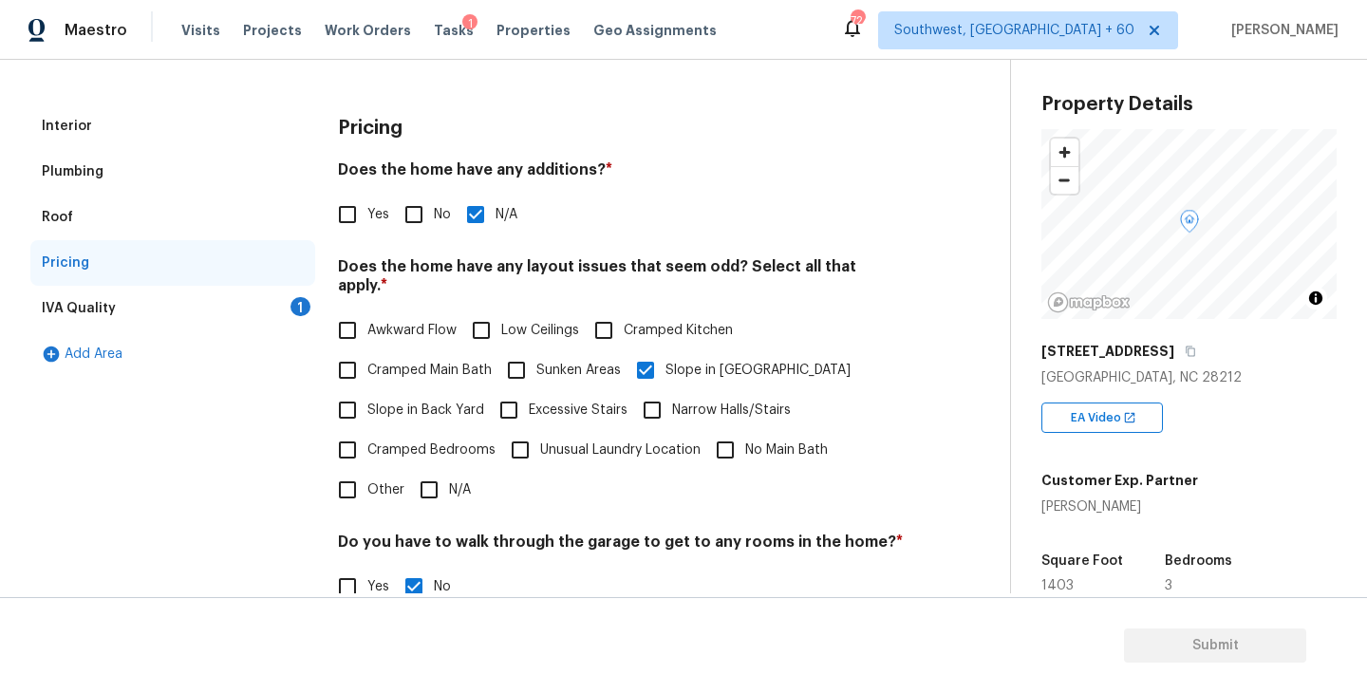
click at [217, 318] on div "IVA Quality 1" at bounding box center [172, 309] width 285 height 46
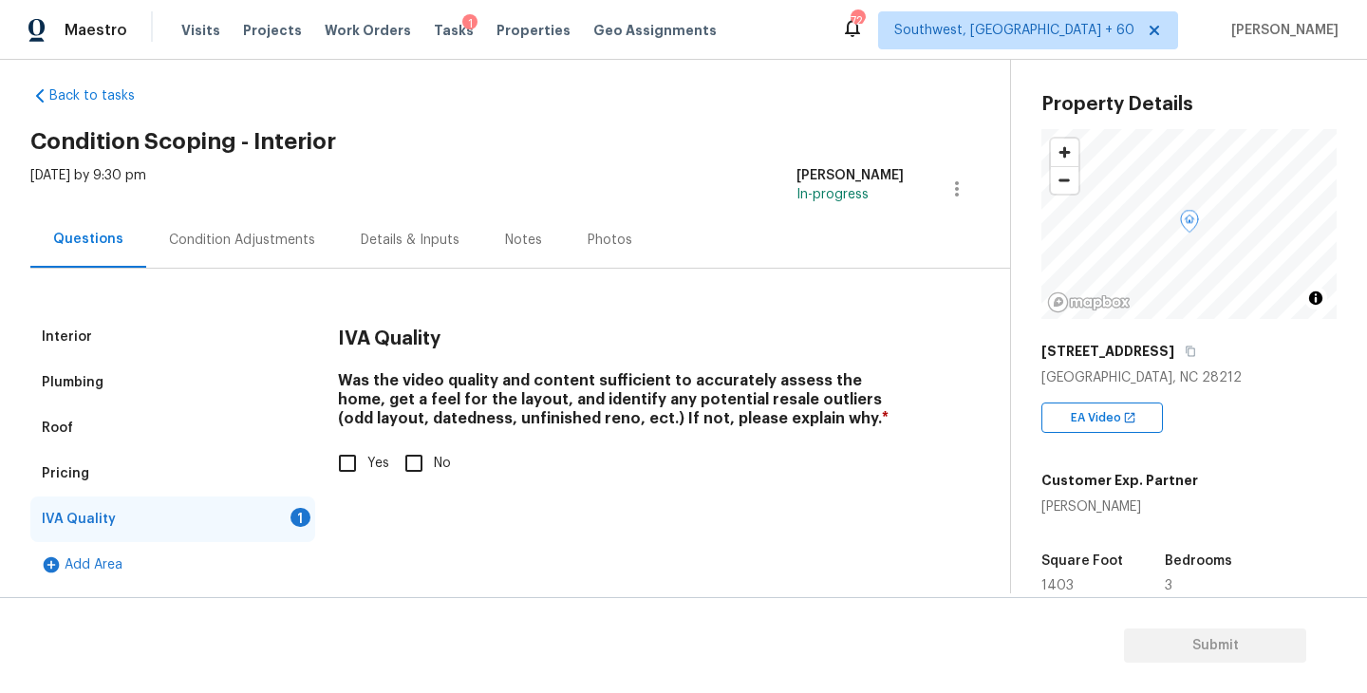
click at [347, 454] on input "Yes" at bounding box center [347, 463] width 40 height 40
checkbox input "true"
click at [265, 251] on div "Condition Adjustments" at bounding box center [242, 240] width 192 height 56
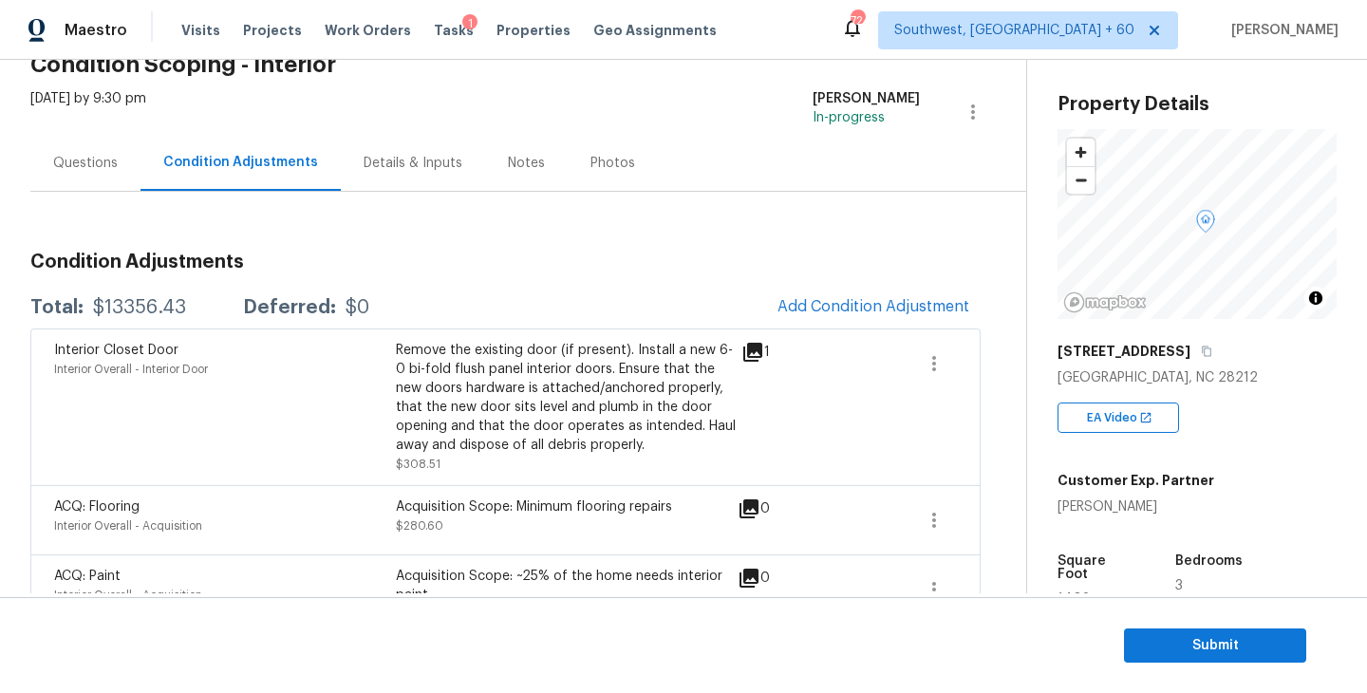
scroll to position [58, 0]
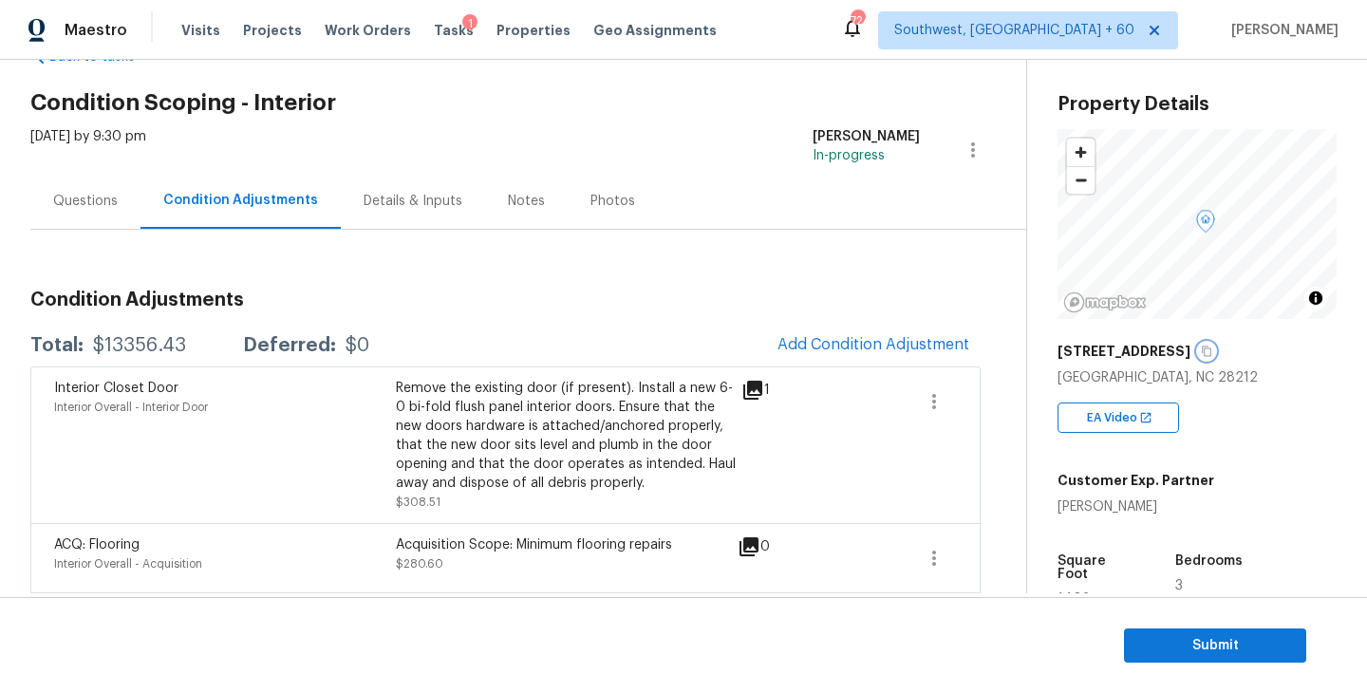
click at [1201, 346] on icon "button" at bounding box center [1206, 350] width 11 height 11
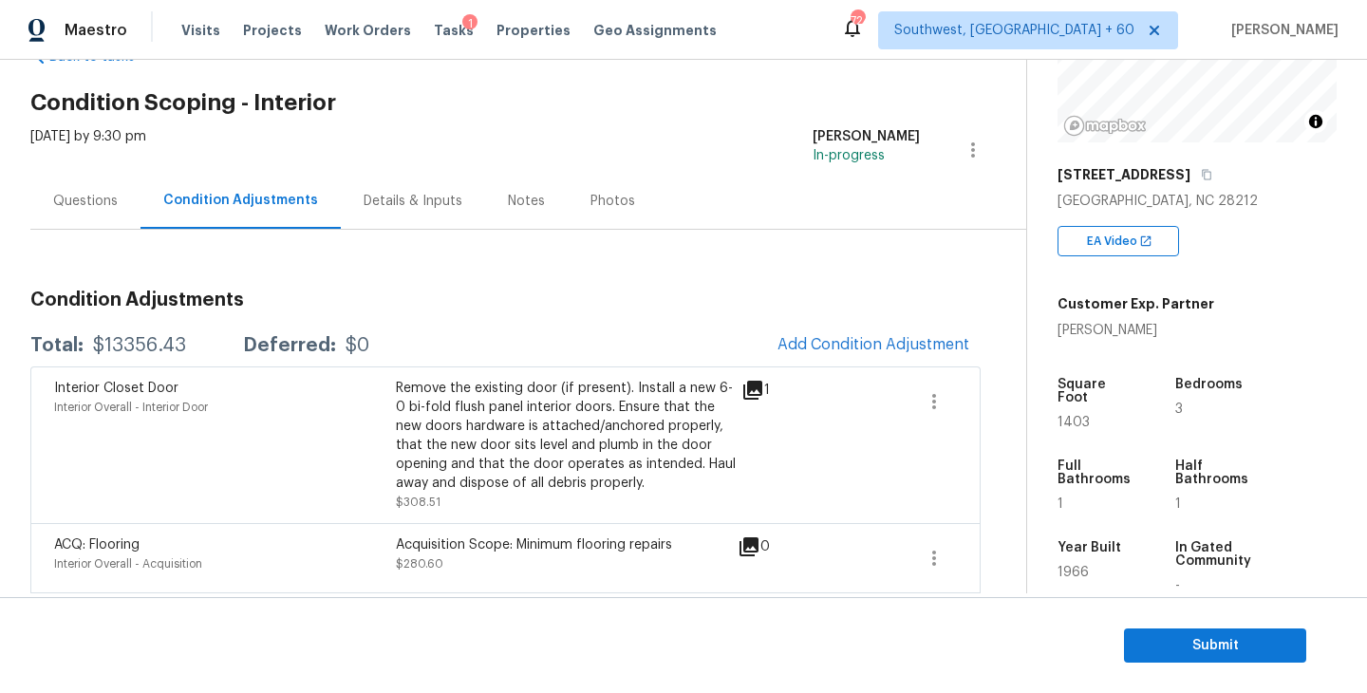
scroll to position [285, 0]
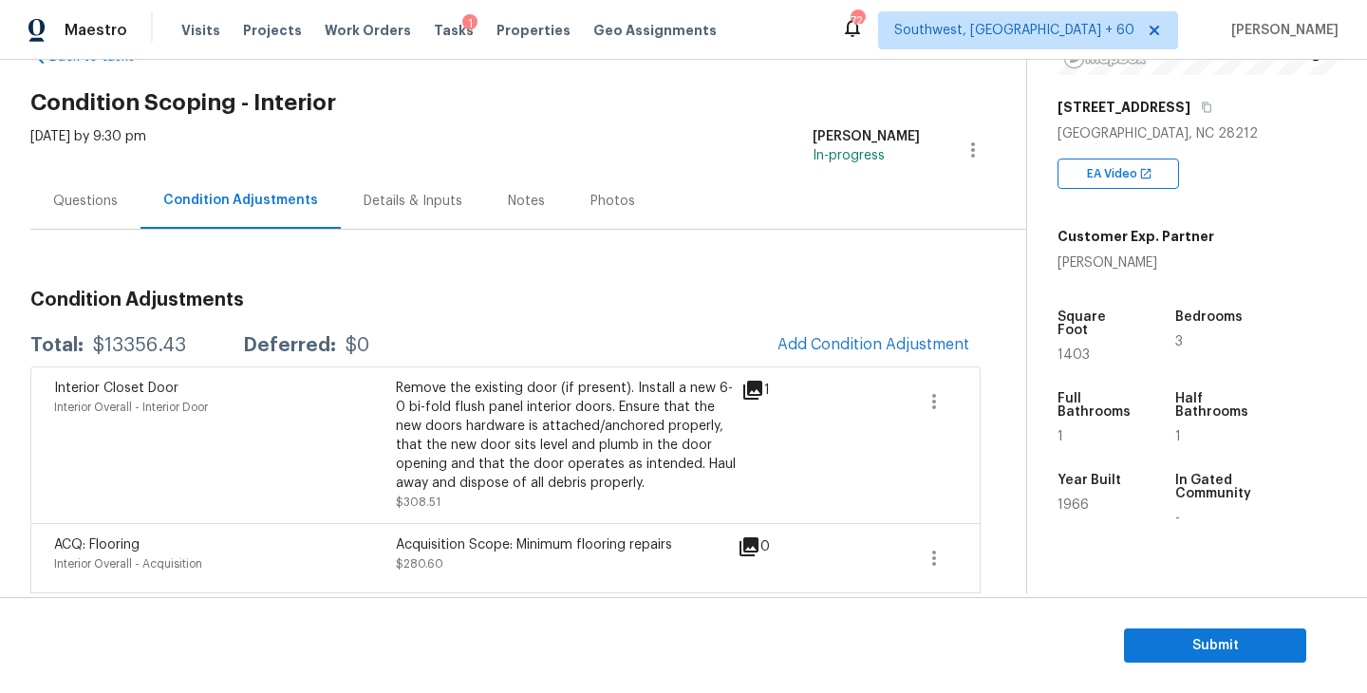
click at [150, 345] on div "$13356.43" at bounding box center [139, 345] width 93 height 19
copy div "$13356.43"
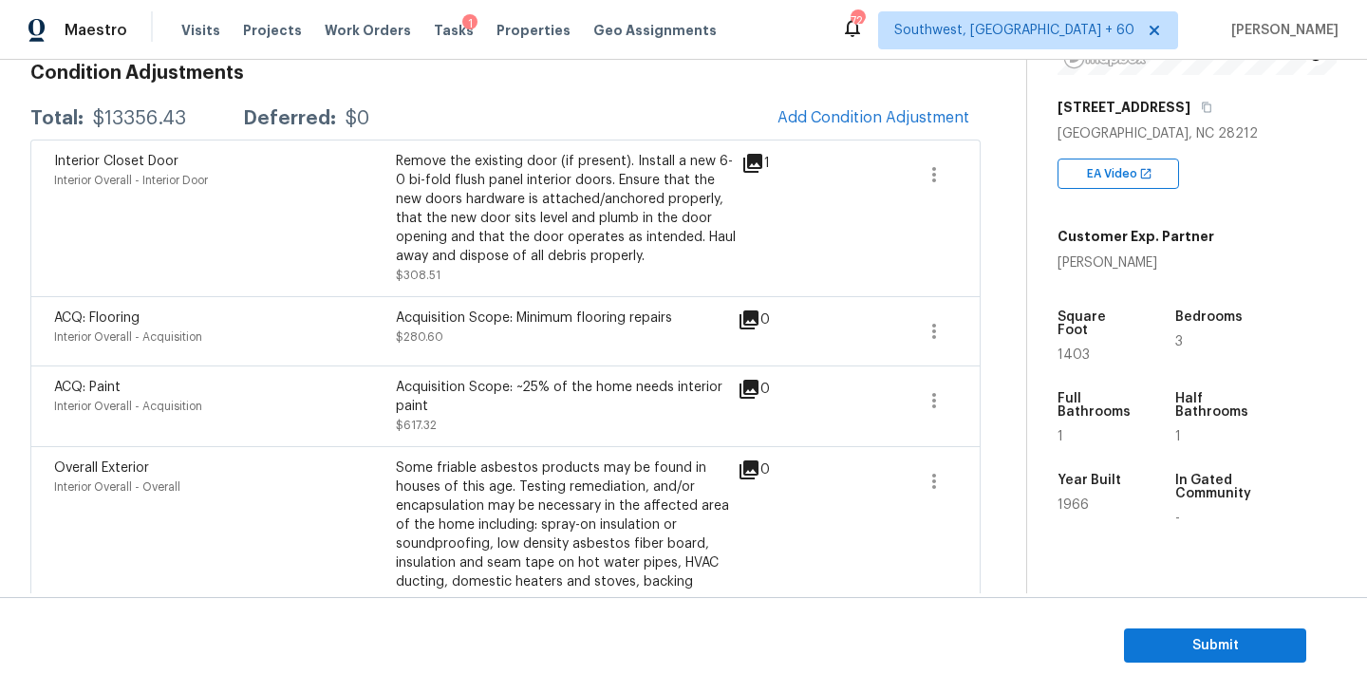
scroll to position [450, 0]
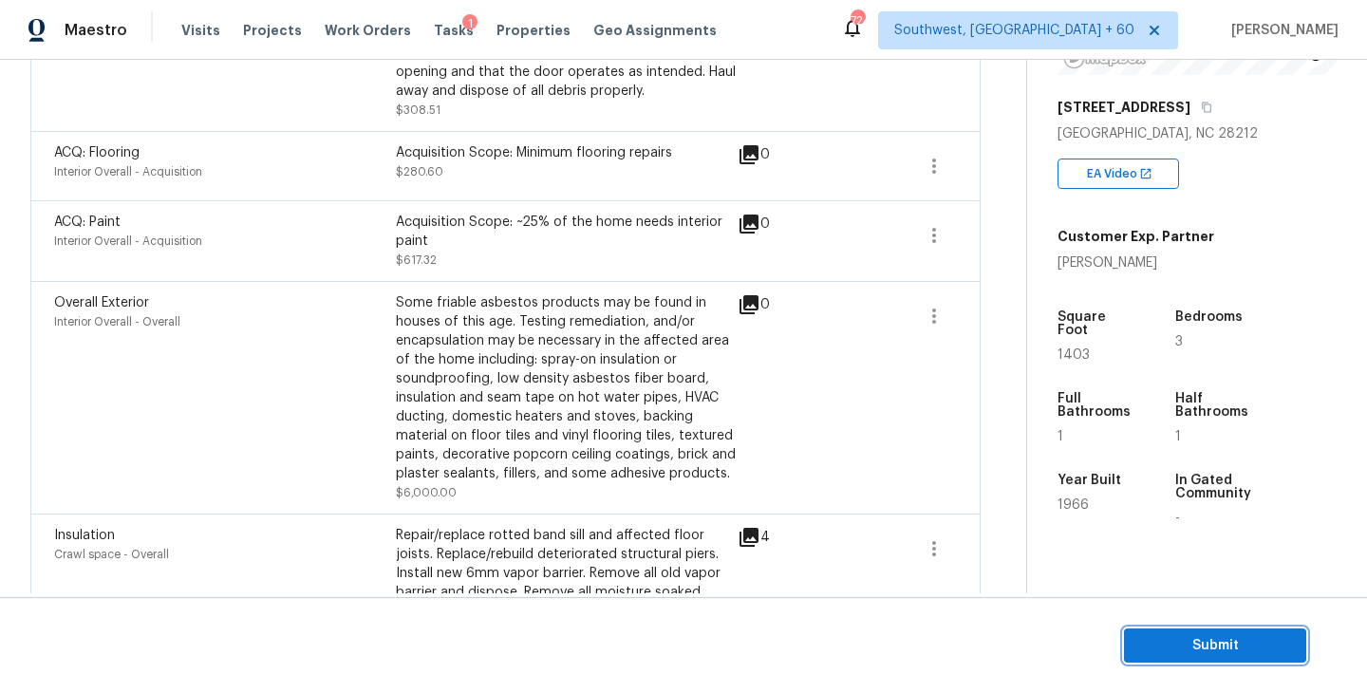
click at [1161, 638] on span "Submit" at bounding box center [1215, 646] width 152 height 24
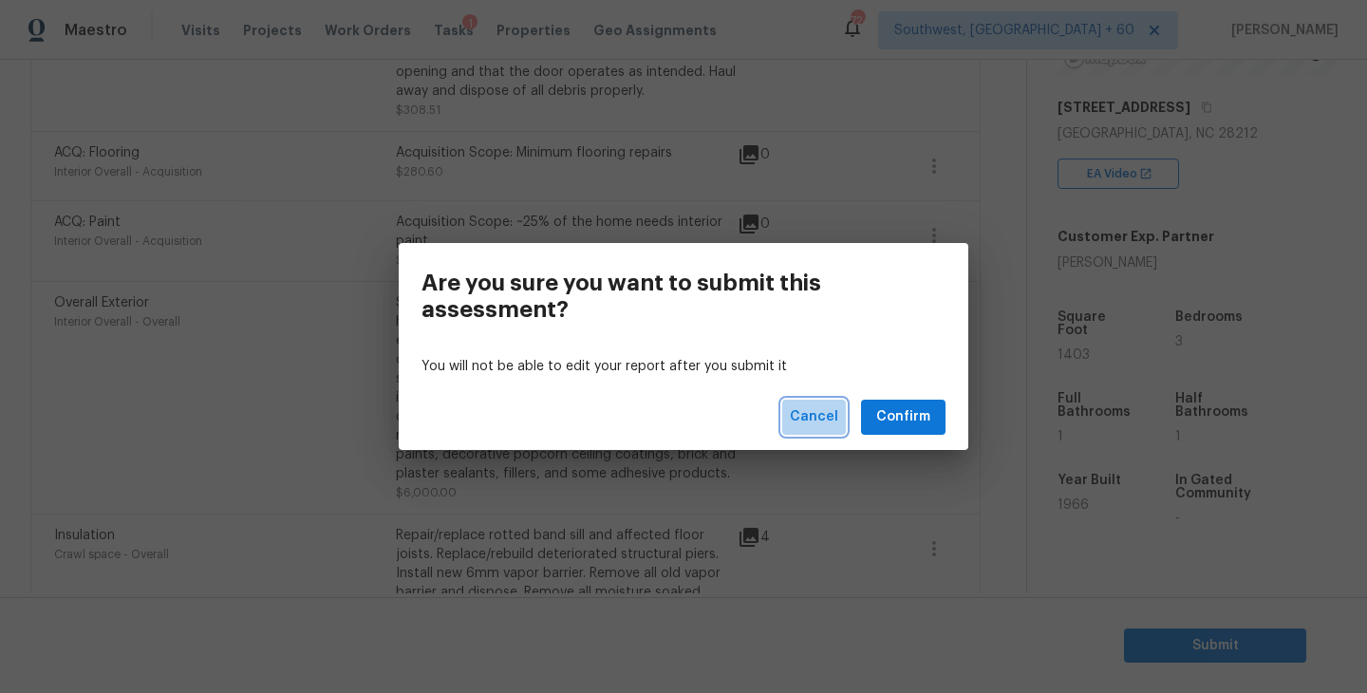
click at [813, 426] on span "Cancel" at bounding box center [814, 417] width 48 height 24
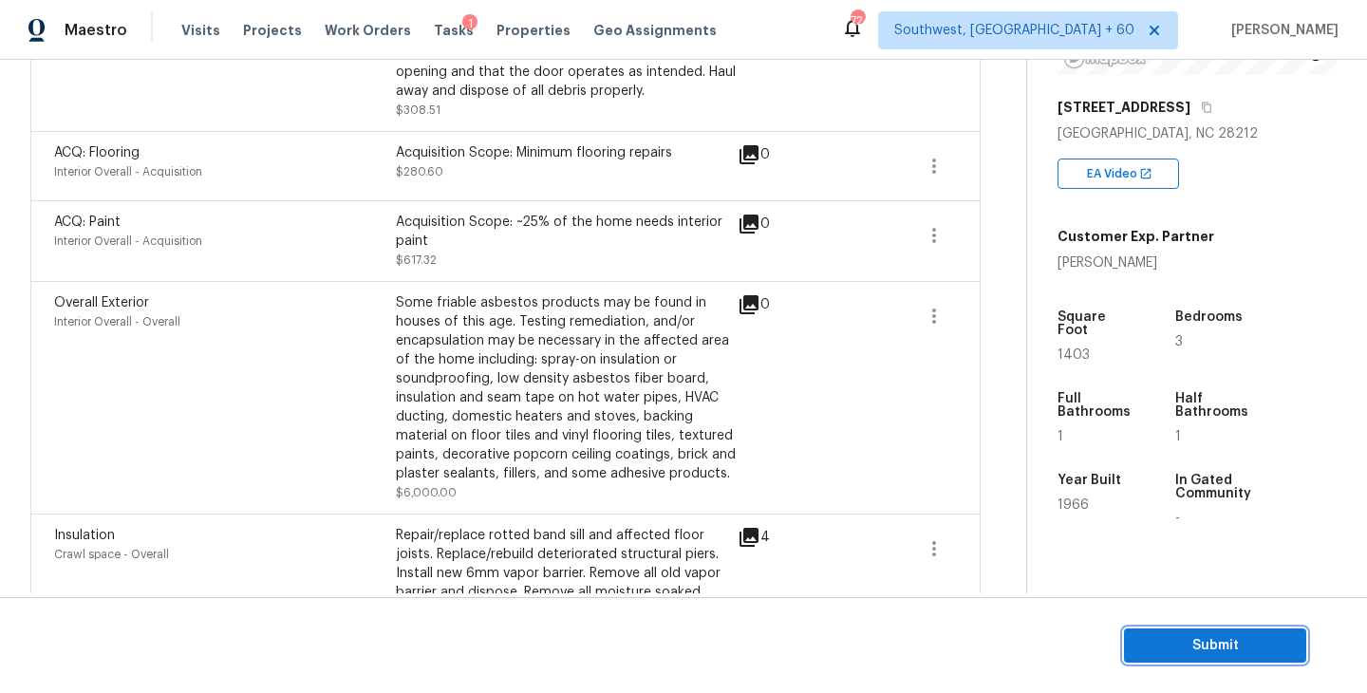
scroll to position [0, 0]
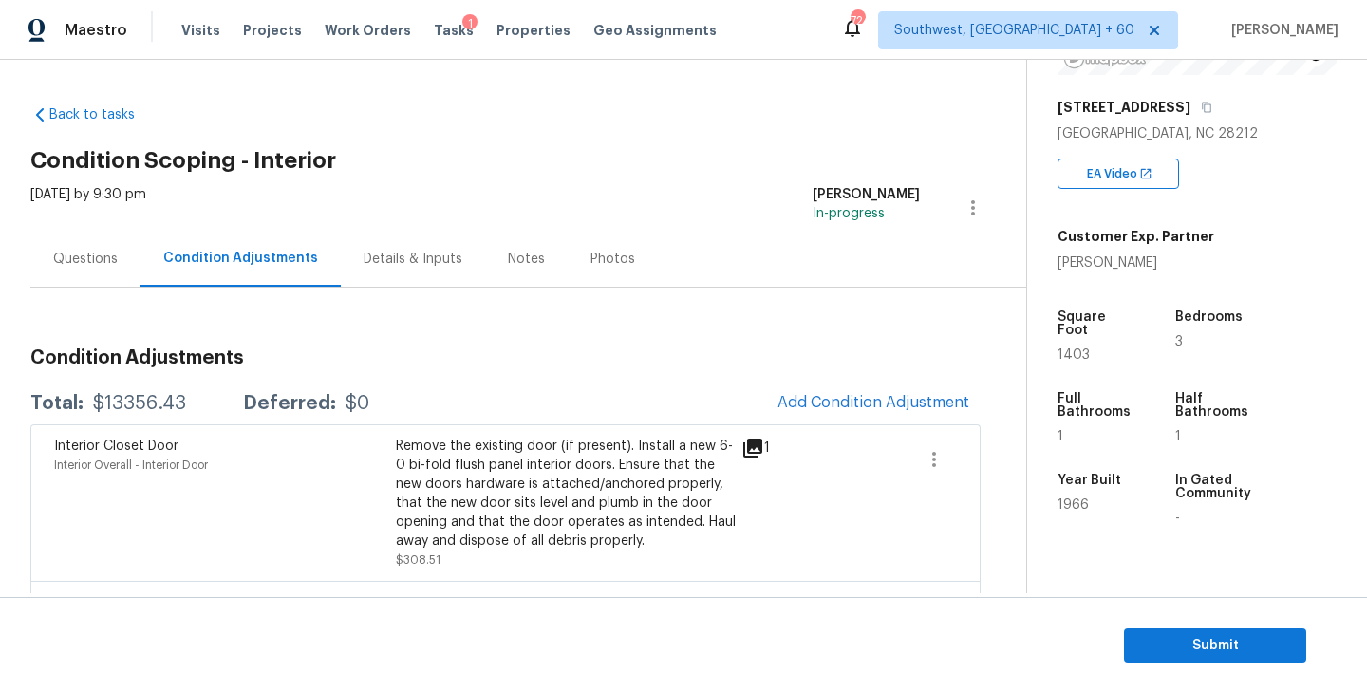
click at [78, 254] on div "Questions" at bounding box center [85, 259] width 65 height 19
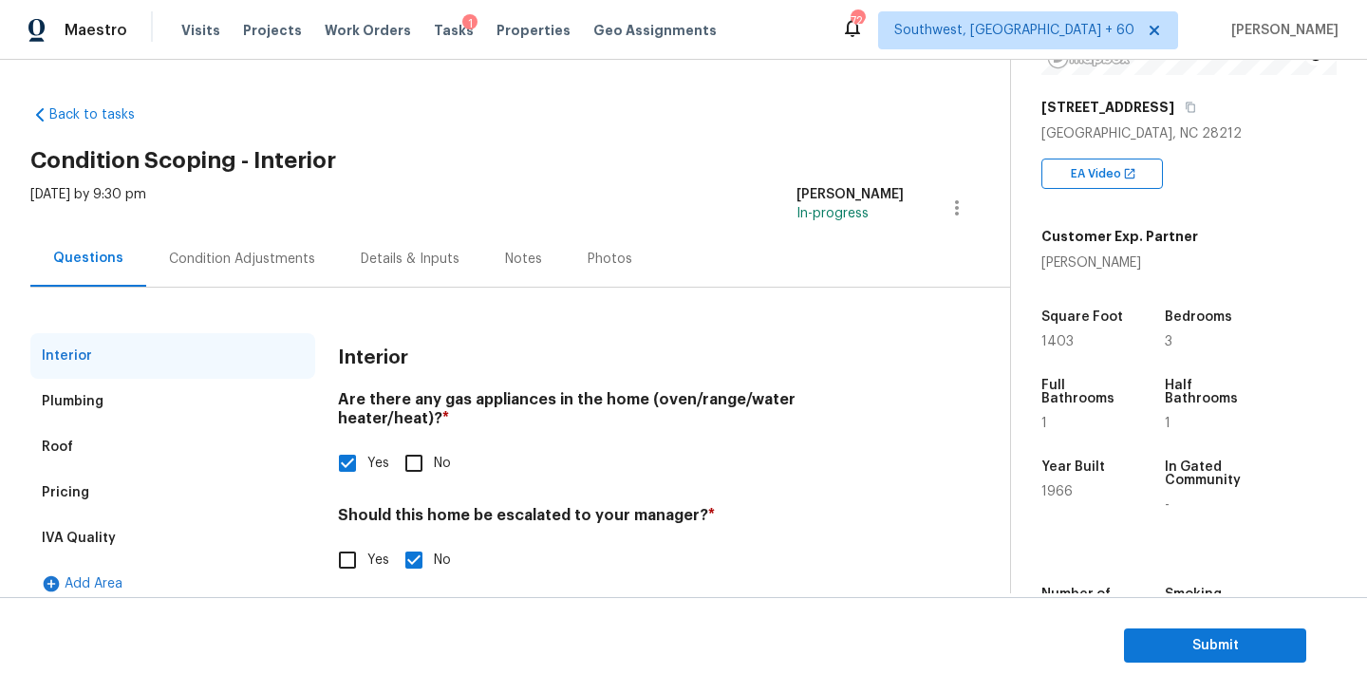
scroll to position [19, 0]
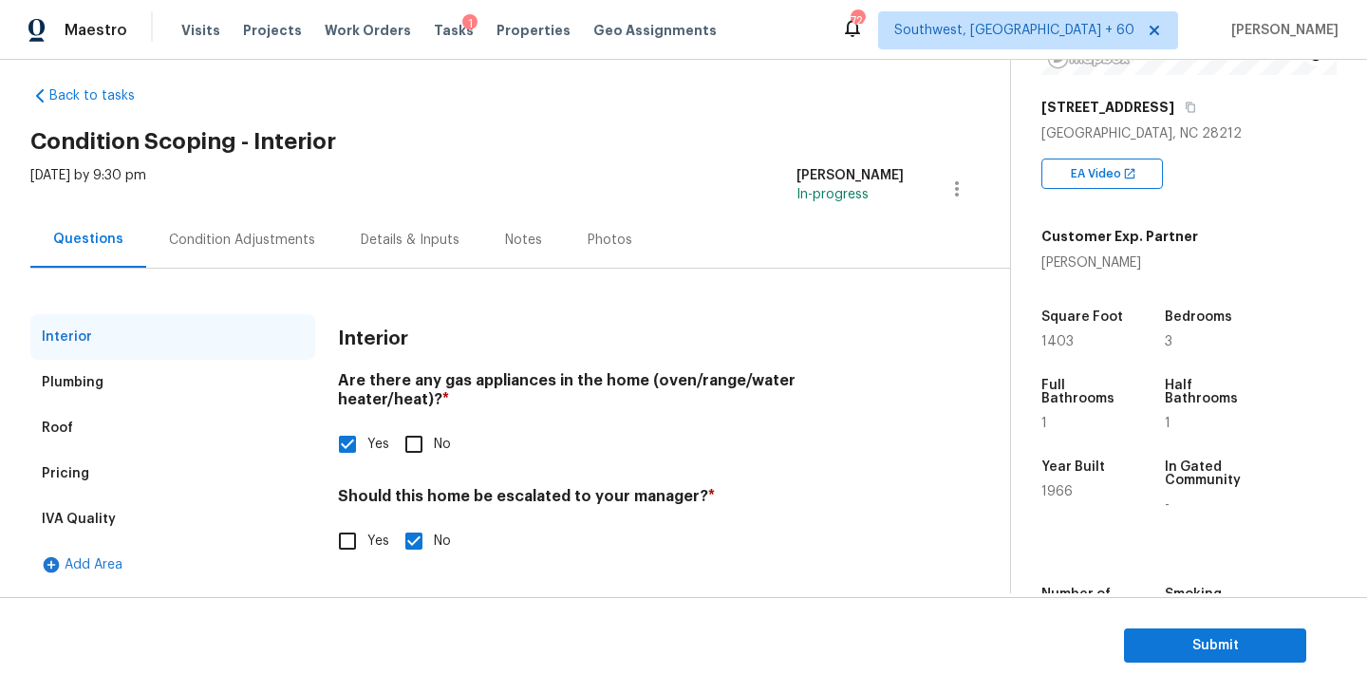
click at [112, 474] on div "Pricing" at bounding box center [172, 474] width 285 height 46
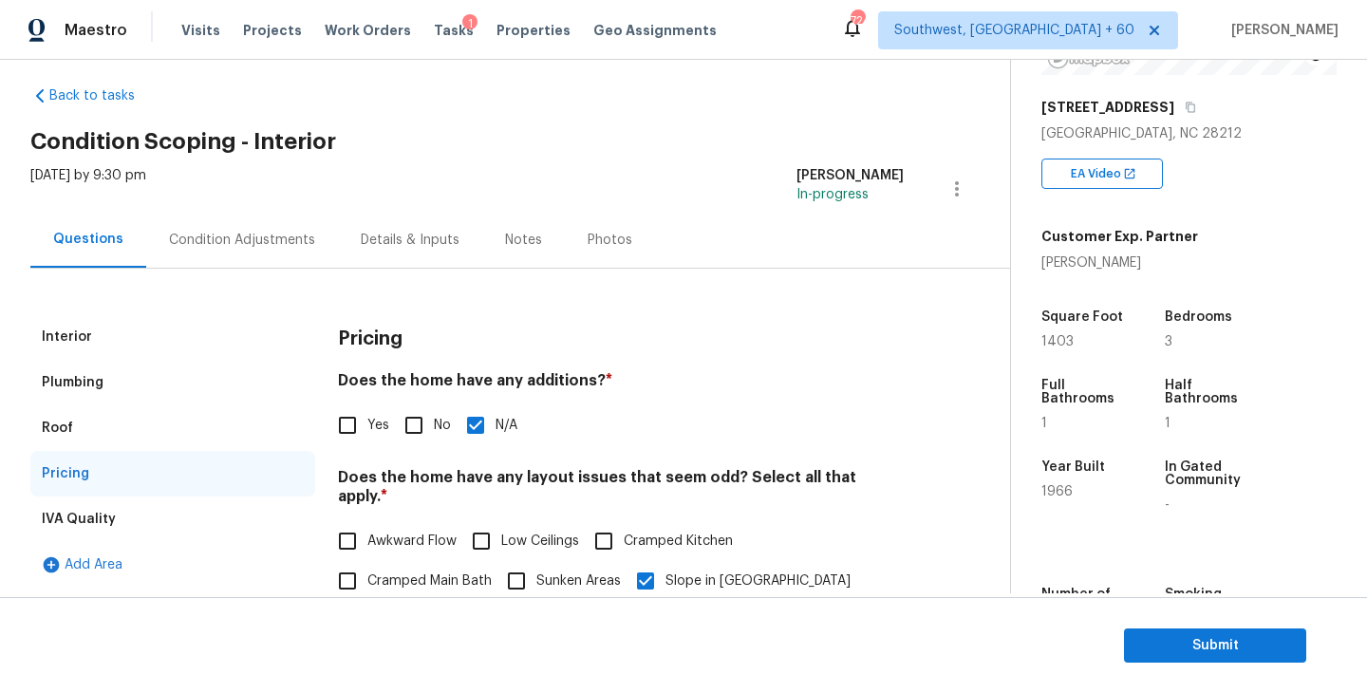
scroll to position [411, 0]
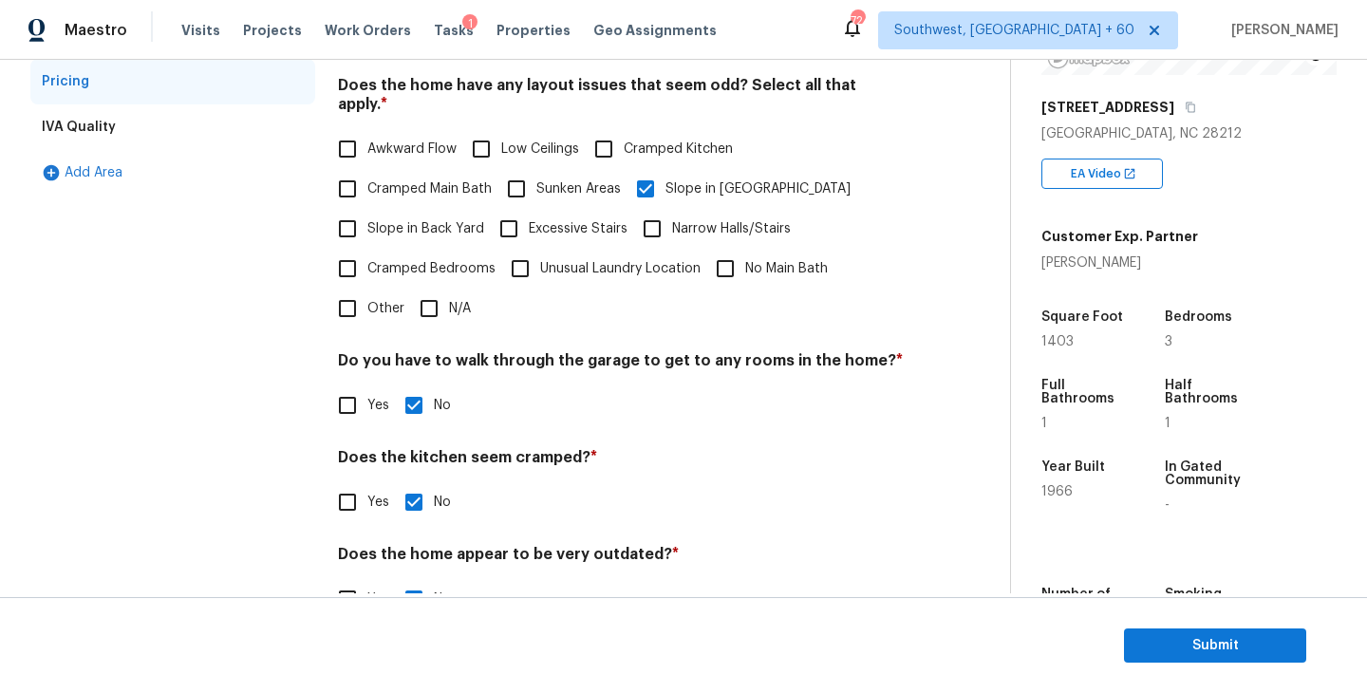
click at [408, 179] on span "Cramped Main Bath" at bounding box center [429, 189] width 124 height 20
click at [367, 174] on input "Cramped Main Bath" at bounding box center [347, 189] width 40 height 40
checkbox input "true"
click at [659, 174] on input "Slope in Front Yard" at bounding box center [645, 189] width 40 height 40
checkbox input "false"
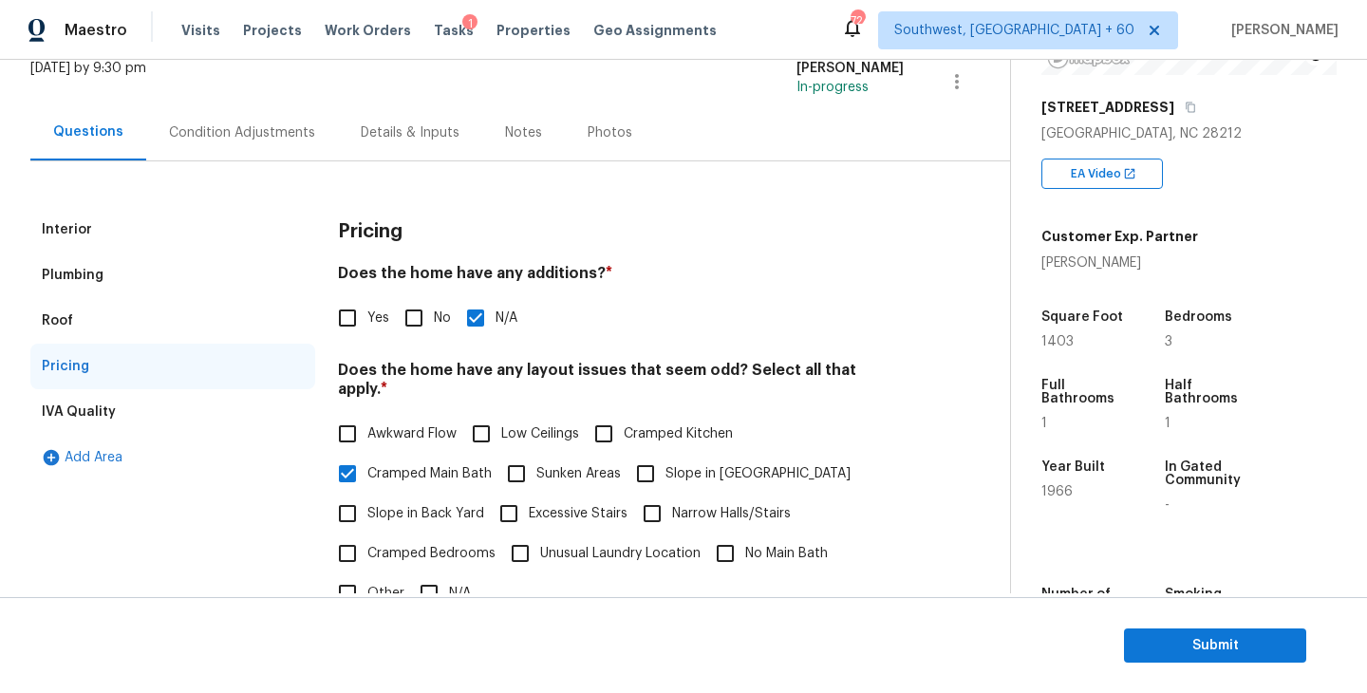
scroll to position [0, 0]
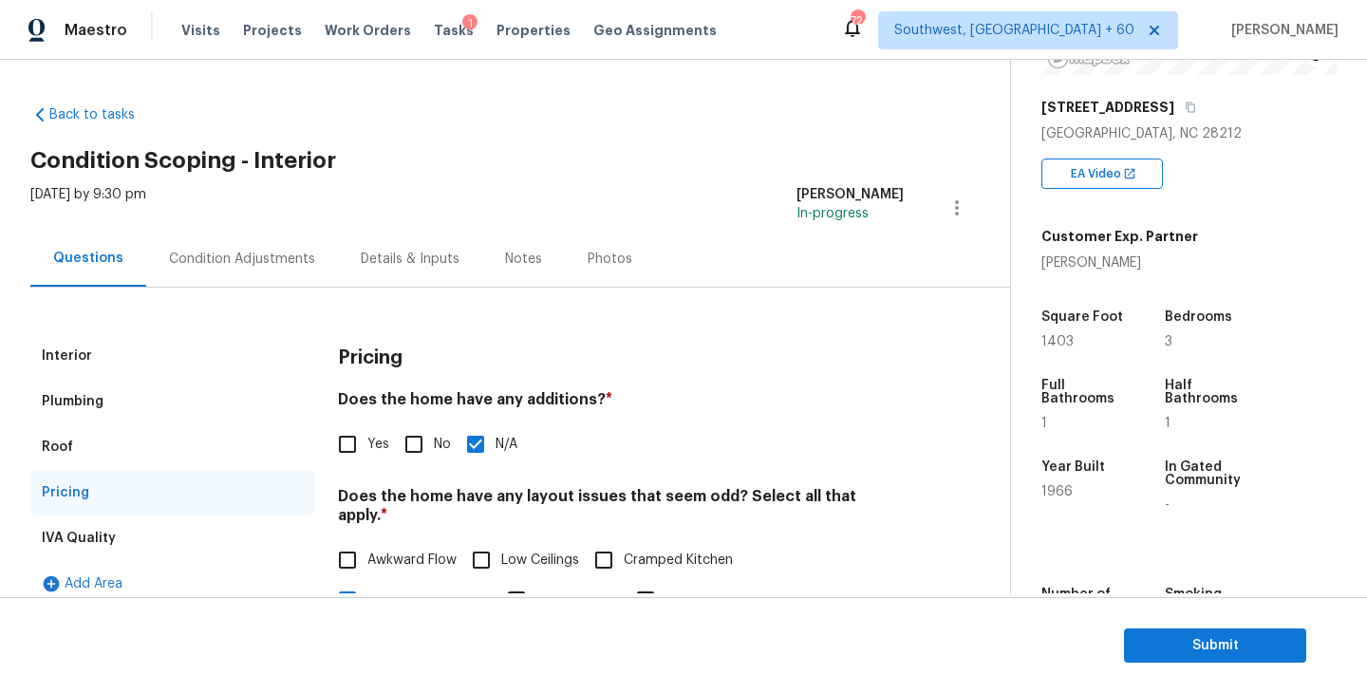
click at [271, 254] on div "Condition Adjustments" at bounding box center [242, 259] width 146 height 19
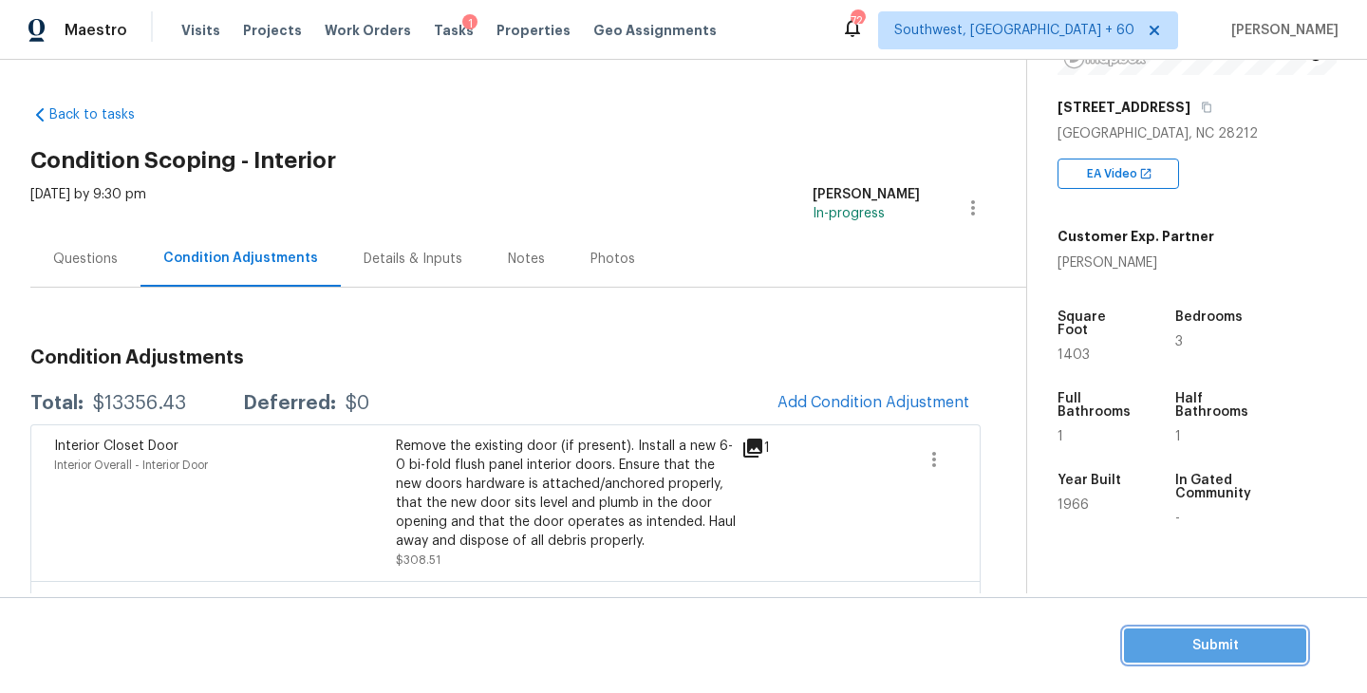
click at [1208, 651] on span "Submit" at bounding box center [1215, 646] width 152 height 24
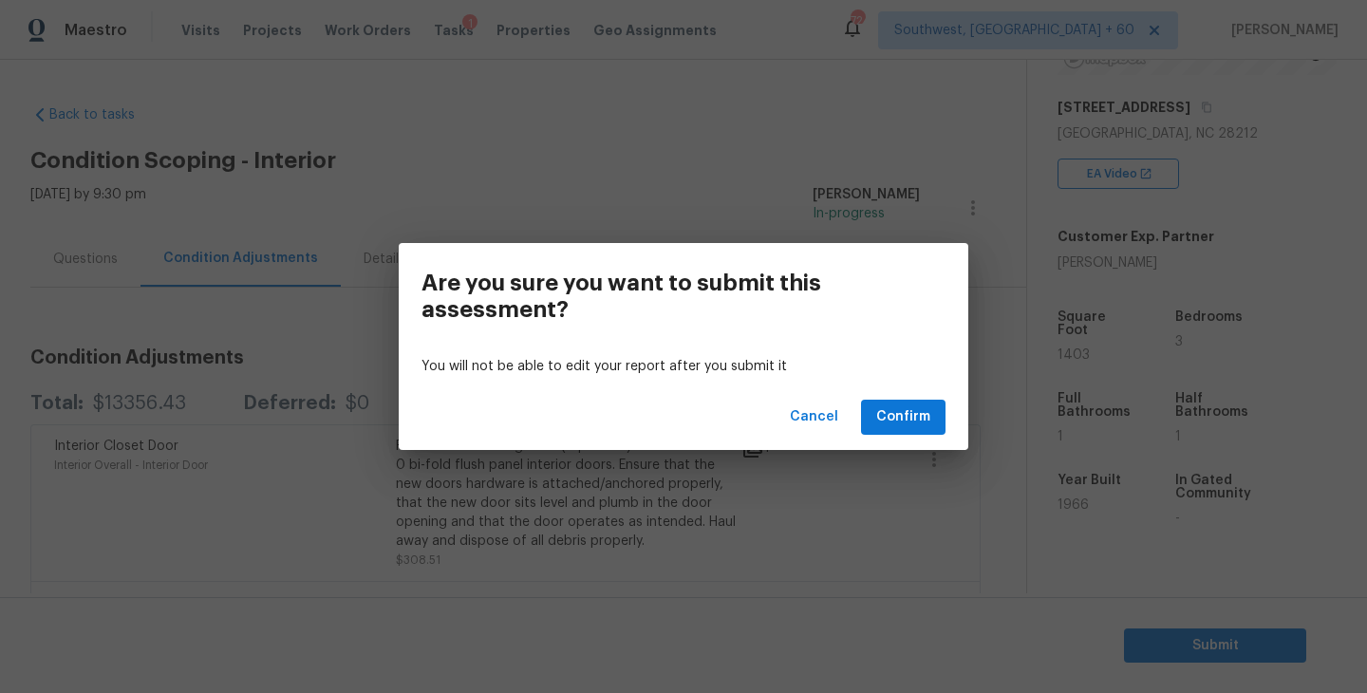
click at [915, 435] on div "Cancel Confirm" at bounding box center [683, 416] width 569 height 65
click at [912, 419] on span "Confirm" at bounding box center [903, 417] width 54 height 24
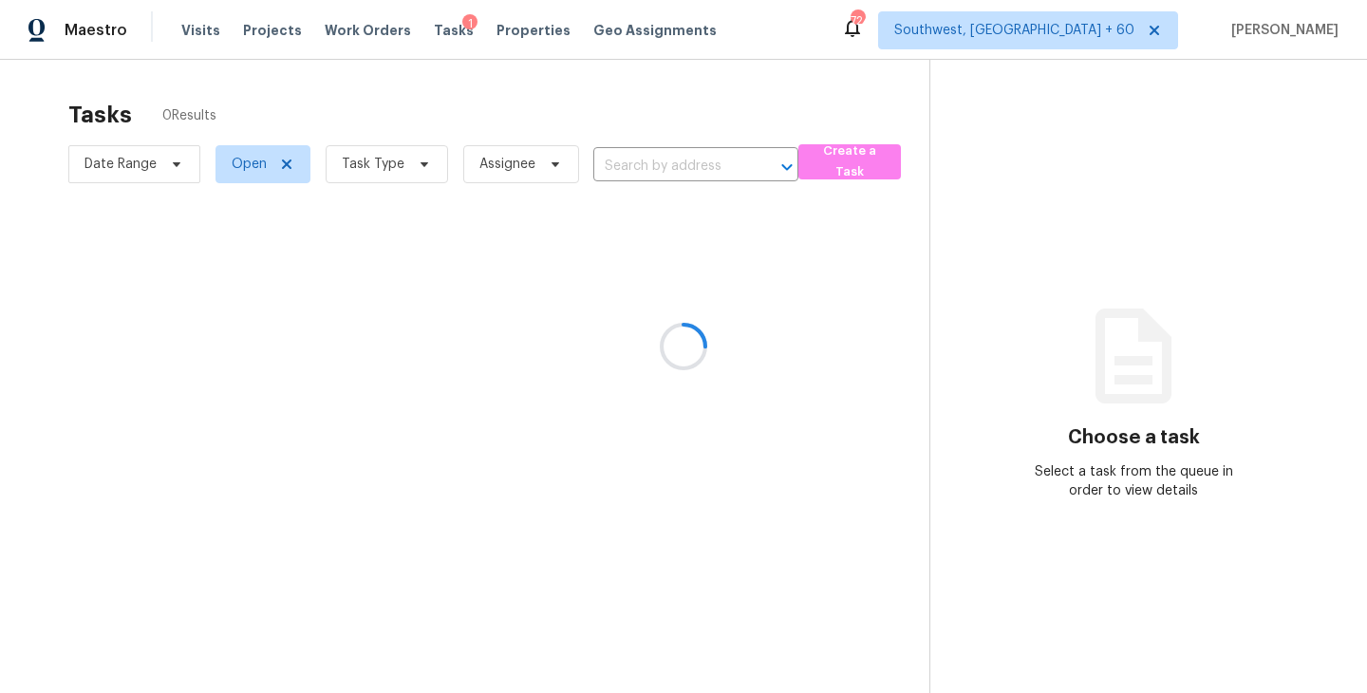
click at [375, 177] on div at bounding box center [683, 346] width 1367 height 693
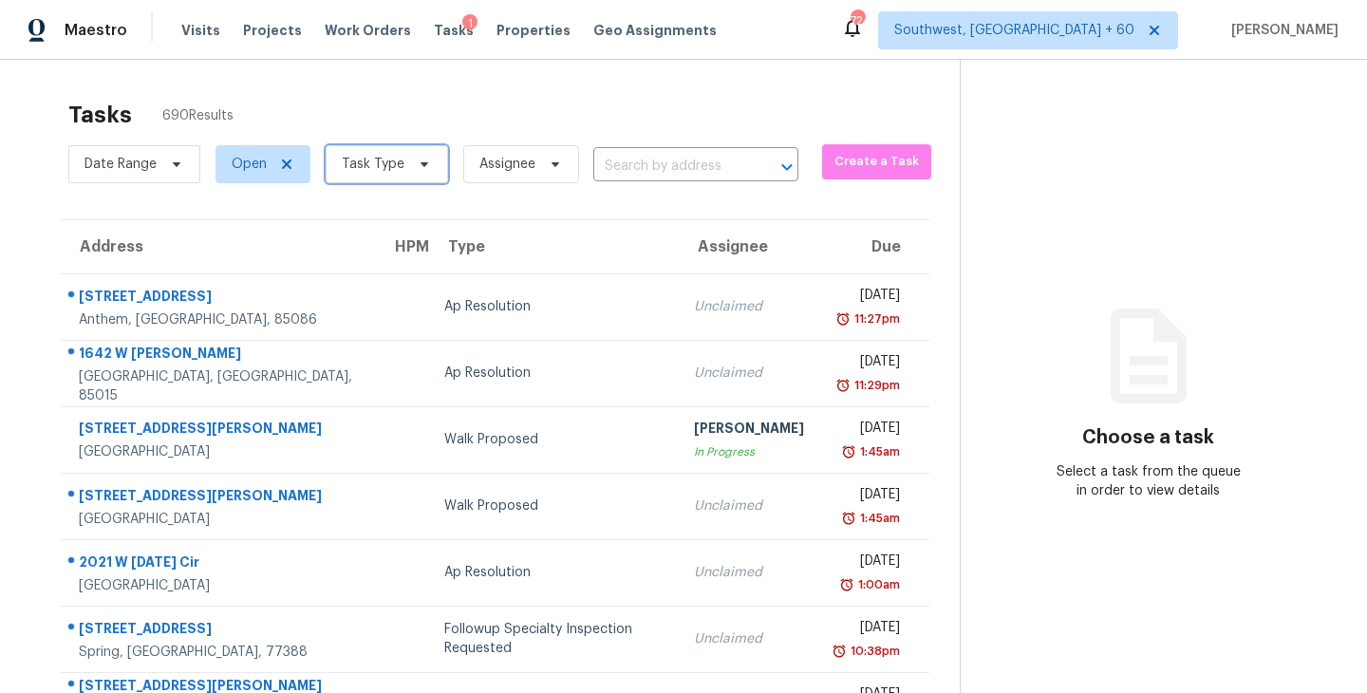
click at [383, 179] on span "Task Type" at bounding box center [387, 164] width 122 height 38
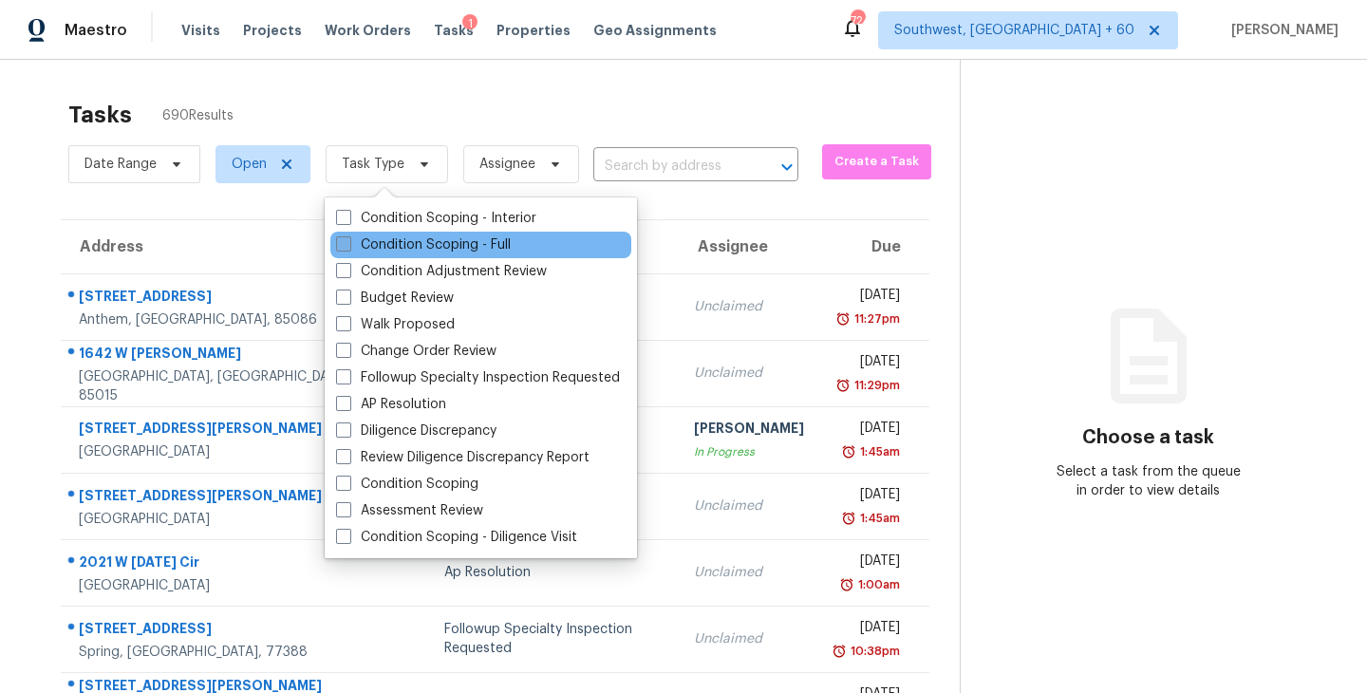
click at [411, 247] on label "Condition Scoping - Full" at bounding box center [423, 244] width 175 height 19
click at [348, 247] on input "Condition Scoping - Full" at bounding box center [342, 241] width 12 height 12
checkbox input "true"
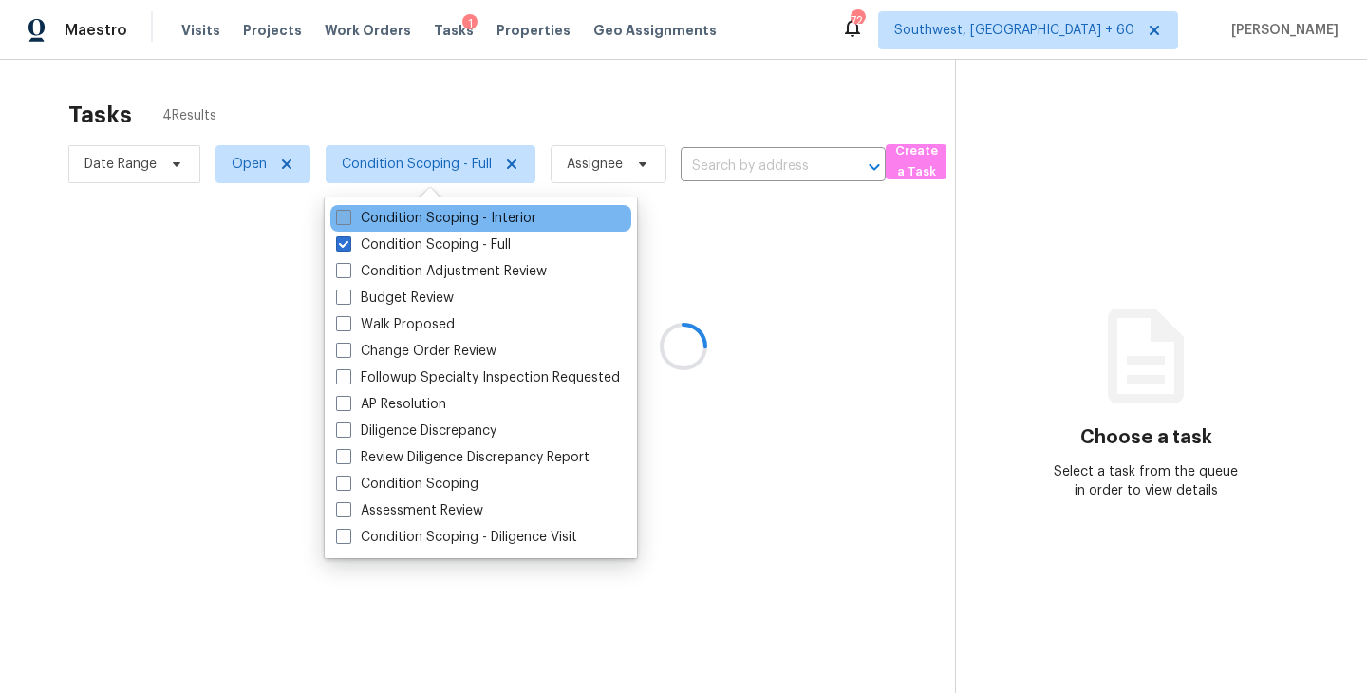
click at [419, 214] on label "Condition Scoping - Interior" at bounding box center [436, 218] width 200 height 19
click at [348, 214] on input "Condition Scoping - Interior" at bounding box center [342, 215] width 12 height 12
checkbox input "true"
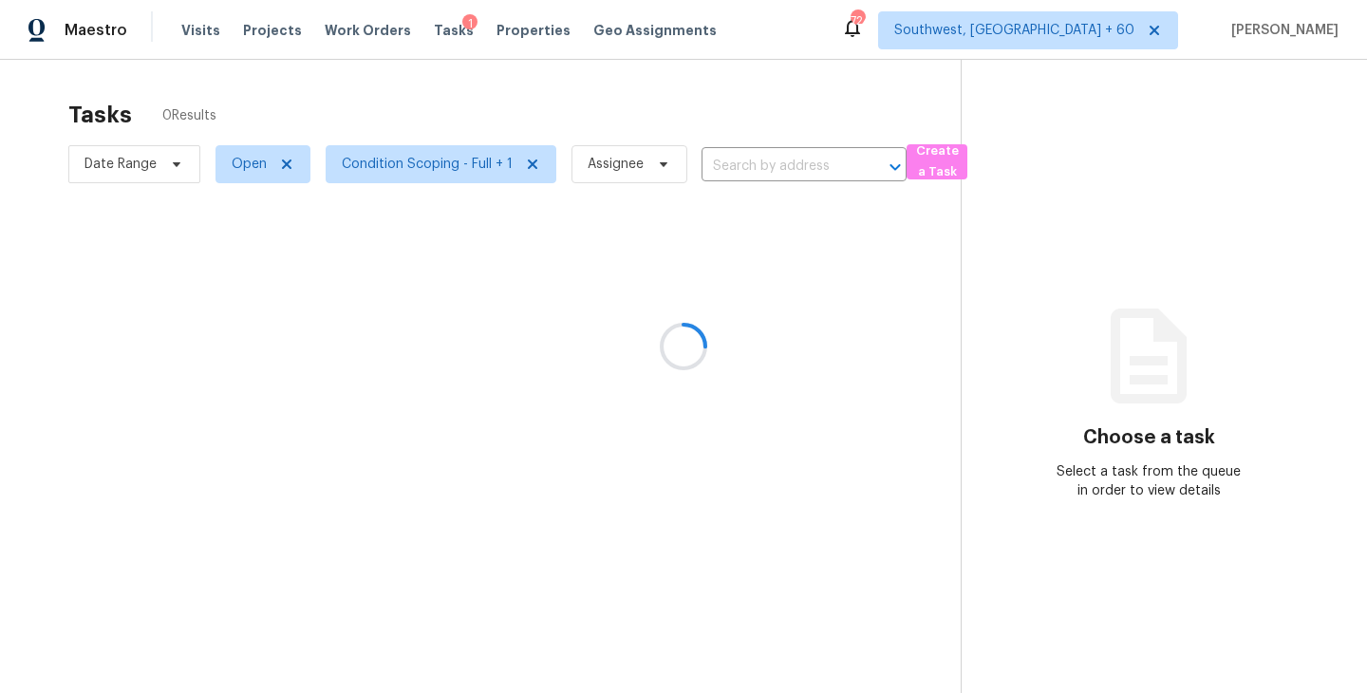
click at [829, 282] on div at bounding box center [683, 346] width 1367 height 693
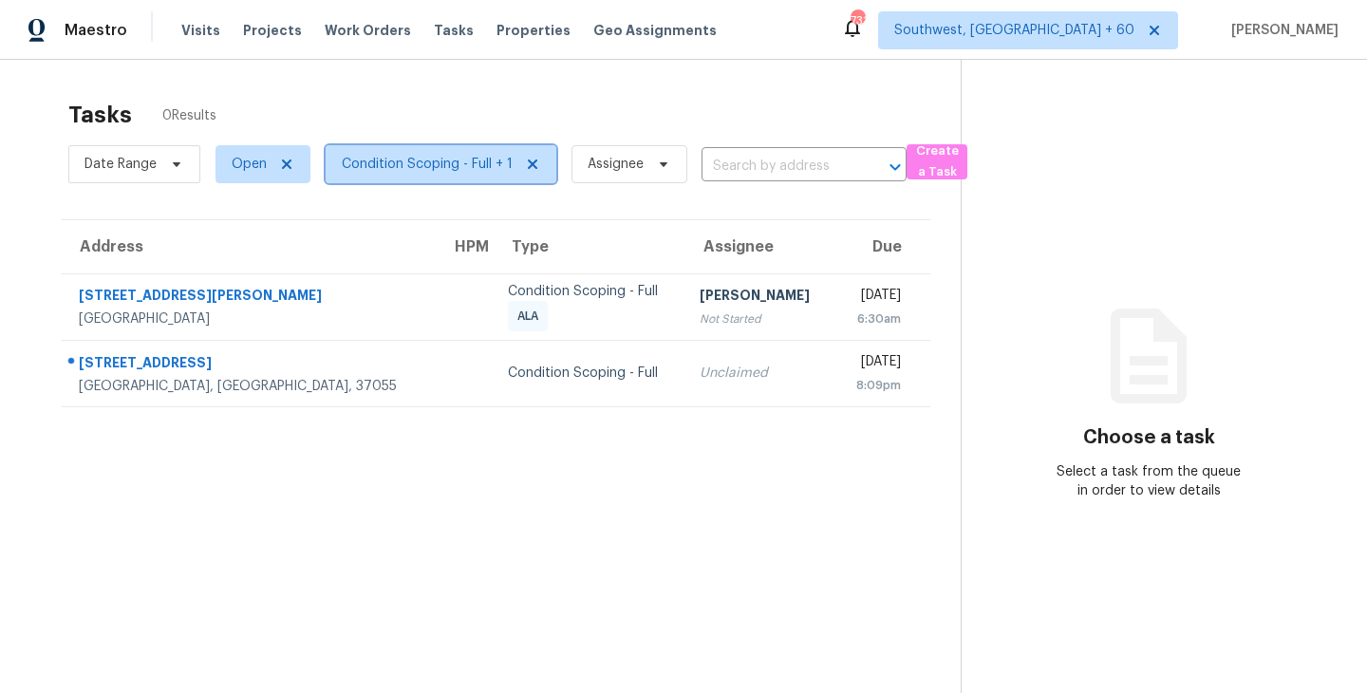
click at [419, 163] on span "Condition Scoping - Full + 1" at bounding box center [427, 164] width 171 height 19
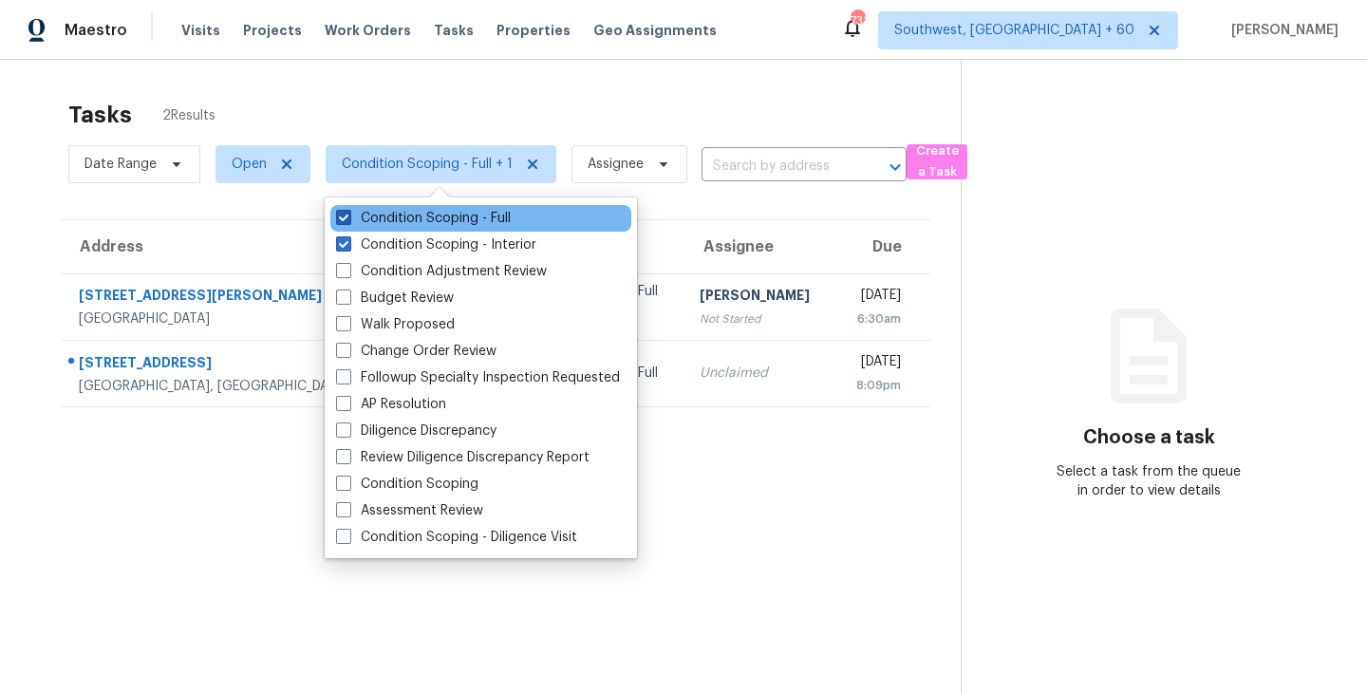
click at [470, 227] on label "Condition Scoping - Full" at bounding box center [423, 218] width 175 height 19
click at [348, 221] on input "Condition Scoping - Full" at bounding box center [342, 215] width 12 height 12
checkbox input "false"
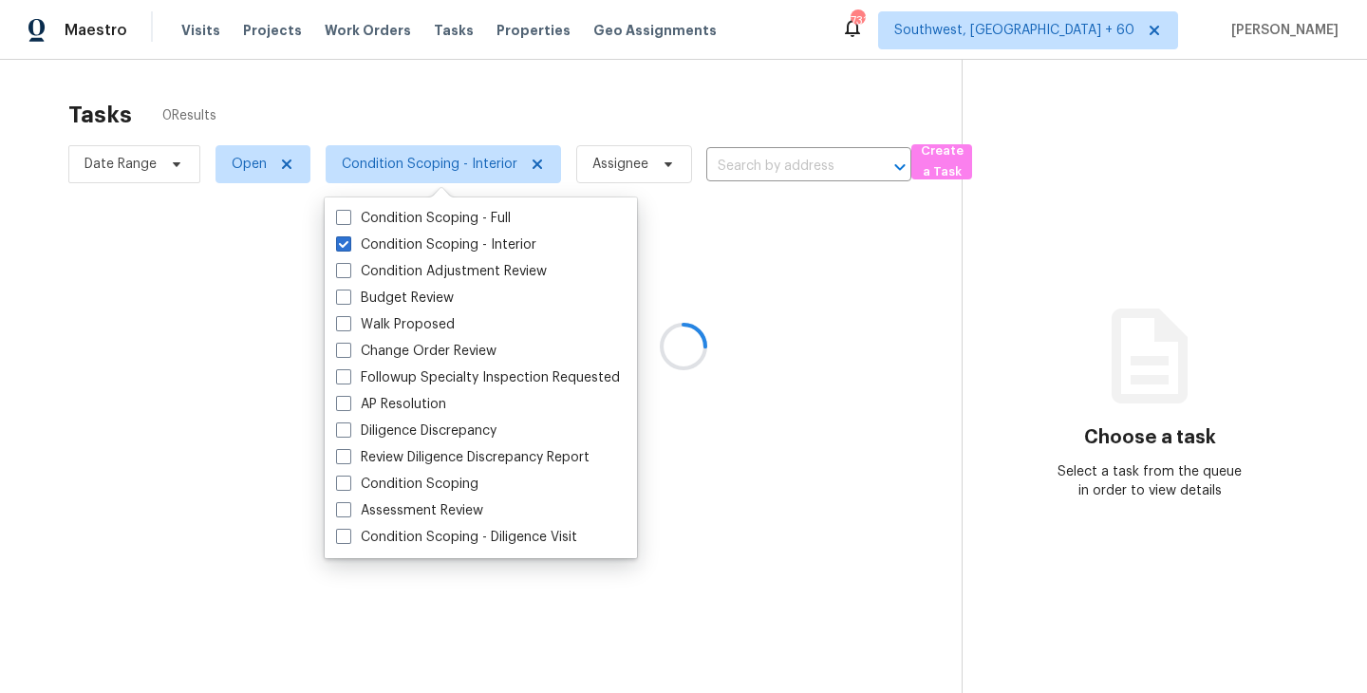
click at [568, 121] on div at bounding box center [683, 346] width 1367 height 693
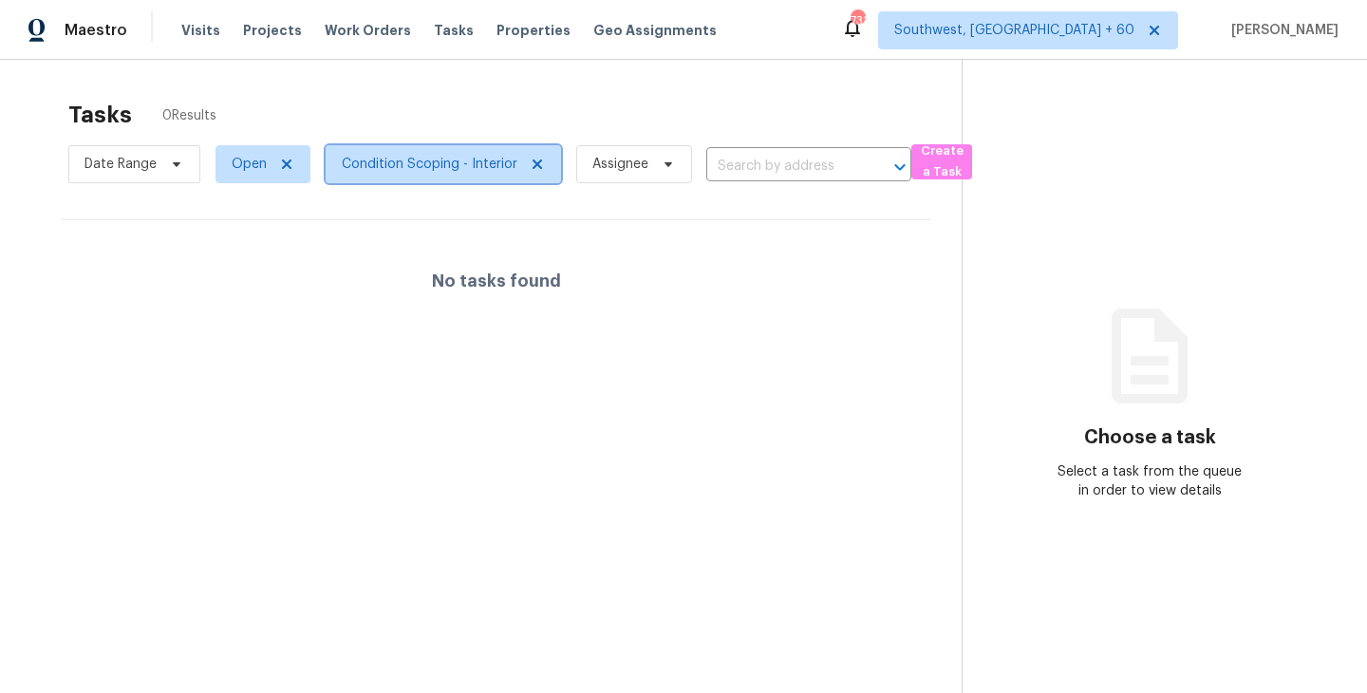
click at [394, 171] on span "Condition Scoping - Interior" at bounding box center [430, 164] width 176 height 19
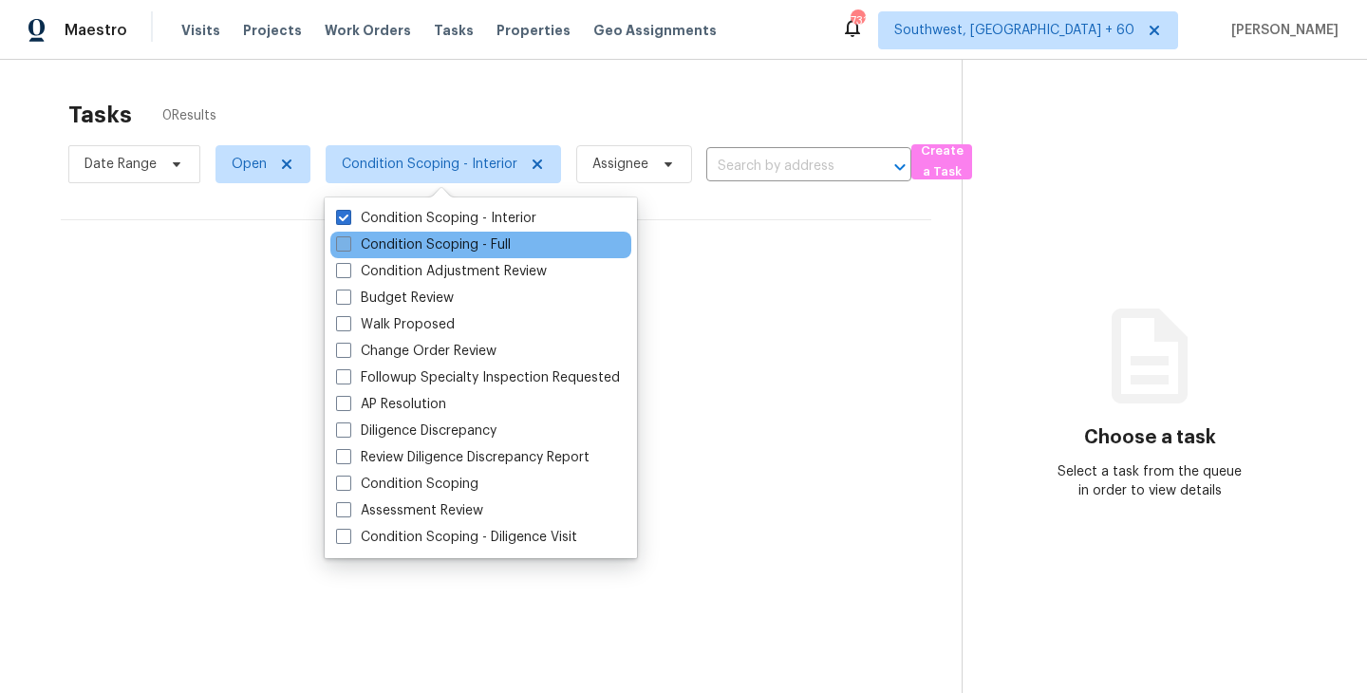
click at [443, 243] on label "Condition Scoping - Full" at bounding box center [423, 244] width 175 height 19
click at [348, 243] on input "Condition Scoping - Full" at bounding box center [342, 241] width 12 height 12
click at [460, 236] on label "Condition Scoping - Full" at bounding box center [423, 244] width 175 height 19
click at [348, 236] on input "Condition Scoping - Full" at bounding box center [342, 241] width 12 height 12
click at [469, 240] on label "Condition Scoping - Full" at bounding box center [423, 244] width 175 height 19
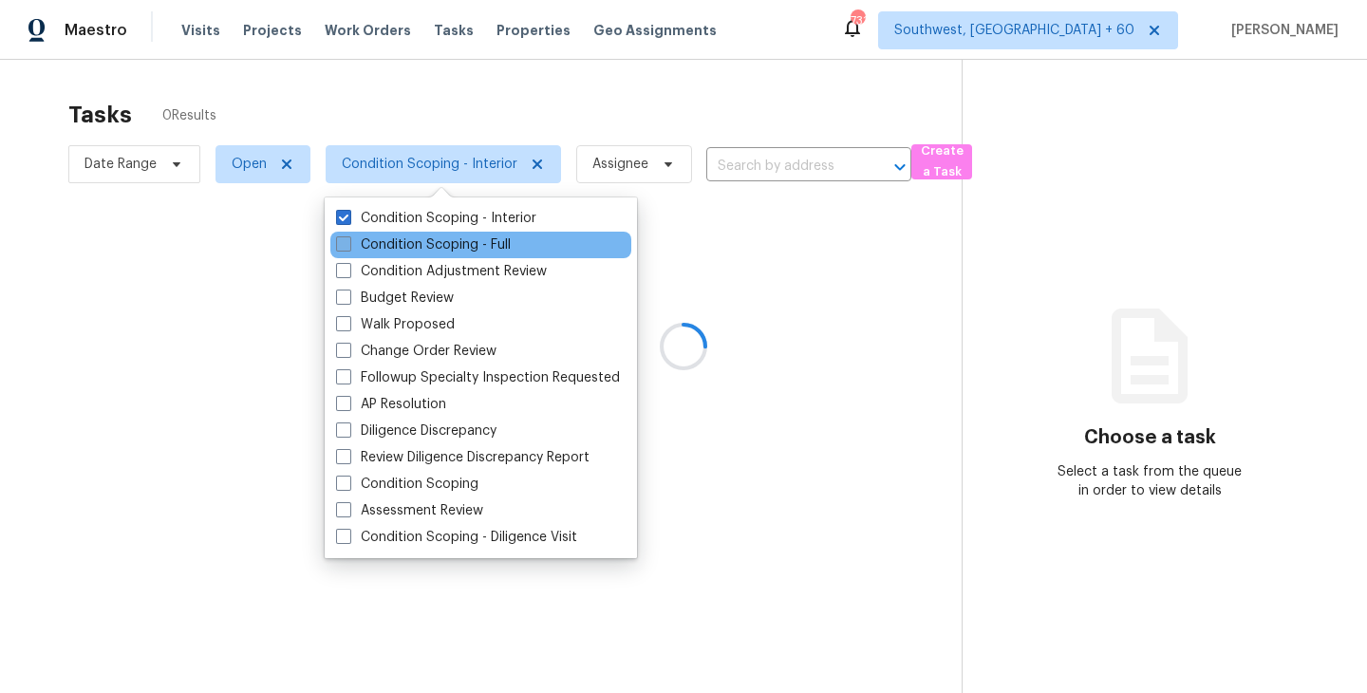
click at [348, 240] on input "Condition Scoping - Full" at bounding box center [342, 241] width 12 height 12
checkbox input "true"
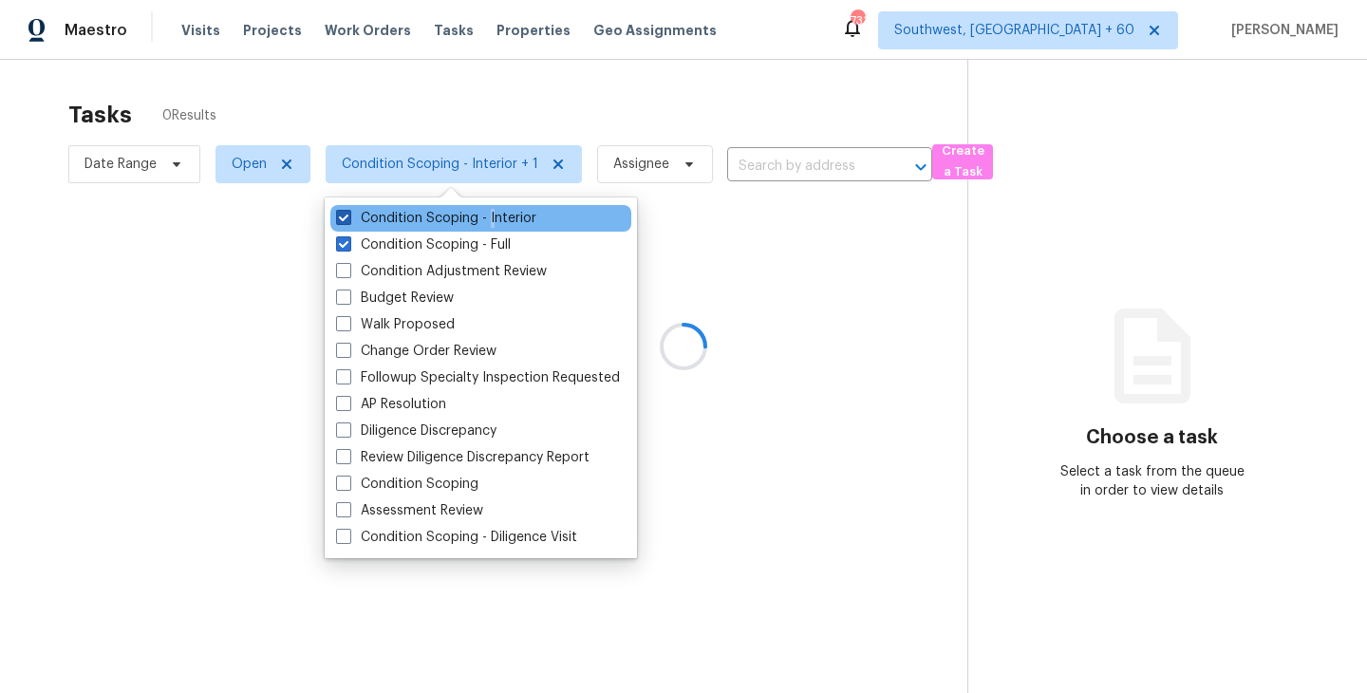
click at [491, 217] on label "Condition Scoping - Interior" at bounding box center [436, 218] width 200 height 19
click at [797, 323] on div at bounding box center [683, 346] width 1367 height 693
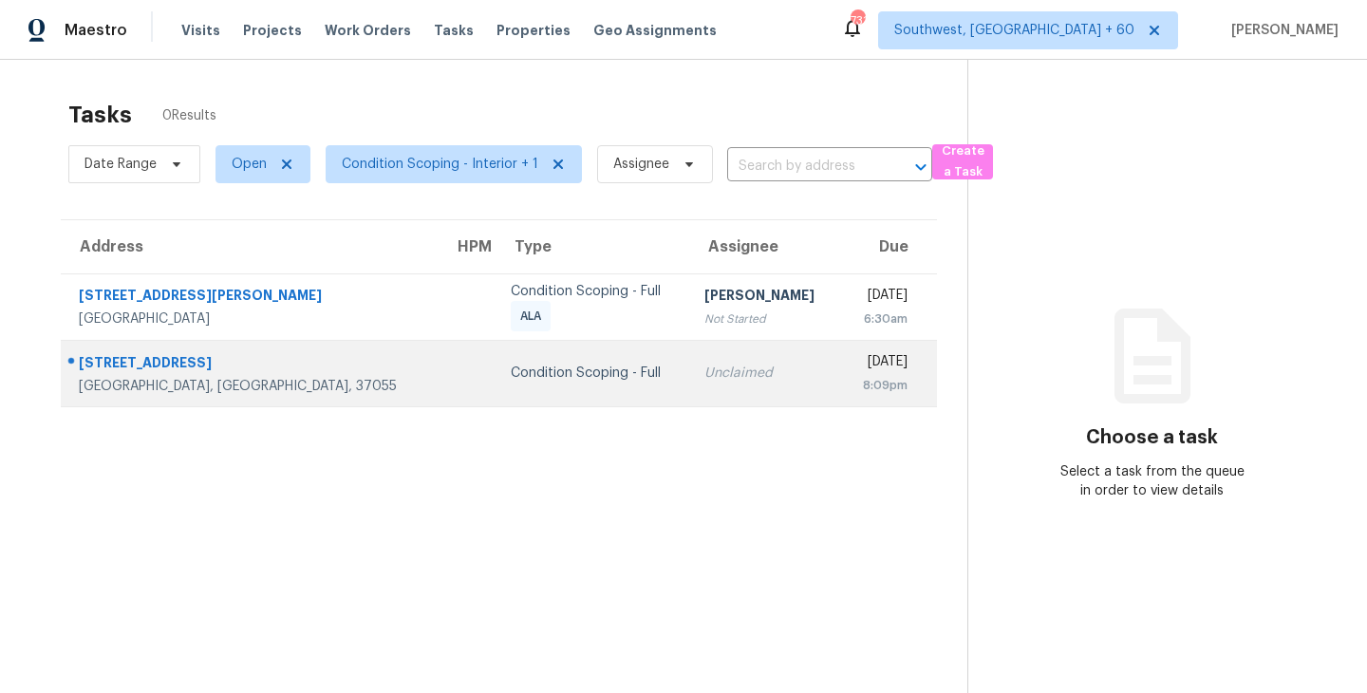
click at [704, 365] on div "Unclaimed" at bounding box center [764, 372] width 121 height 19
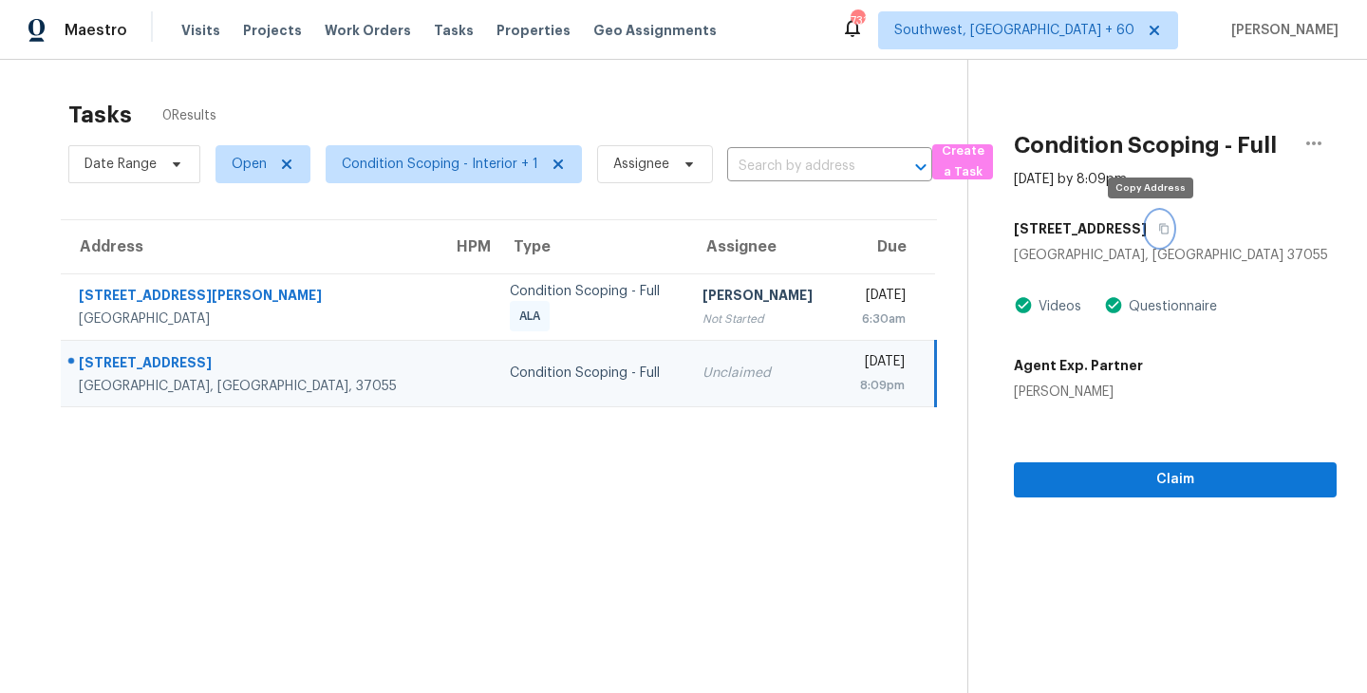
click at [1158, 229] on icon "button" at bounding box center [1163, 228] width 11 height 11
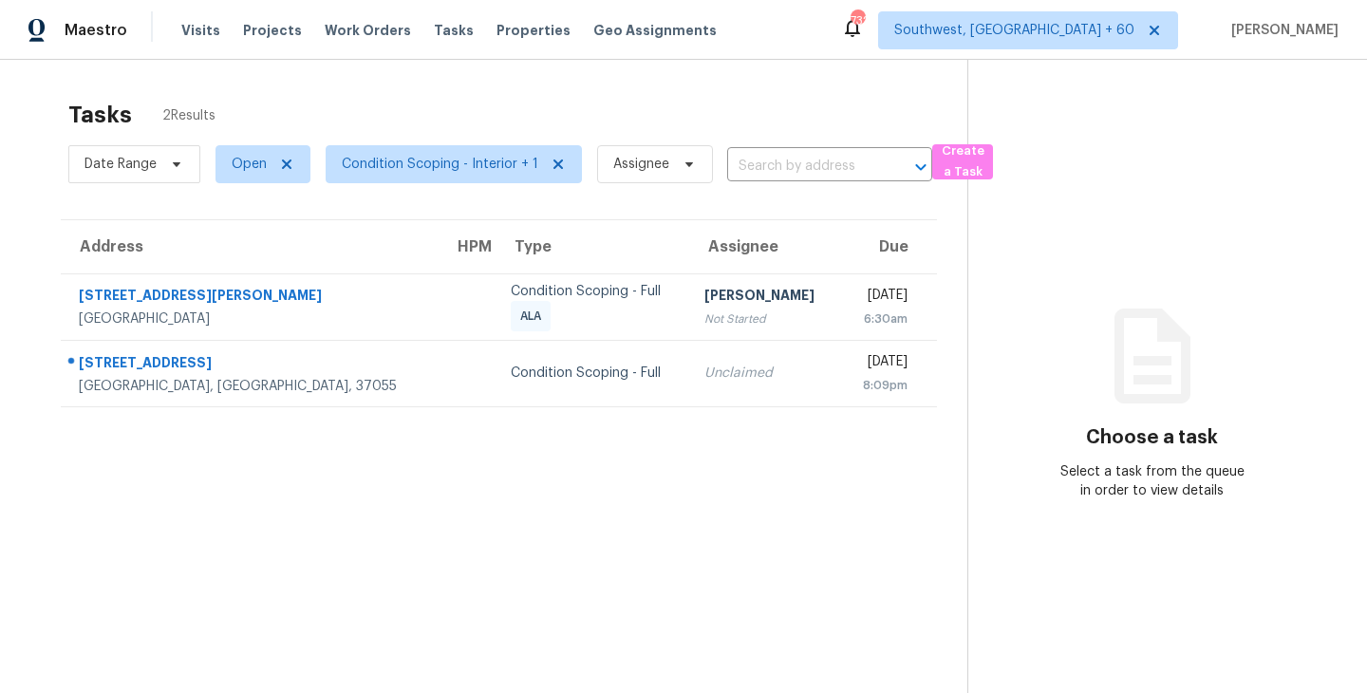
click at [604, 614] on section "Tasks 2 Results Date Range Open Condition Scoping - Interior + 1 Assignee ​ Cre…" at bounding box center [498, 421] width 937 height 662
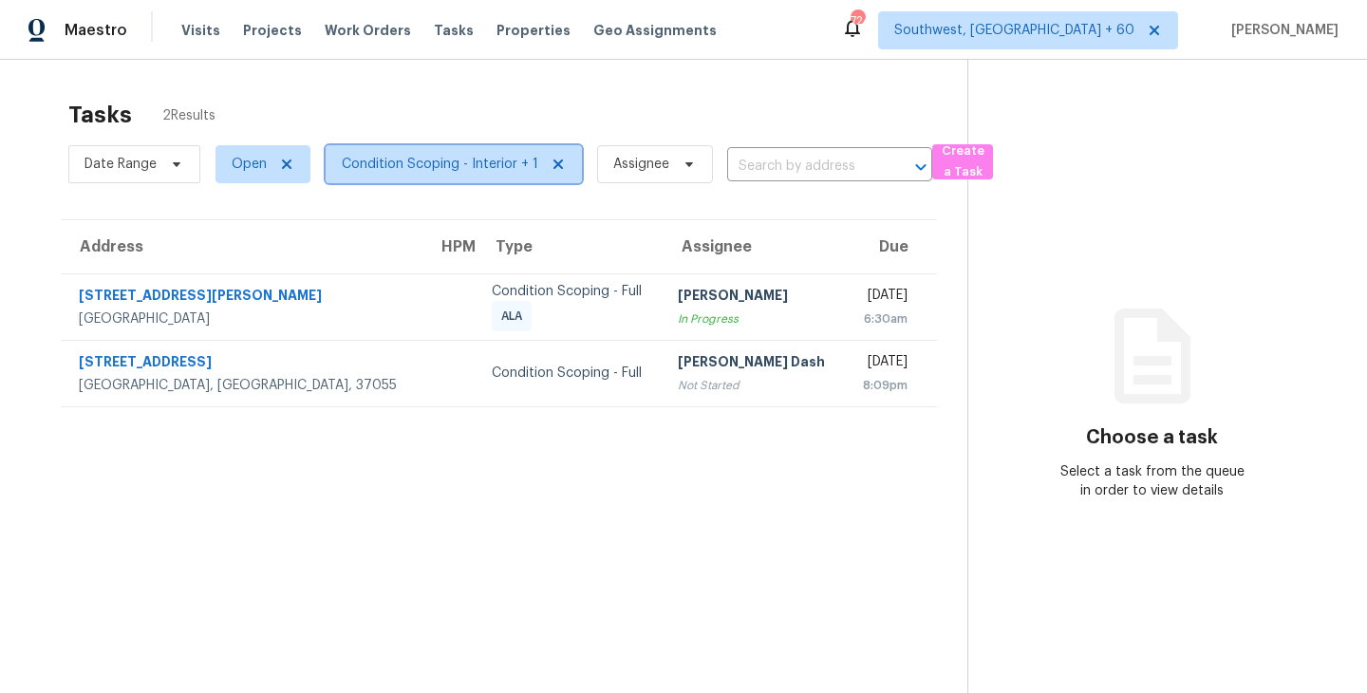
click at [459, 173] on span "Condition Scoping - Interior + 1" at bounding box center [440, 164] width 196 height 19
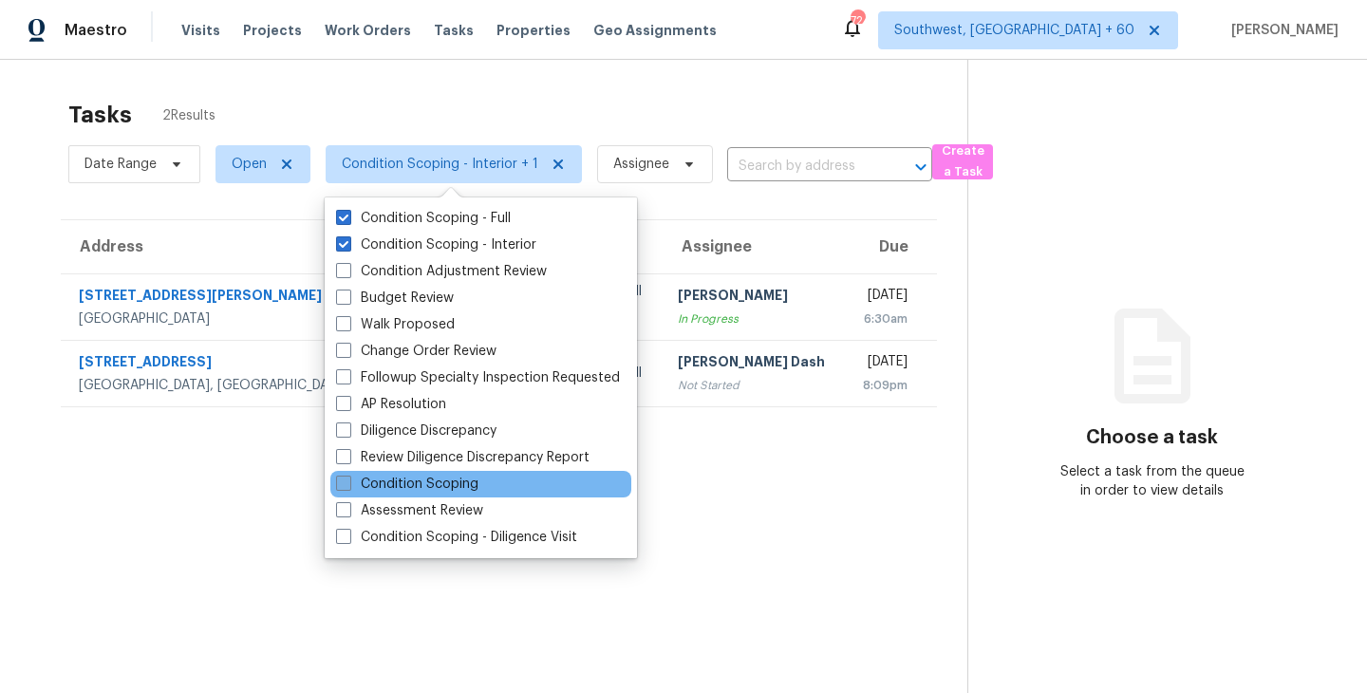
click at [423, 490] on label "Condition Scoping" at bounding box center [407, 484] width 142 height 19
click at [348, 487] on input "Condition Scoping" at bounding box center [342, 481] width 12 height 12
click at [466, 486] on label "Condition Scoping" at bounding box center [407, 484] width 142 height 19
click at [348, 486] on input "Condition Scoping" at bounding box center [342, 481] width 12 height 12
checkbox input "false"
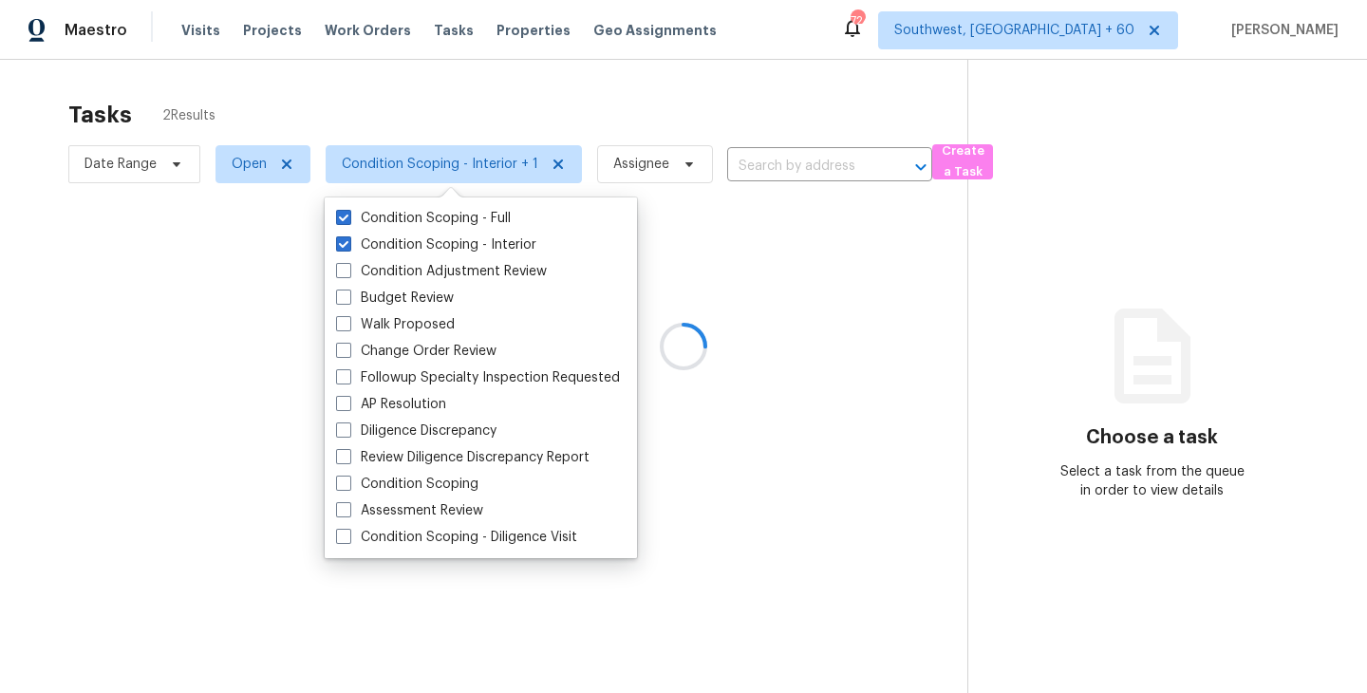
click at [1000, 511] on div at bounding box center [683, 346] width 1367 height 693
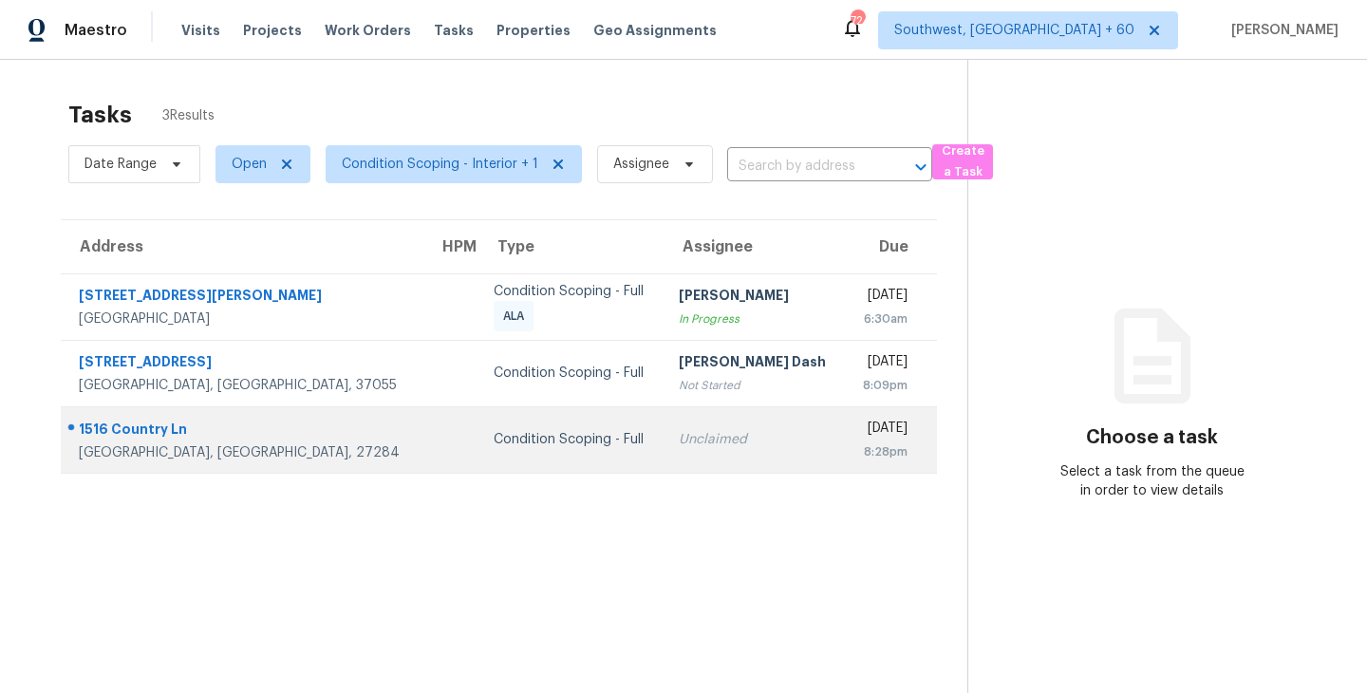
click at [663, 453] on td "Unclaimed" at bounding box center [754, 439] width 182 height 66
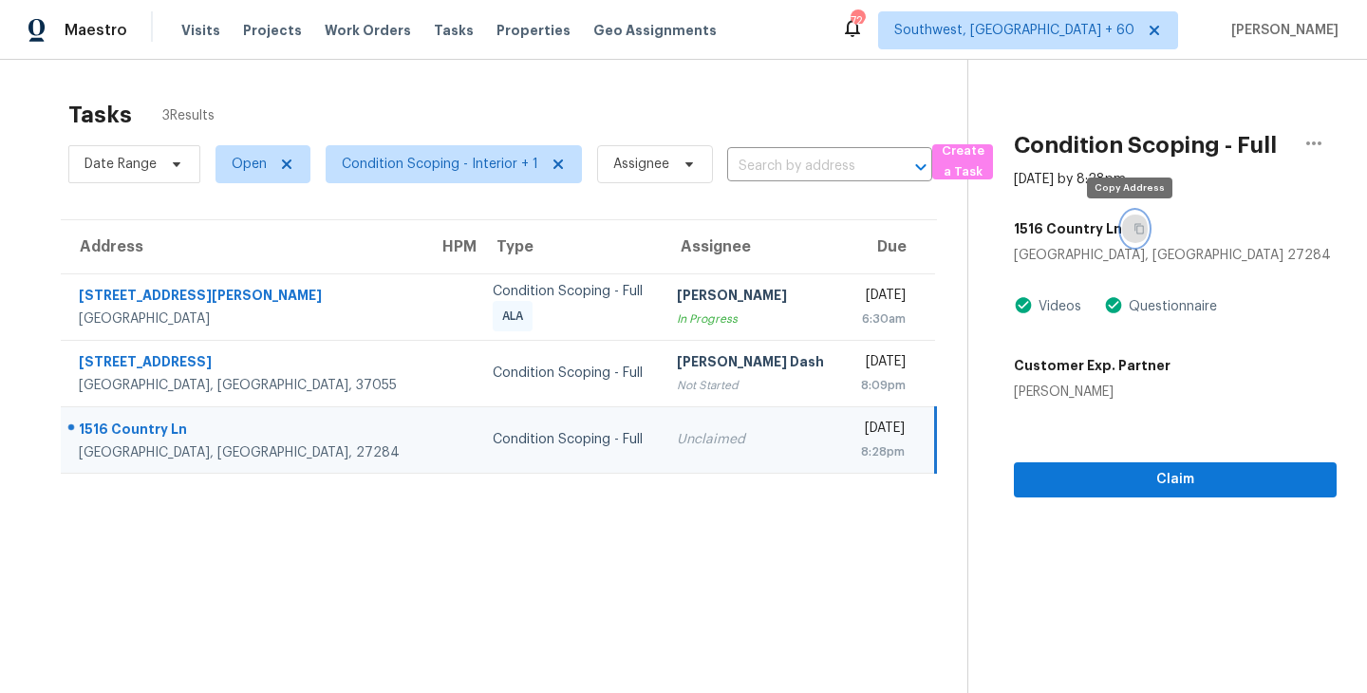
click at [1133, 227] on icon "button" at bounding box center [1138, 228] width 11 height 11
click at [475, 170] on span "Condition Scoping - Interior + 1" at bounding box center [440, 164] width 196 height 19
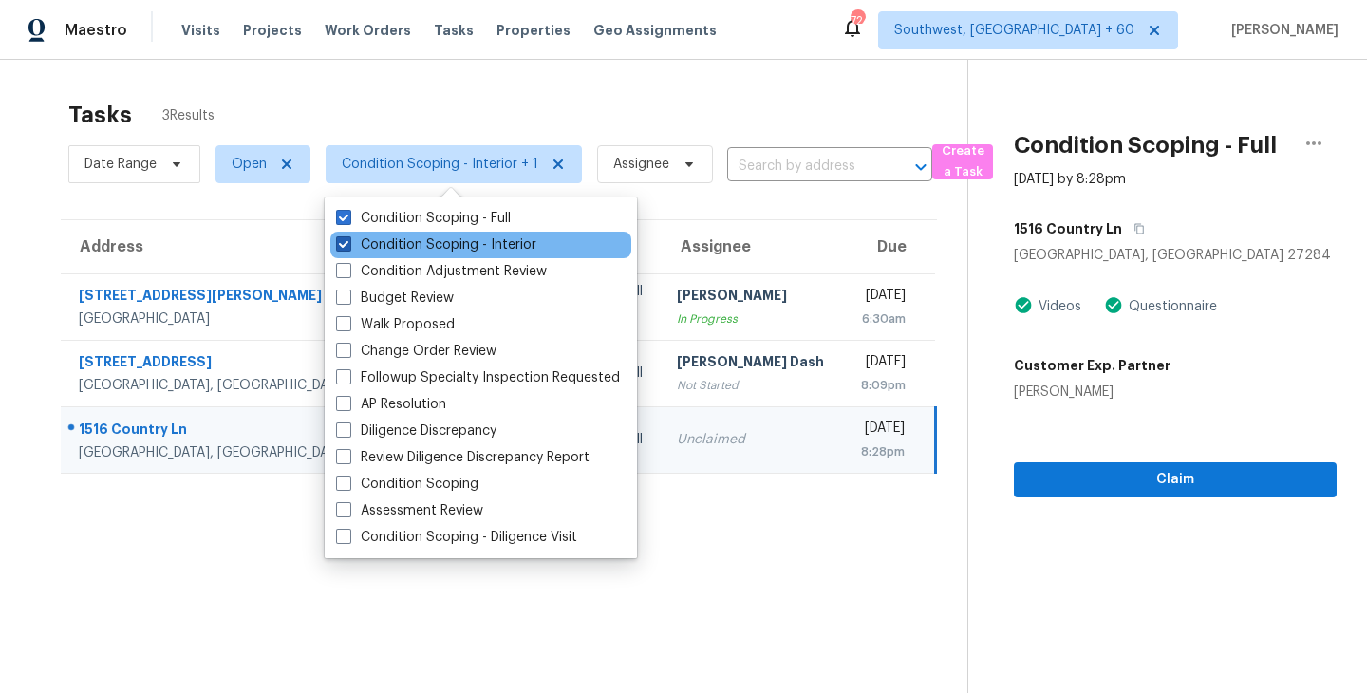
click at [480, 252] on label "Condition Scoping - Interior" at bounding box center [436, 244] width 200 height 19
click at [348, 248] on input "Condition Scoping - Interior" at bounding box center [342, 241] width 12 height 12
checkbox input "false"
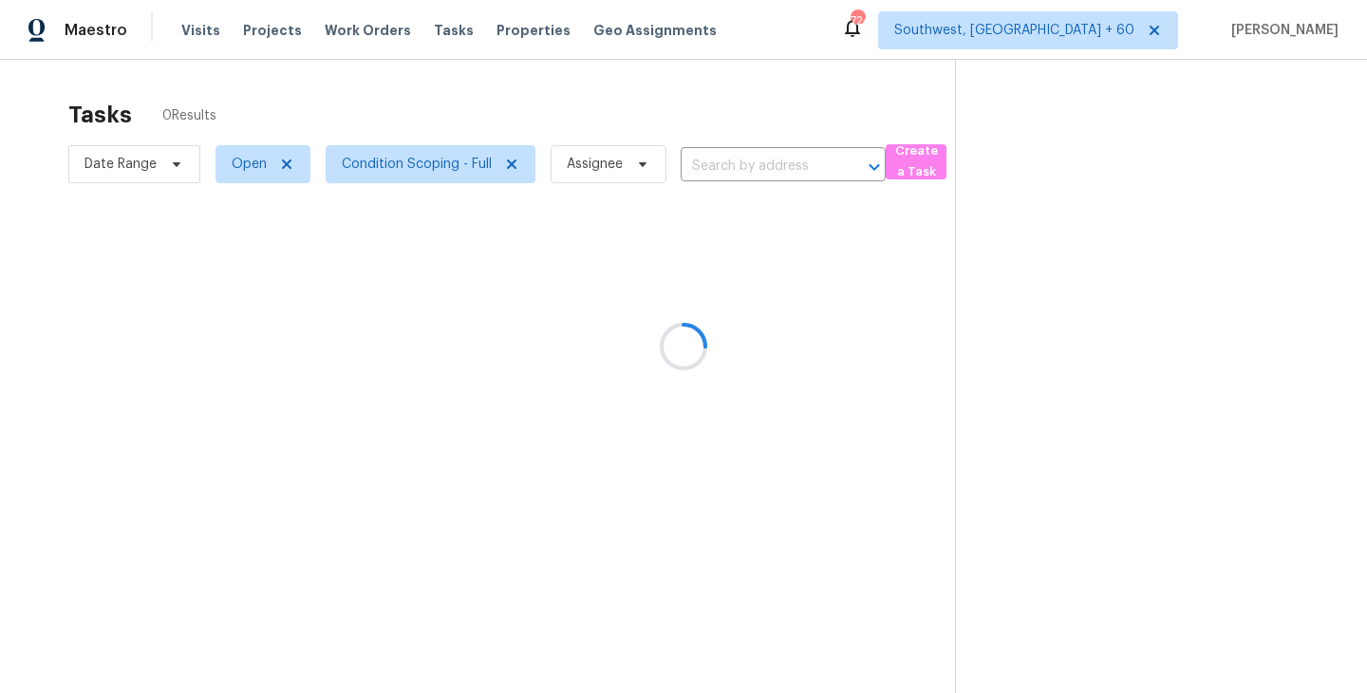
click at [740, 519] on div at bounding box center [683, 346] width 1367 height 693
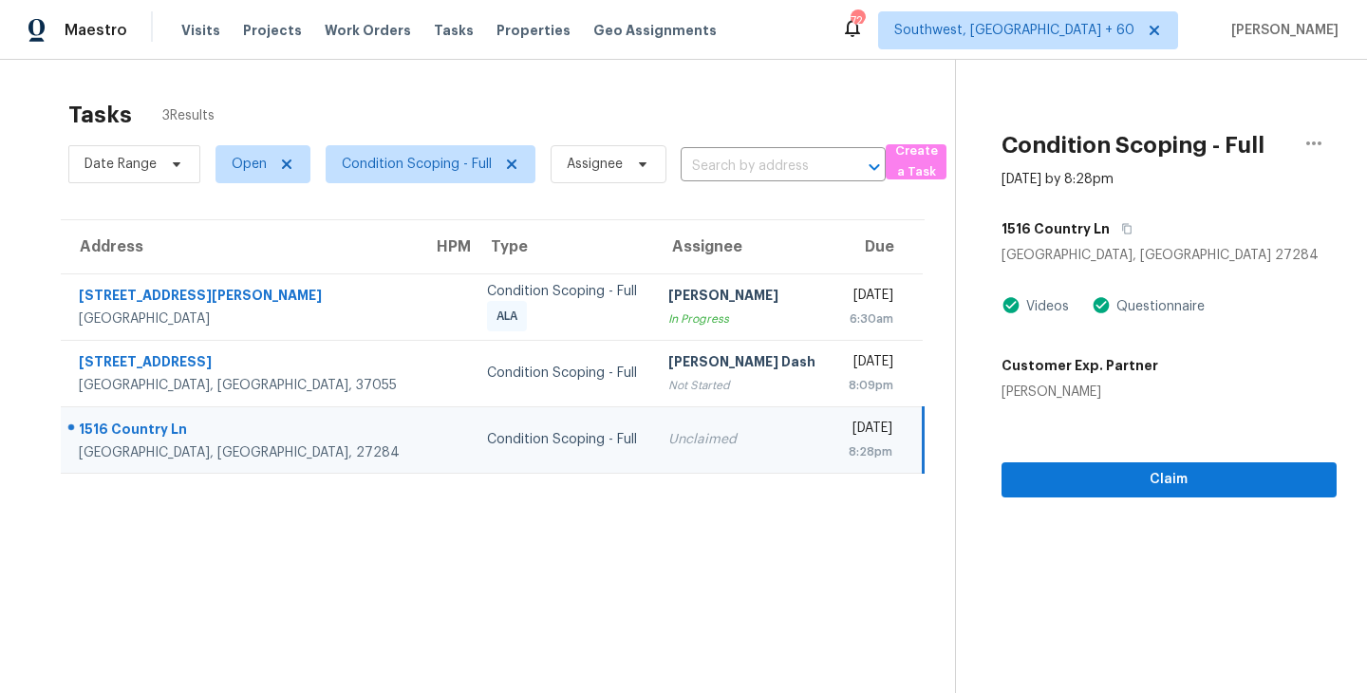
click at [848, 450] on div "8:28pm" at bounding box center [870, 451] width 45 height 19
click at [1123, 231] on icon "button" at bounding box center [1126, 228] width 11 height 11
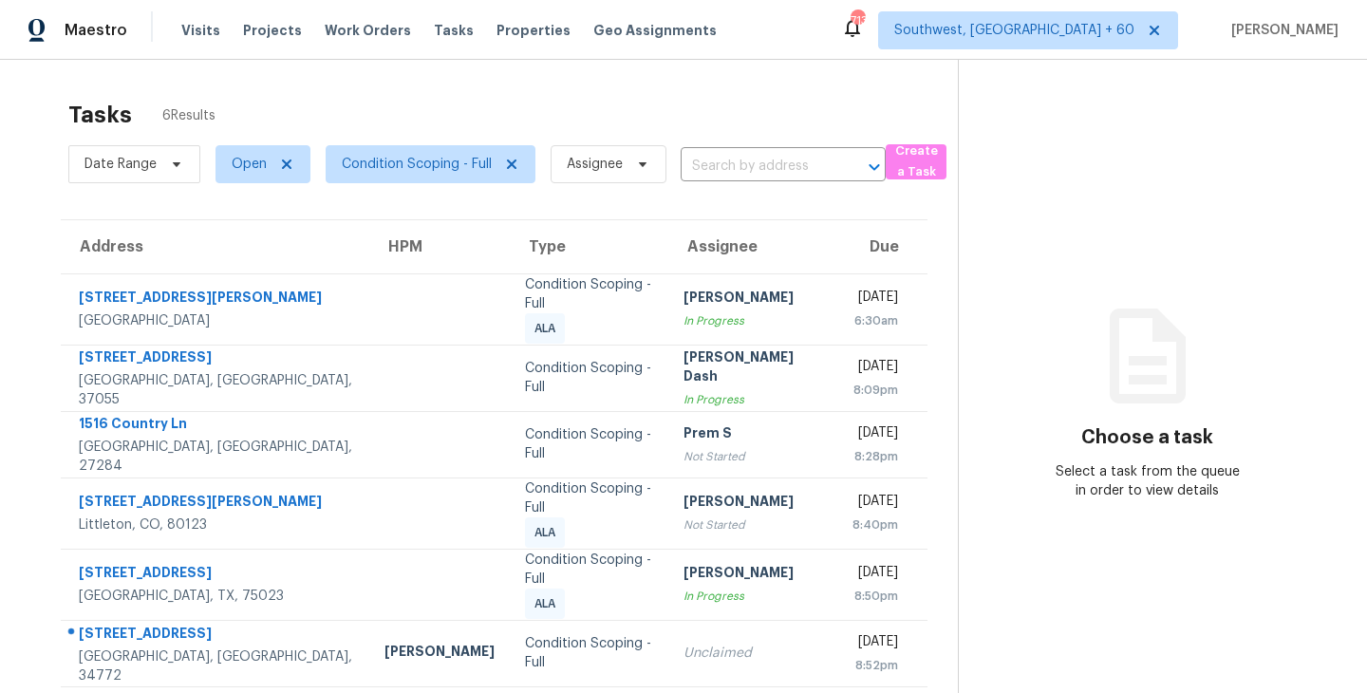
click at [517, 95] on div "Tasks 6 Results" at bounding box center [512, 114] width 889 height 49
